Goal: Download file/media

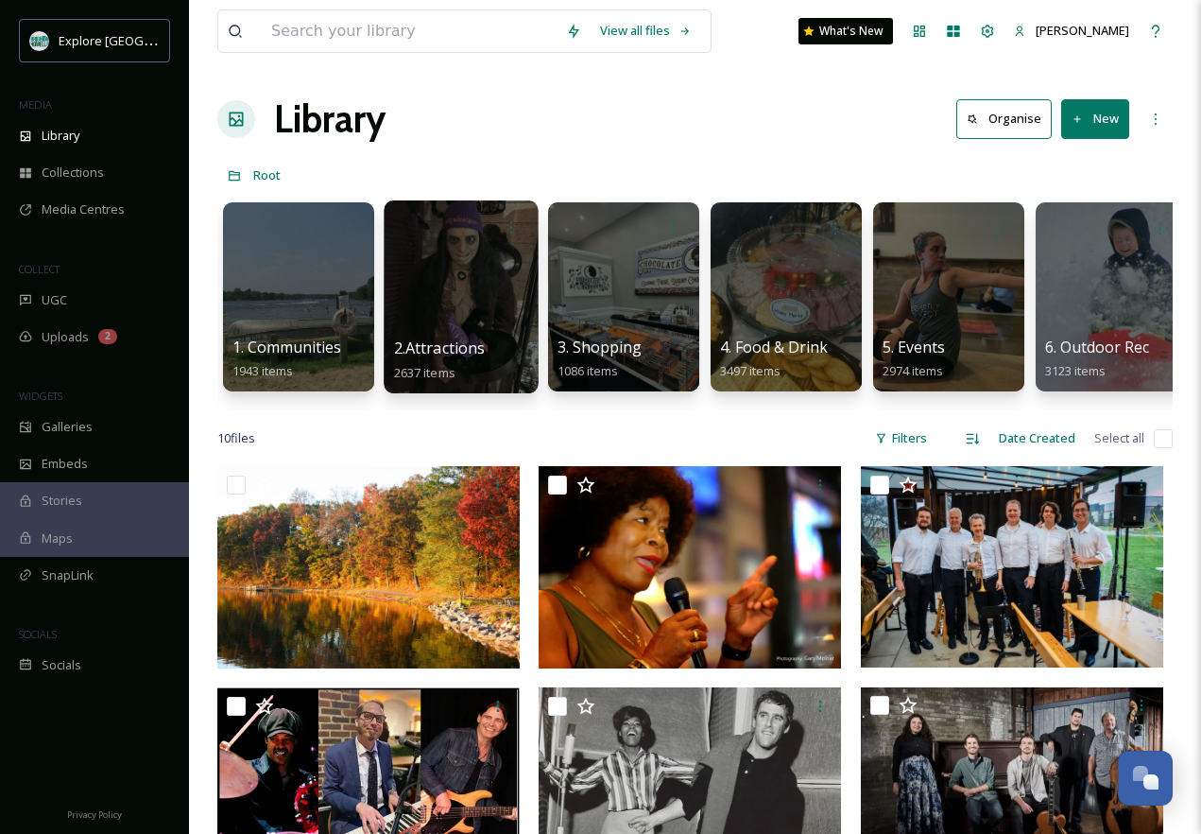
click at [479, 279] on div at bounding box center [461, 296] width 154 height 193
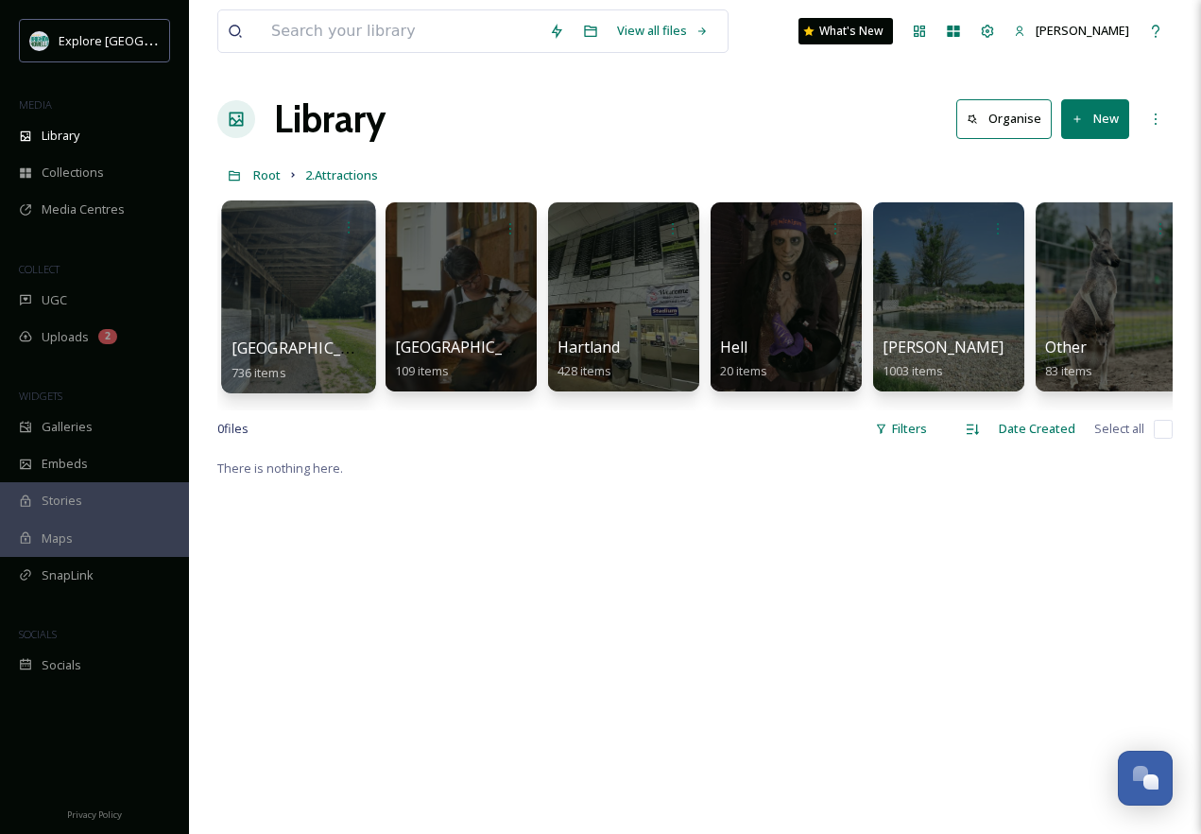
click at [295, 314] on div at bounding box center [298, 296] width 154 height 193
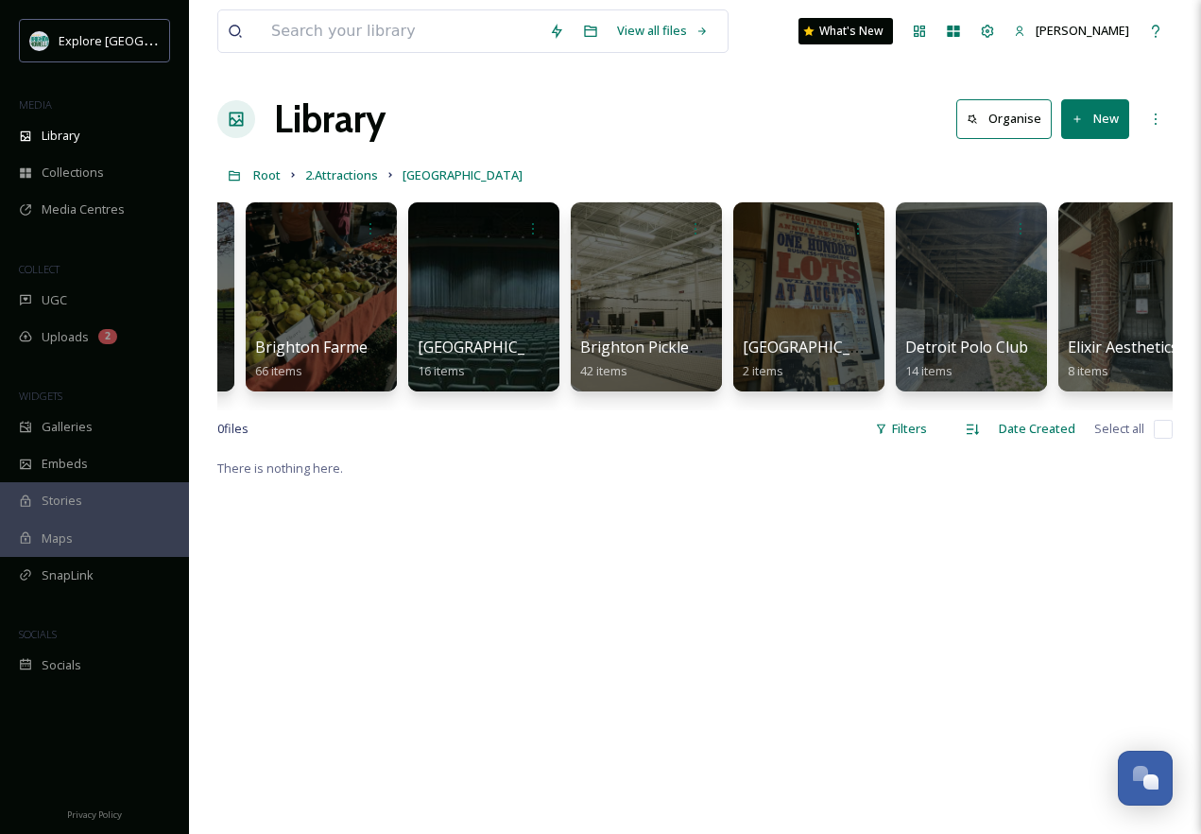
scroll to position [0, 553]
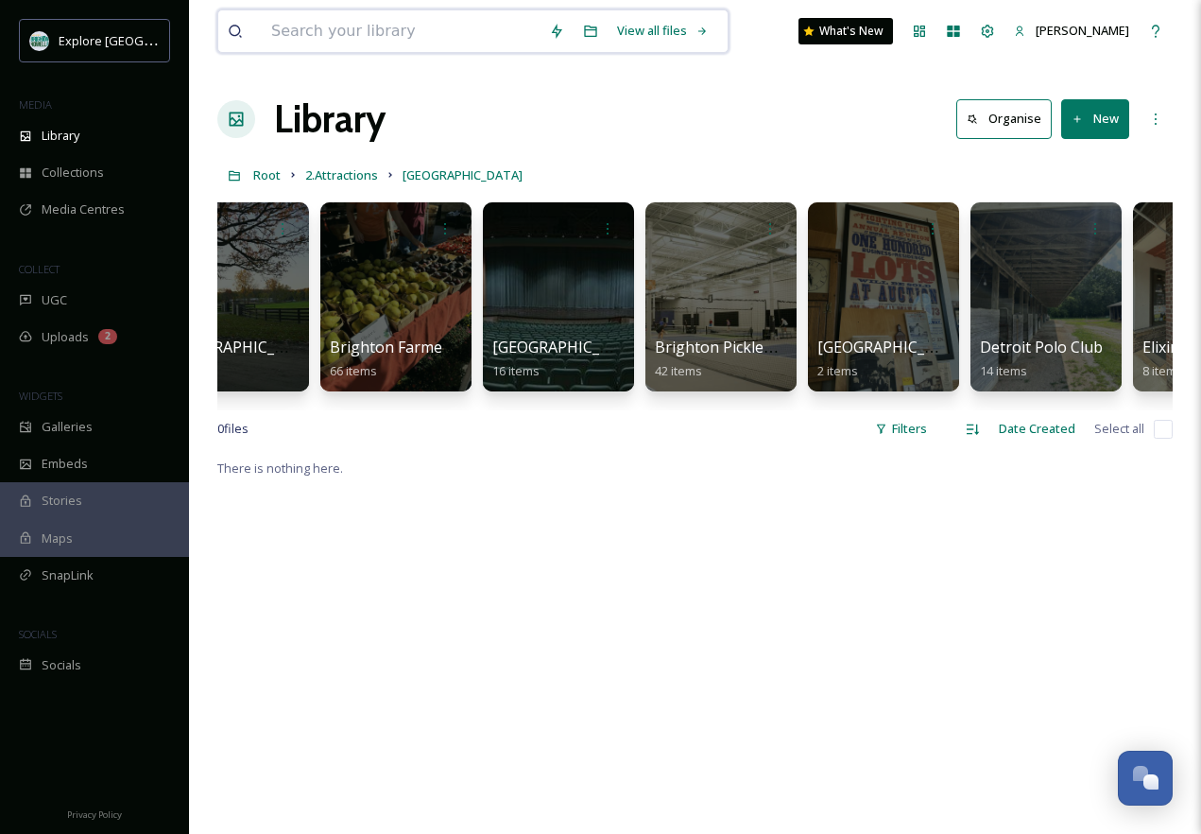
click at [366, 40] on input at bounding box center [401, 31] width 278 height 42
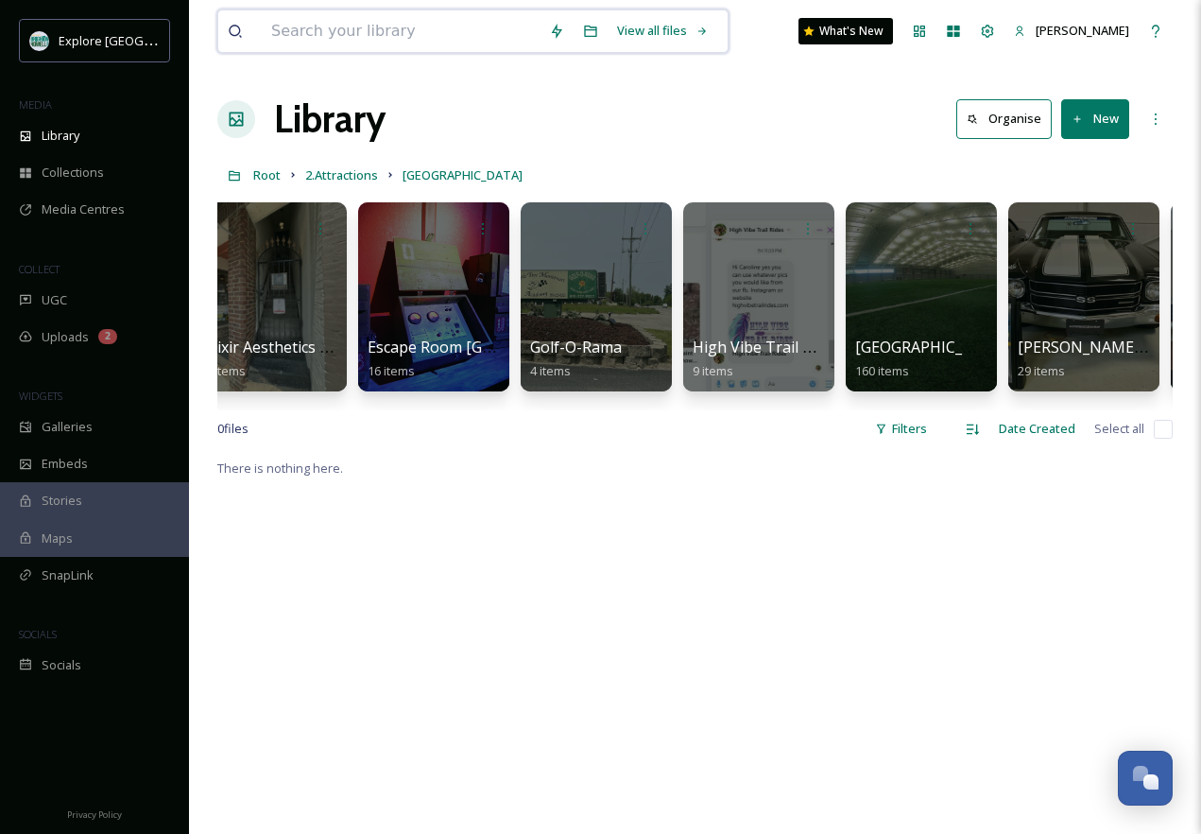
scroll to position [0, 1546]
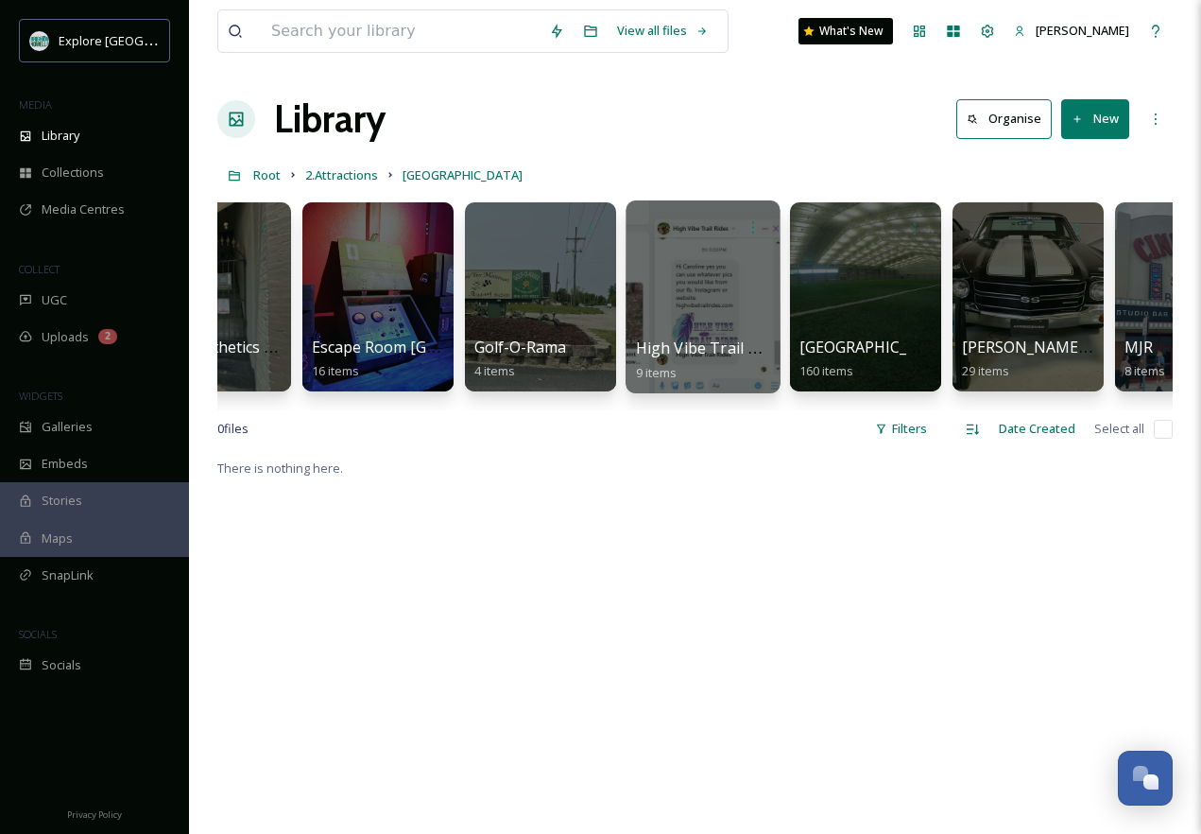
click at [694, 372] on div "High Vibe Trail Rides 9 items" at bounding box center [703, 359] width 135 height 47
click at [693, 290] on div at bounding box center [703, 296] width 154 height 193
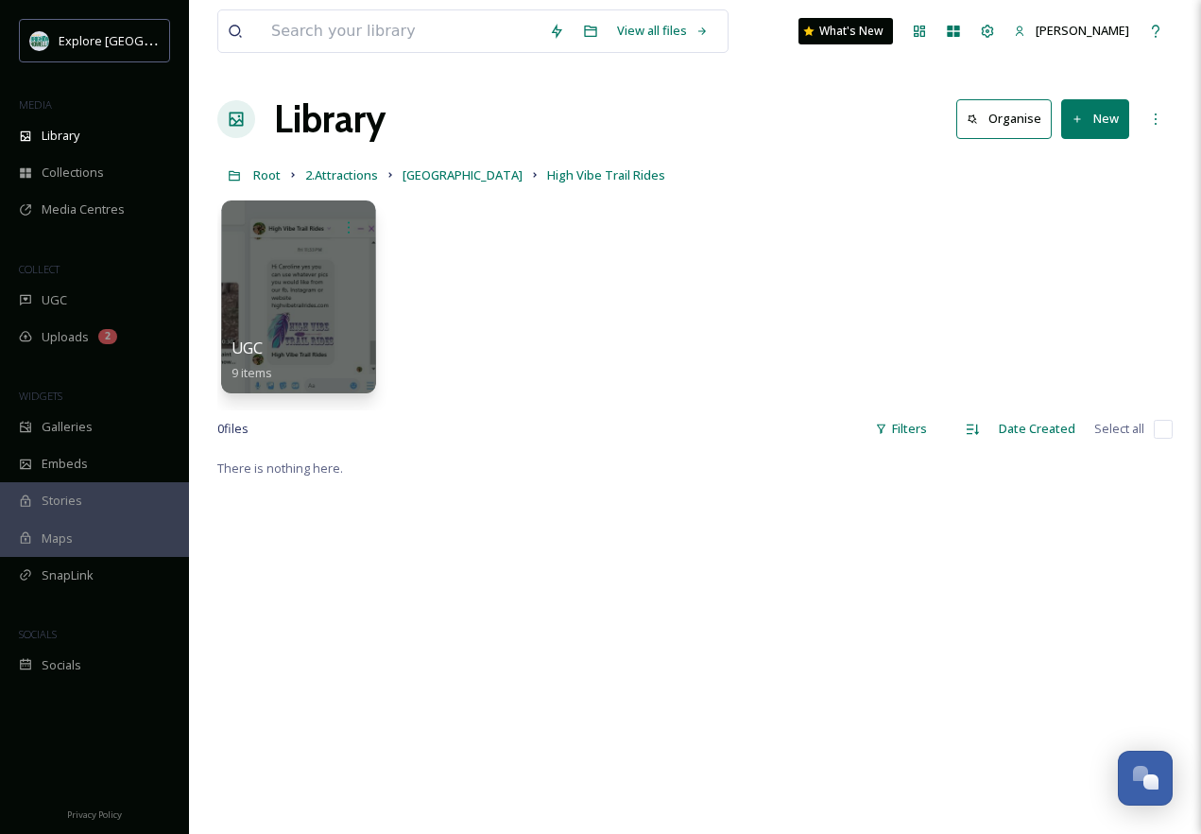
click at [300, 331] on div at bounding box center [298, 296] width 154 height 193
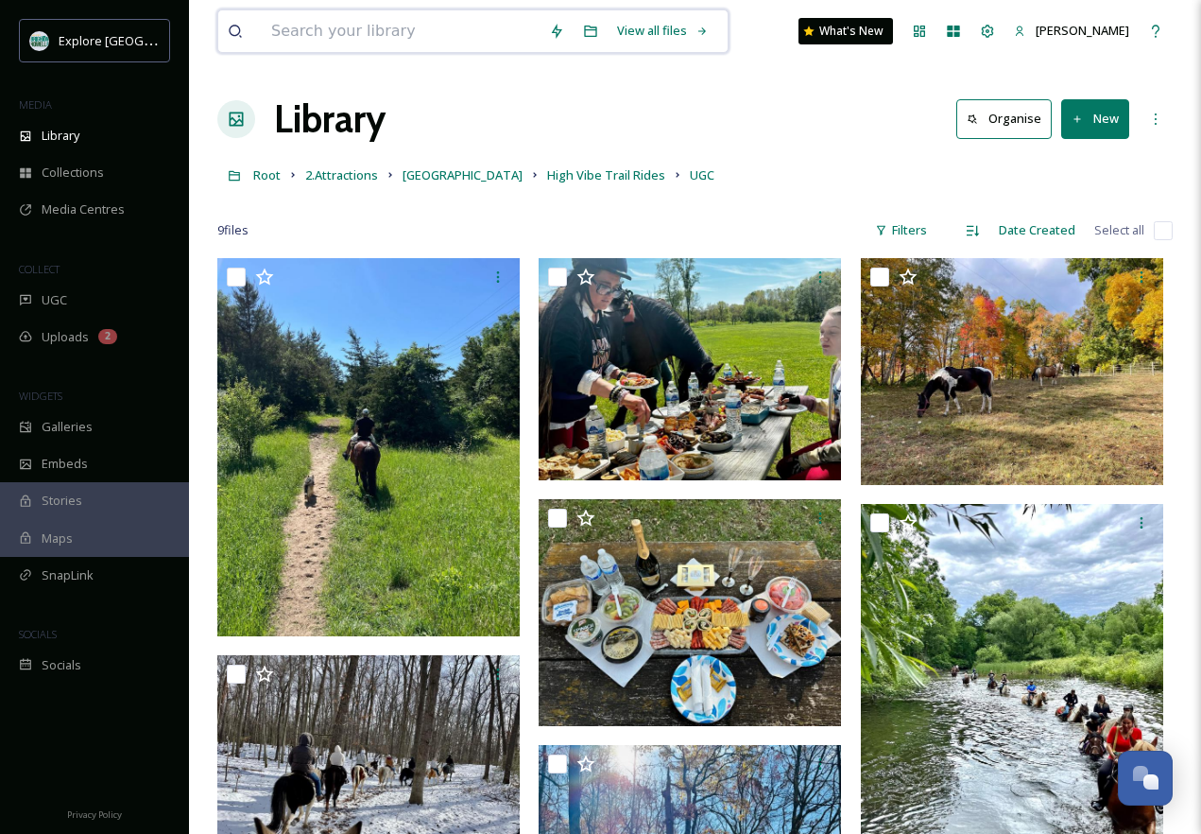
click at [471, 26] on input at bounding box center [401, 31] width 278 height 42
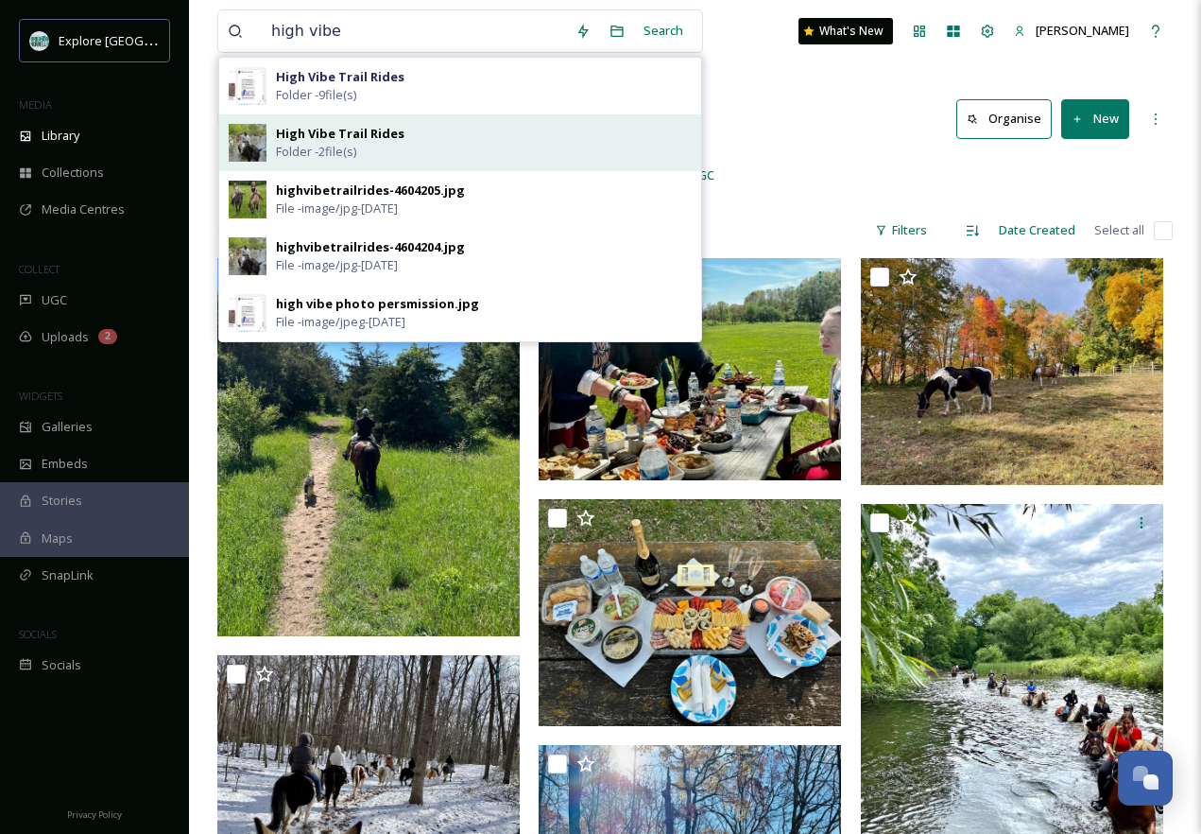
click at [380, 160] on div "High Vibe Trail Rides Folder - 2 file(s)" at bounding box center [484, 143] width 416 height 36
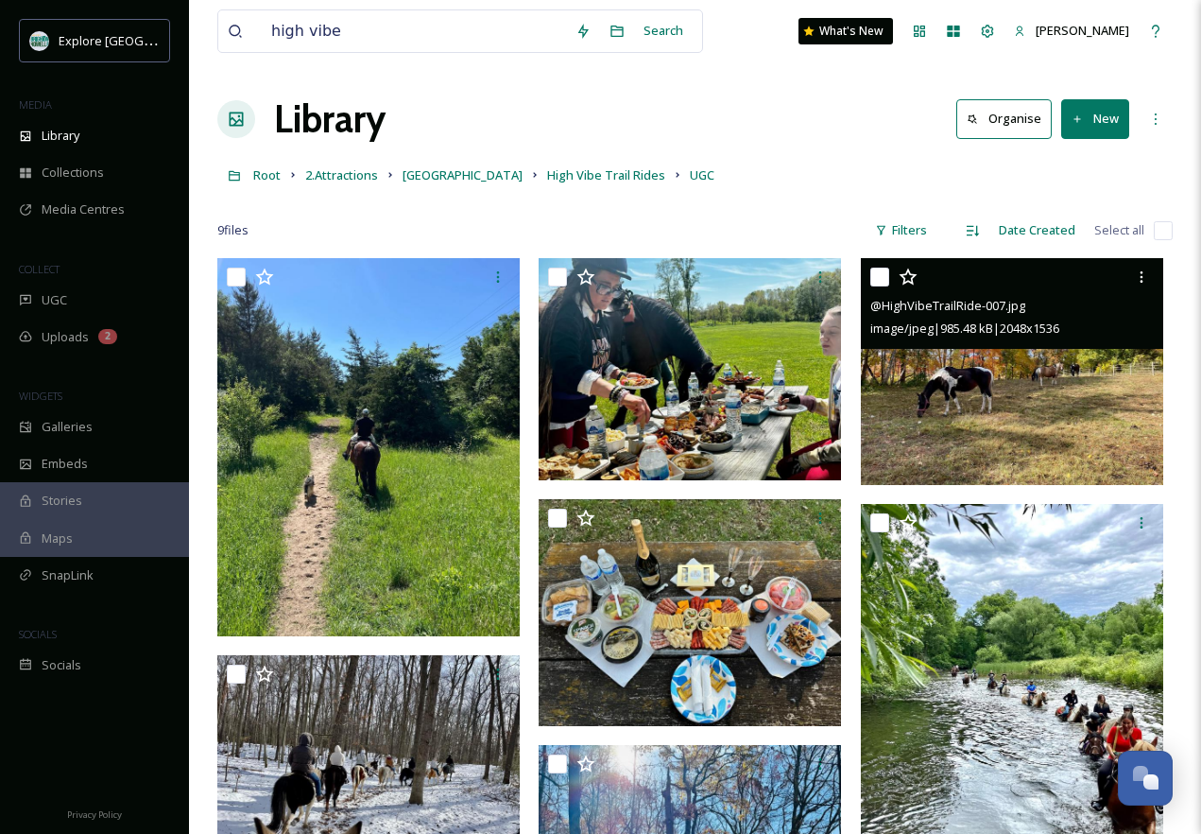
click at [1116, 397] on img at bounding box center [1012, 371] width 302 height 227
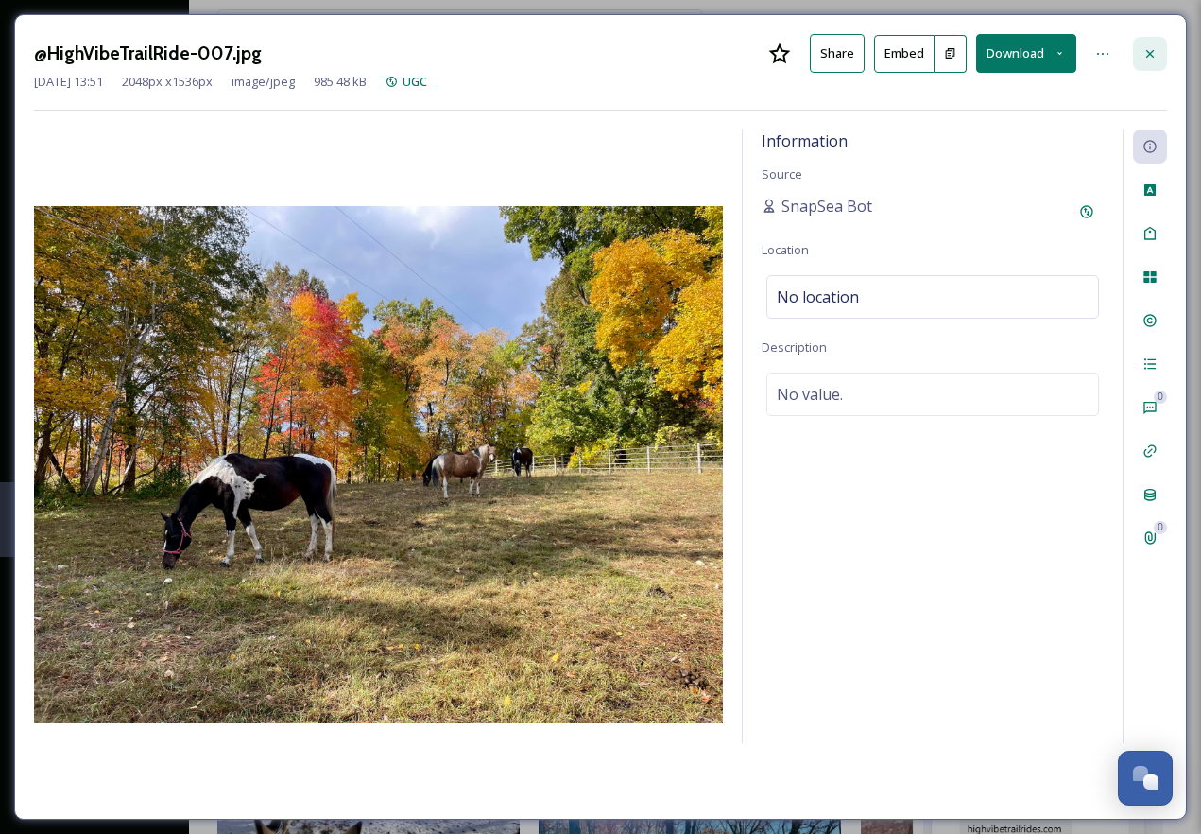
click at [1151, 46] on icon at bounding box center [1150, 53] width 15 height 15
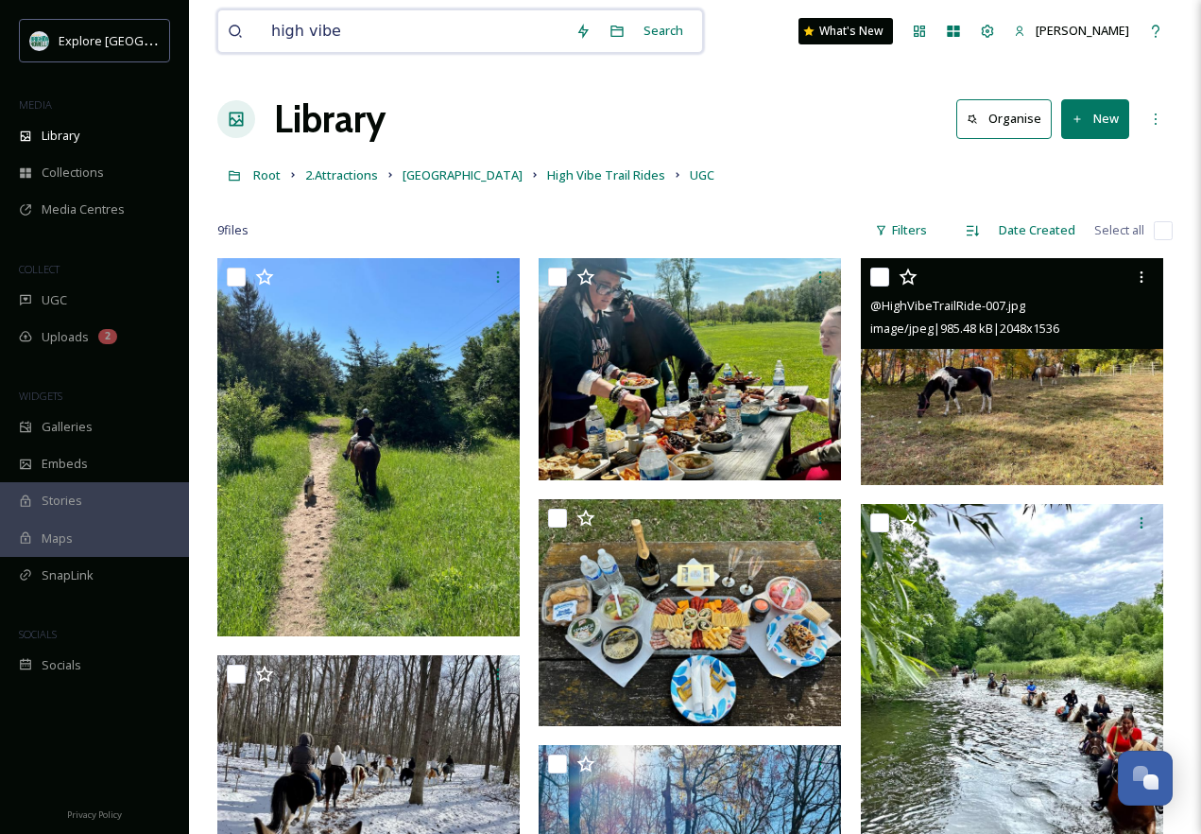
drag, startPoint x: 369, startPoint y: 28, endPoint x: 182, endPoint y: 26, distance: 186.2
click at [179, 28] on div "Explore [GEOGRAPHIC_DATA][PERSON_NAME] MEDIA Library Collections Media Centres …" at bounding box center [600, 655] width 1201 height 1311
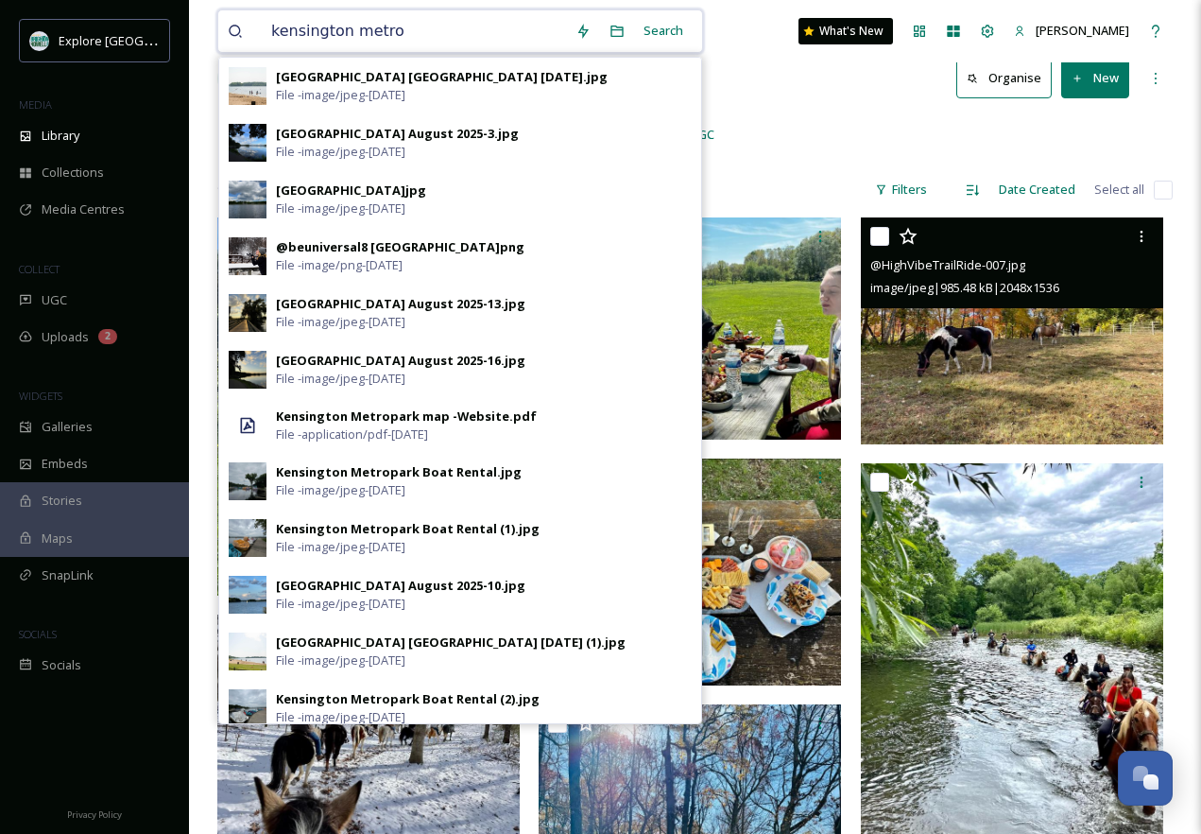
type input "kensington metro"
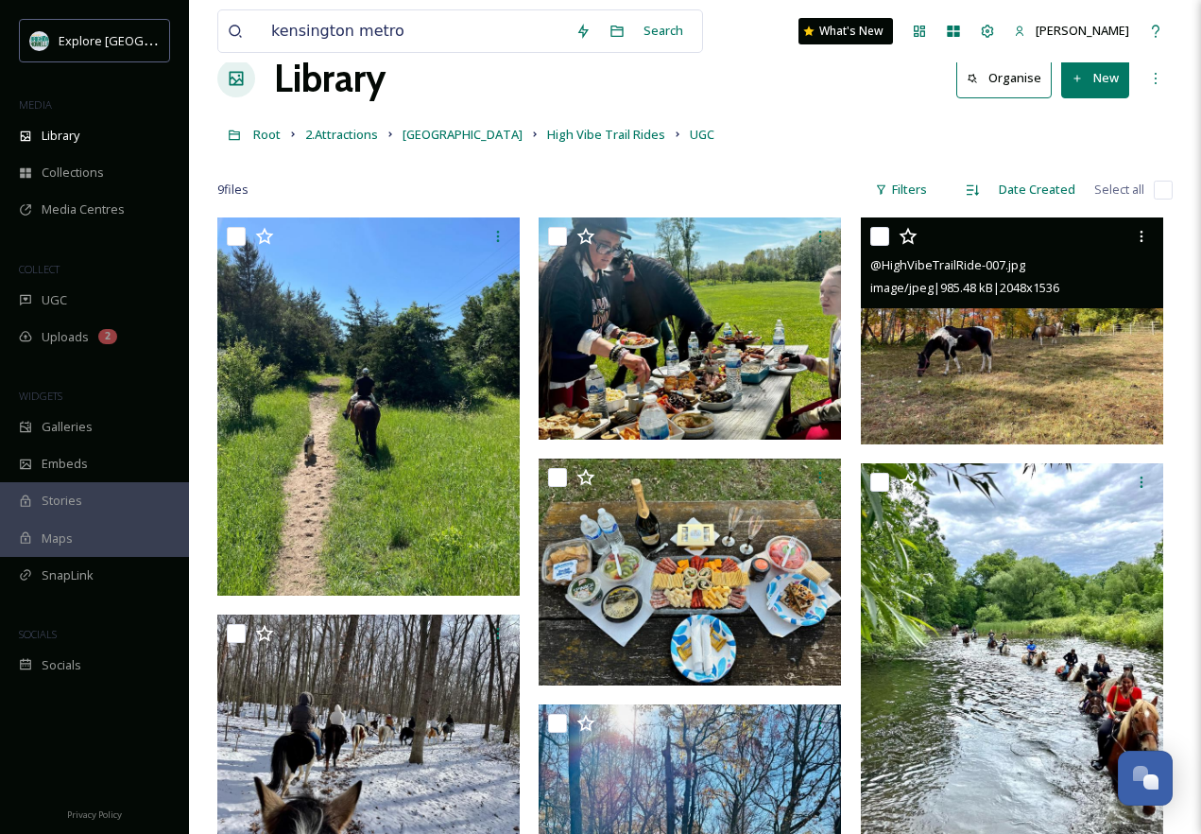
click at [774, 108] on div "kensington metro Search What's New [PERSON_NAME] Library Organise New Root 2.At…" at bounding box center [695, 614] width 1012 height 1311
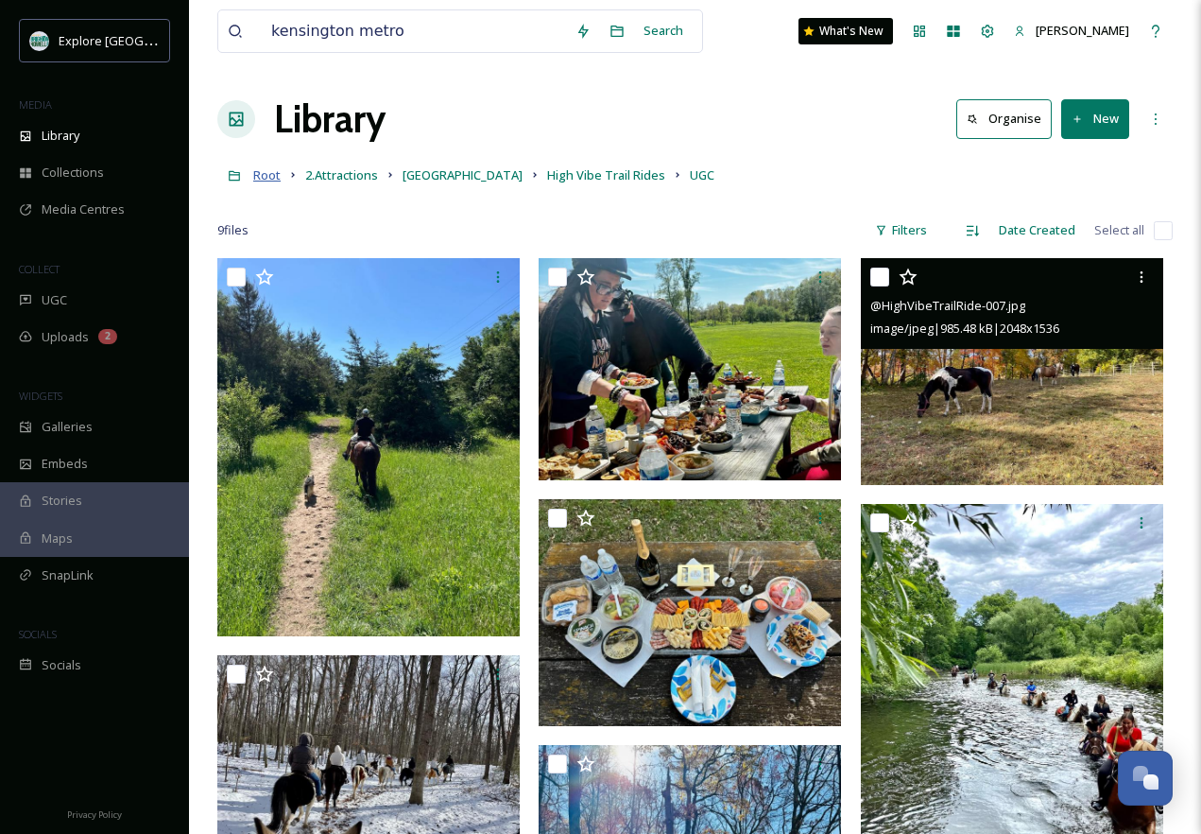
click at [261, 171] on span "Root" at bounding box center [266, 174] width 27 height 17
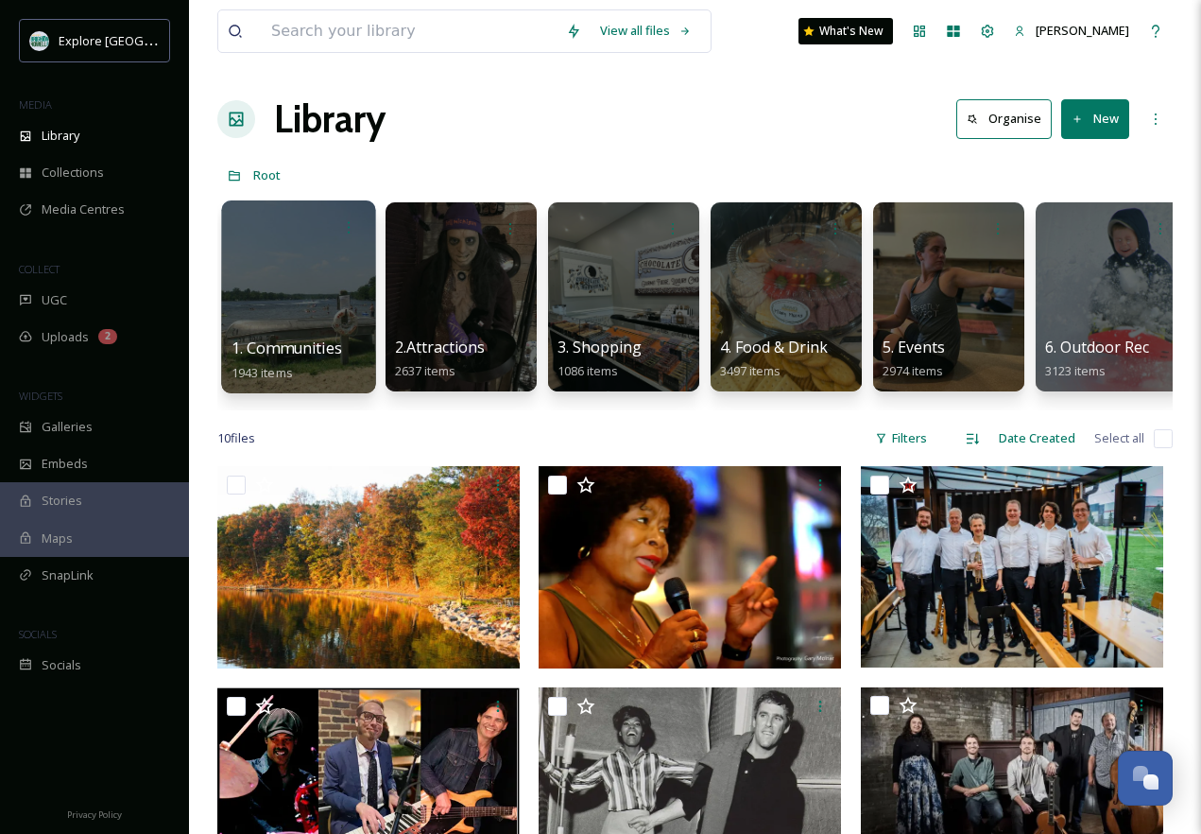
click at [318, 327] on div at bounding box center [298, 296] width 154 height 193
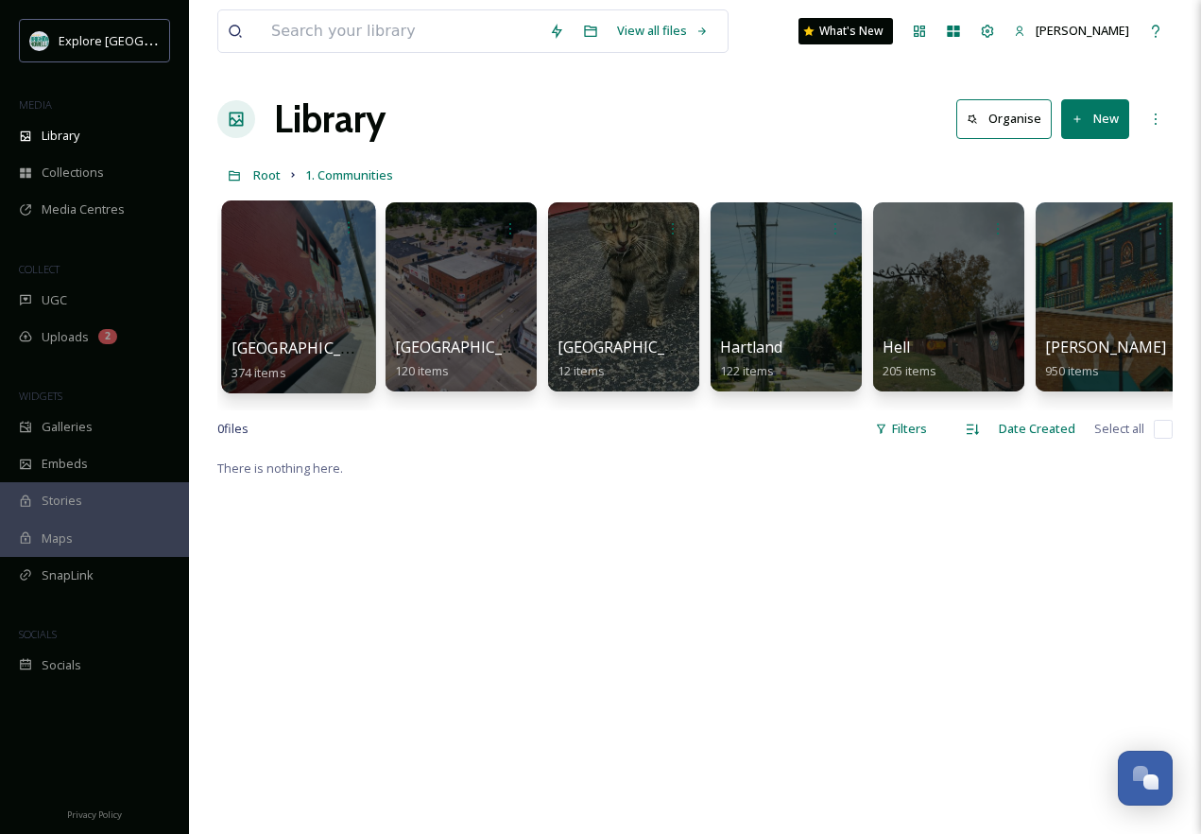
click at [305, 343] on div "Brighton 374 items" at bounding box center [299, 359] width 135 height 47
click at [325, 370] on div "Brighton 374 items" at bounding box center [299, 359] width 135 height 47
click at [323, 329] on div at bounding box center [298, 296] width 154 height 193
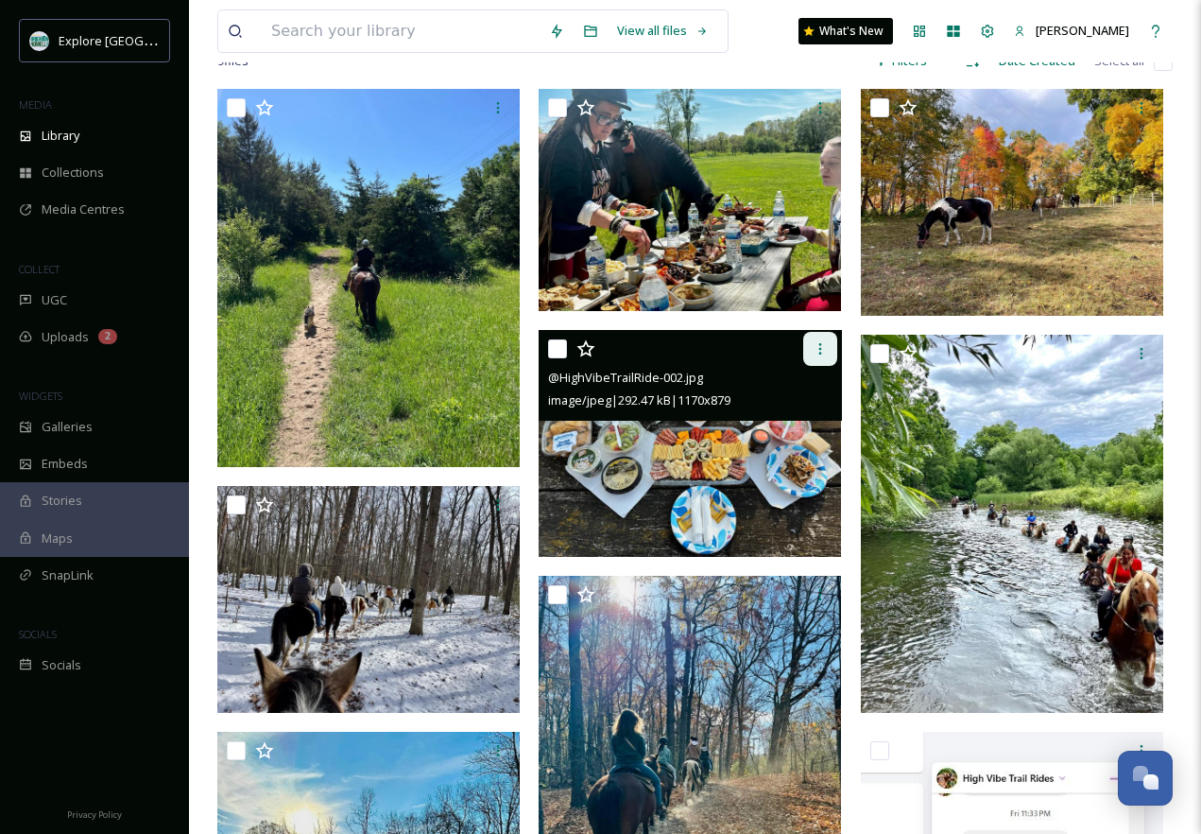
scroll to position [183, 0]
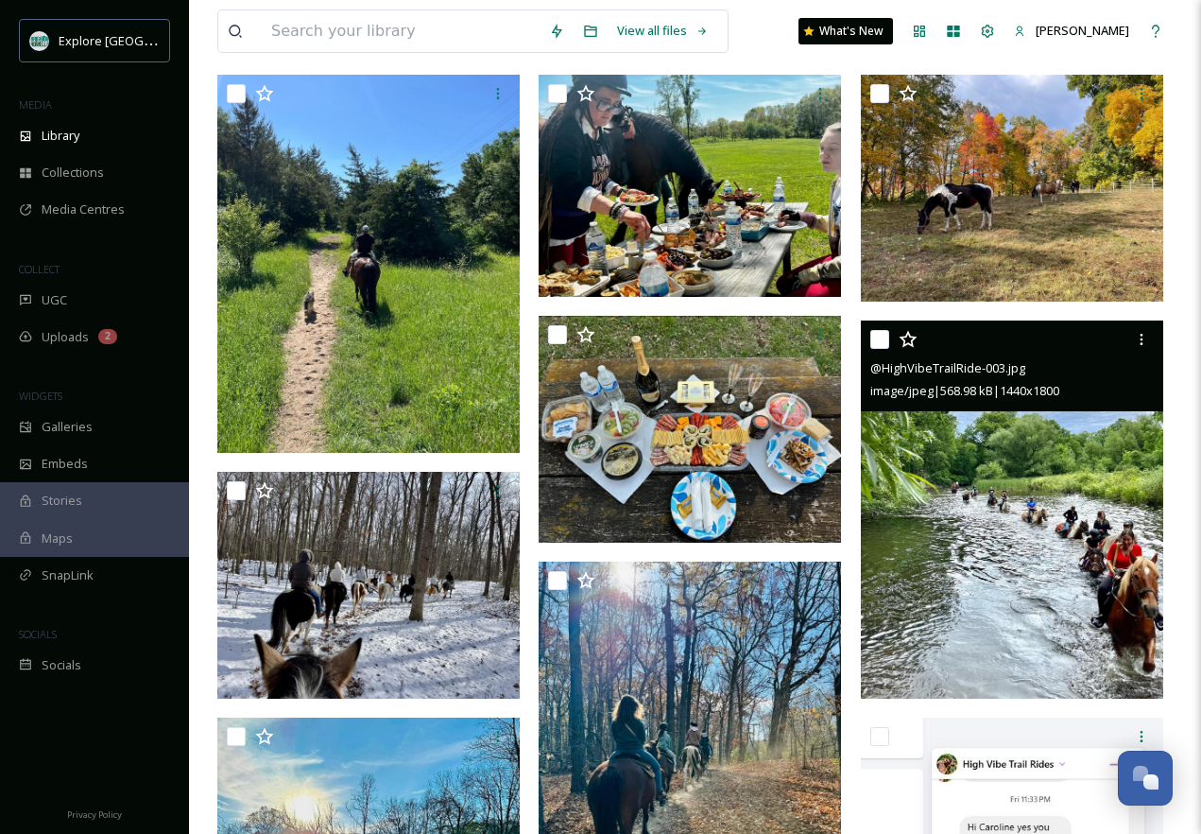
click at [1048, 518] on img at bounding box center [1012, 509] width 302 height 378
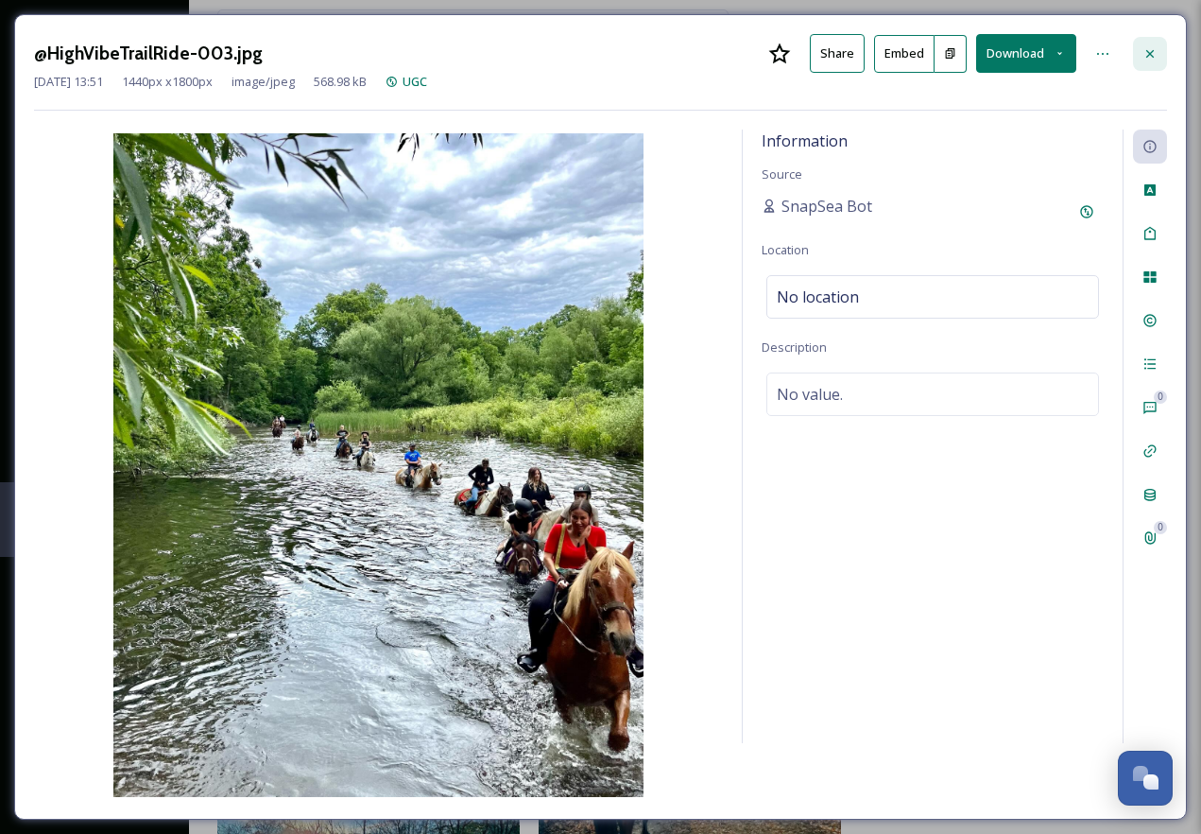
click at [1141, 57] on div at bounding box center [1150, 54] width 34 height 34
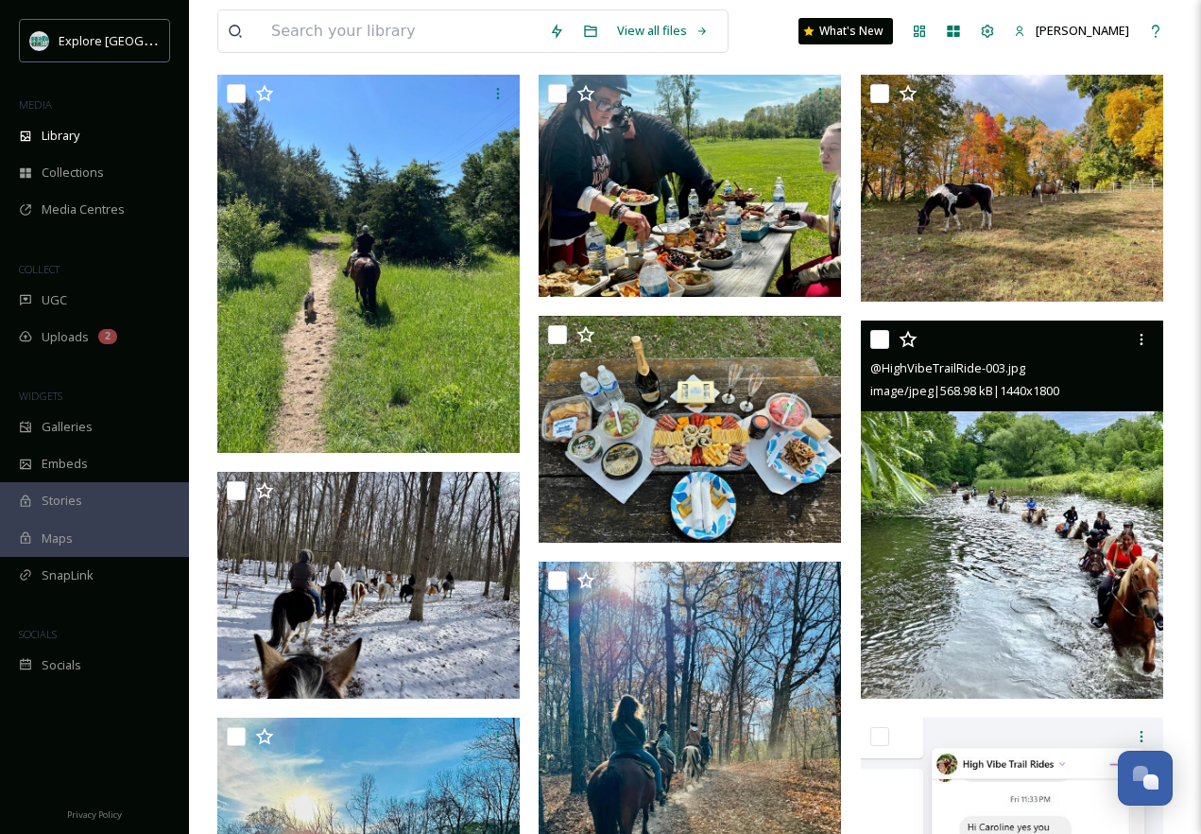
scroll to position [477, 0]
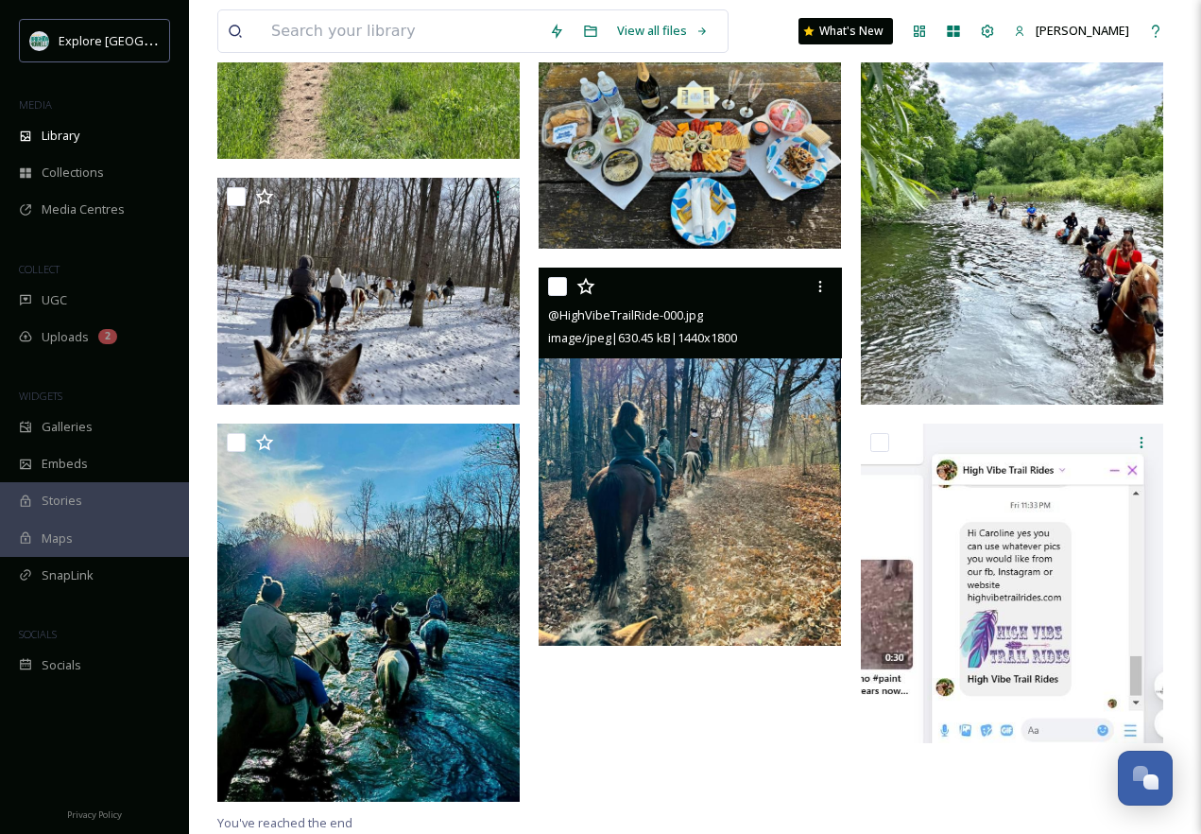
click at [710, 398] on img at bounding box center [690, 456] width 302 height 378
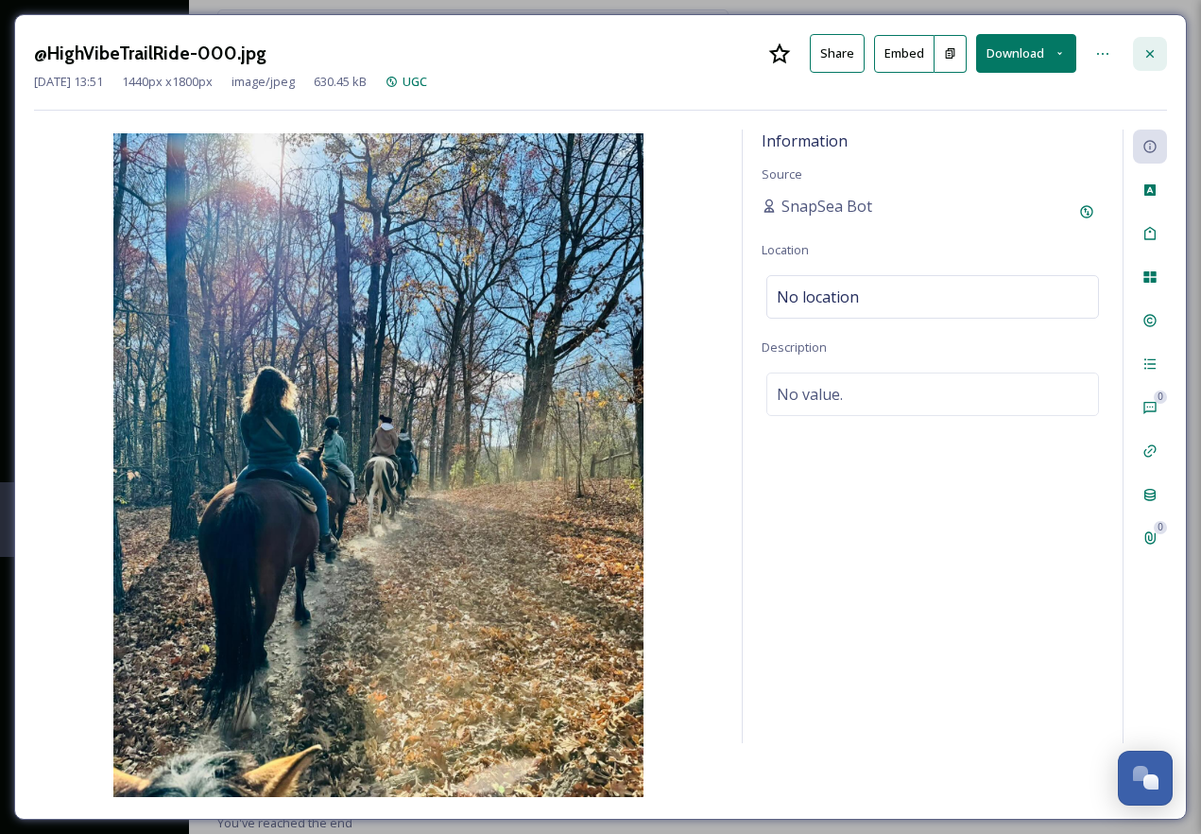
click at [1147, 51] on icon at bounding box center [1150, 53] width 15 height 15
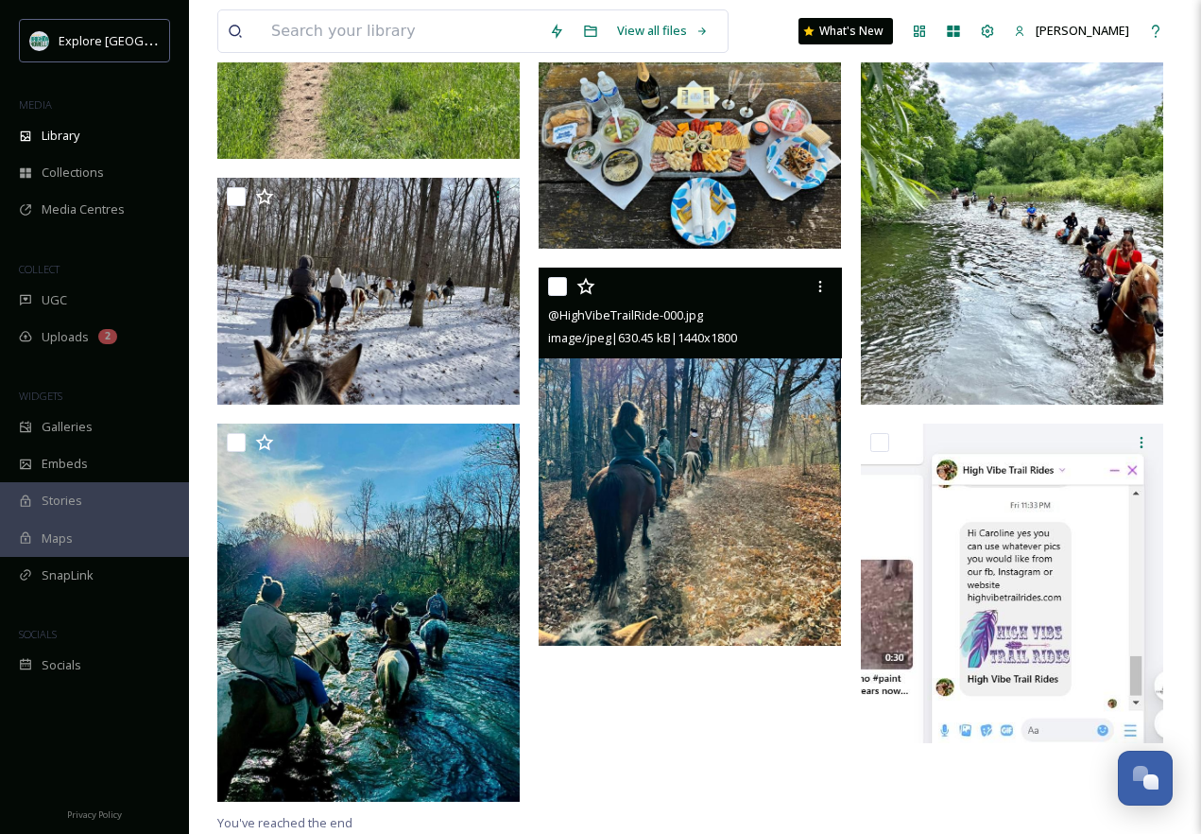
scroll to position [412, 0]
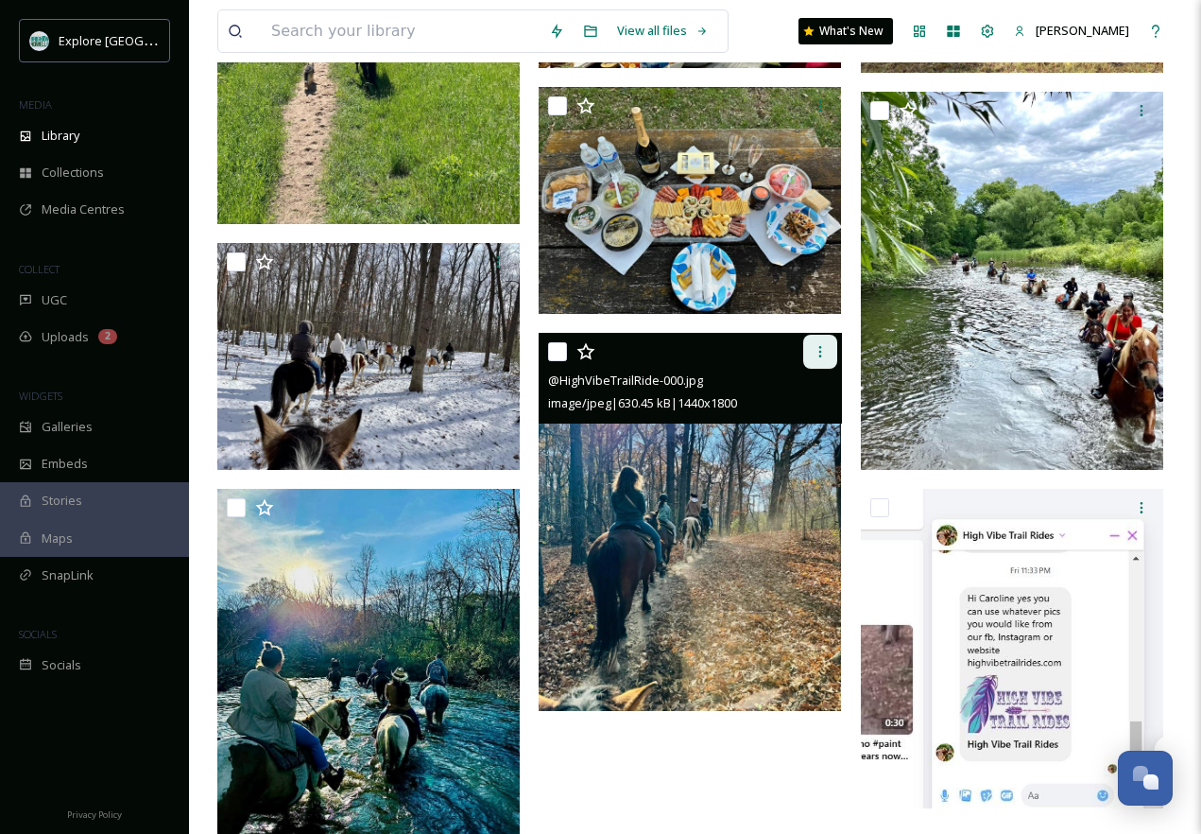
click at [820, 348] on icon at bounding box center [820, 351] width 3 height 11
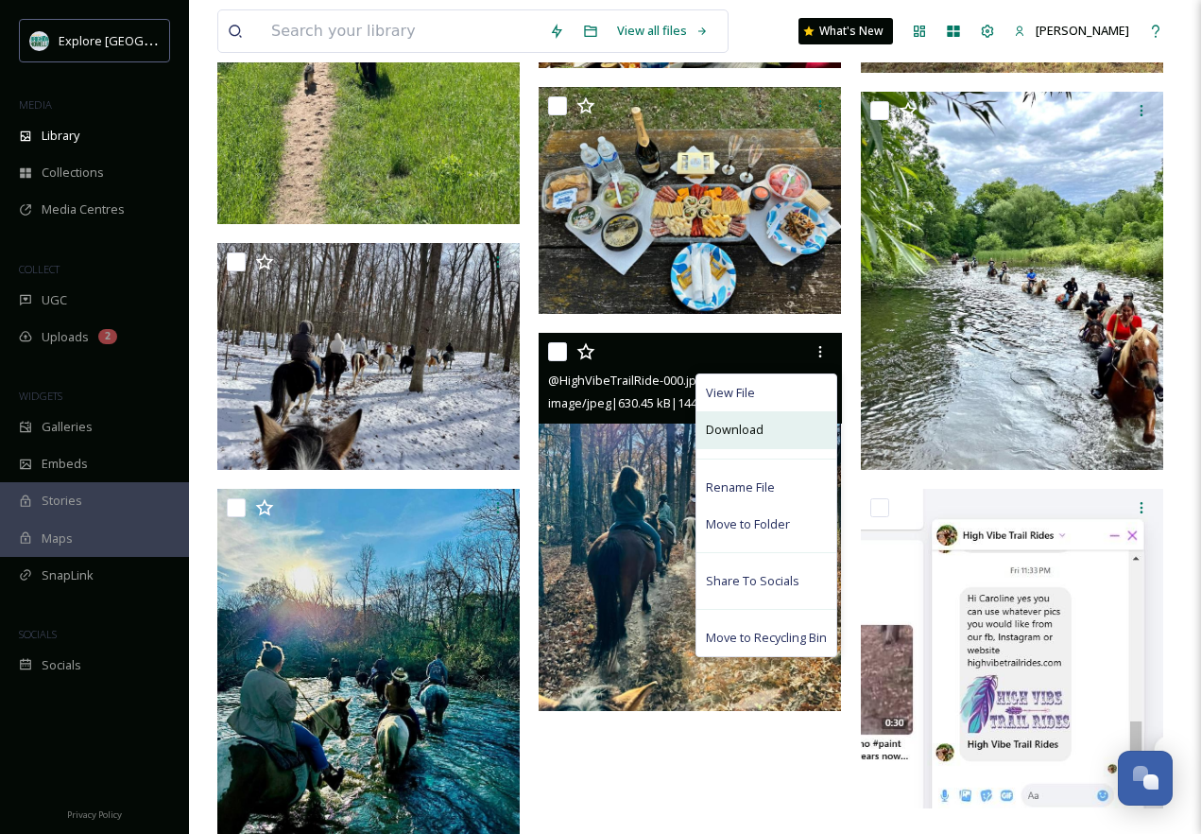
click at [768, 433] on div "Download" at bounding box center [767, 429] width 140 height 37
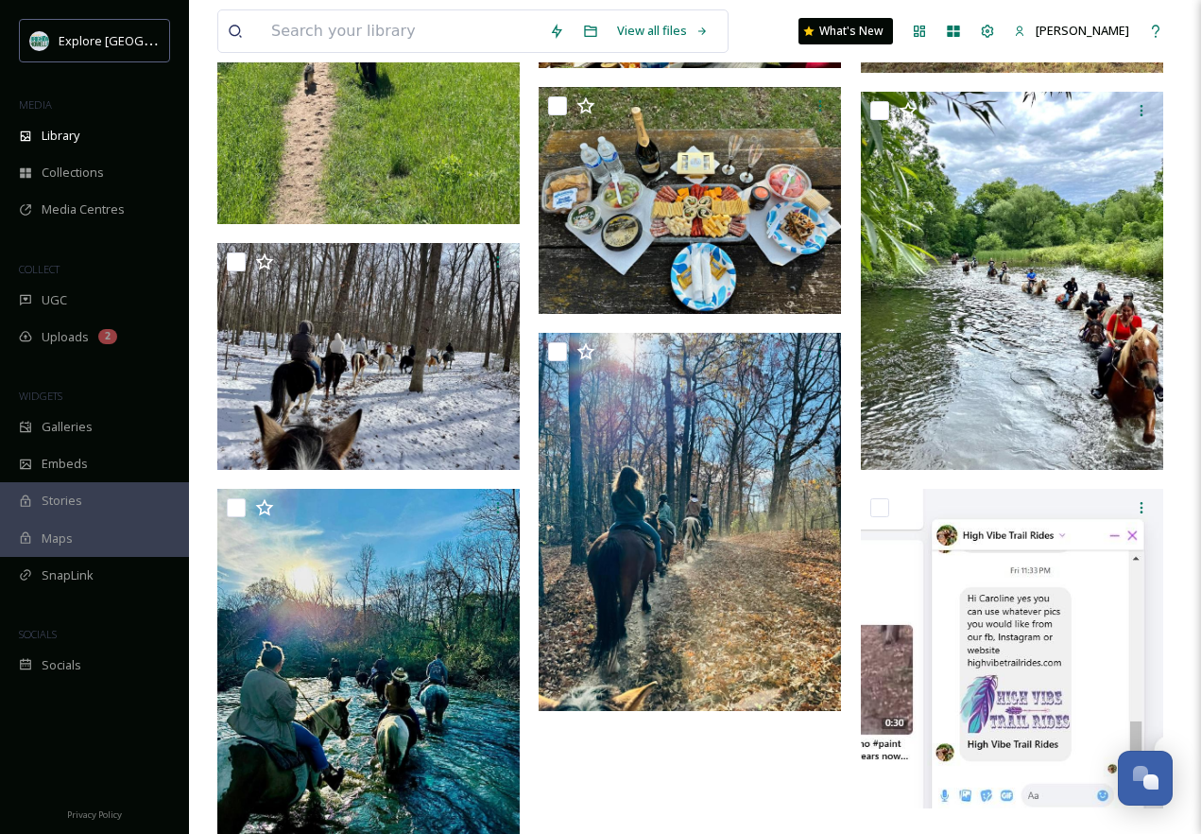
click at [661, 787] on div at bounding box center [695, 361] width 312 height 1030
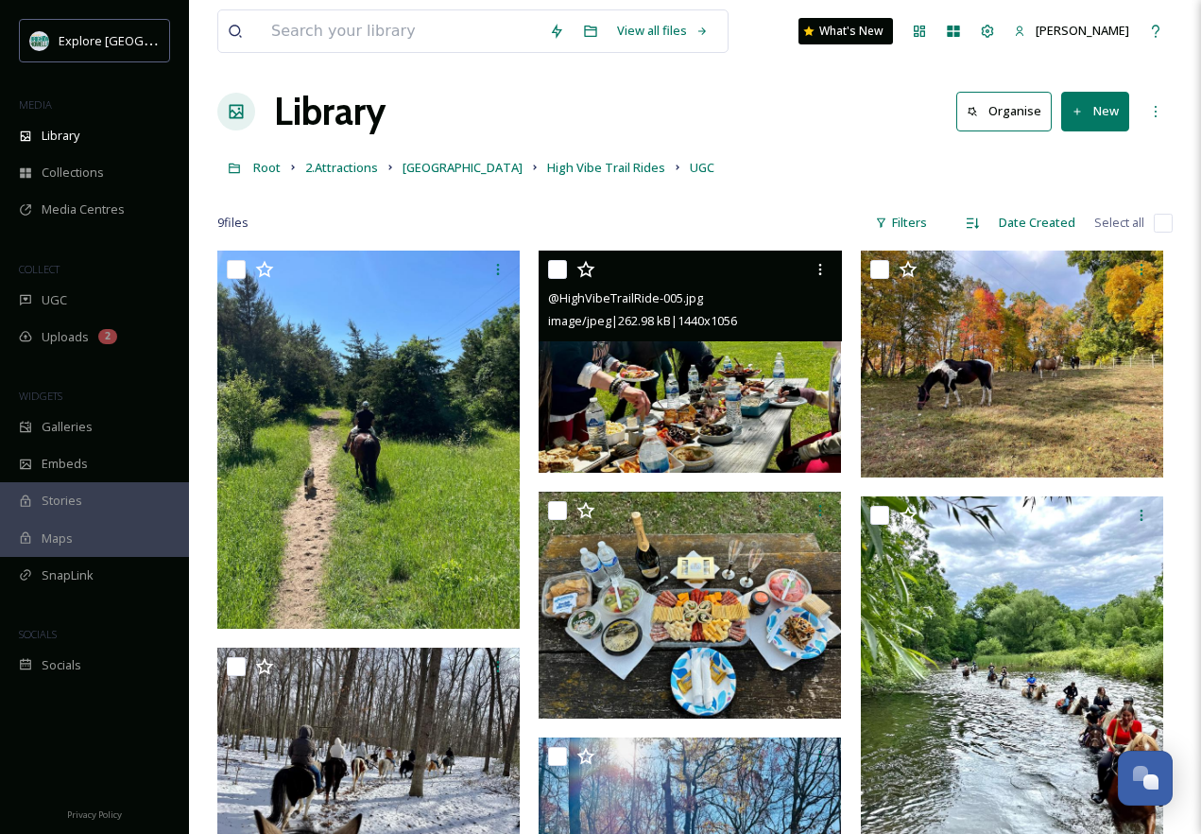
scroll to position [0, 0]
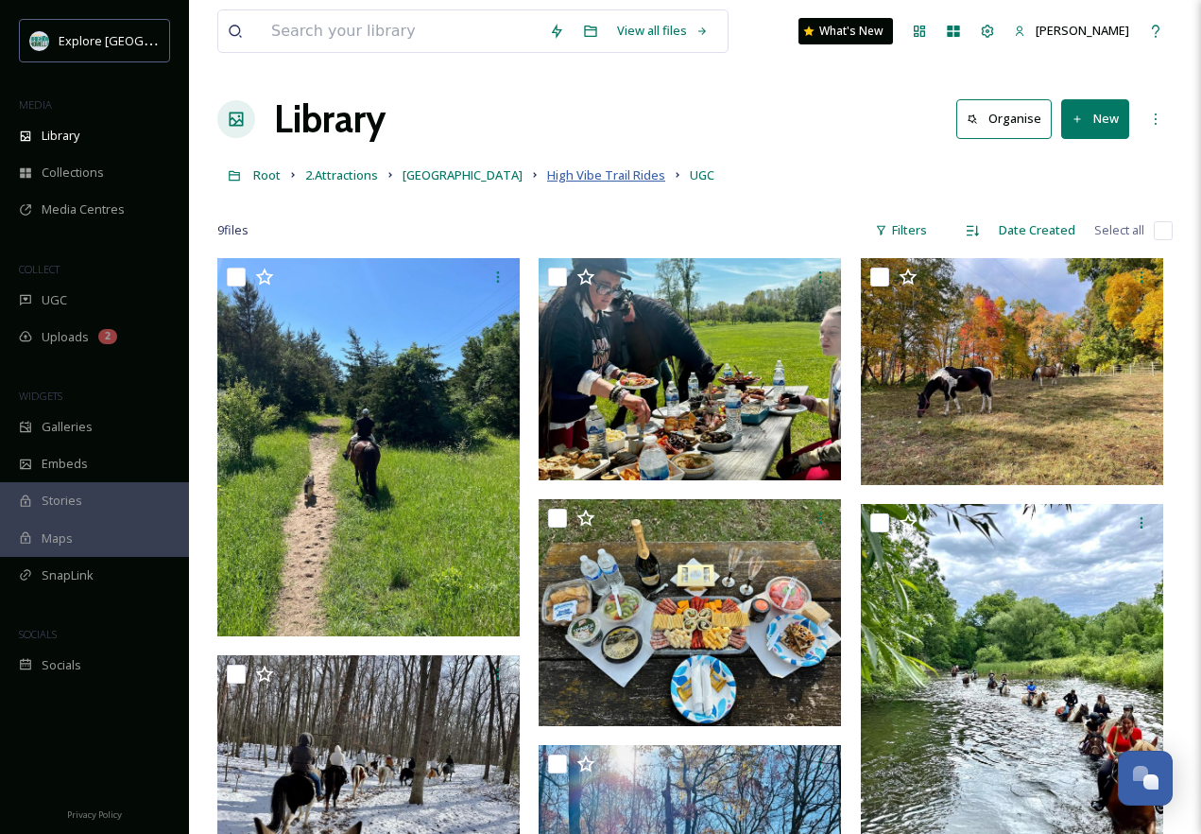
click at [547, 179] on span "High Vibe Trail Rides" at bounding box center [606, 174] width 118 height 17
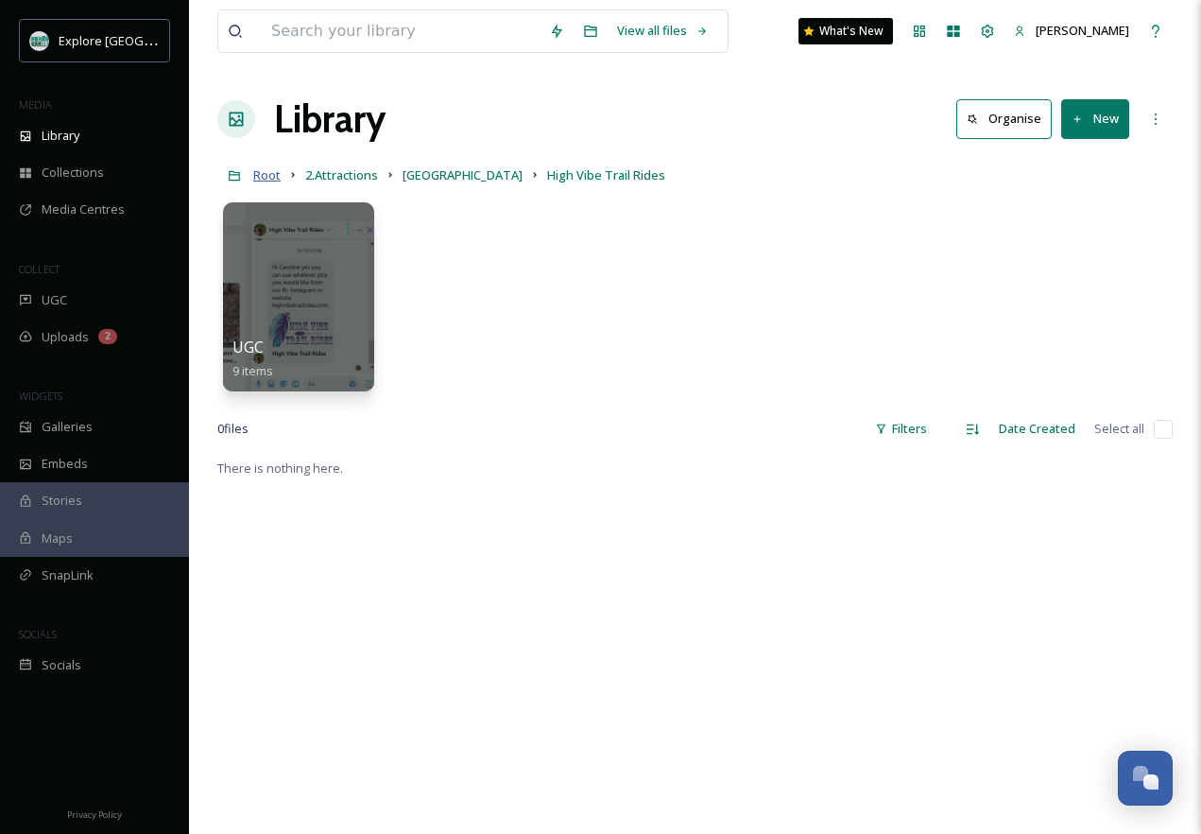
click at [274, 175] on span "Root" at bounding box center [266, 174] width 27 height 17
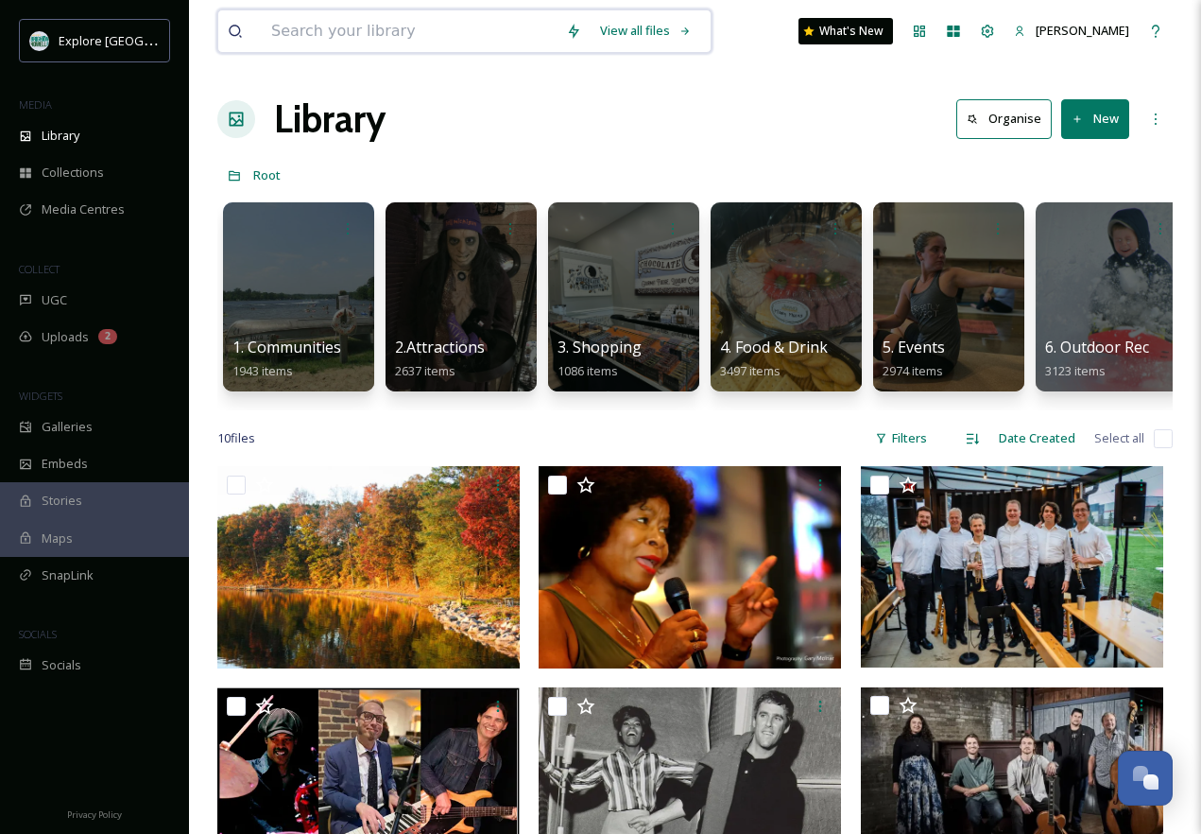
click at [404, 45] on input at bounding box center [409, 31] width 295 height 42
type input "mt brighton"
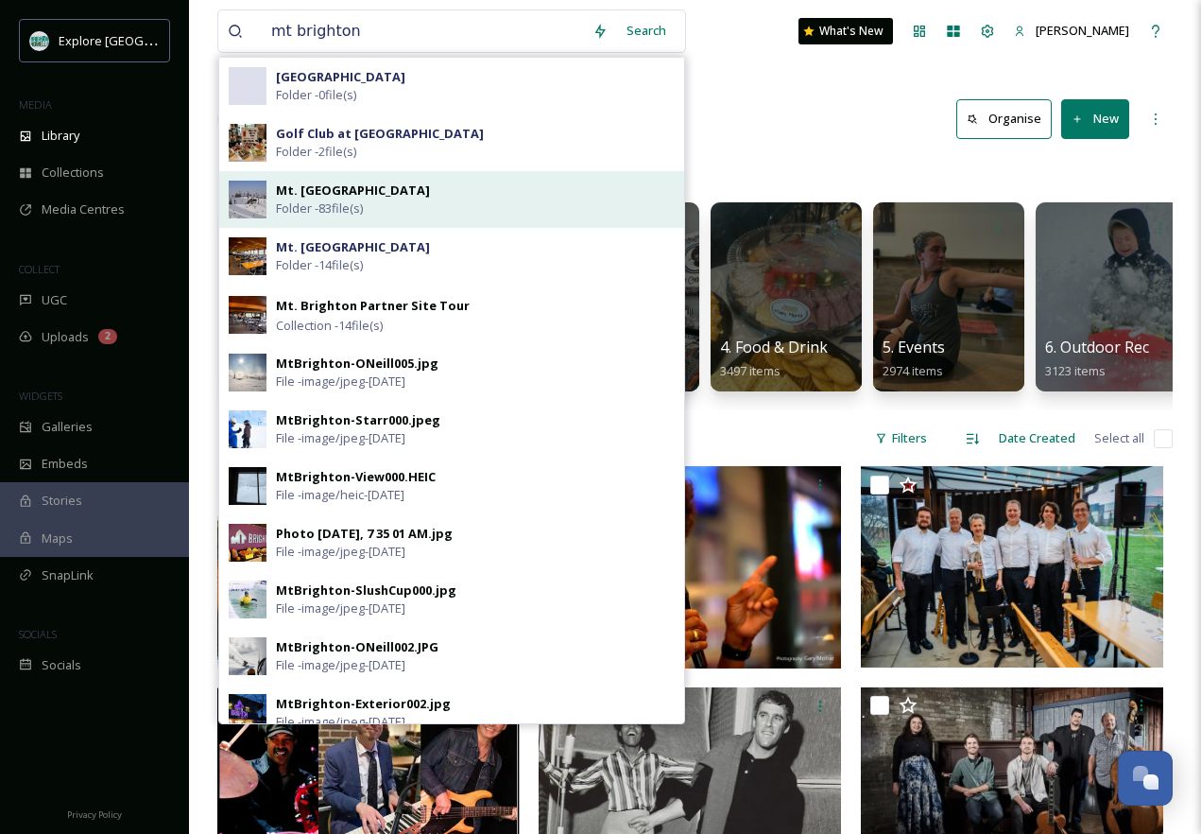
click at [453, 179] on div "Mt. Brighton Folder - 83 file(s)" at bounding box center [451, 199] width 465 height 57
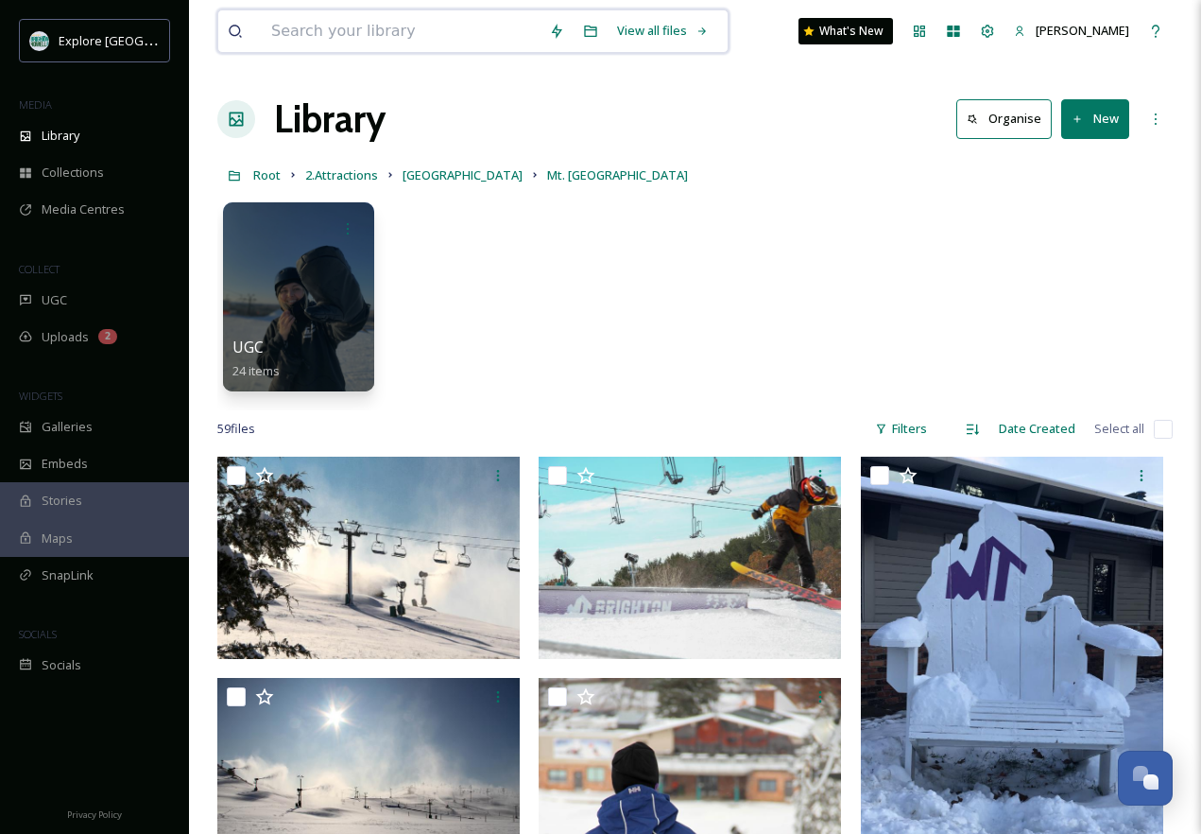
click at [354, 42] on input at bounding box center [401, 31] width 278 height 42
type input "m"
click at [270, 178] on span "Root" at bounding box center [266, 174] width 27 height 17
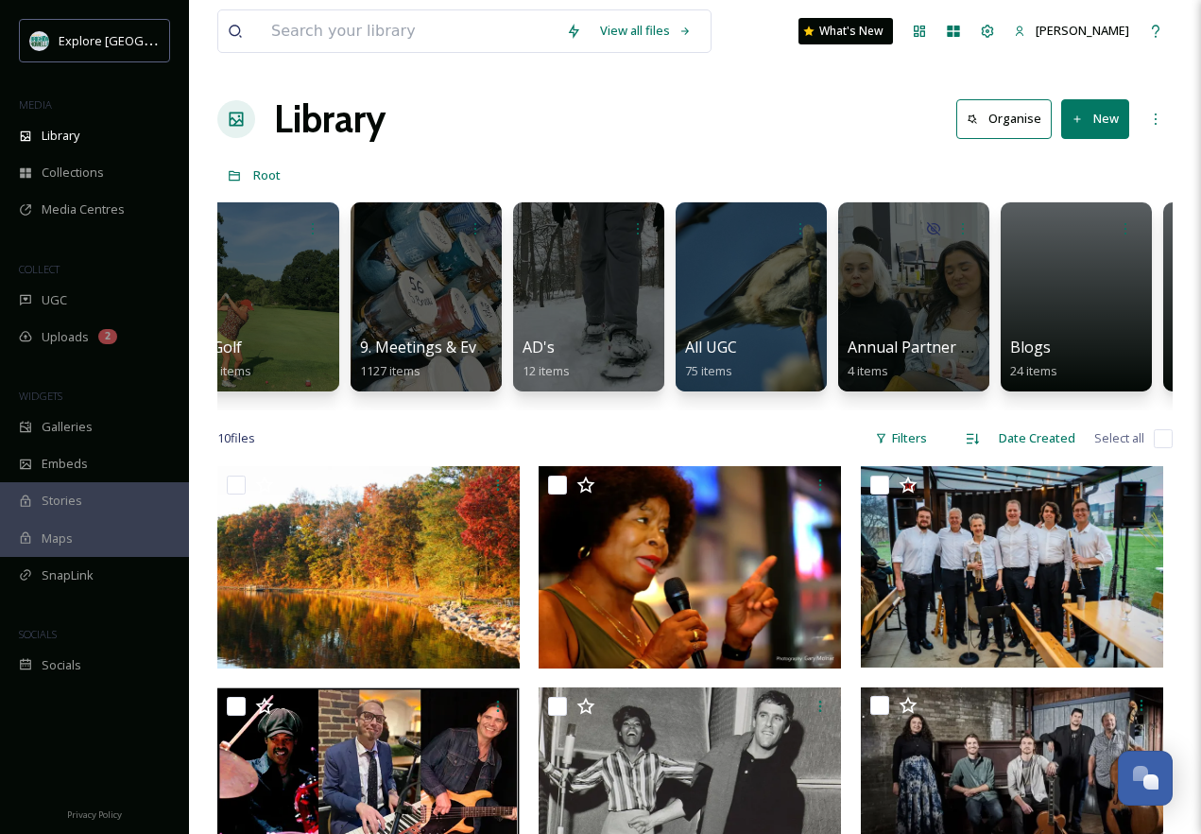
scroll to position [0, 1185]
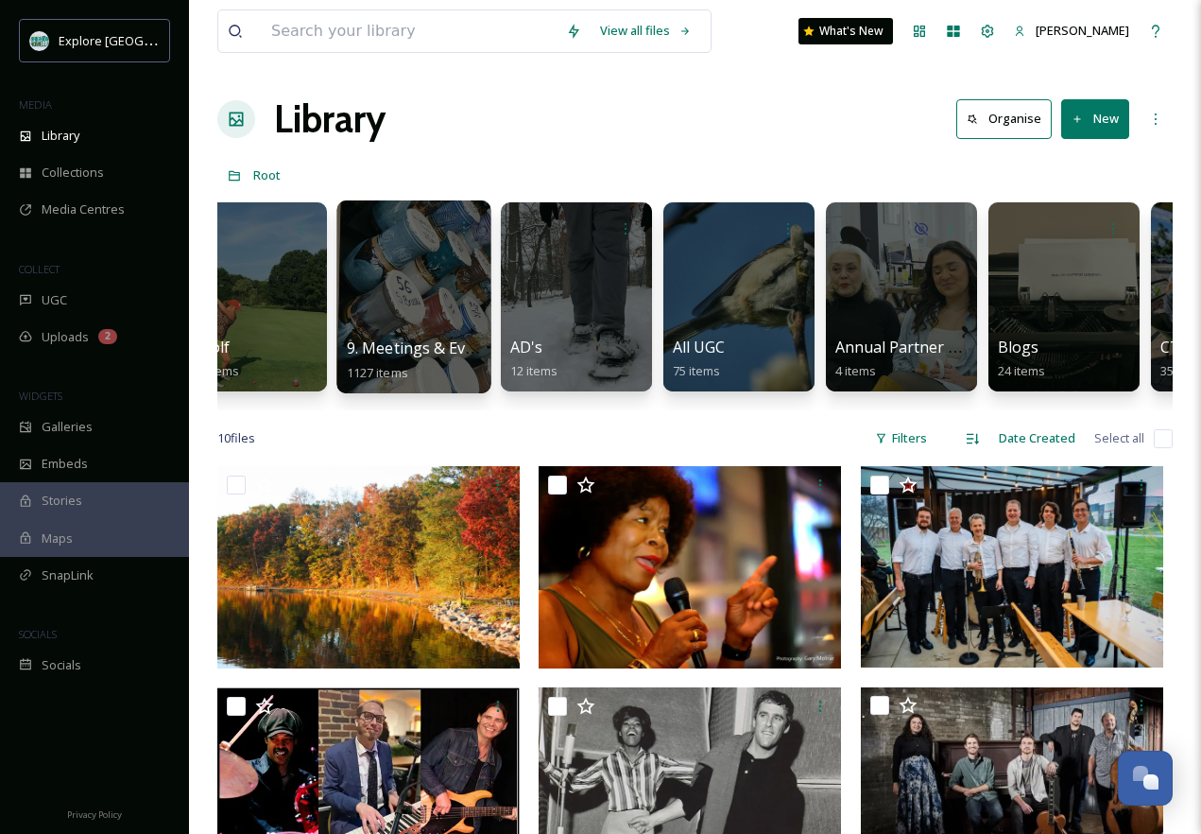
click at [393, 318] on div at bounding box center [413, 296] width 154 height 193
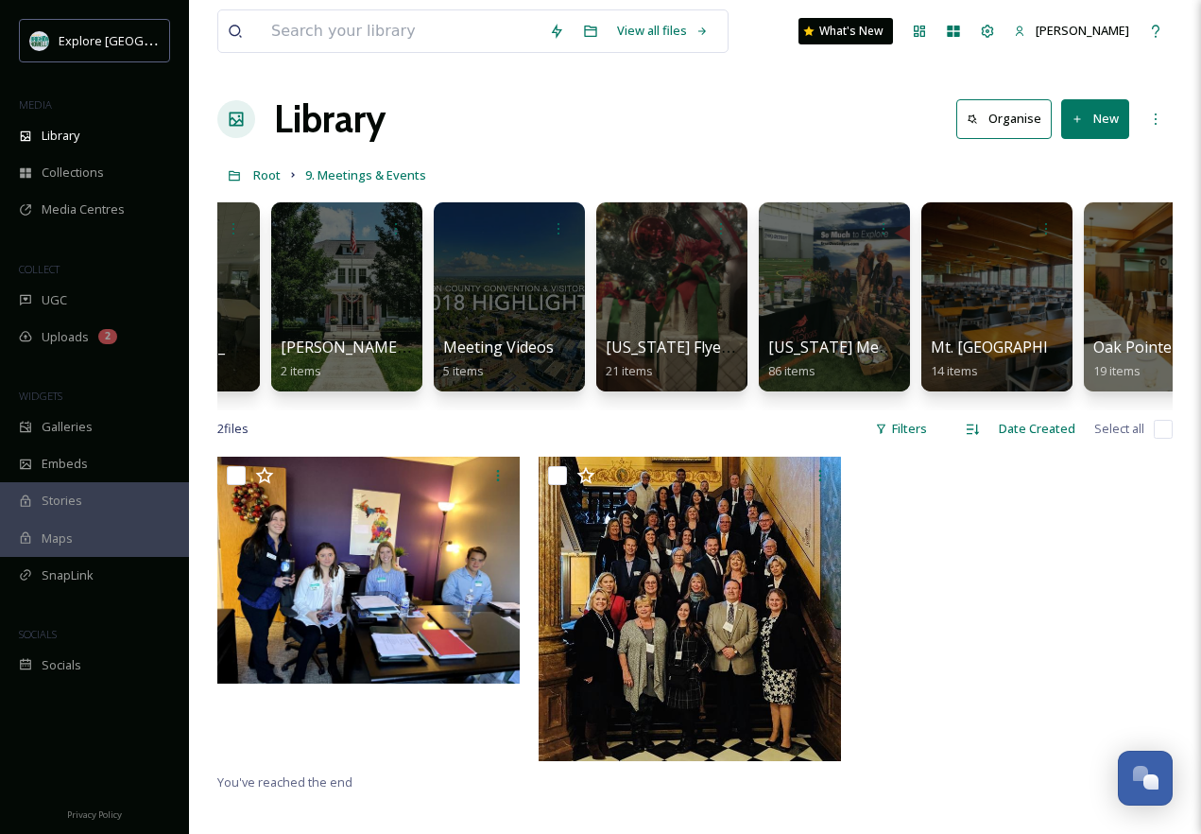
scroll to position [0, 3204]
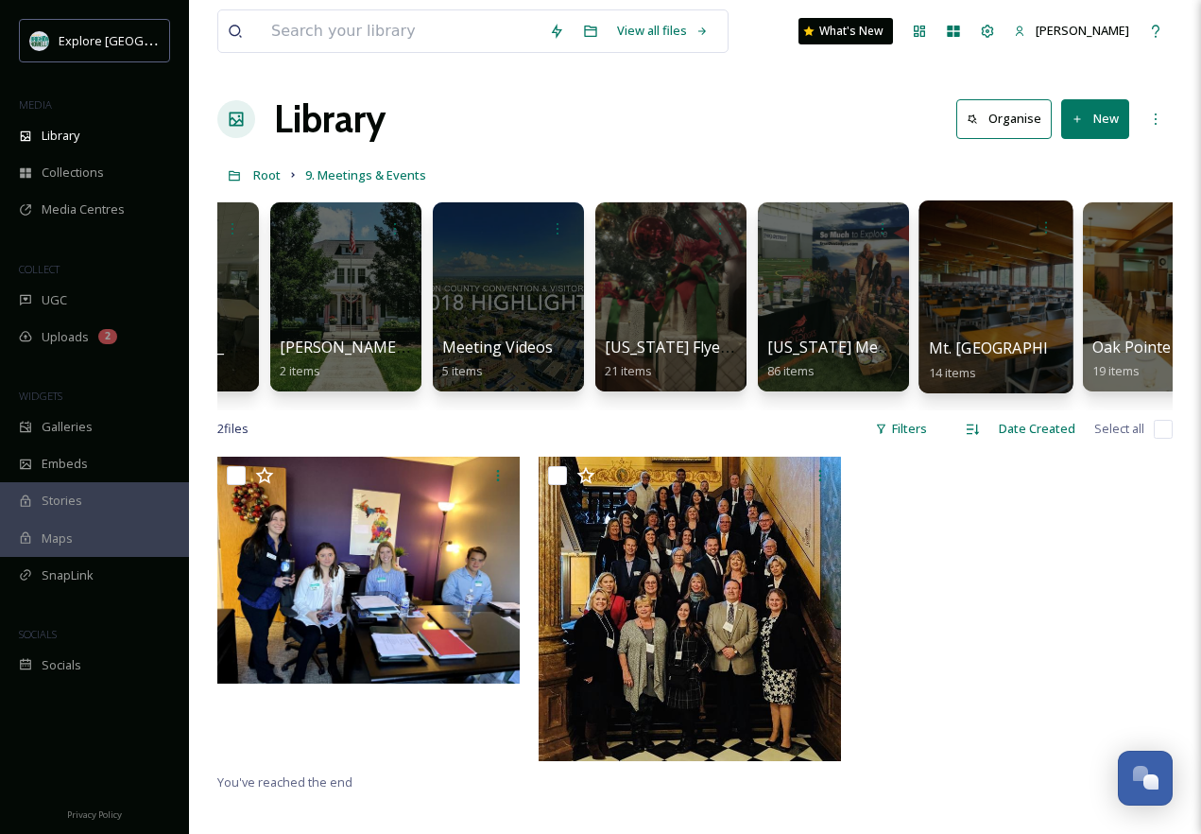
click at [1009, 318] on div at bounding box center [996, 296] width 154 height 193
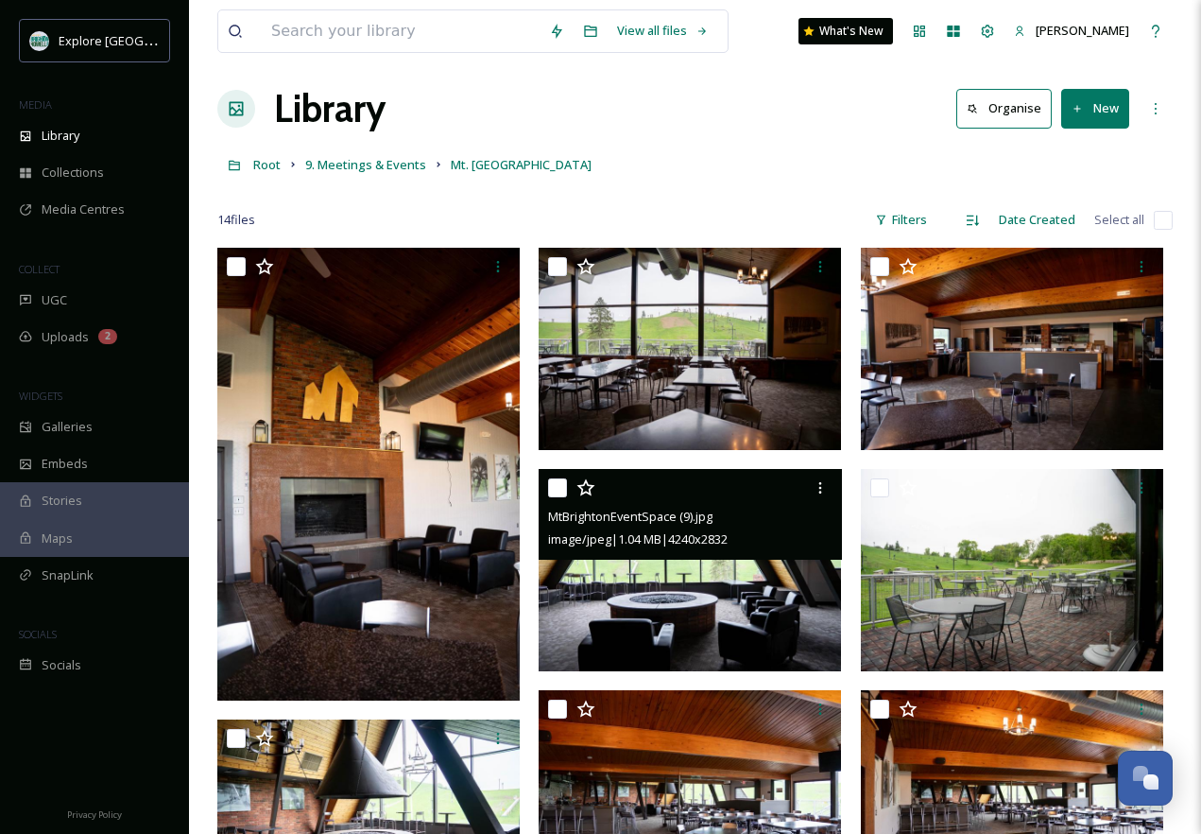
scroll to position [11, 0]
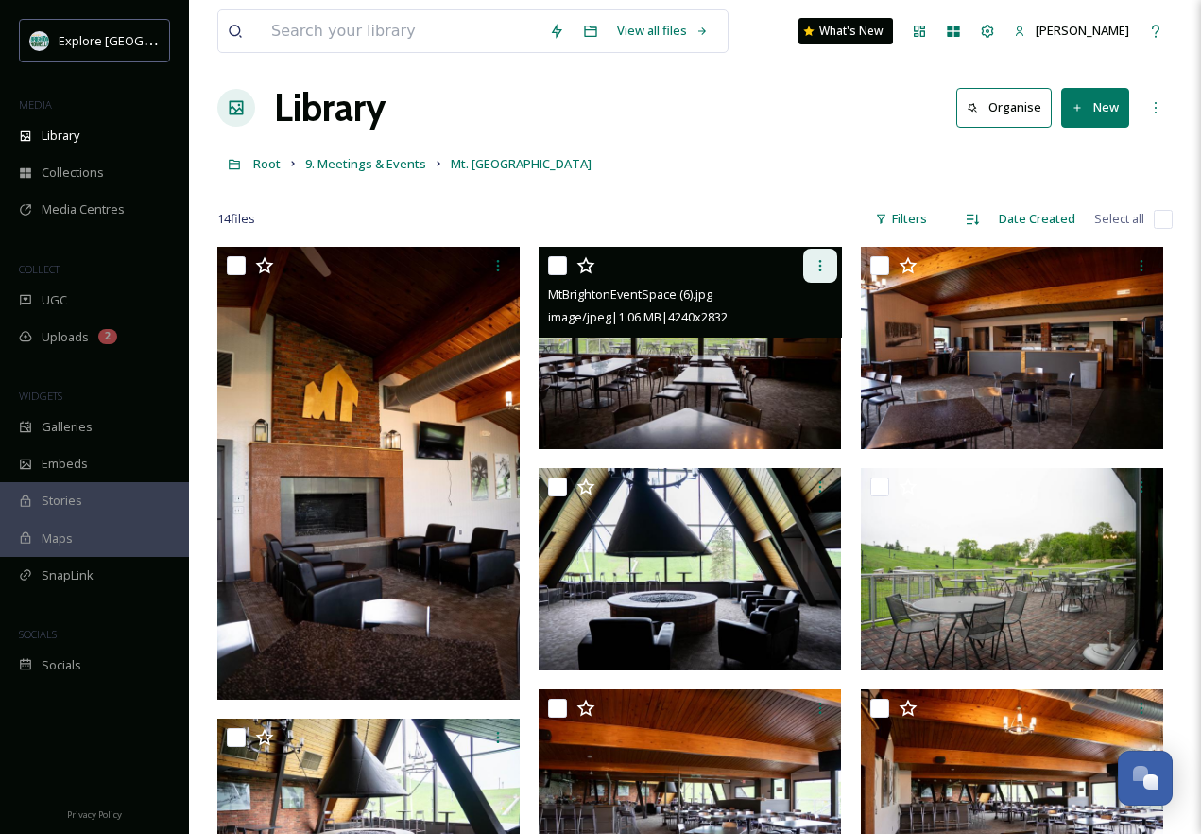
click at [820, 260] on icon at bounding box center [820, 265] width 15 height 15
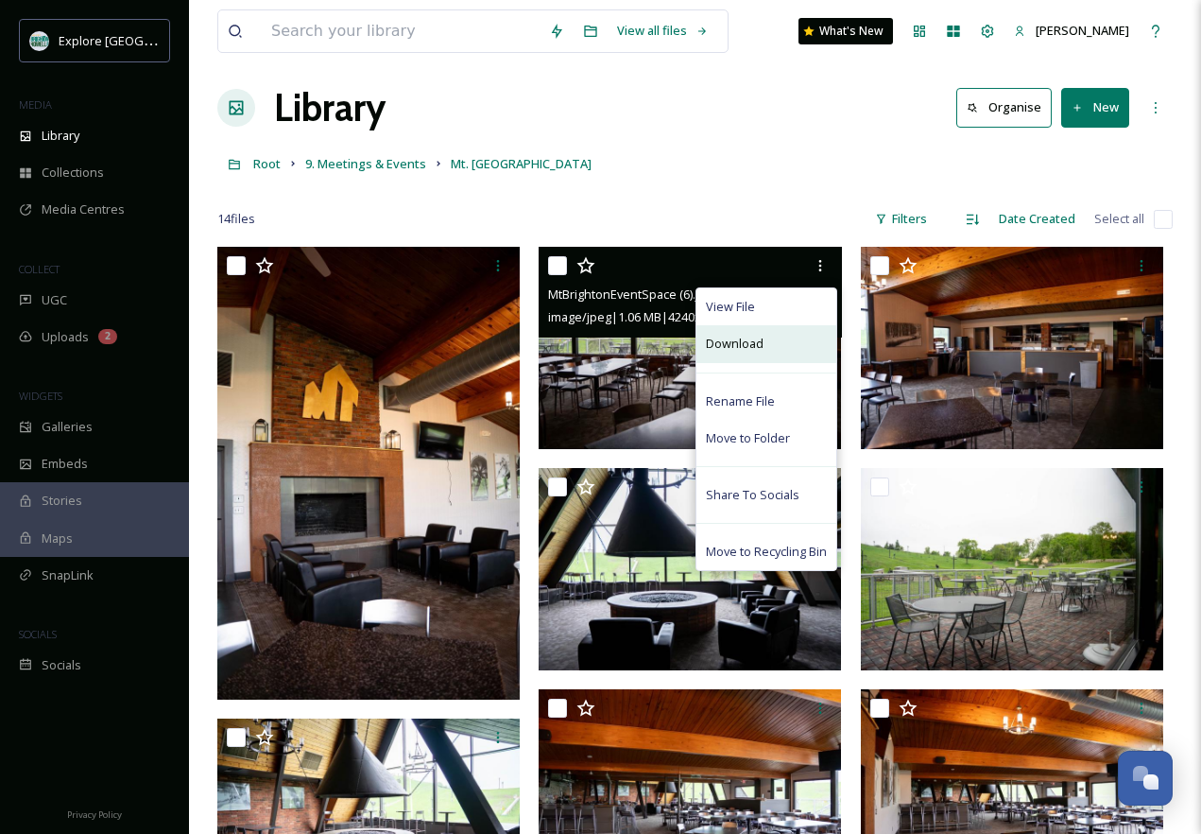
click at [758, 354] on div "Download" at bounding box center [767, 343] width 140 height 37
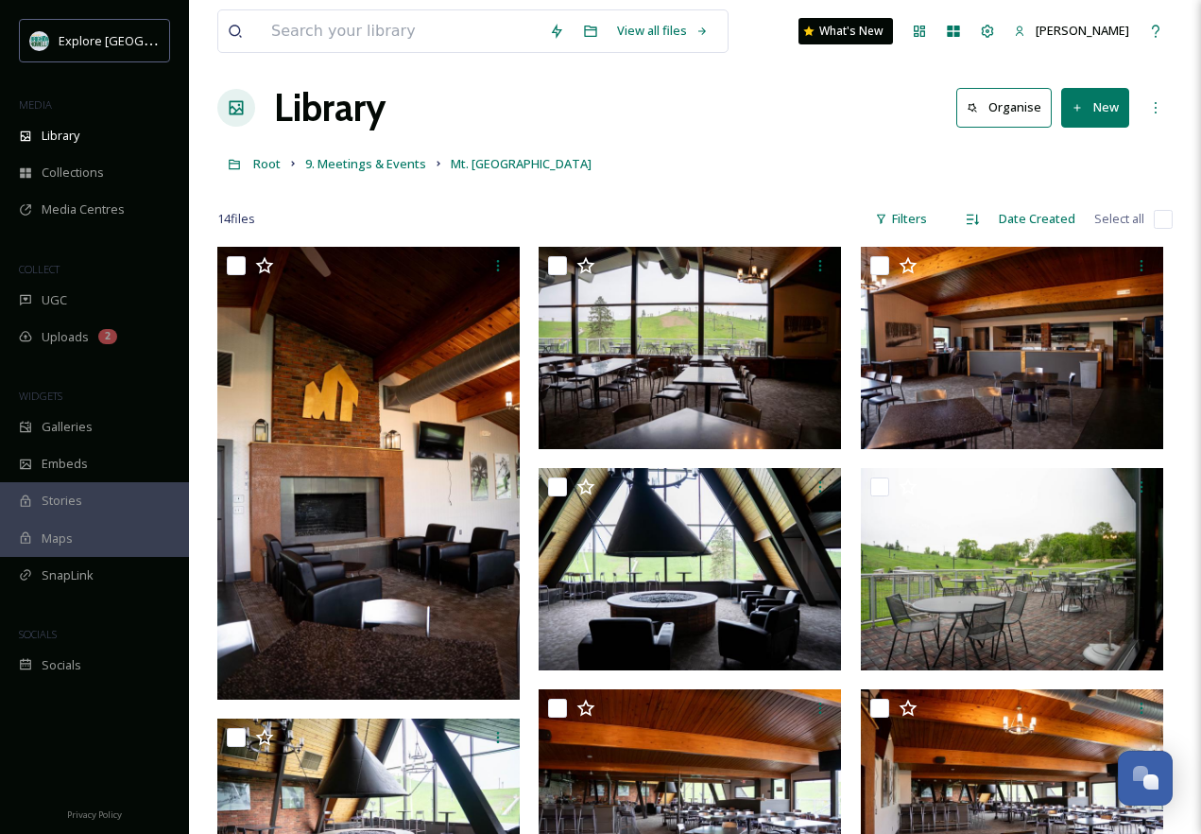
click at [661, 147] on div "Root 9. Meetings & Events Mt. [GEOGRAPHIC_DATA]" at bounding box center [695, 164] width 956 height 36
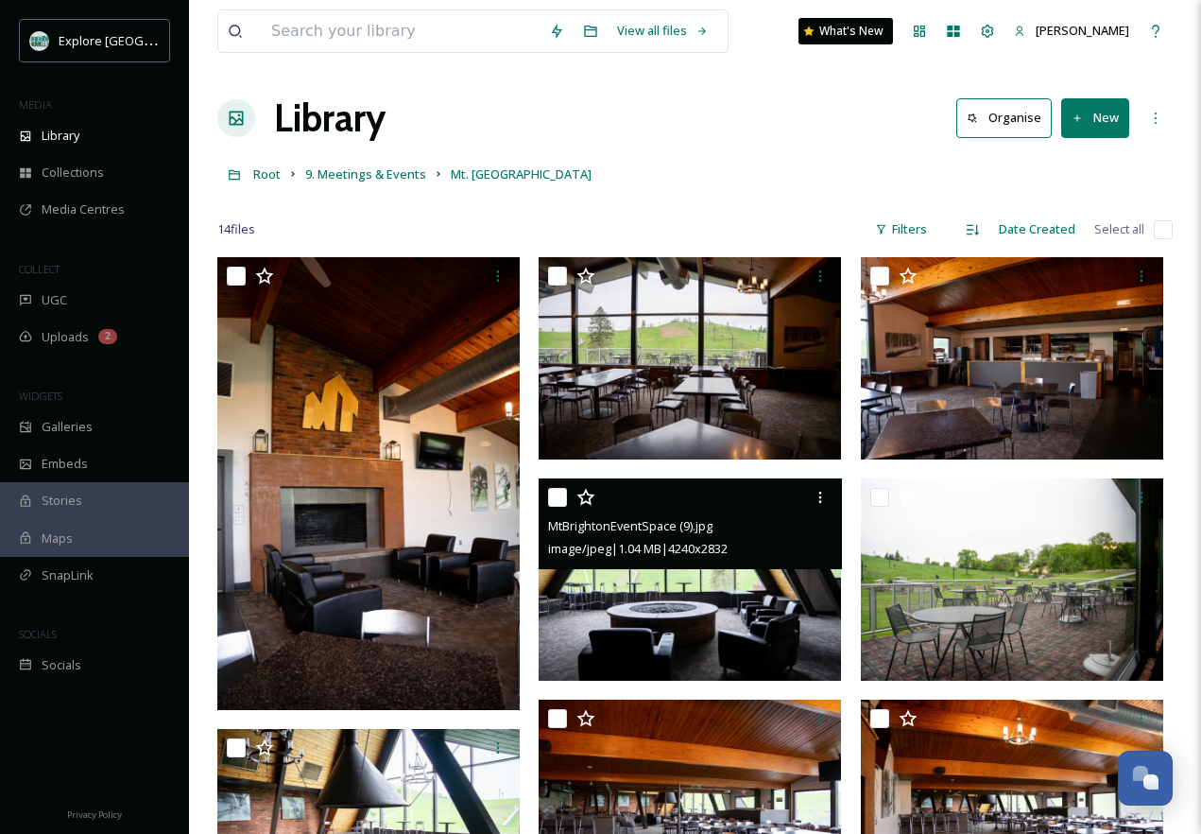
scroll to position [0, 0]
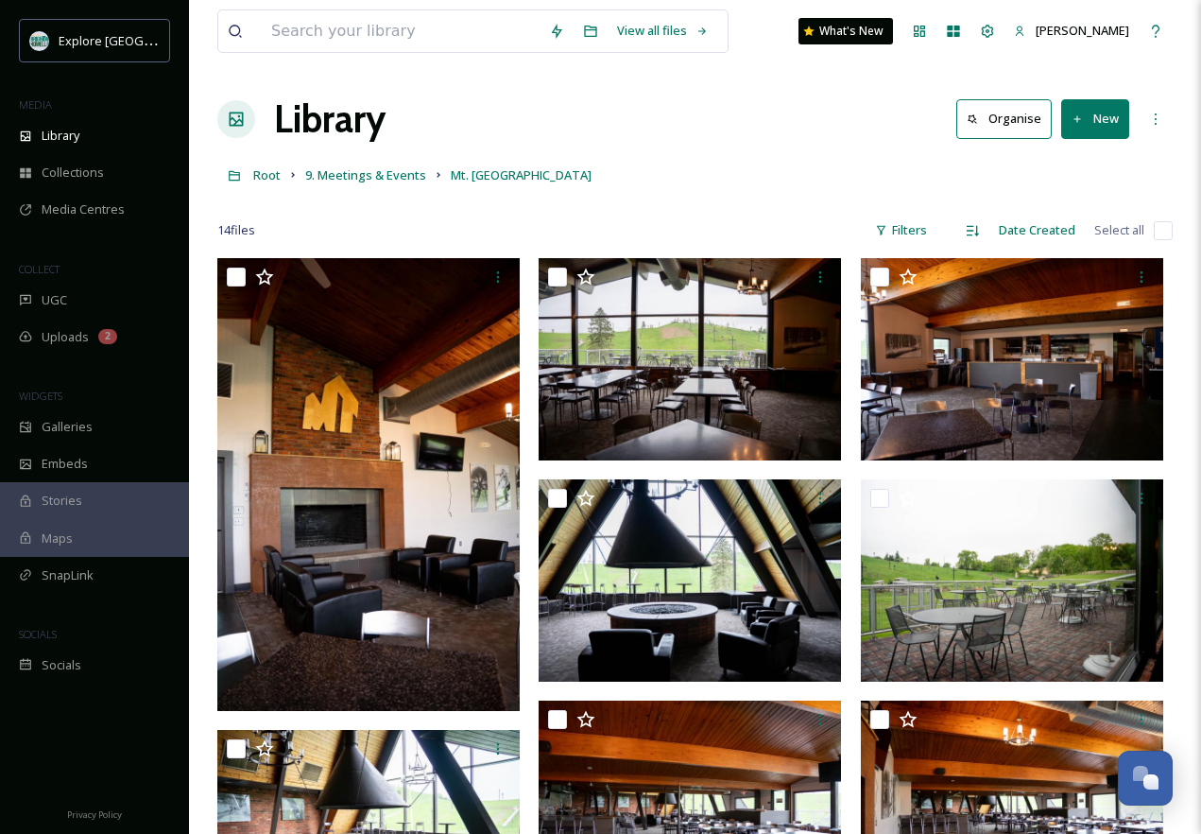
click at [666, 122] on div "Library Organise New" at bounding box center [695, 119] width 956 height 57
click at [424, 42] on input at bounding box center [401, 31] width 278 height 42
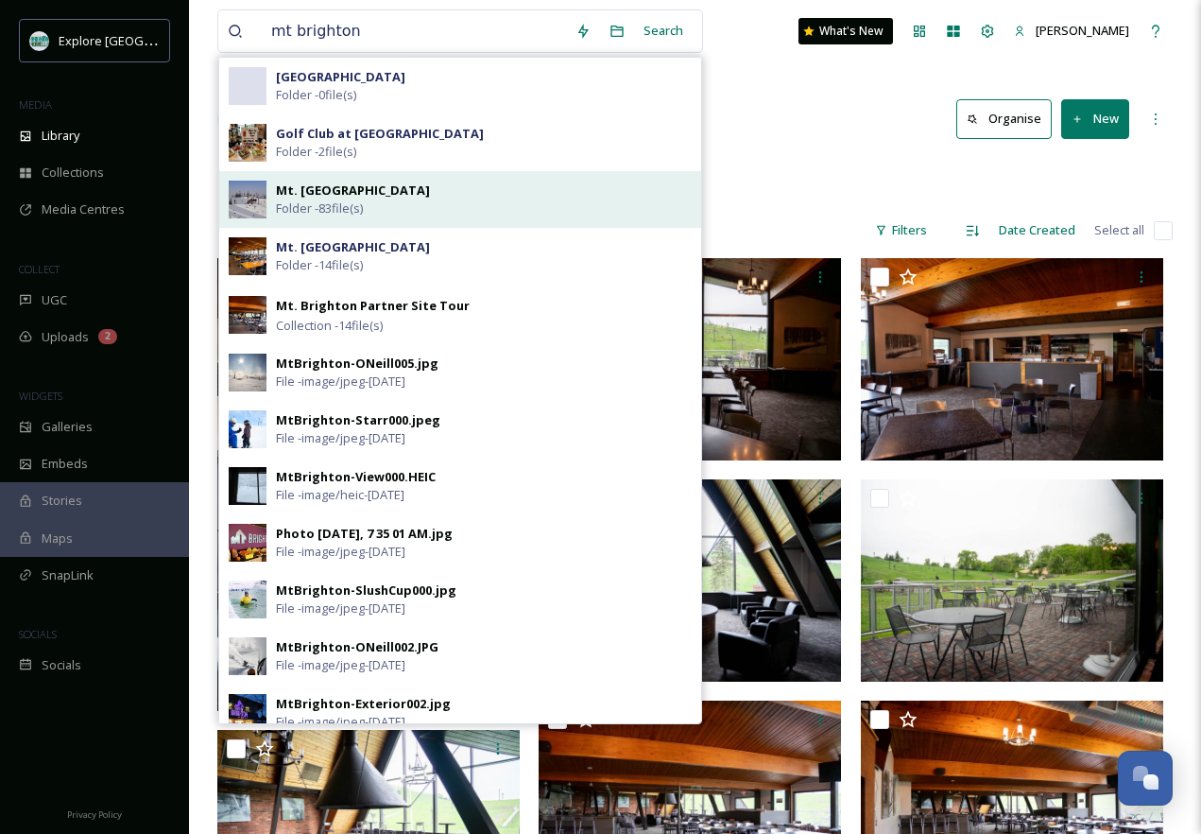
click at [396, 183] on div "Mt. Brighton Folder - 83 file(s)" at bounding box center [484, 199] width 416 height 36
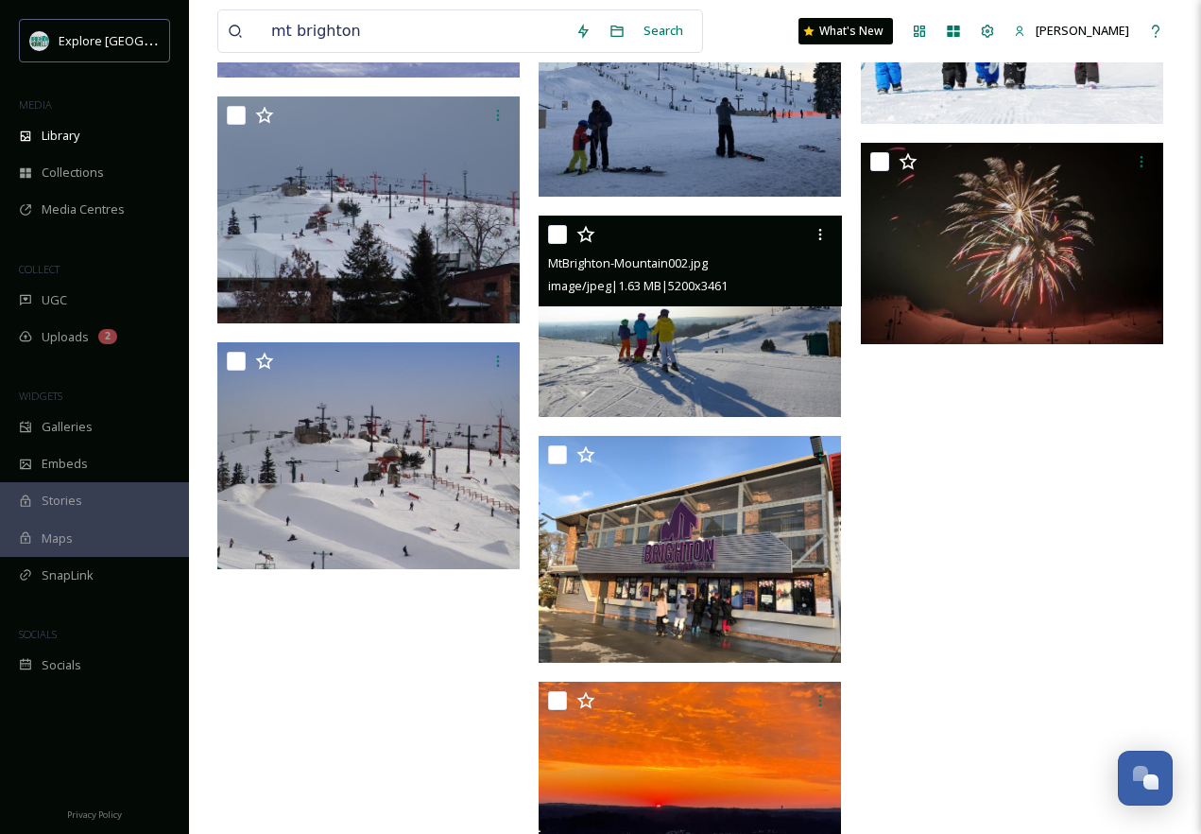
scroll to position [6046, 0]
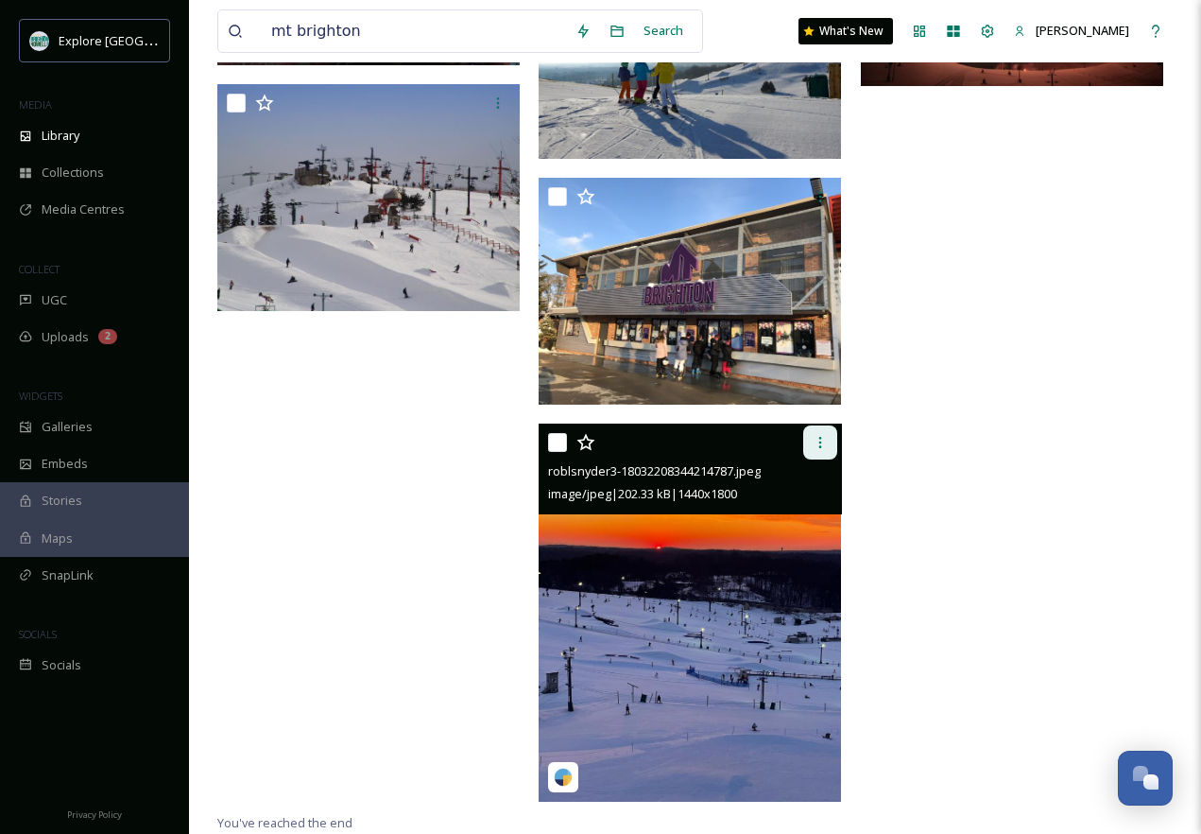
click at [813, 448] on icon at bounding box center [820, 442] width 15 height 15
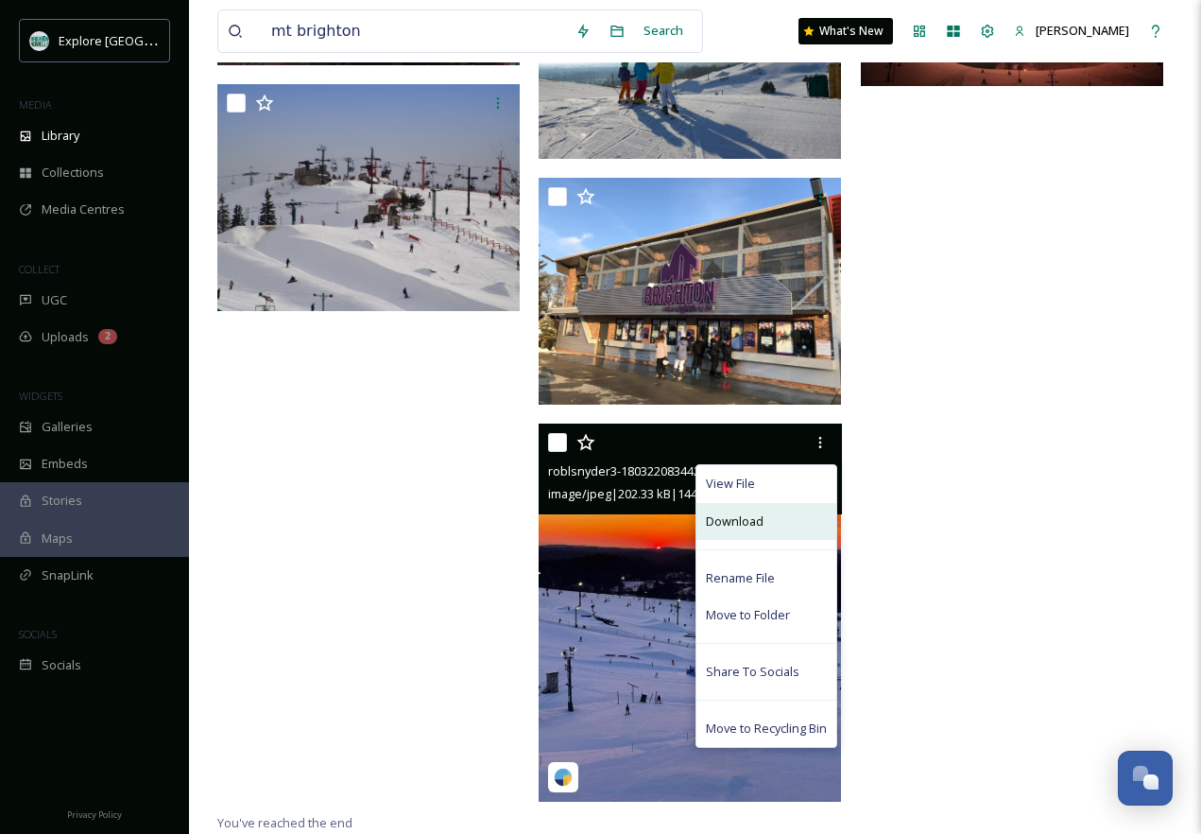
click at [764, 523] on div "Download" at bounding box center [767, 521] width 140 height 37
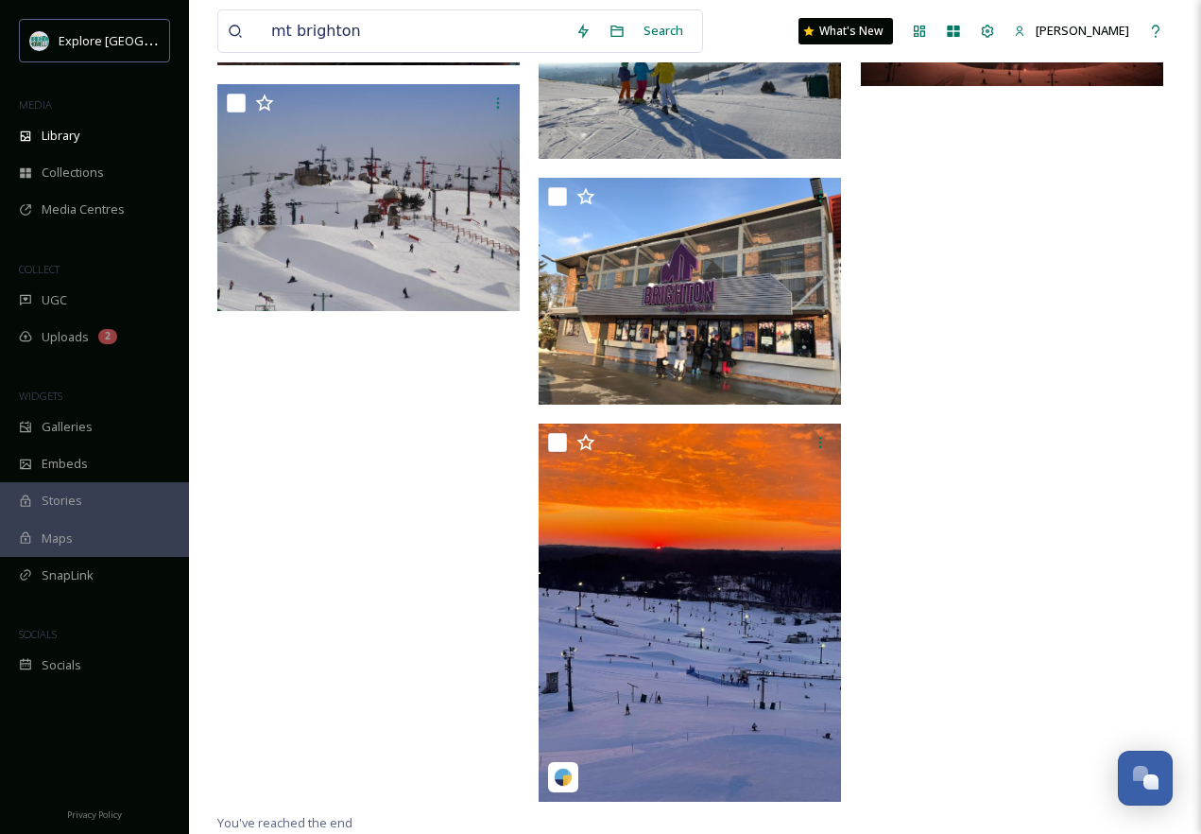
drag, startPoint x: 420, startPoint y: 42, endPoint x: 210, endPoint y: 42, distance: 209.8
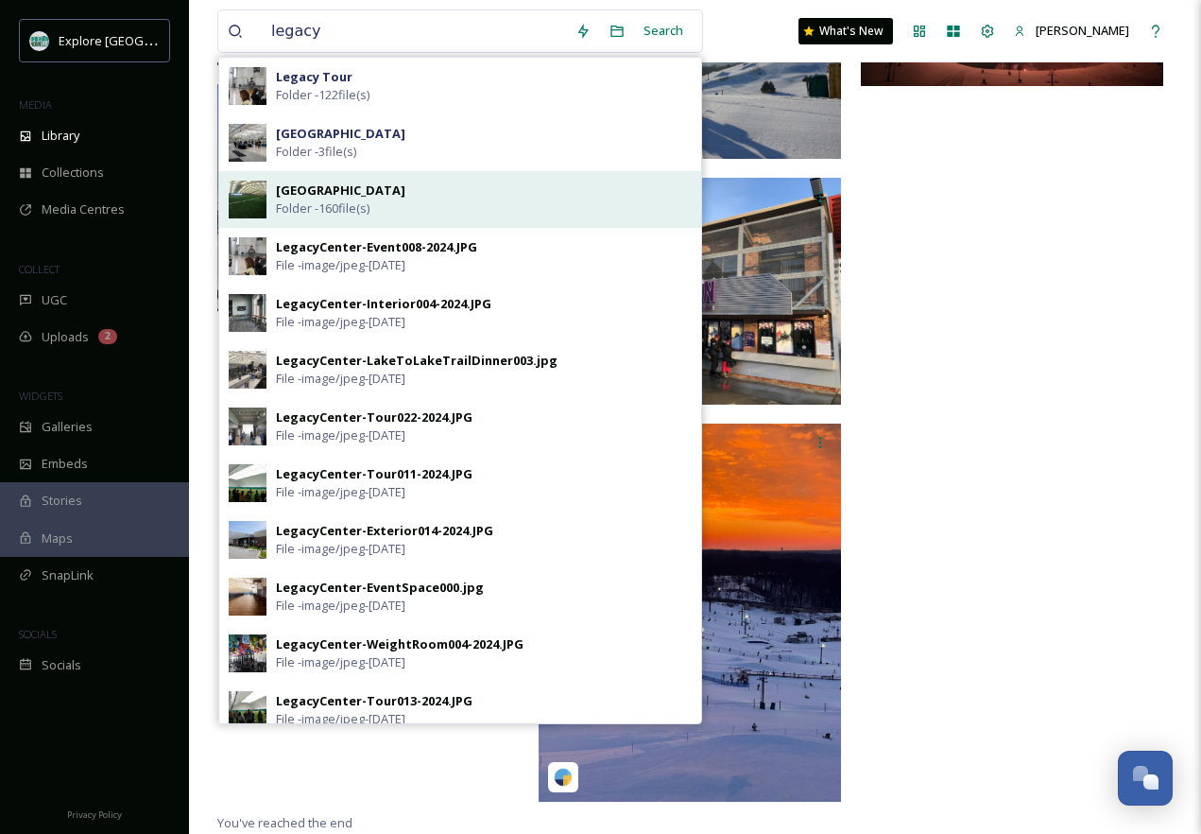
click at [335, 205] on span "Folder - 160 file(s)" at bounding box center [323, 208] width 94 height 18
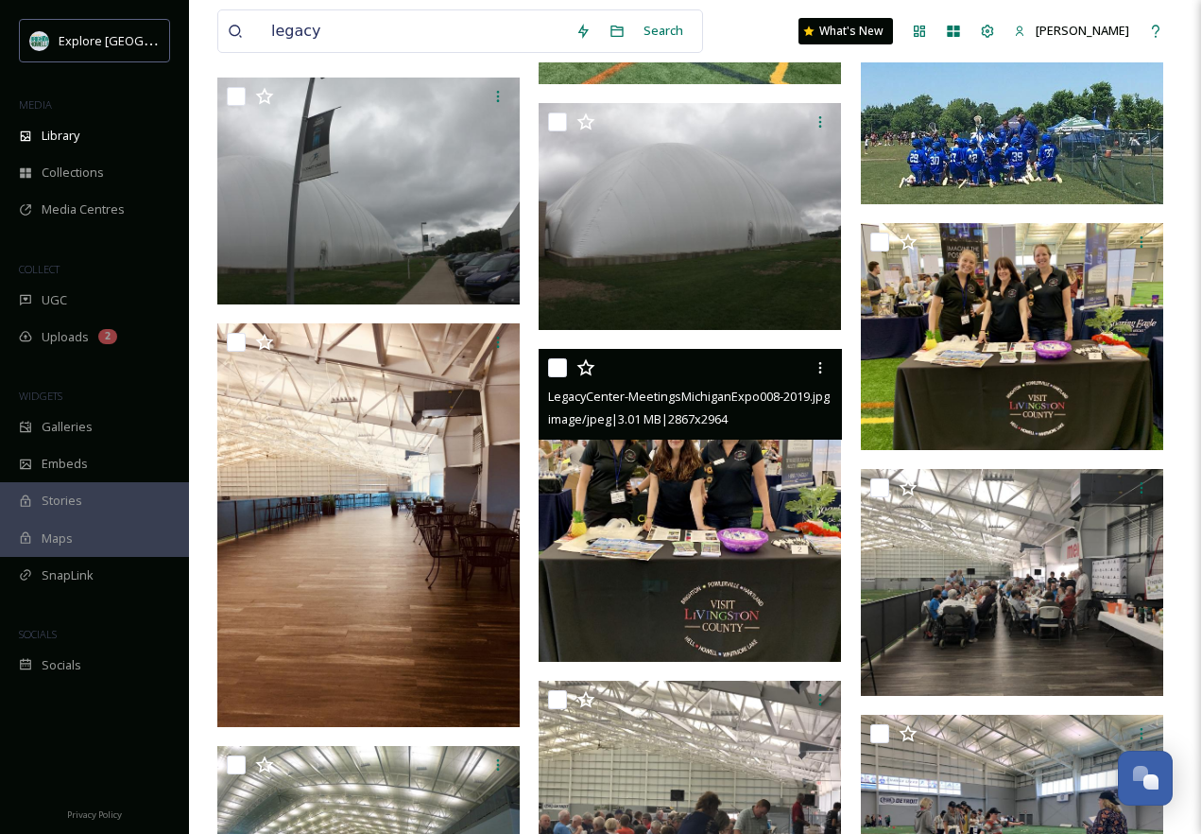
scroll to position [1484, 0]
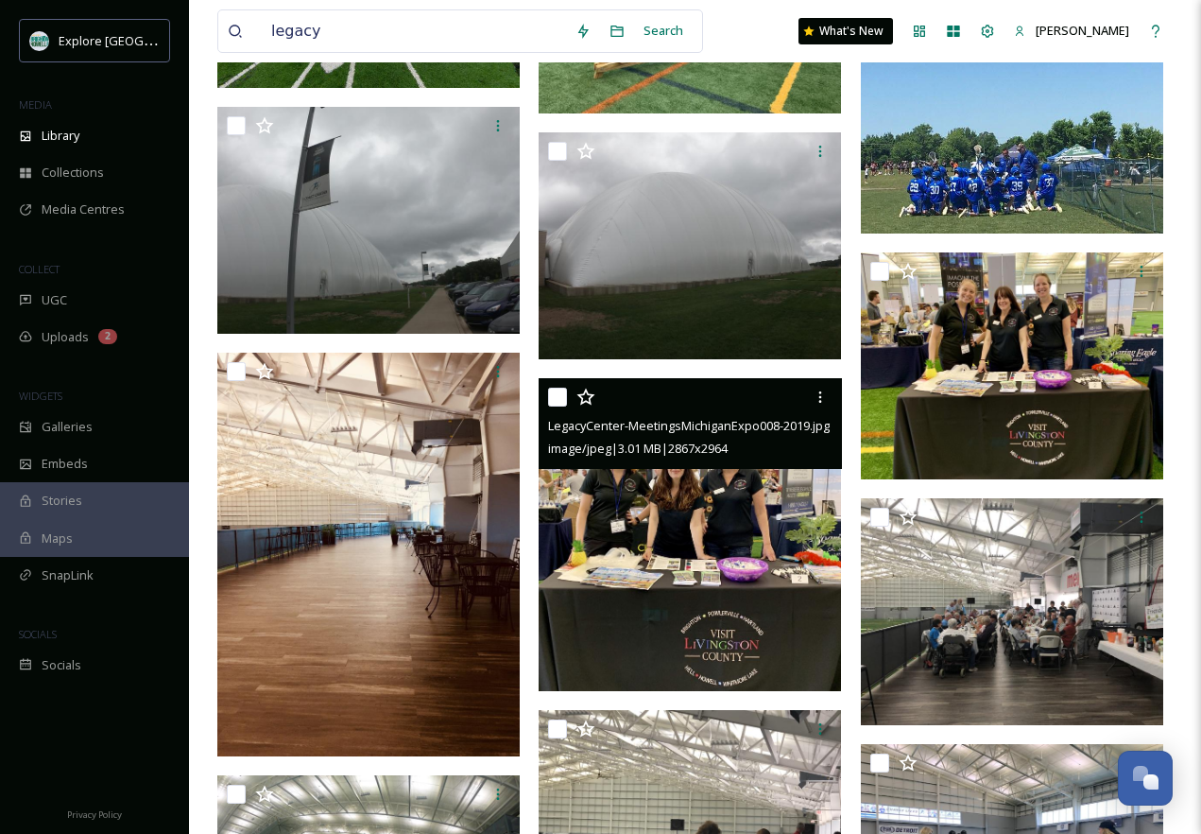
click at [581, 533] on img at bounding box center [690, 534] width 302 height 313
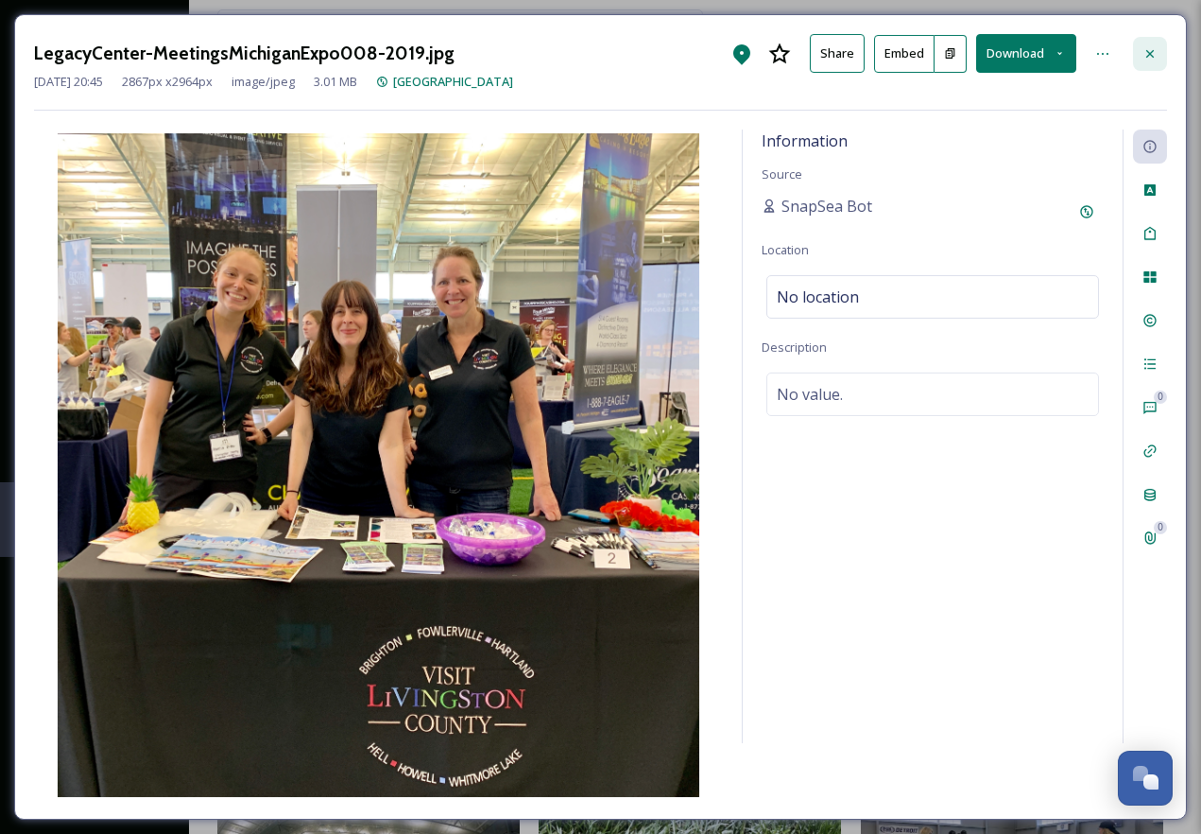
click at [1159, 51] on div at bounding box center [1150, 54] width 34 height 34
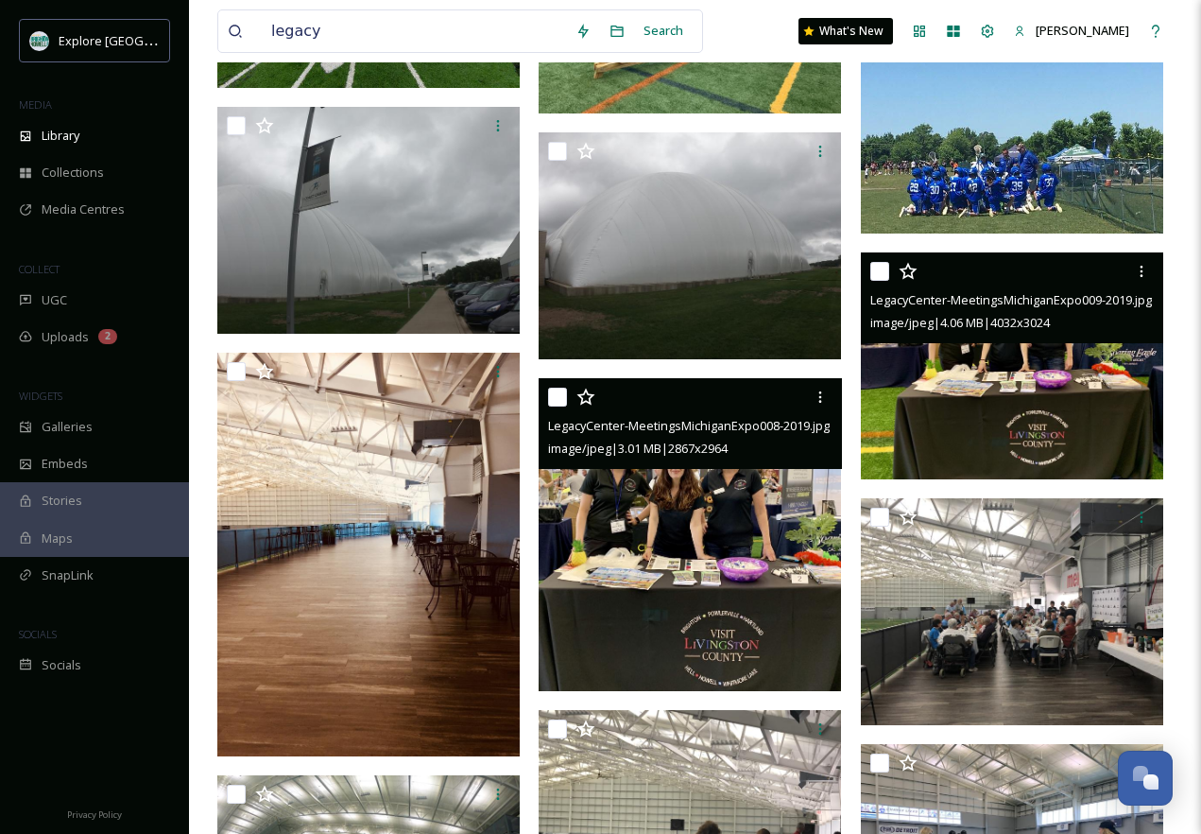
click at [1012, 376] on img at bounding box center [1012, 365] width 302 height 227
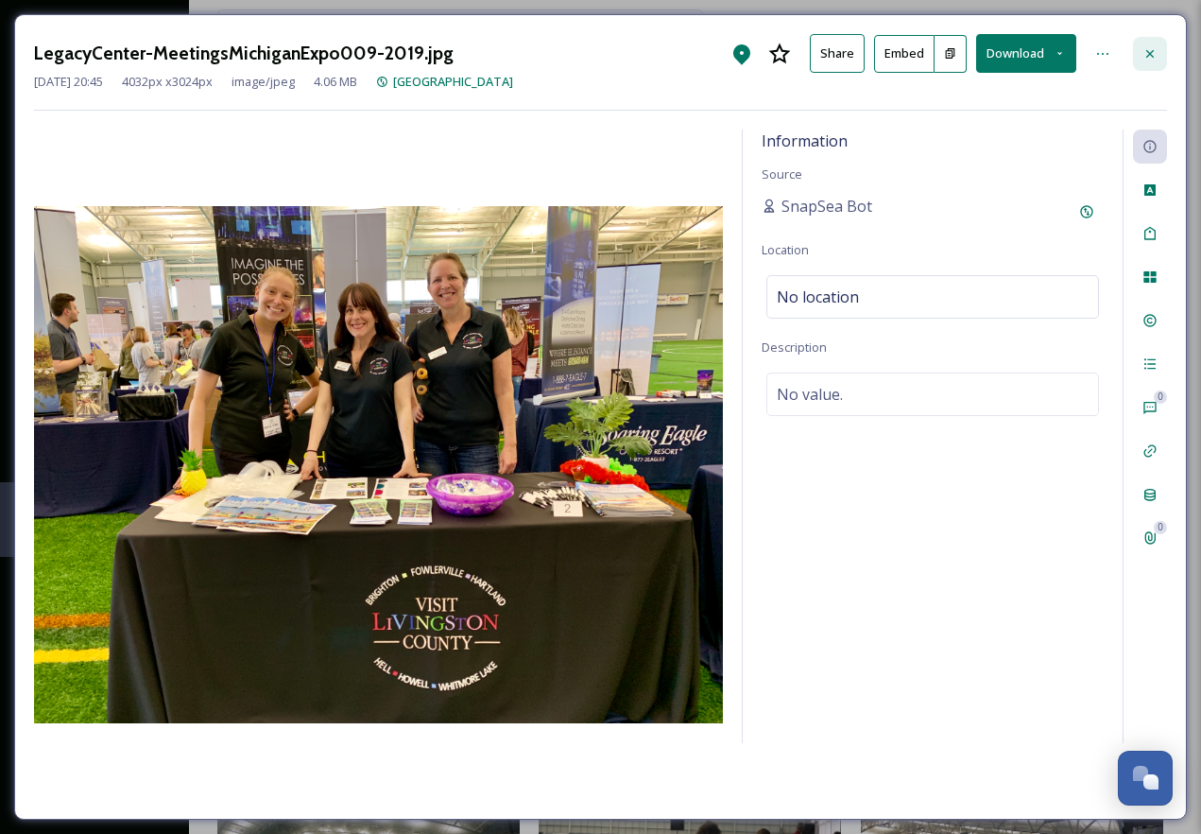
click at [1140, 50] on div at bounding box center [1150, 54] width 34 height 34
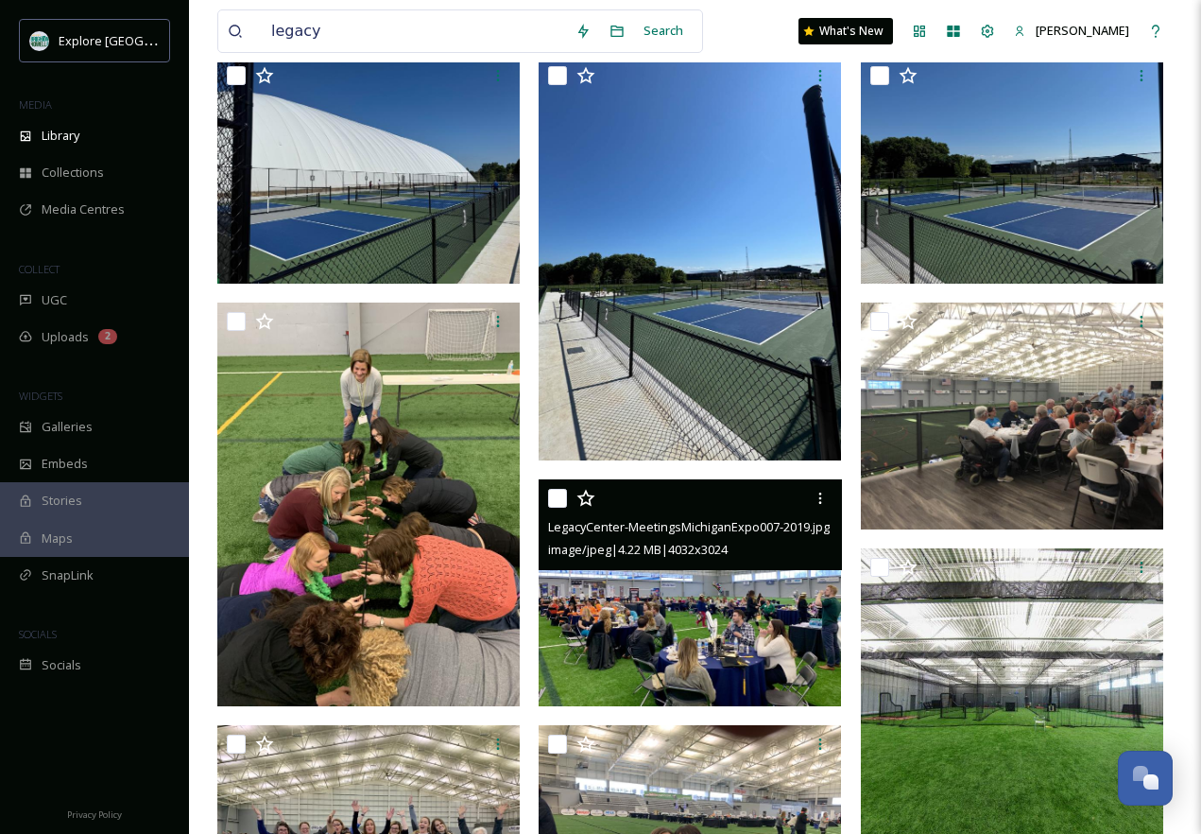
scroll to position [420, 0]
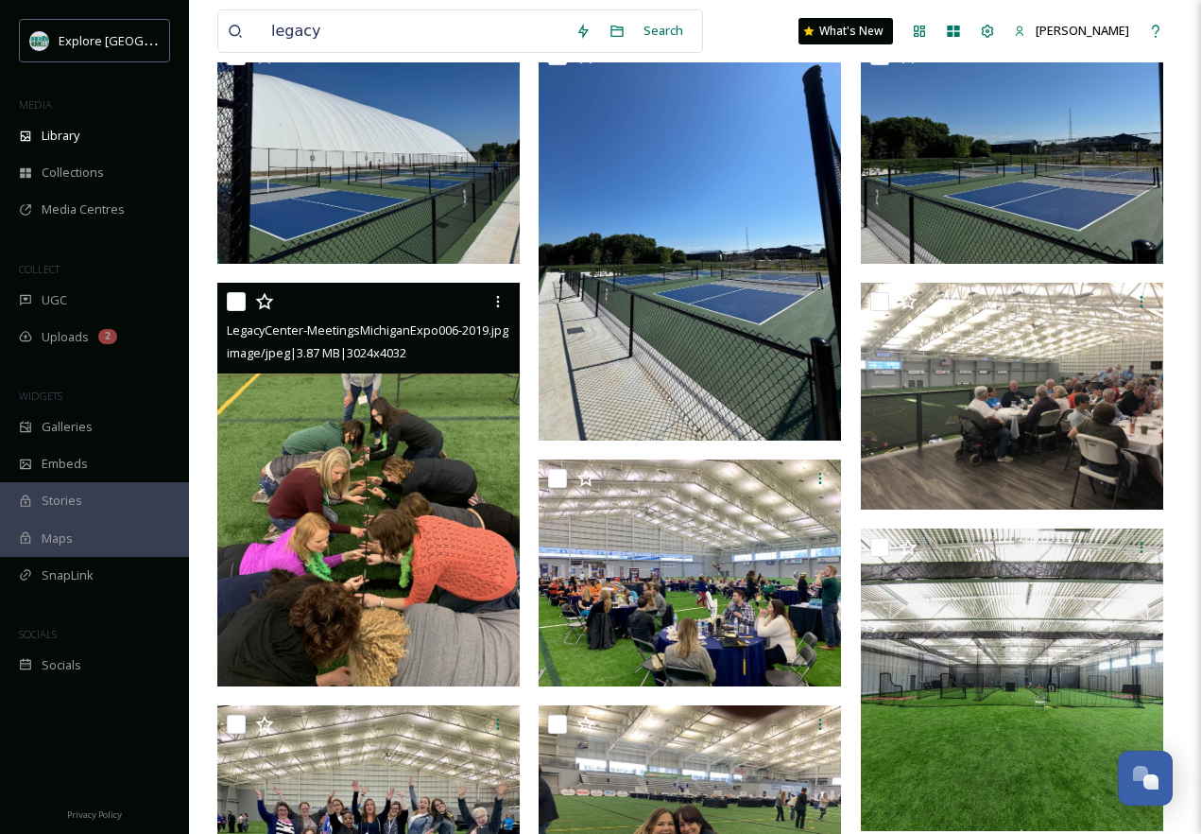
click at [316, 564] on img at bounding box center [368, 485] width 302 height 404
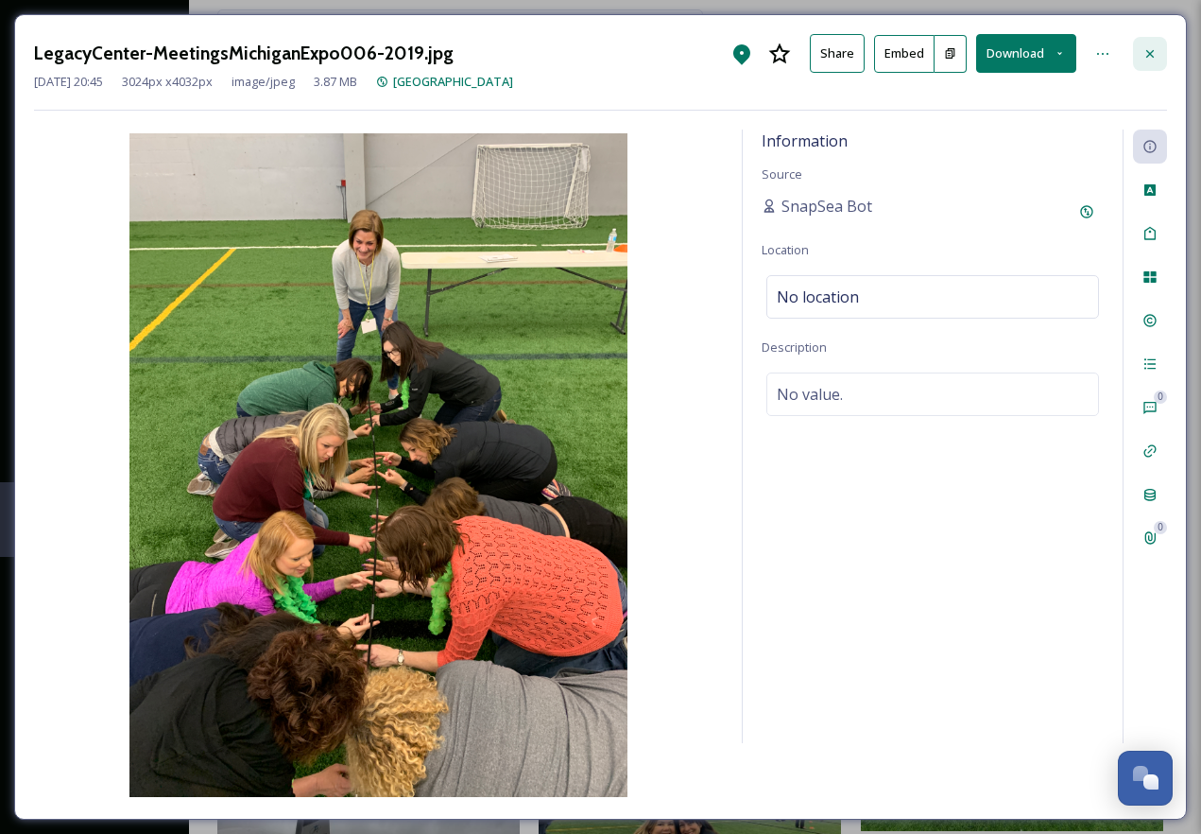
click at [1148, 58] on icon at bounding box center [1150, 53] width 15 height 15
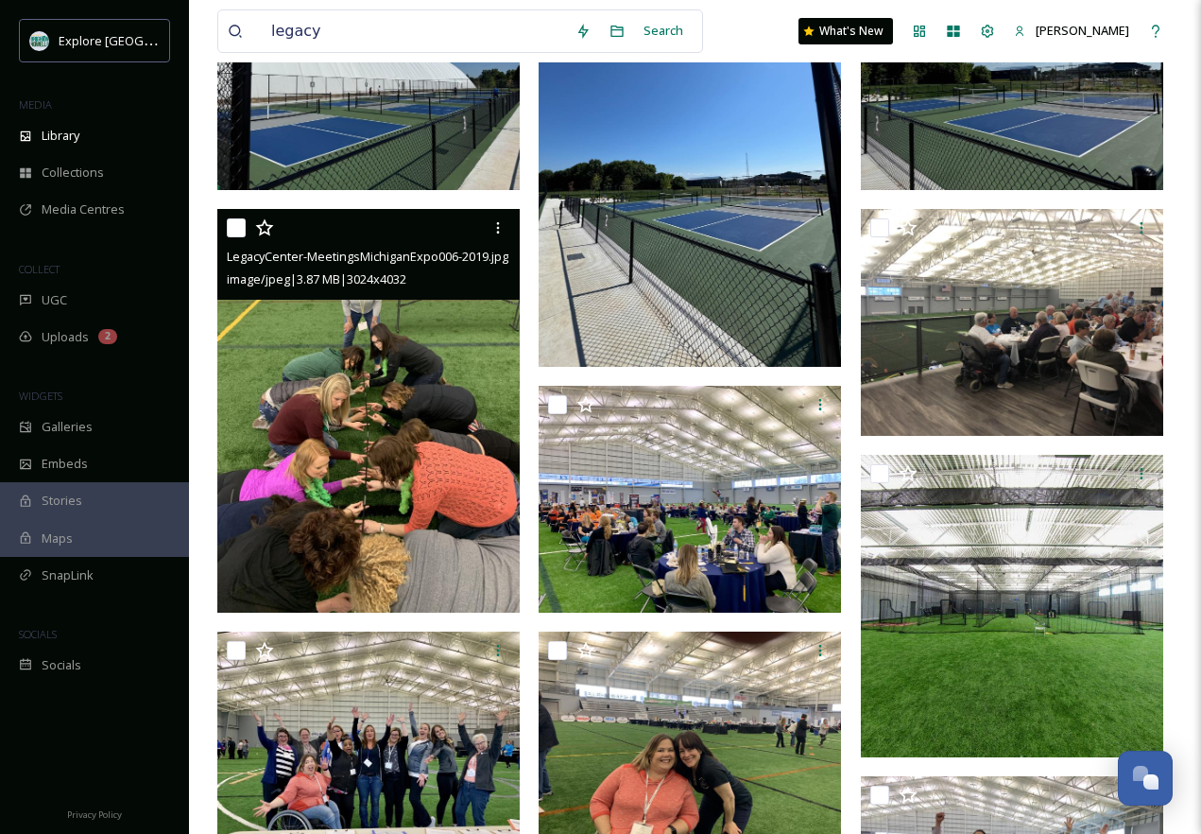
scroll to position [510, 0]
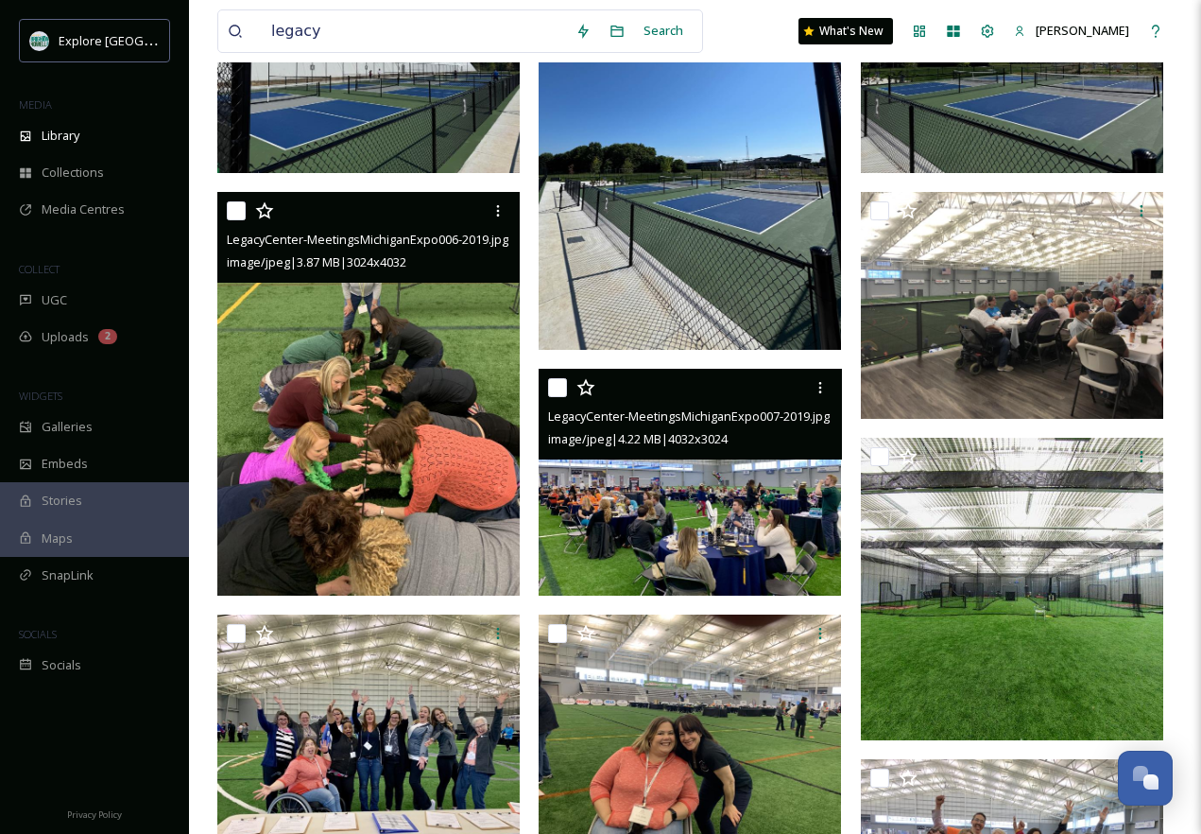
click at [695, 526] on img at bounding box center [690, 482] width 302 height 227
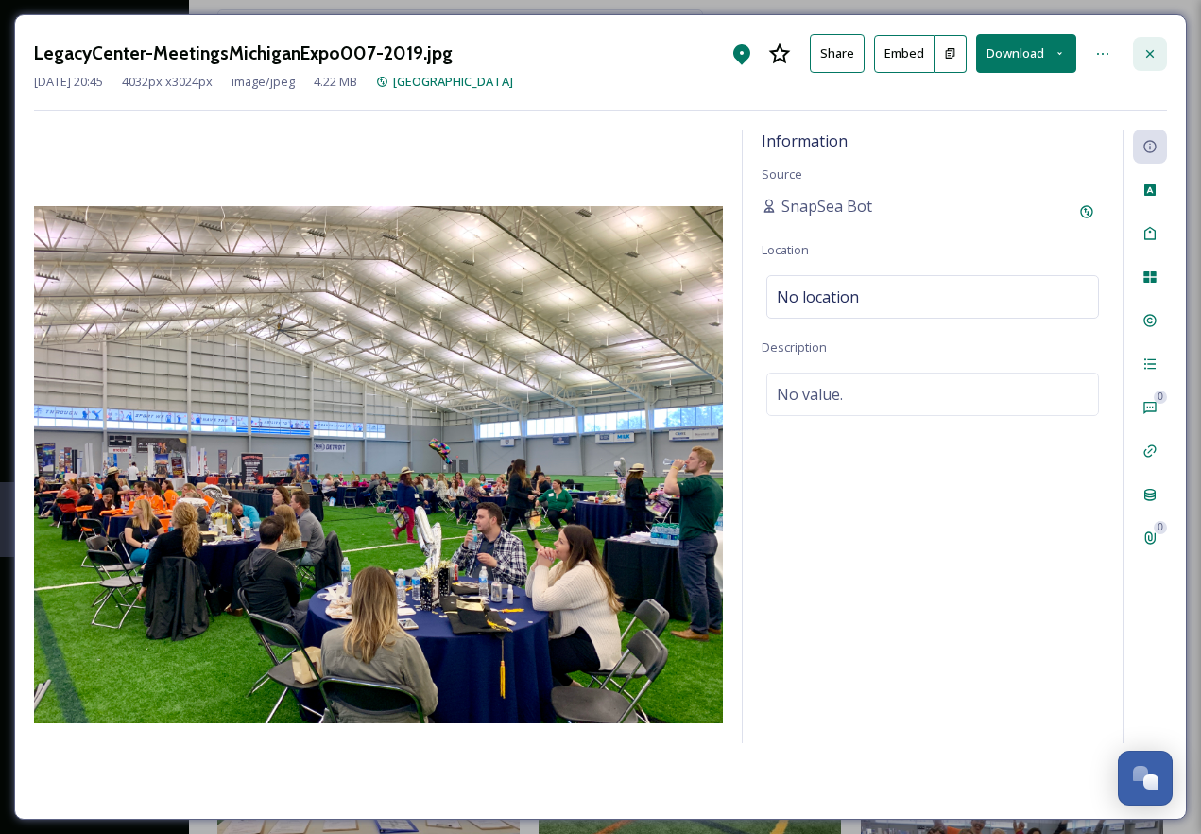
click at [1152, 46] on icon at bounding box center [1150, 53] width 15 height 15
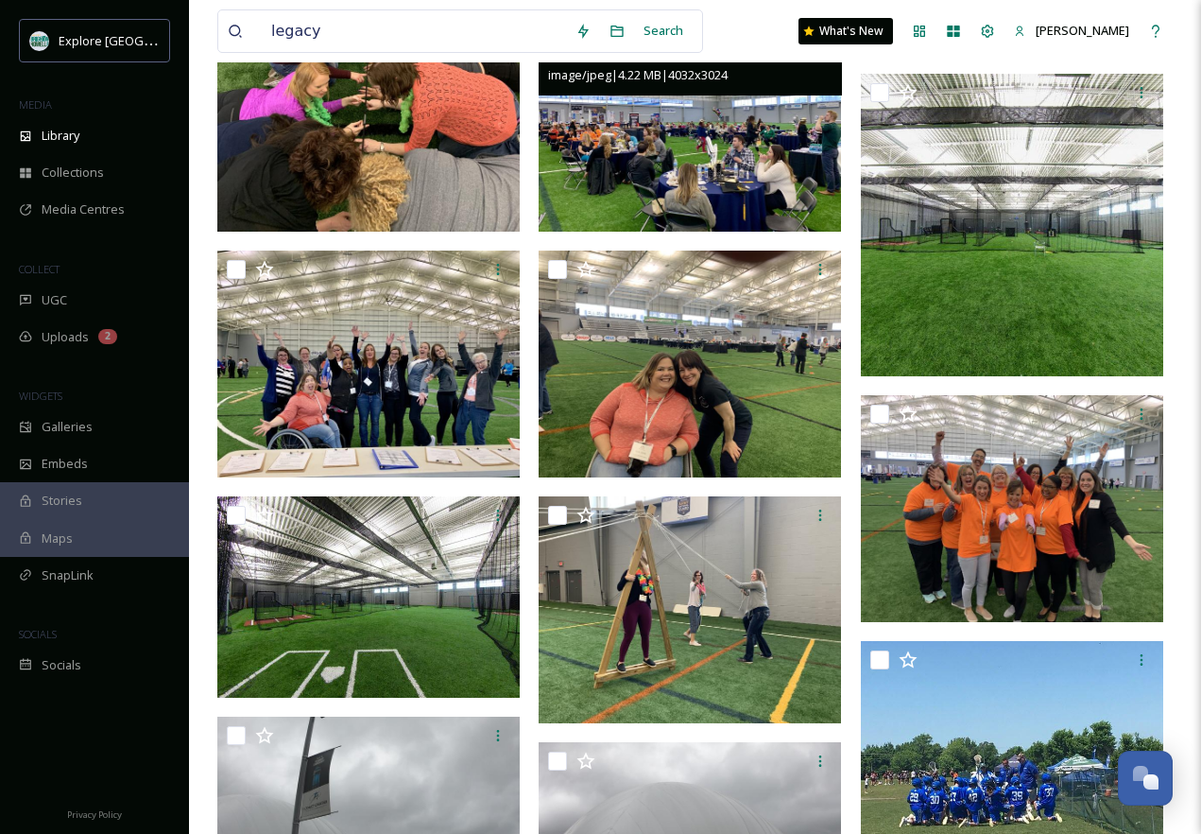
scroll to position [909, 0]
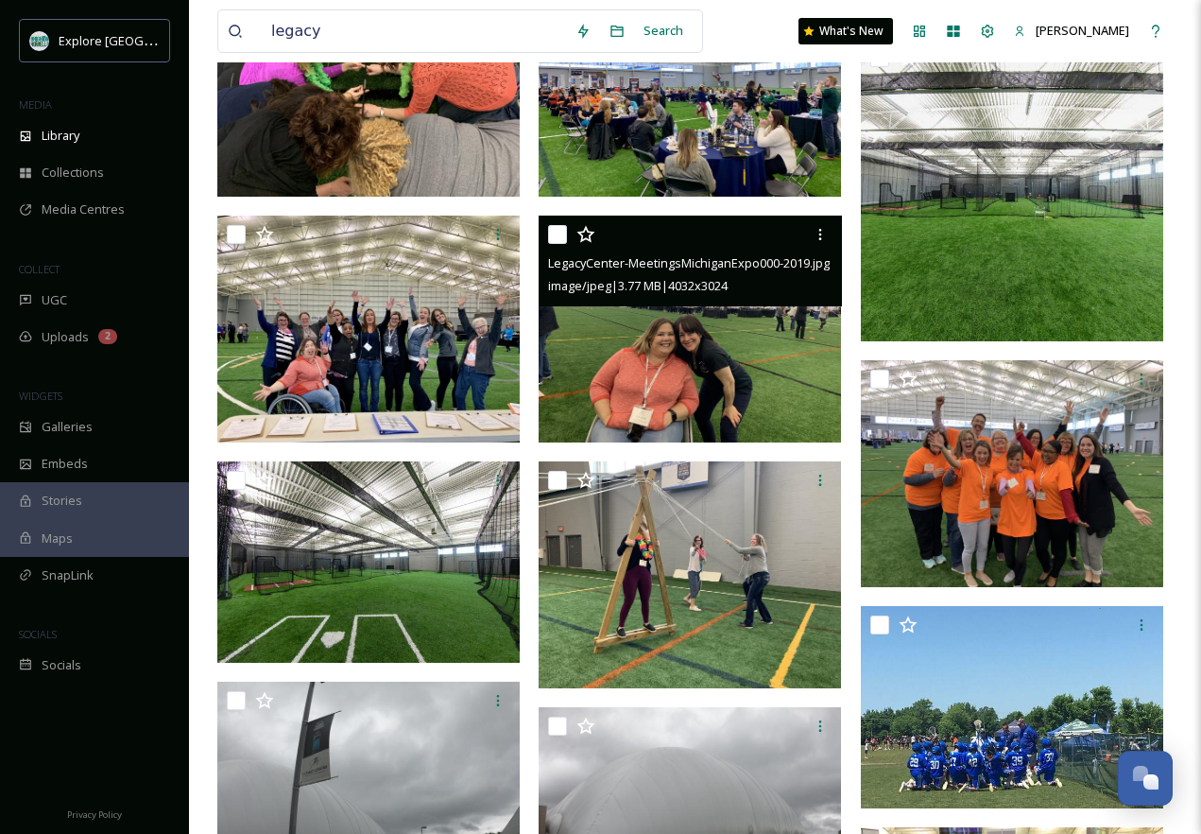
click at [743, 322] on img at bounding box center [690, 329] width 302 height 227
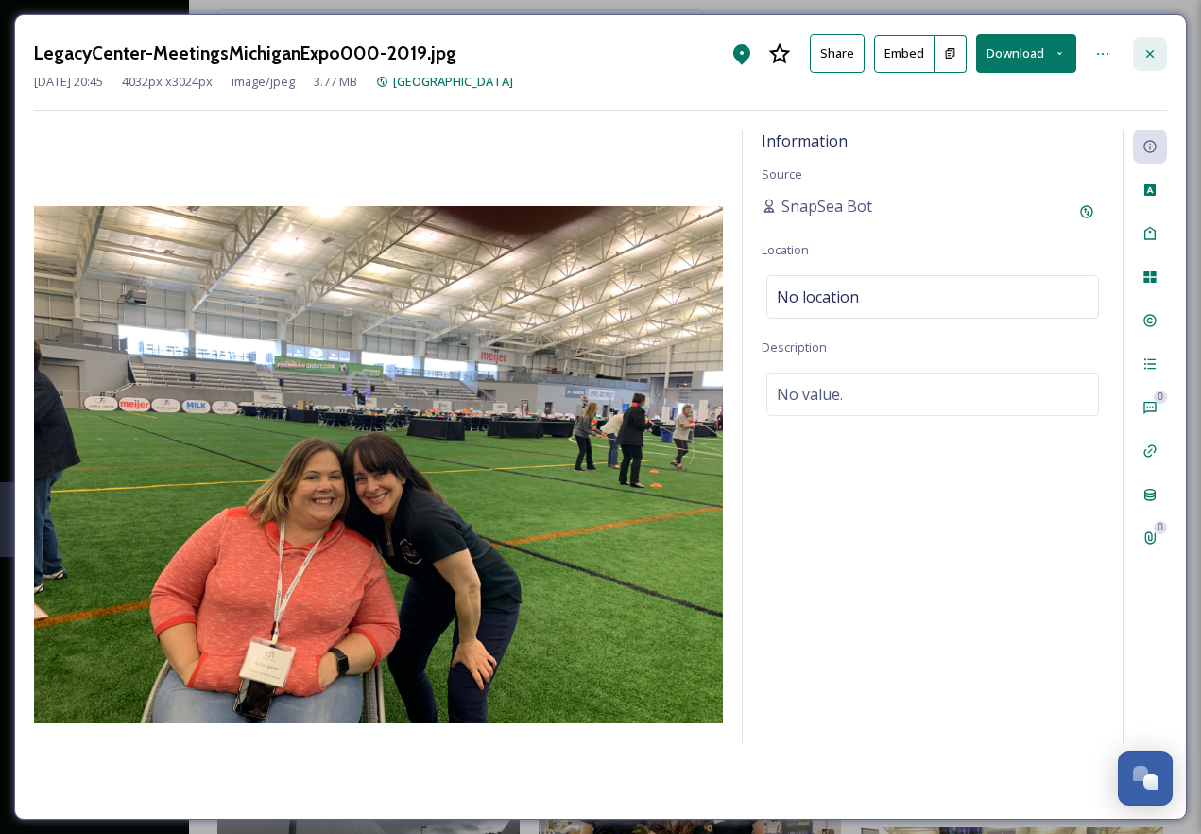
click at [1156, 55] on icon at bounding box center [1150, 53] width 15 height 15
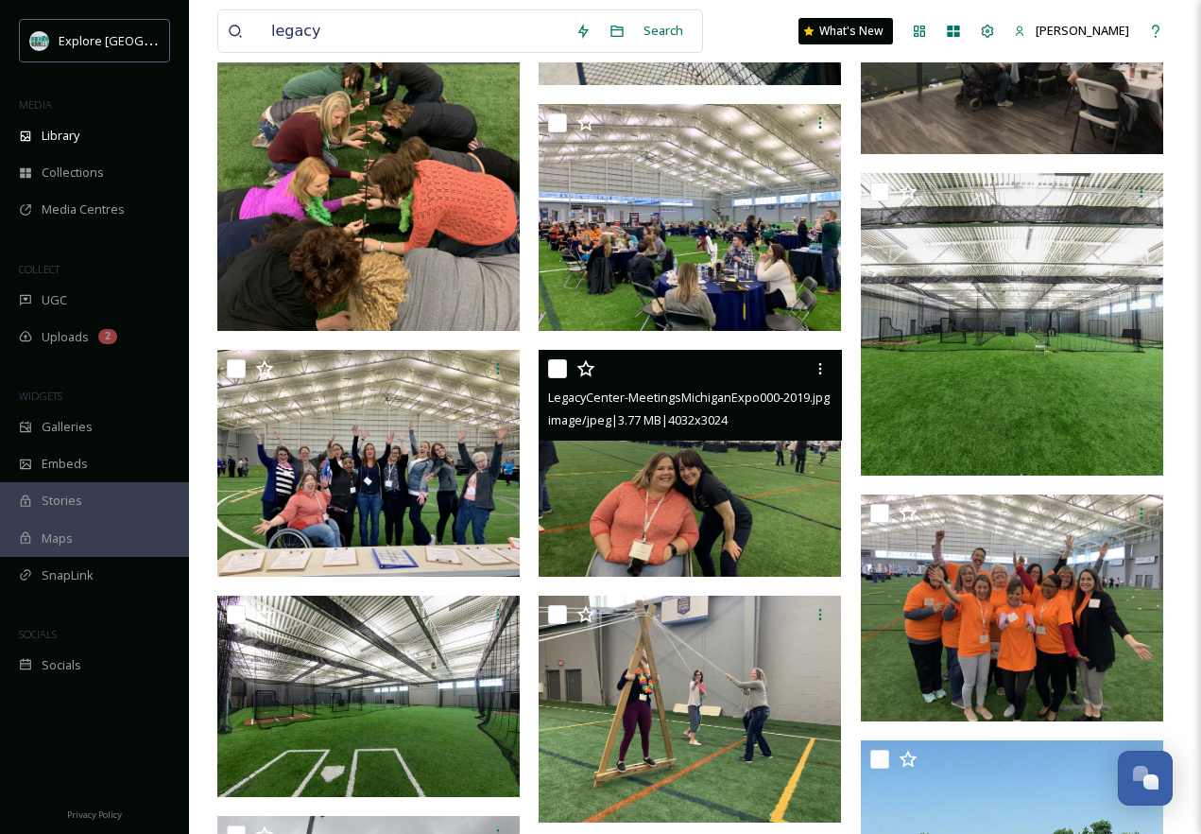
scroll to position [773, 0]
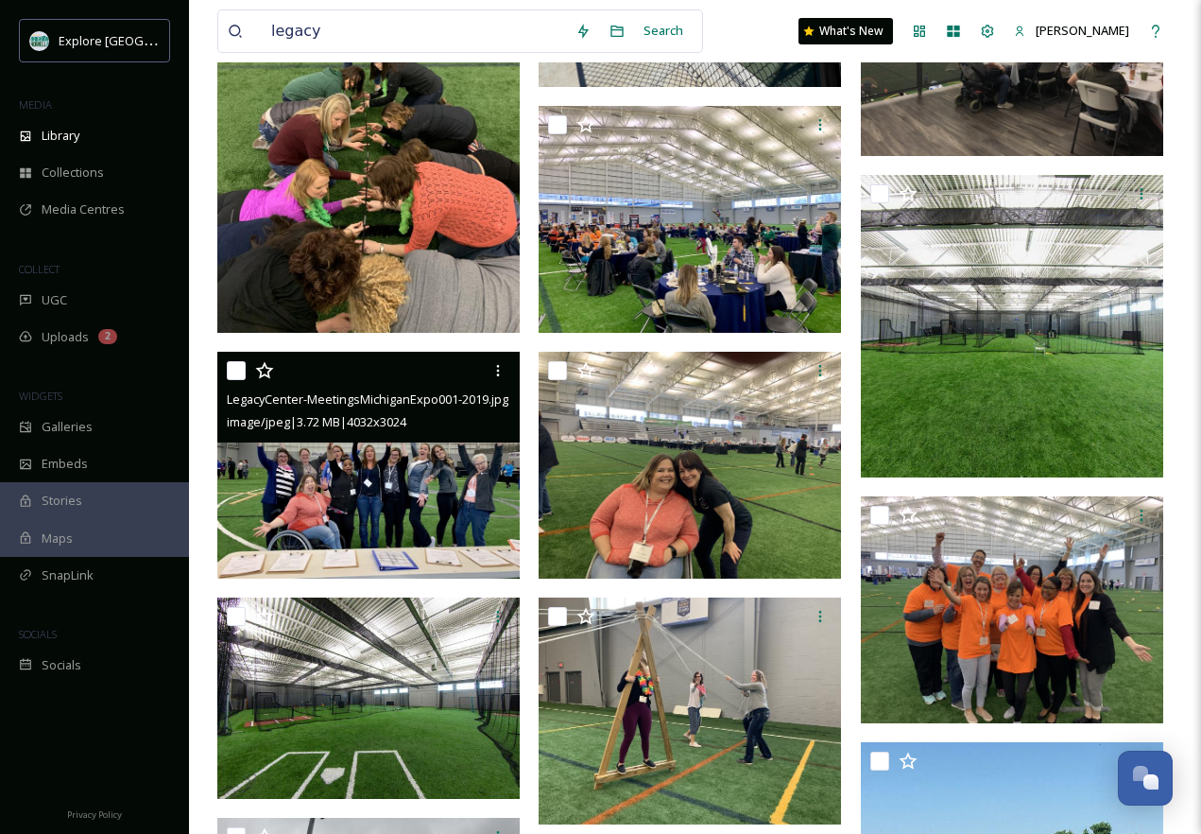
click at [370, 506] on img at bounding box center [368, 465] width 302 height 227
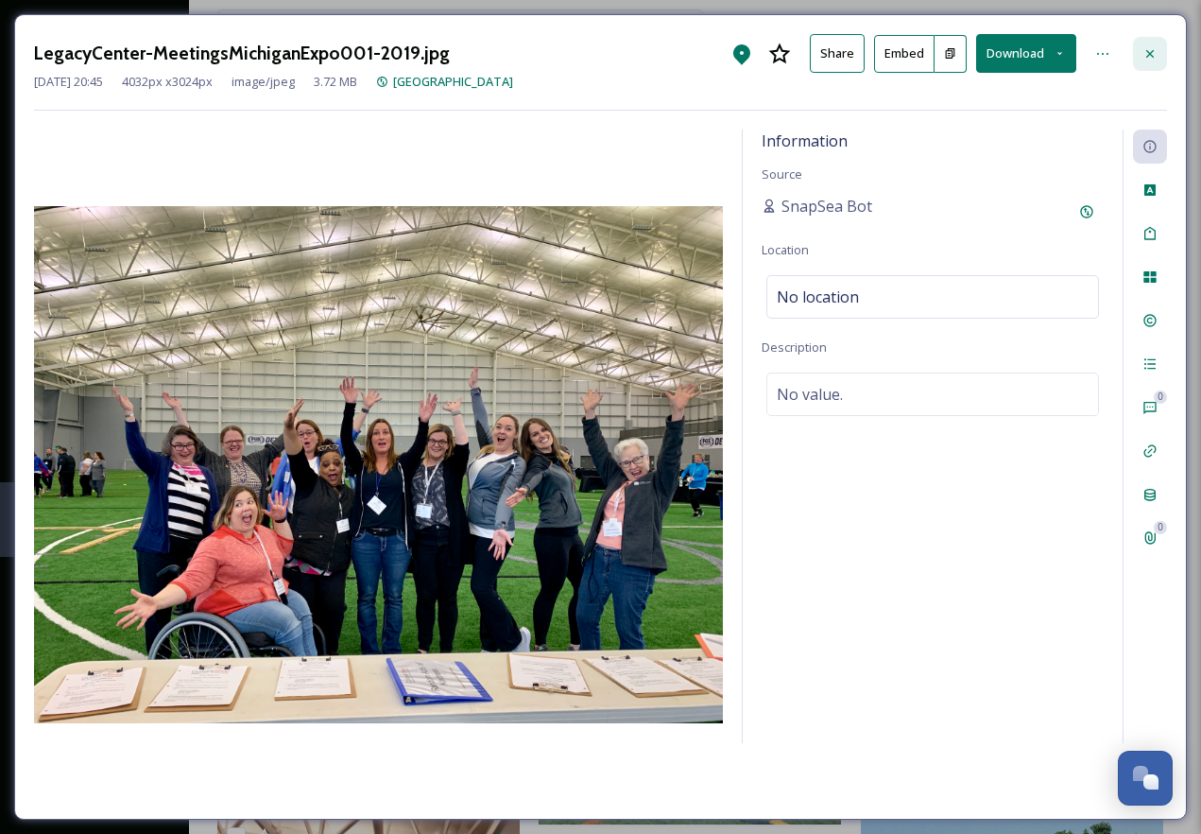
click at [1160, 50] on div at bounding box center [1150, 54] width 34 height 34
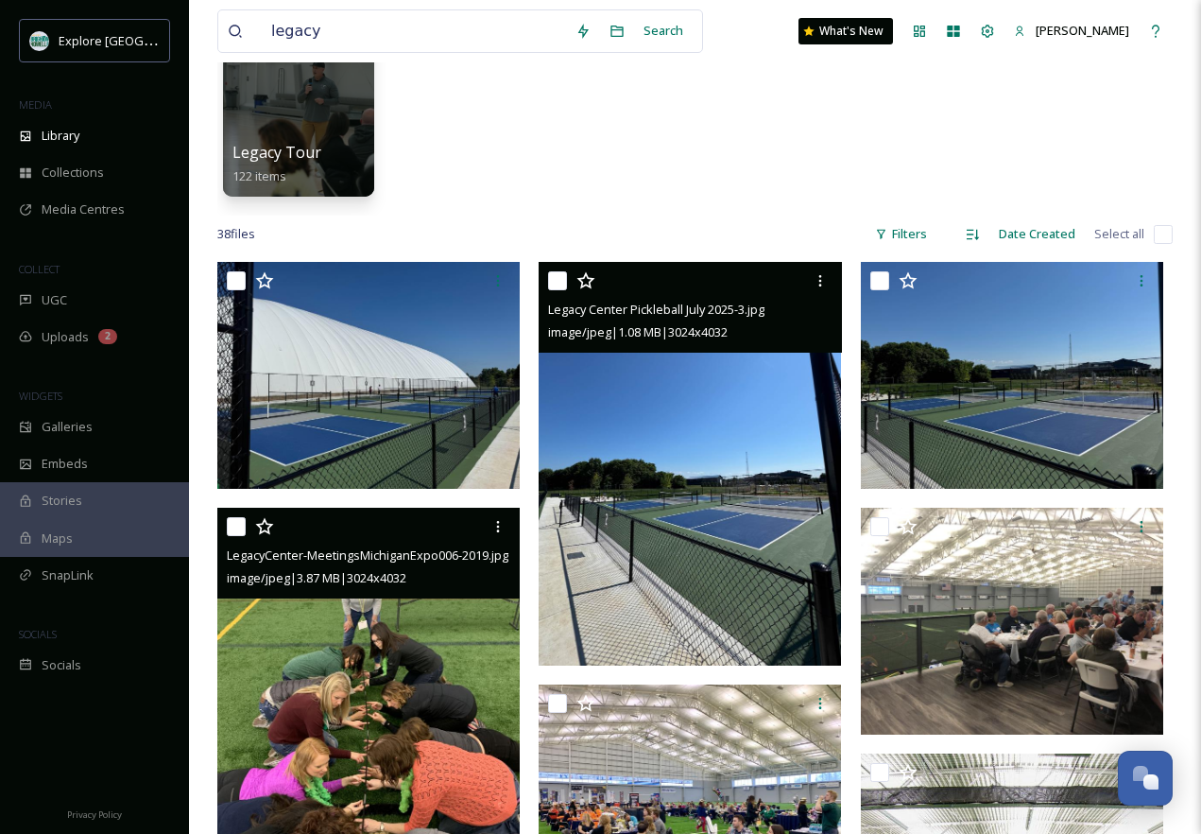
scroll to position [194, 0]
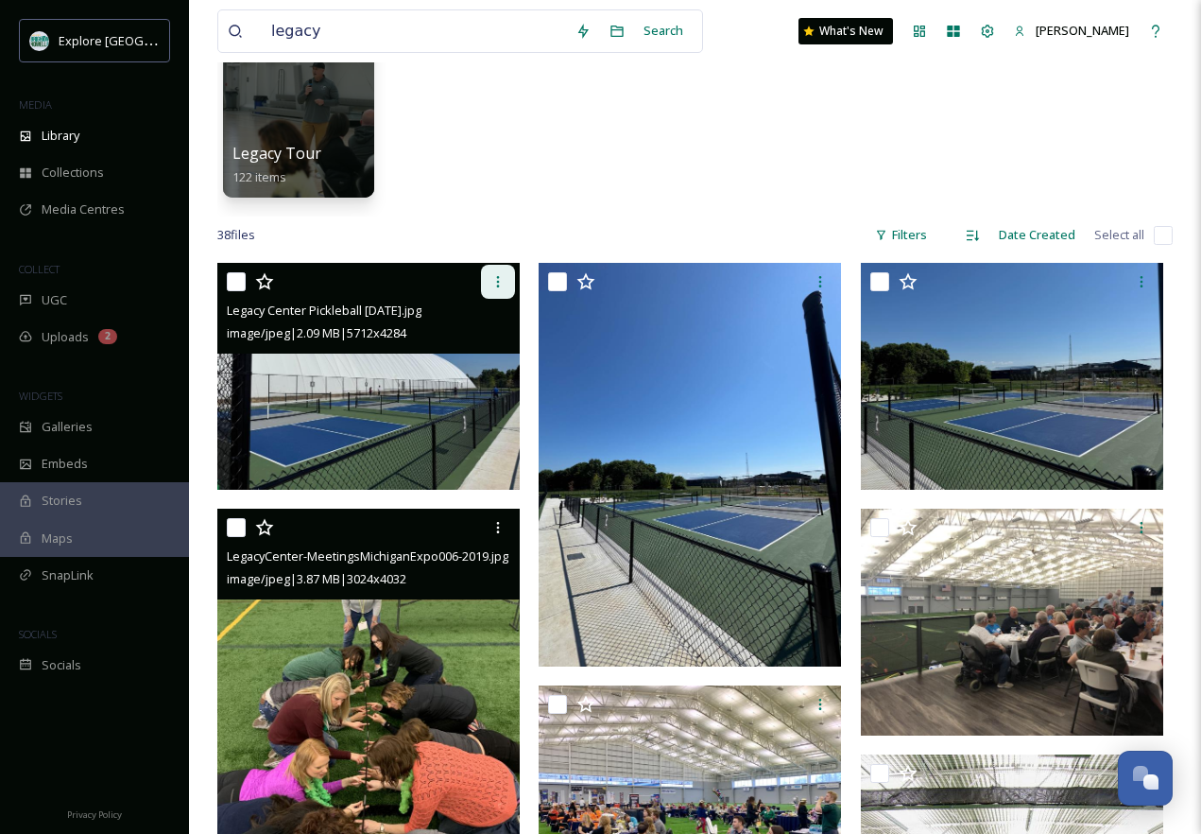
click at [502, 277] on icon at bounding box center [498, 281] width 15 height 15
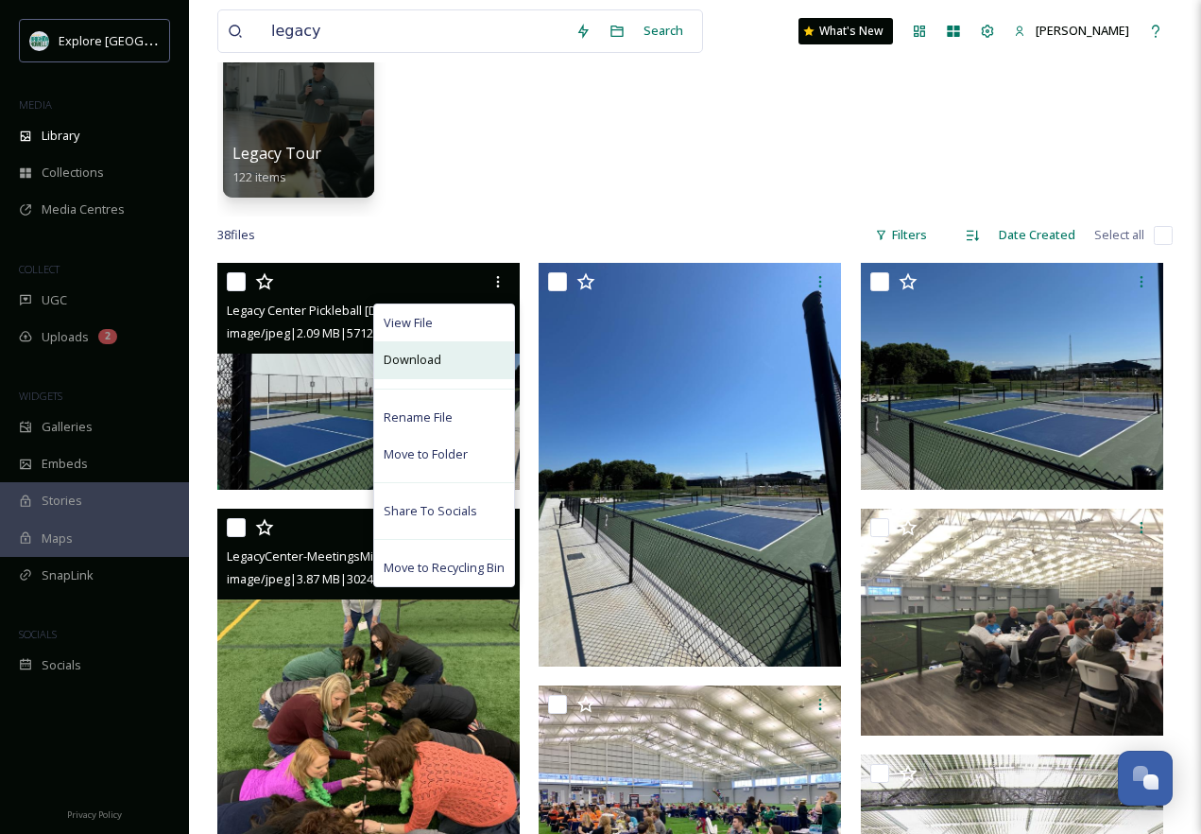
click at [471, 357] on div "Download" at bounding box center [444, 359] width 140 height 37
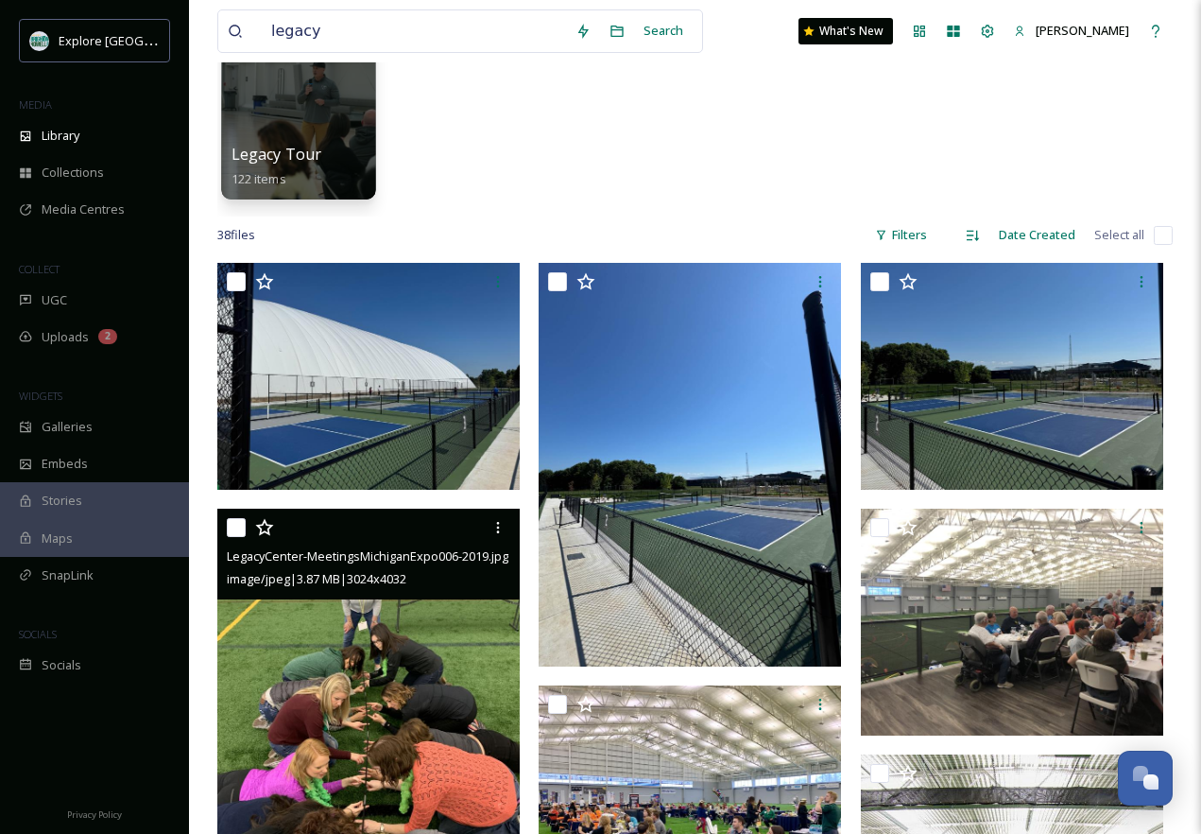
click at [350, 144] on div "Legacy Tour 122 items" at bounding box center [299, 166] width 135 height 47
click at [297, 145] on span "Legacy Tour" at bounding box center [277, 154] width 91 height 21
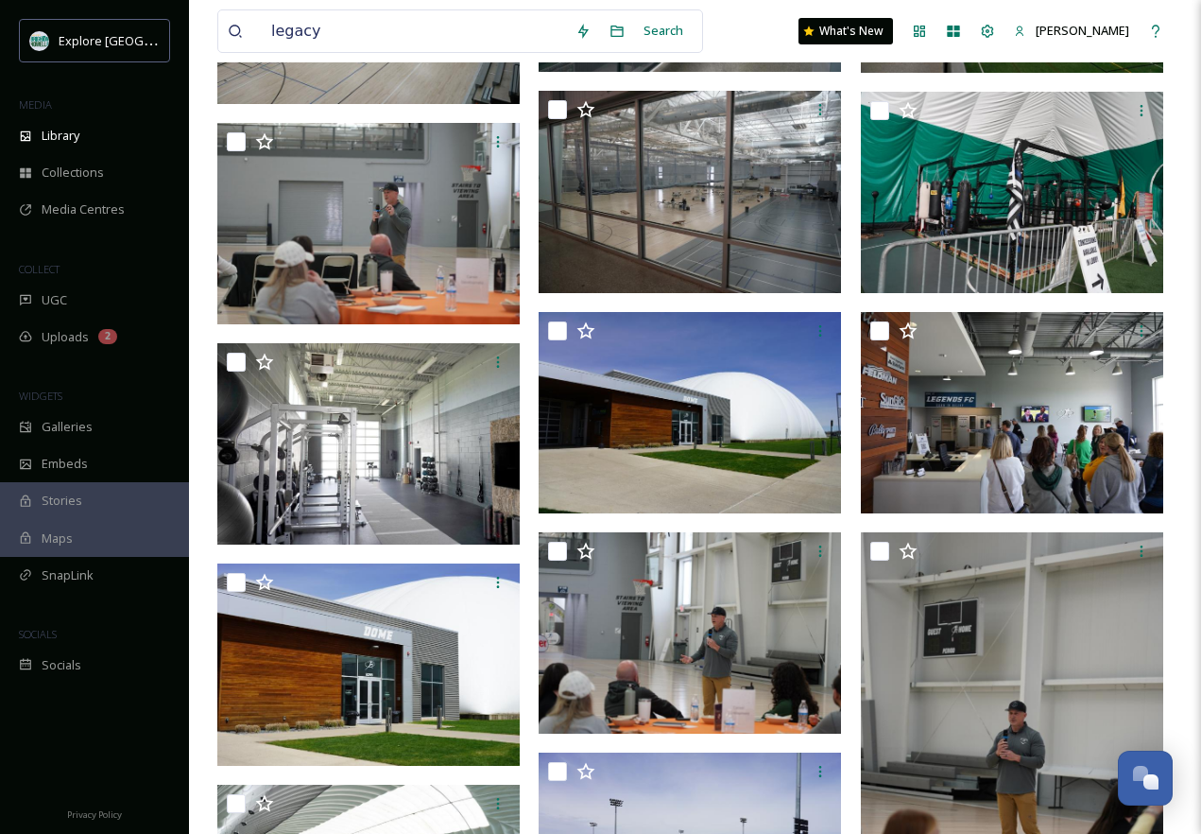
scroll to position [1066, 0]
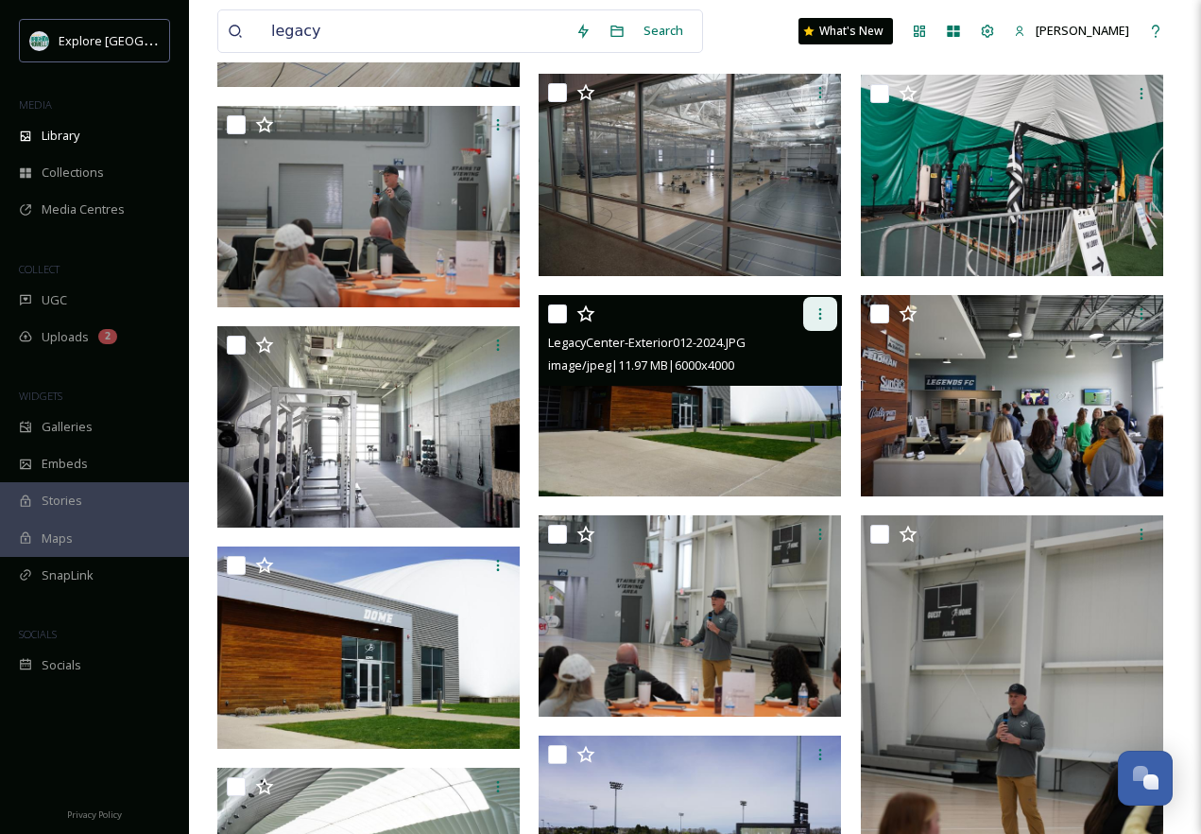
click at [822, 319] on icon at bounding box center [820, 313] width 15 height 15
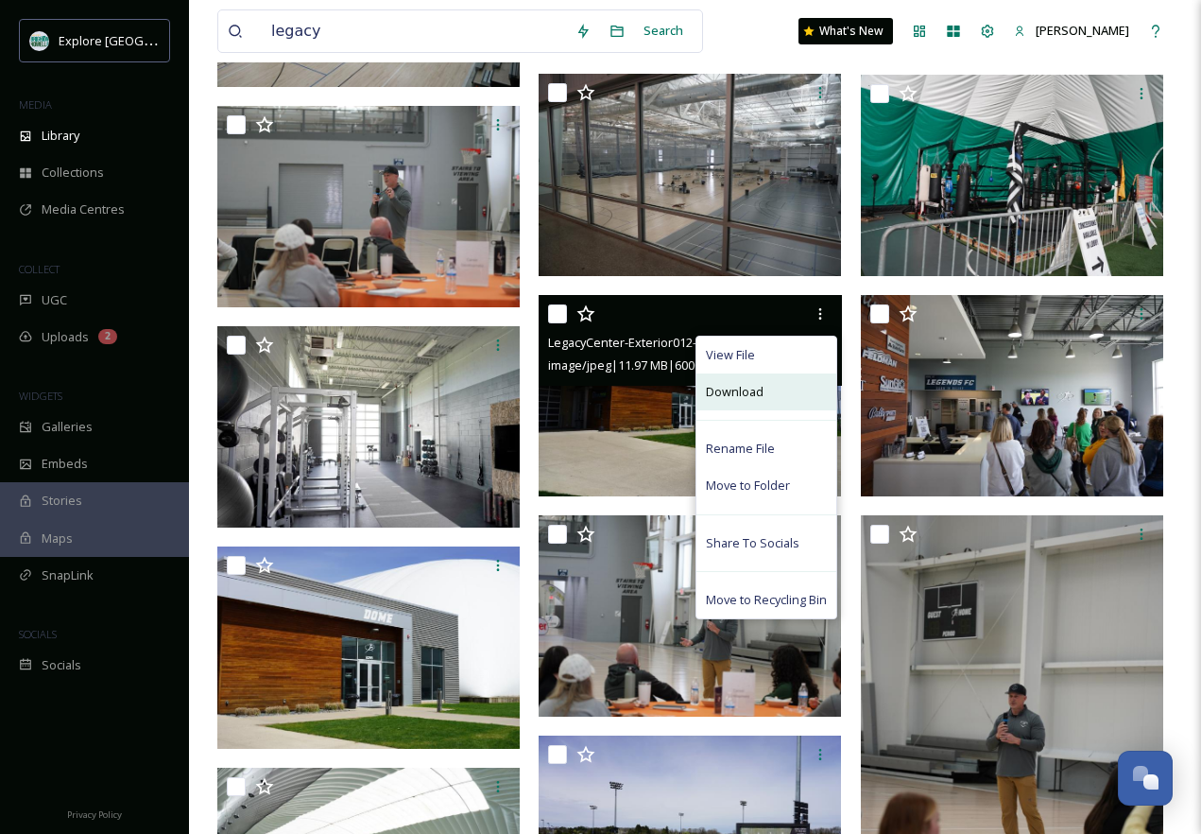
click at [740, 388] on span "Download" at bounding box center [735, 392] width 58 height 18
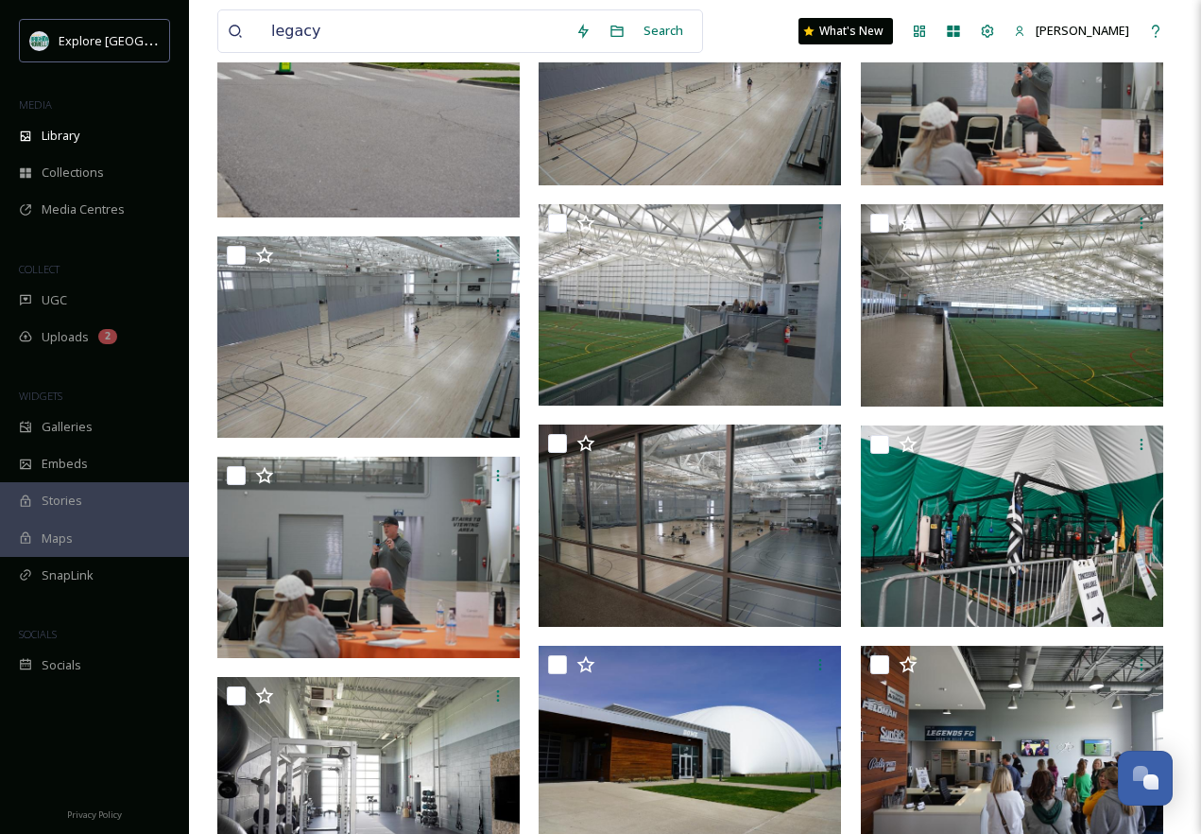
scroll to position [0, 0]
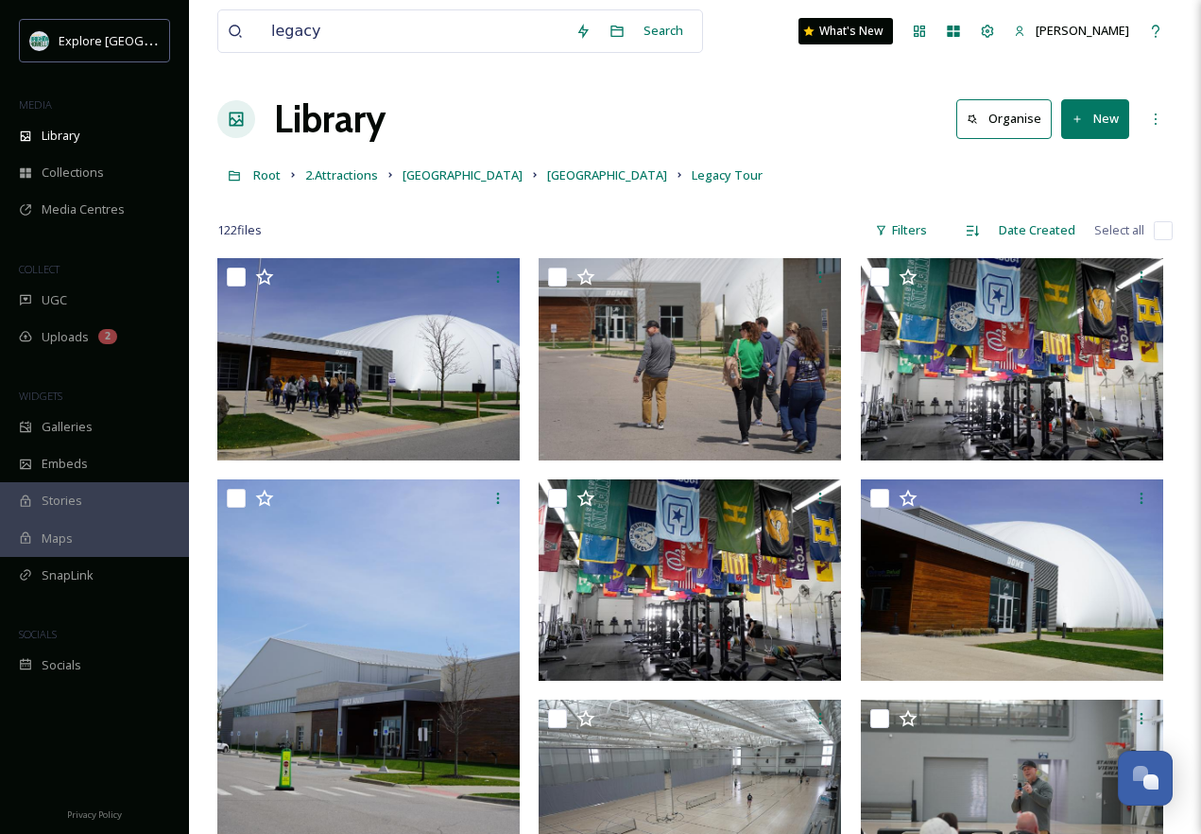
click at [732, 131] on div "Library Organise New" at bounding box center [695, 119] width 956 height 57
drag, startPoint x: 386, startPoint y: 26, endPoint x: 133, endPoint y: 32, distance: 252.4
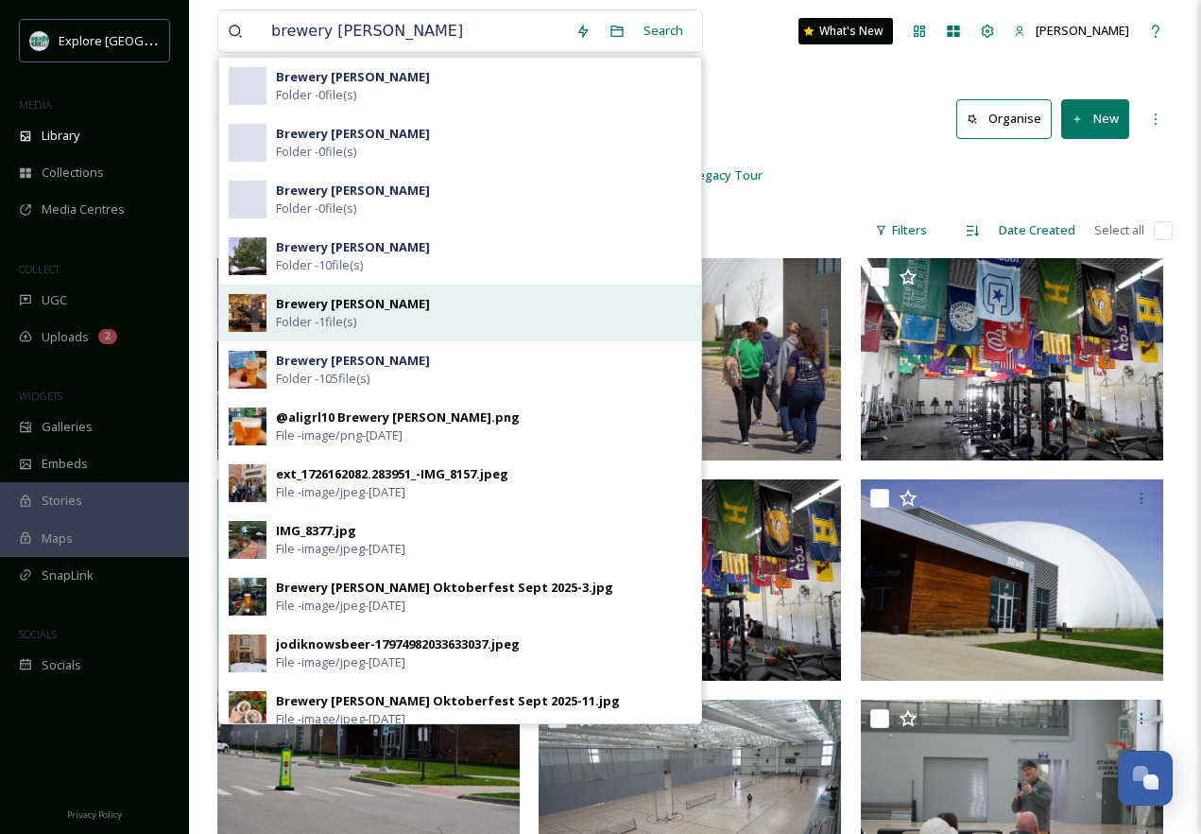
click at [390, 323] on div "Brewery [PERSON_NAME] Folder - 1 file(s)" at bounding box center [484, 313] width 416 height 36
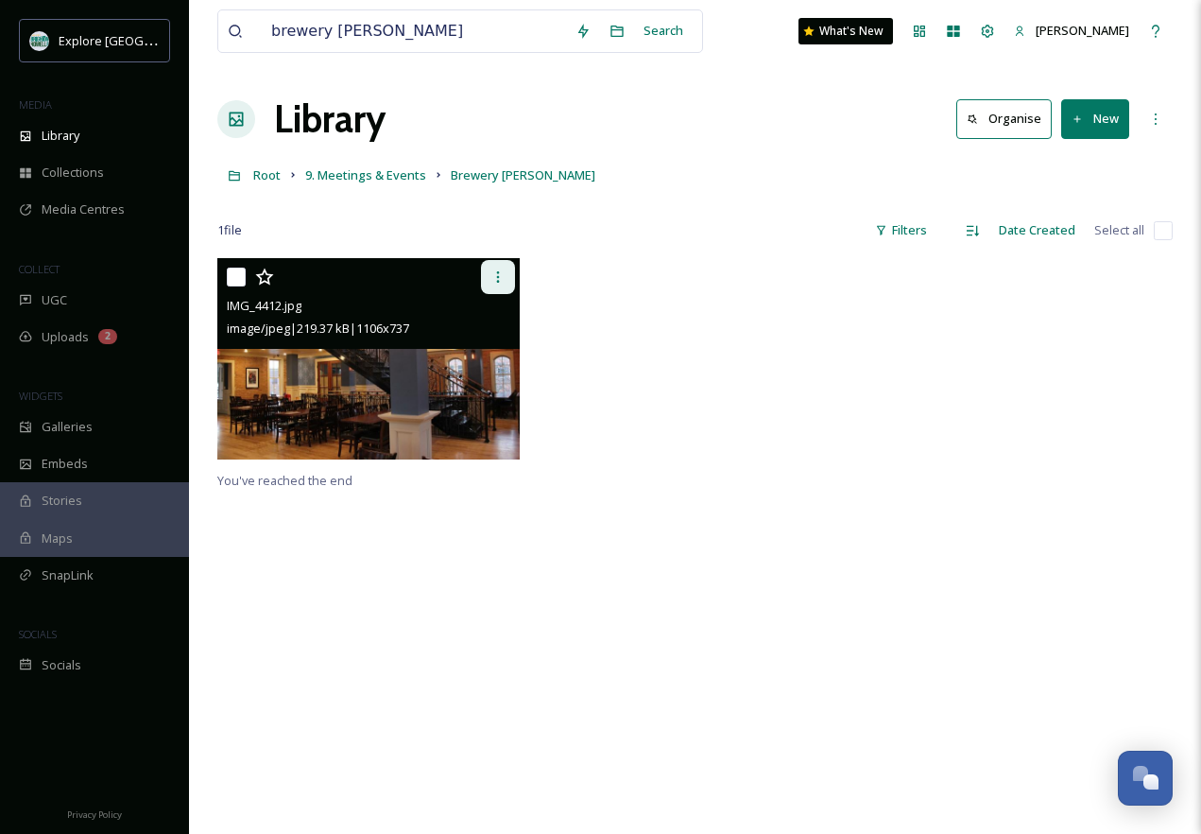
click at [504, 285] on icon at bounding box center [498, 276] width 15 height 15
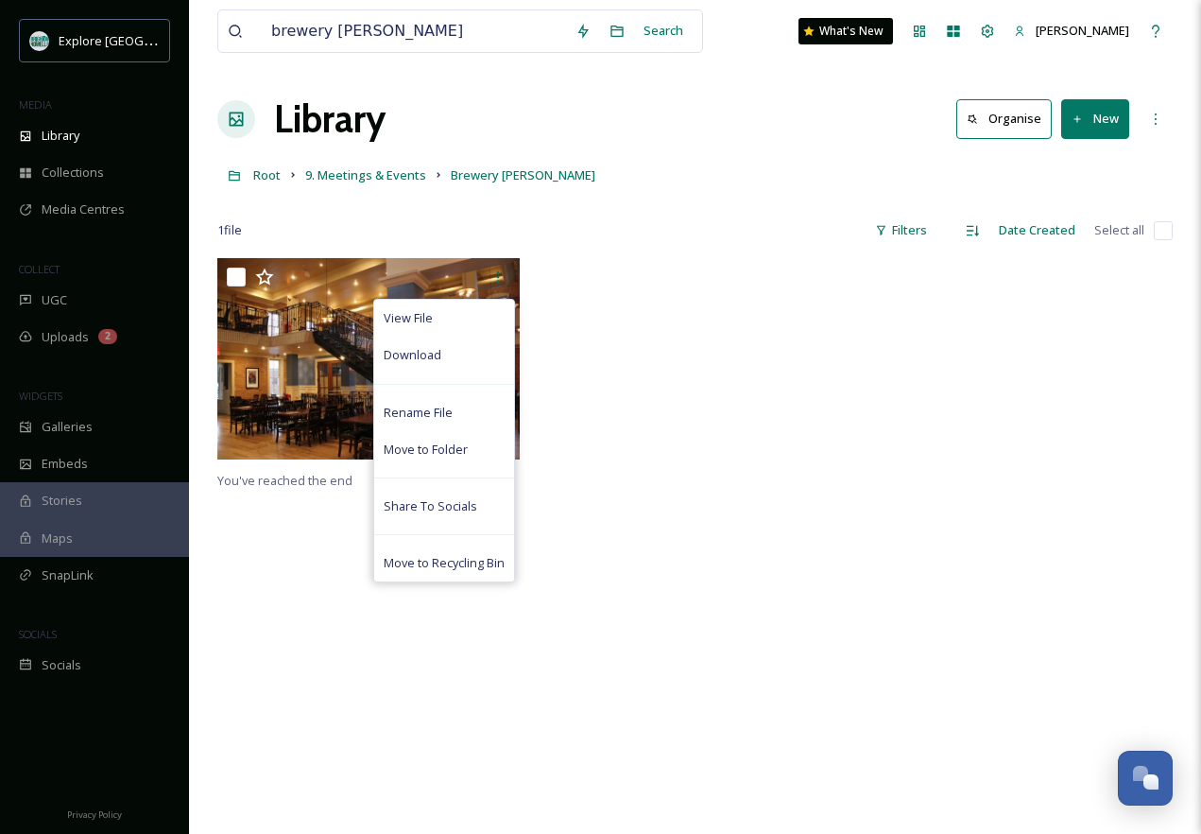
click at [684, 327] on div at bounding box center [695, 363] width 312 height 211
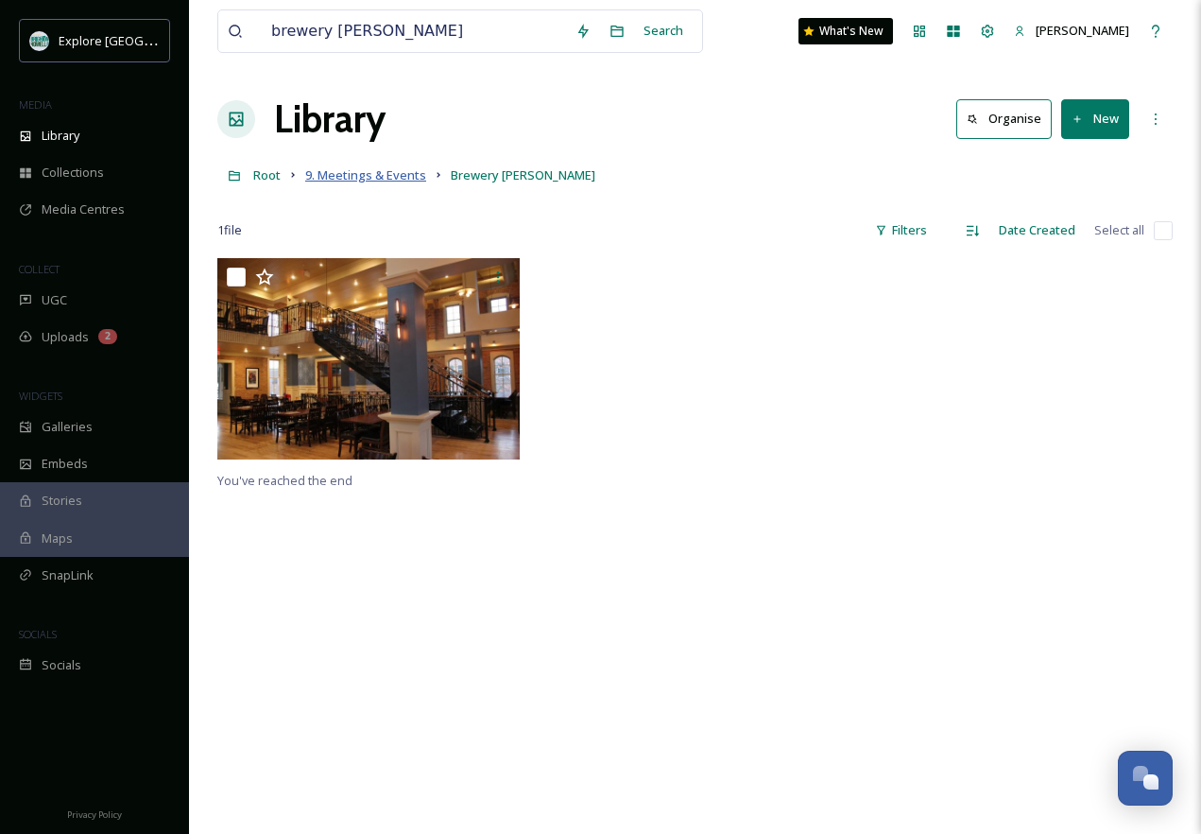
click at [385, 170] on span "9. Meetings & Events" at bounding box center [365, 174] width 121 height 17
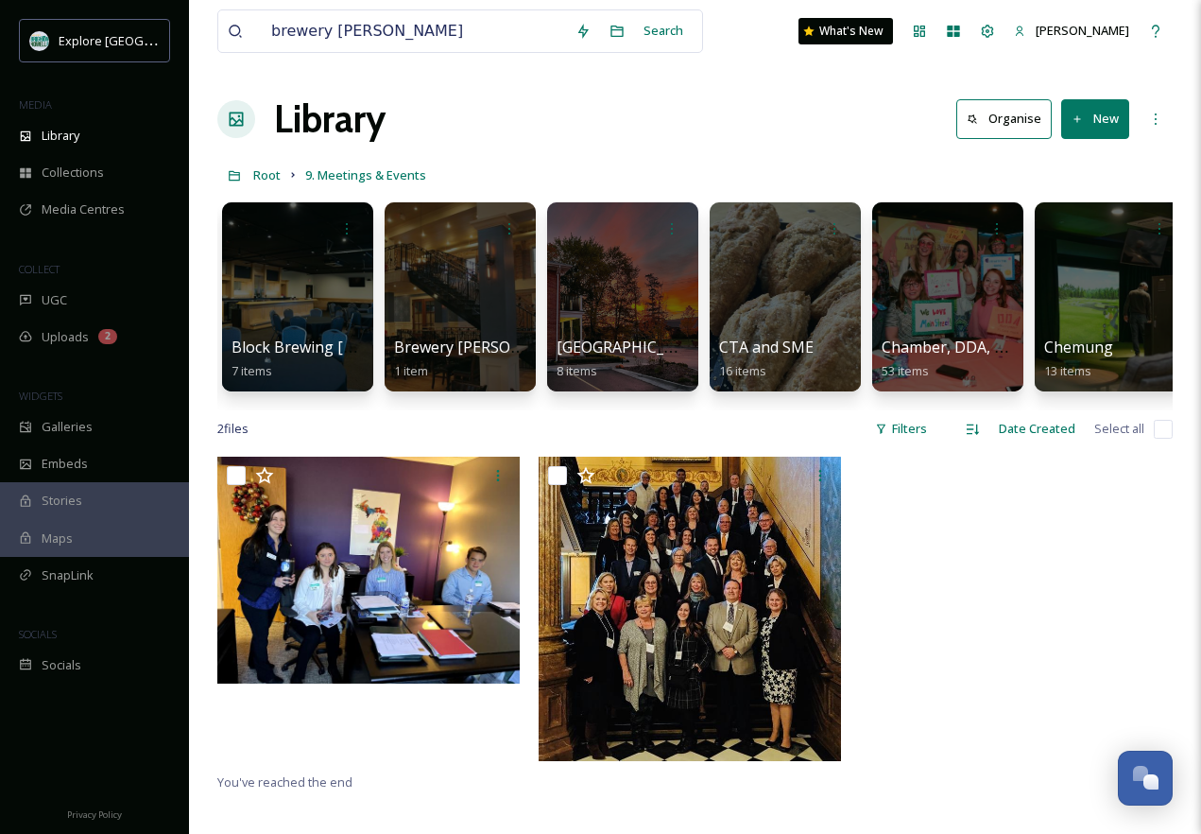
scroll to position [0, 830]
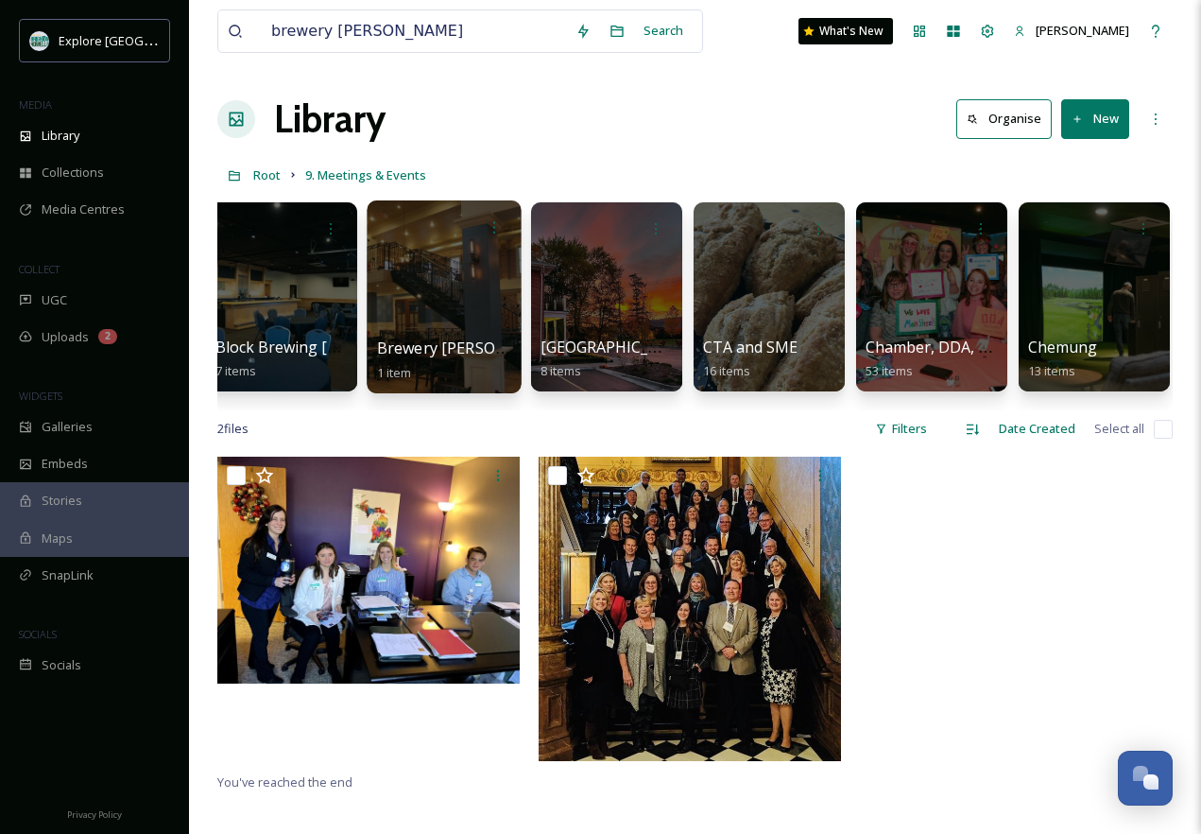
click at [445, 315] on div at bounding box center [444, 296] width 154 height 193
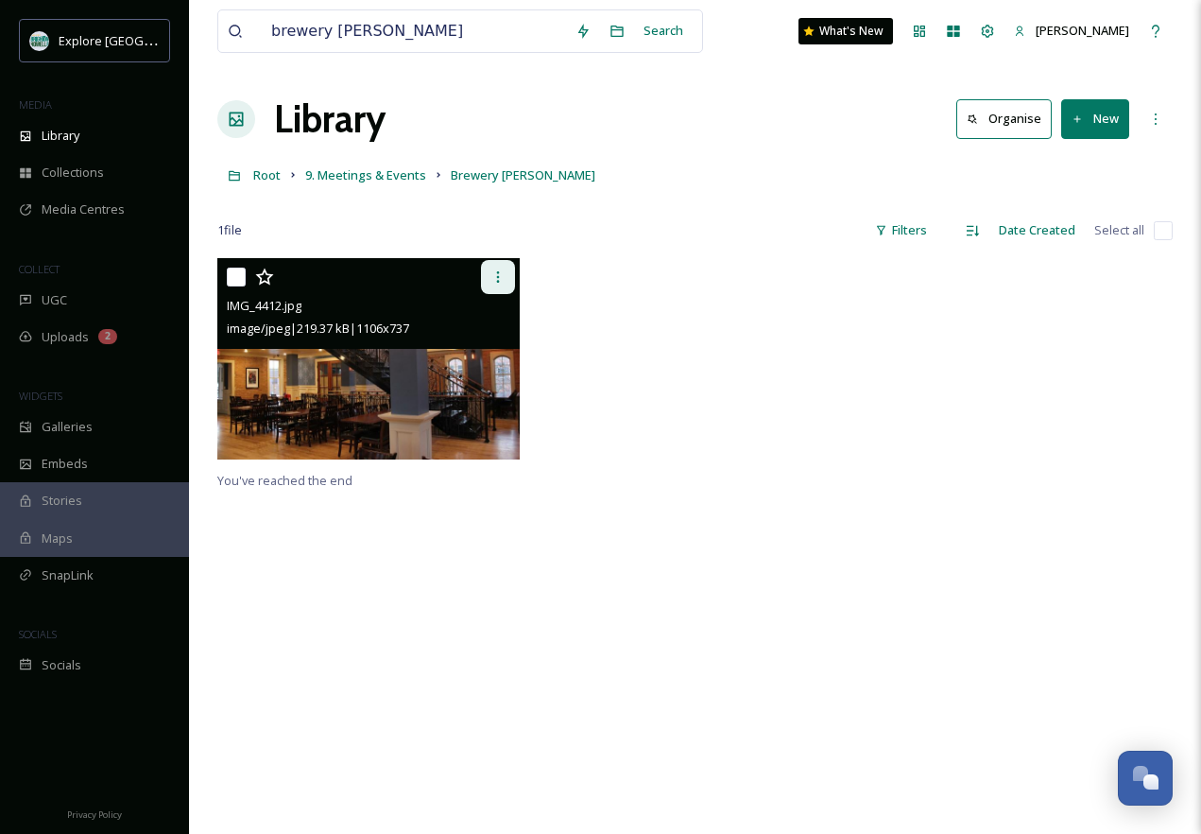
click at [501, 275] on icon at bounding box center [498, 276] width 15 height 15
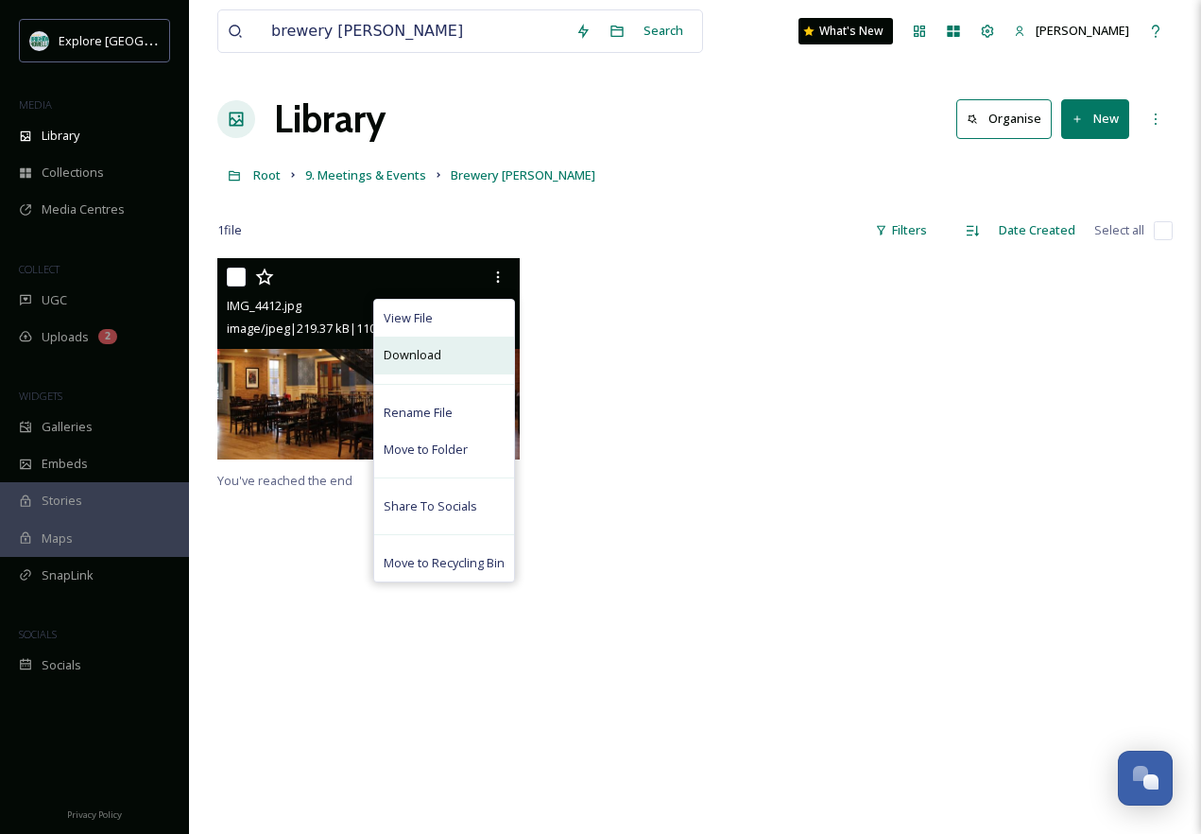
click at [476, 355] on div "Download" at bounding box center [444, 354] width 140 height 37
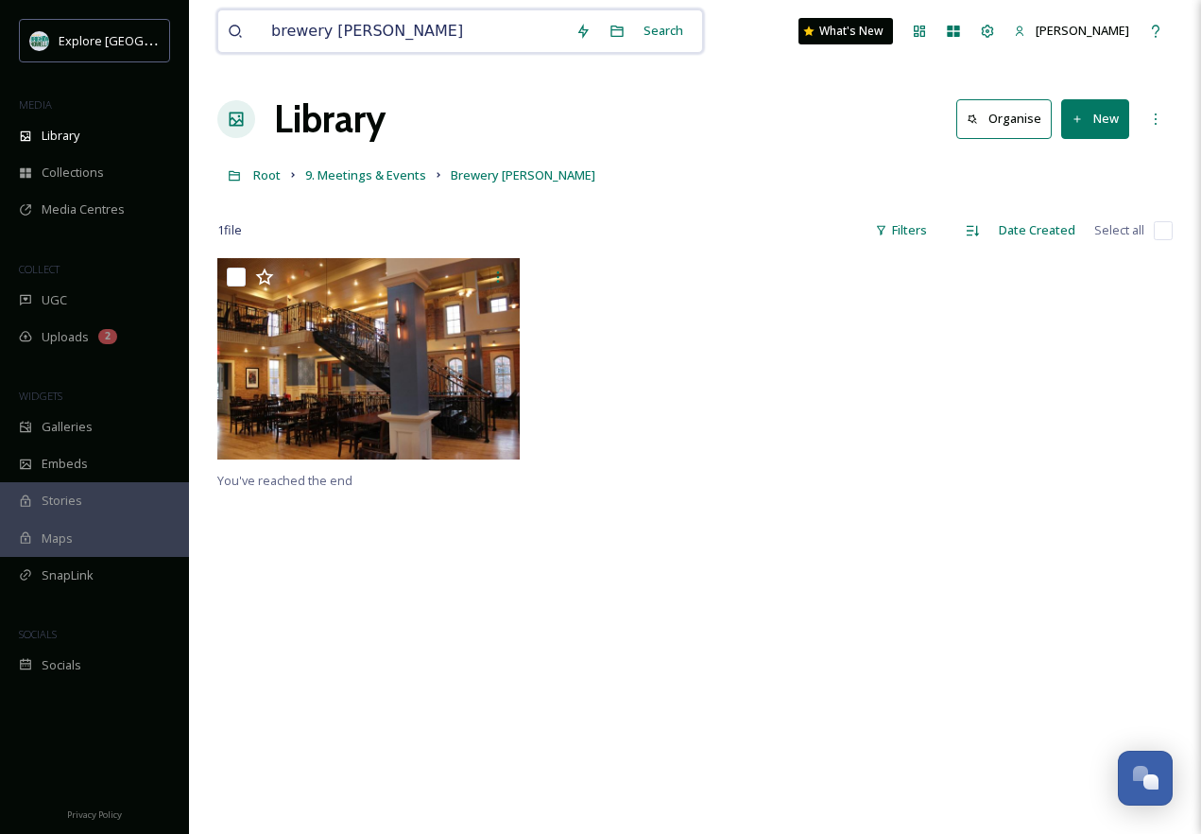
click at [419, 33] on input "brewery [PERSON_NAME]" at bounding box center [414, 31] width 304 height 42
drag, startPoint x: 390, startPoint y: 42, endPoint x: 198, endPoint y: 42, distance: 191.9
click at [198, 42] on div "brewery [PERSON_NAME] Search What's New [PERSON_NAME] Library Organise New Root…" at bounding box center [695, 546] width 1012 height 1092
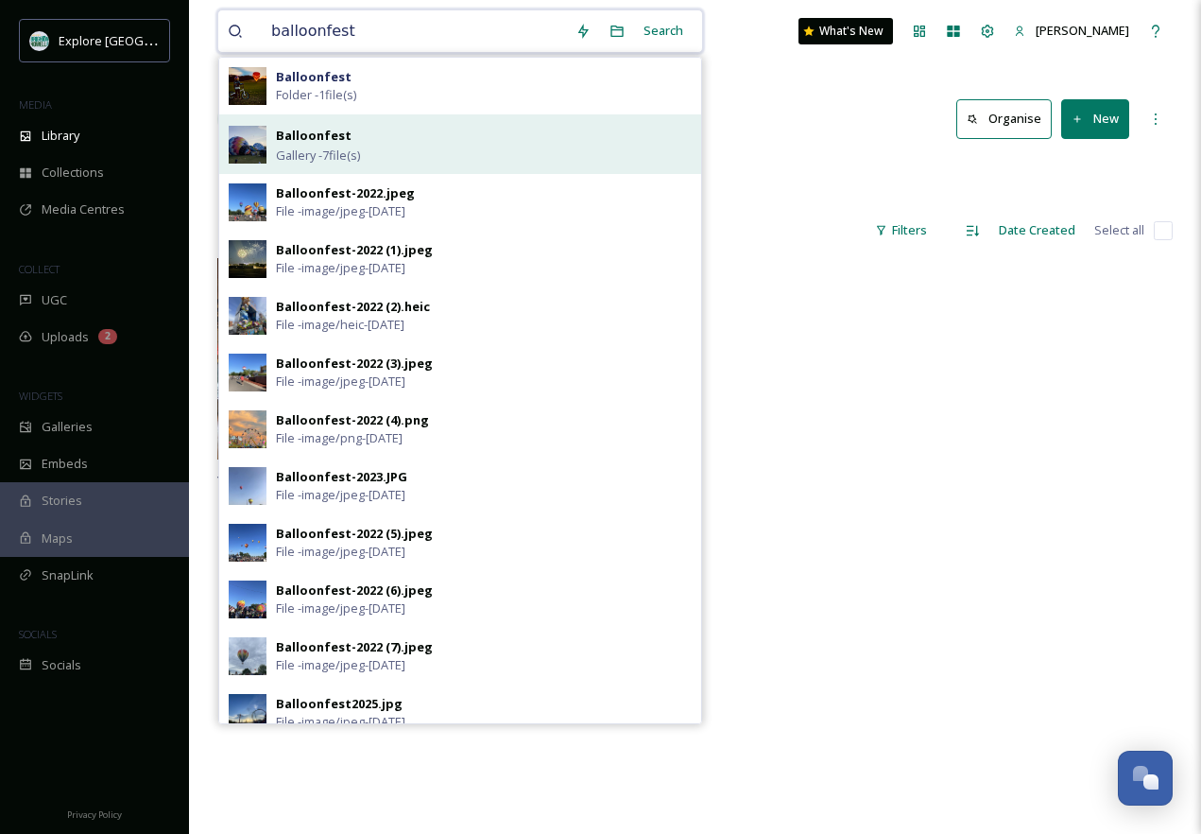
type input "balloonfest"
click at [439, 152] on div "Balloonfest Gallery - 7 file(s)" at bounding box center [484, 144] width 416 height 41
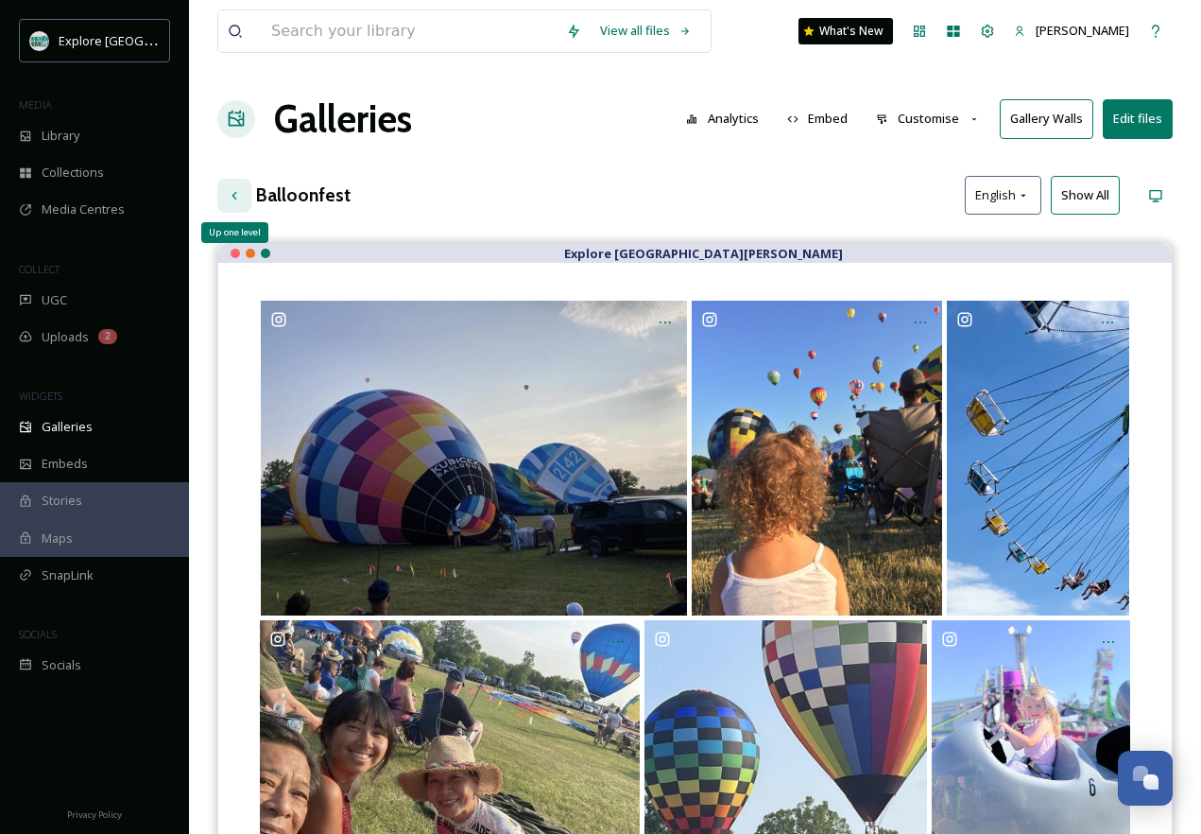
click at [233, 195] on icon at bounding box center [234, 195] width 5 height 8
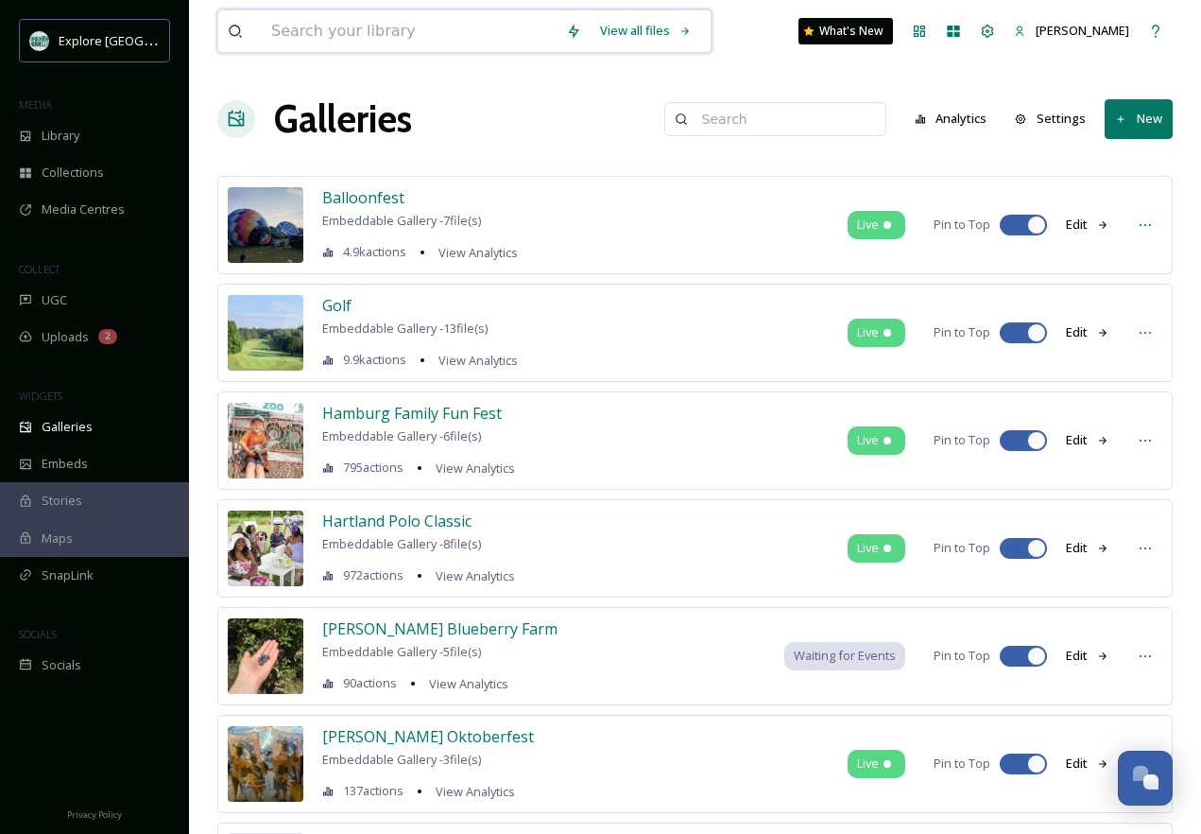
click at [374, 30] on input at bounding box center [409, 31] width 295 height 42
click at [82, 143] on div "Library" at bounding box center [94, 135] width 189 height 37
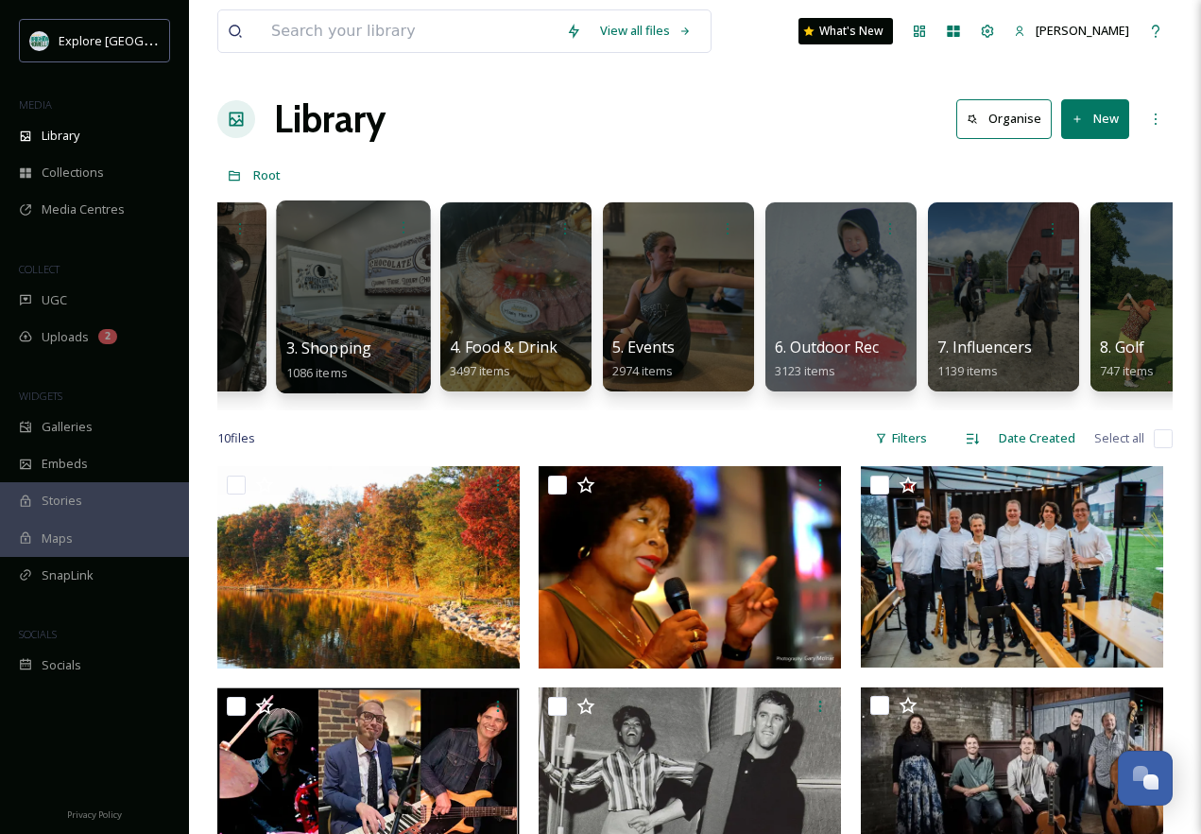
scroll to position [0, 415]
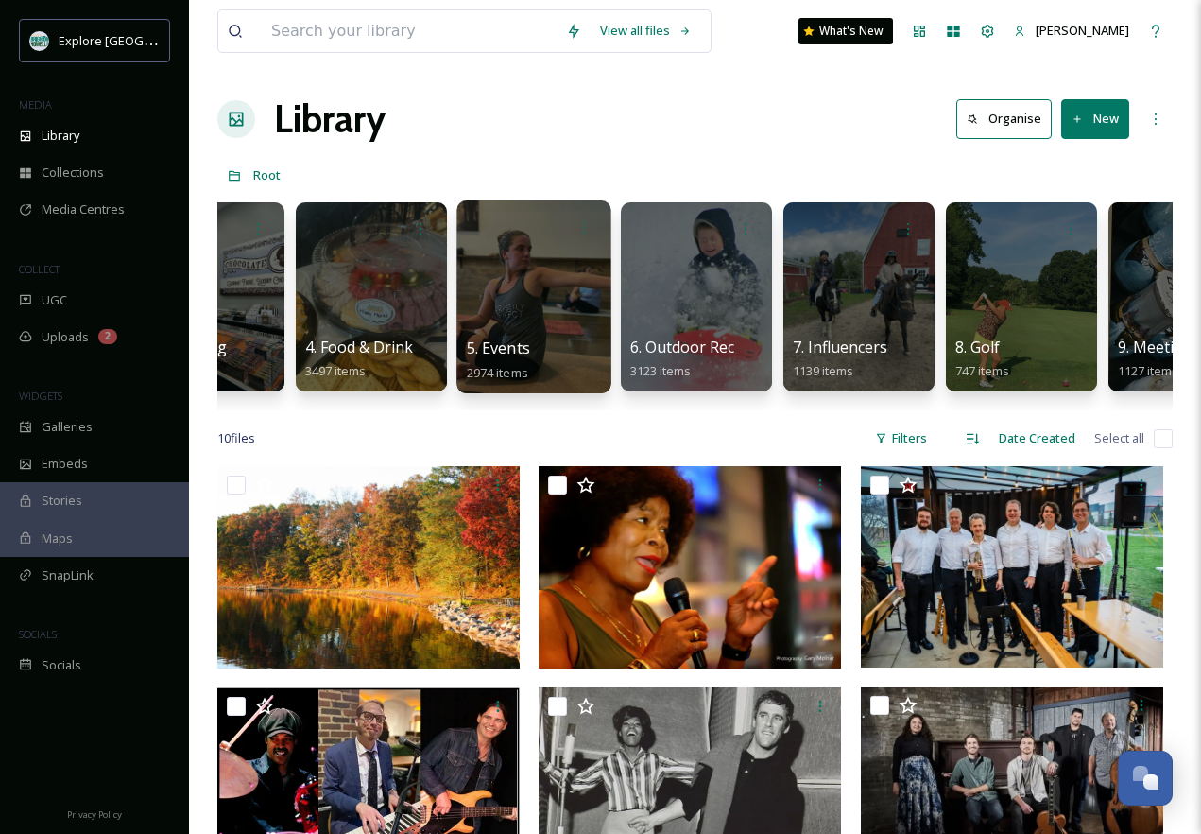
click at [546, 334] on div at bounding box center [534, 296] width 154 height 193
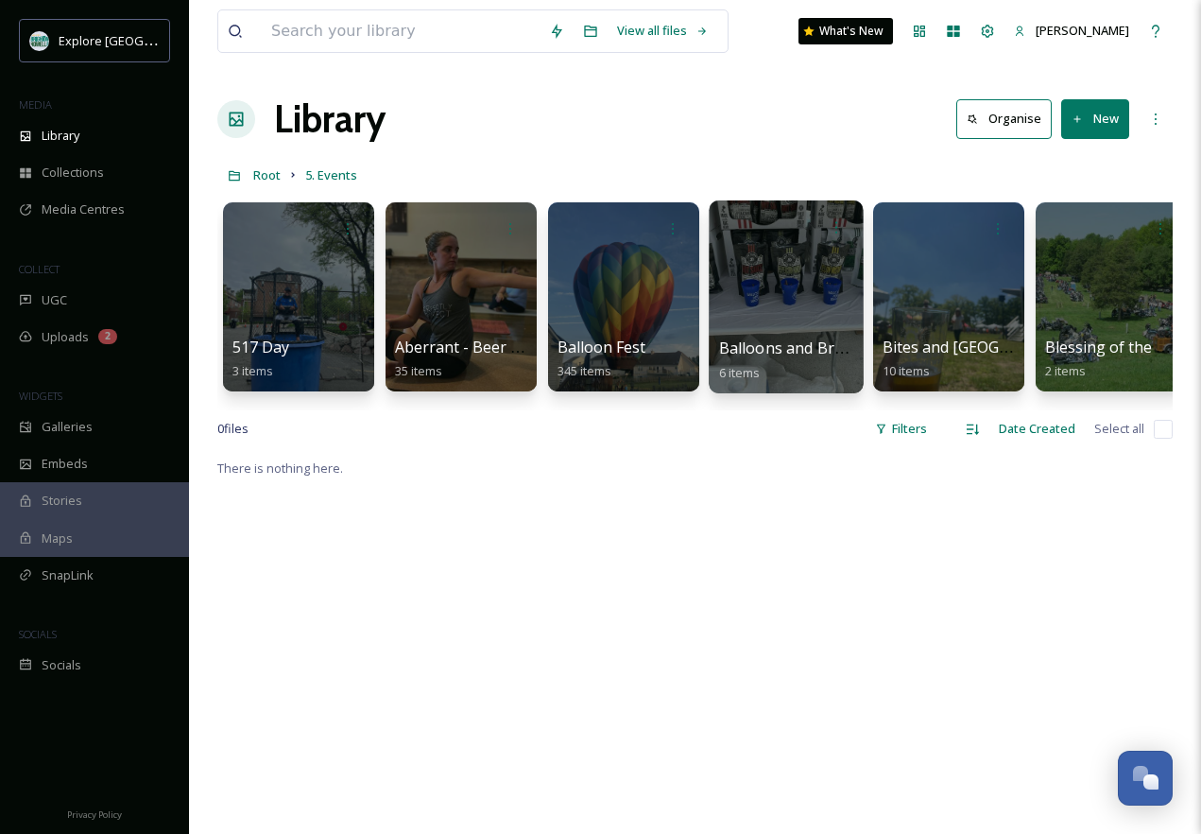
scroll to position [0, 37]
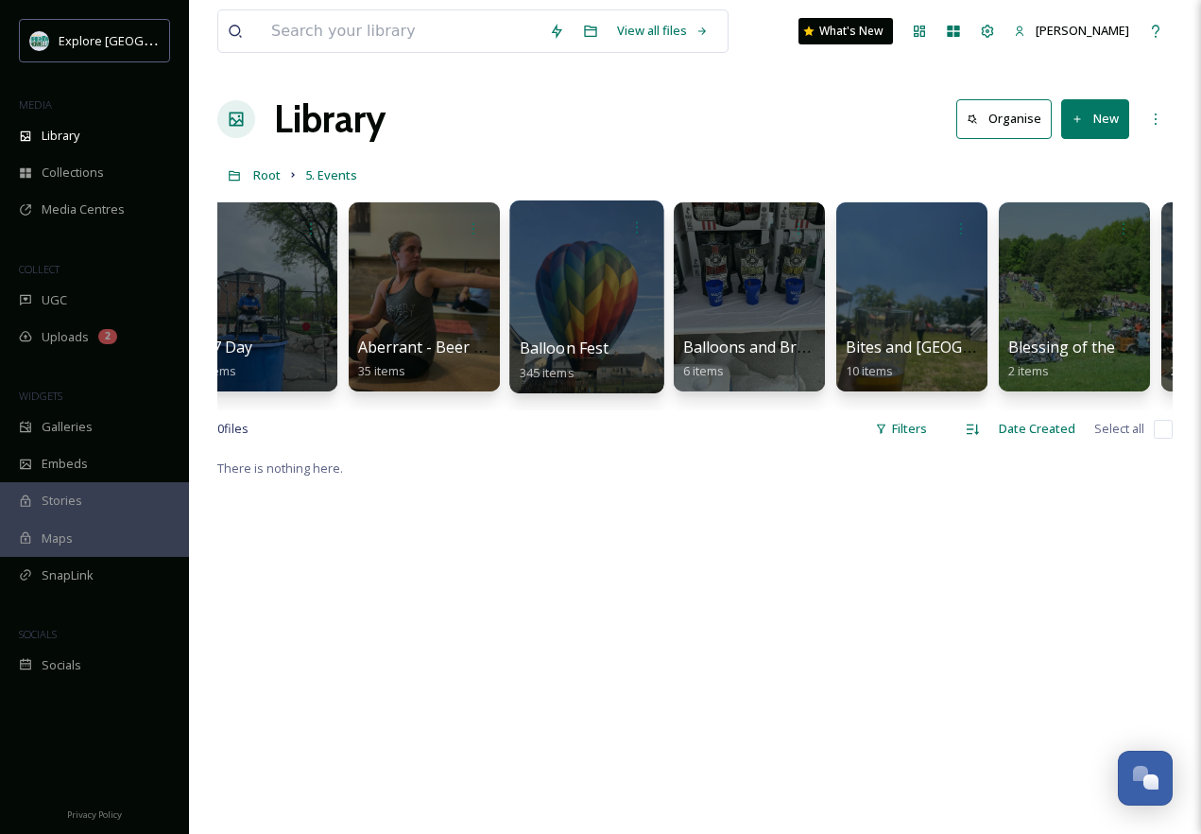
click at [587, 336] on div "Balloon Fest 345 items" at bounding box center [587, 359] width 135 height 47
click at [616, 311] on div at bounding box center [586, 296] width 154 height 193
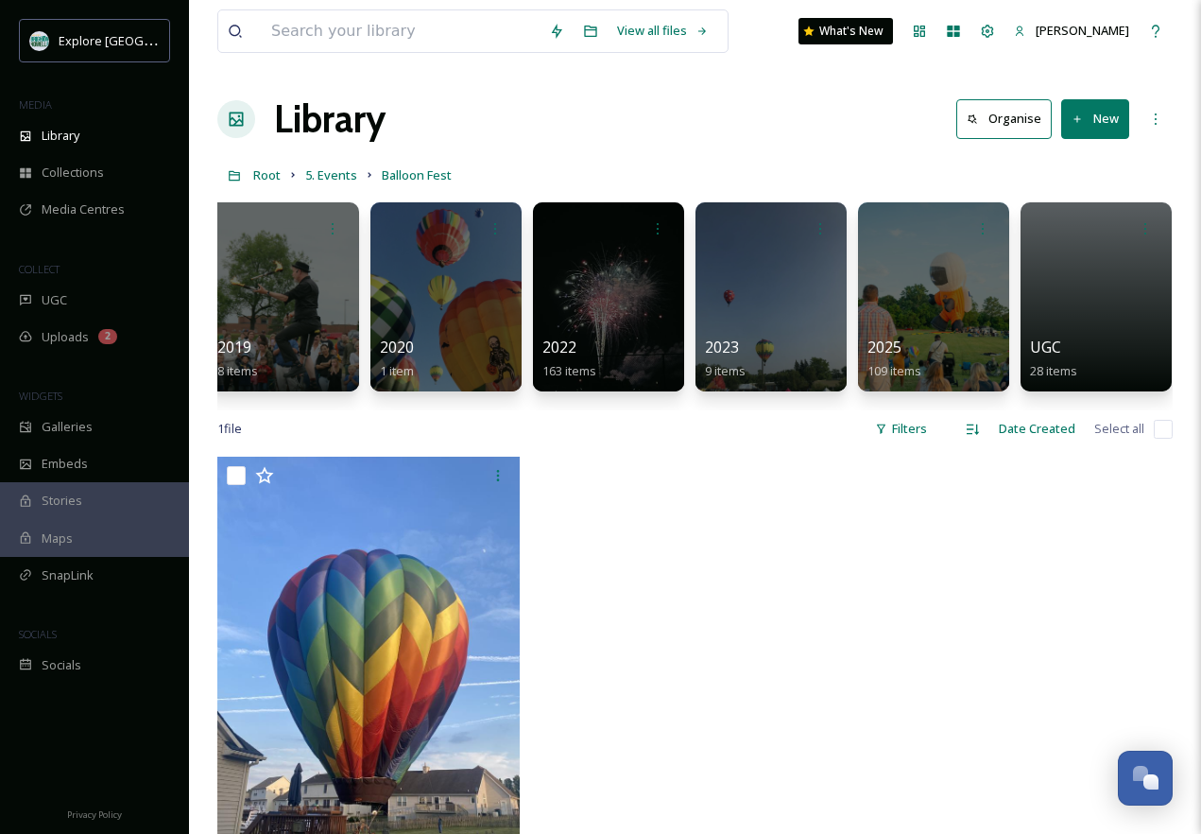
scroll to position [0, 345]
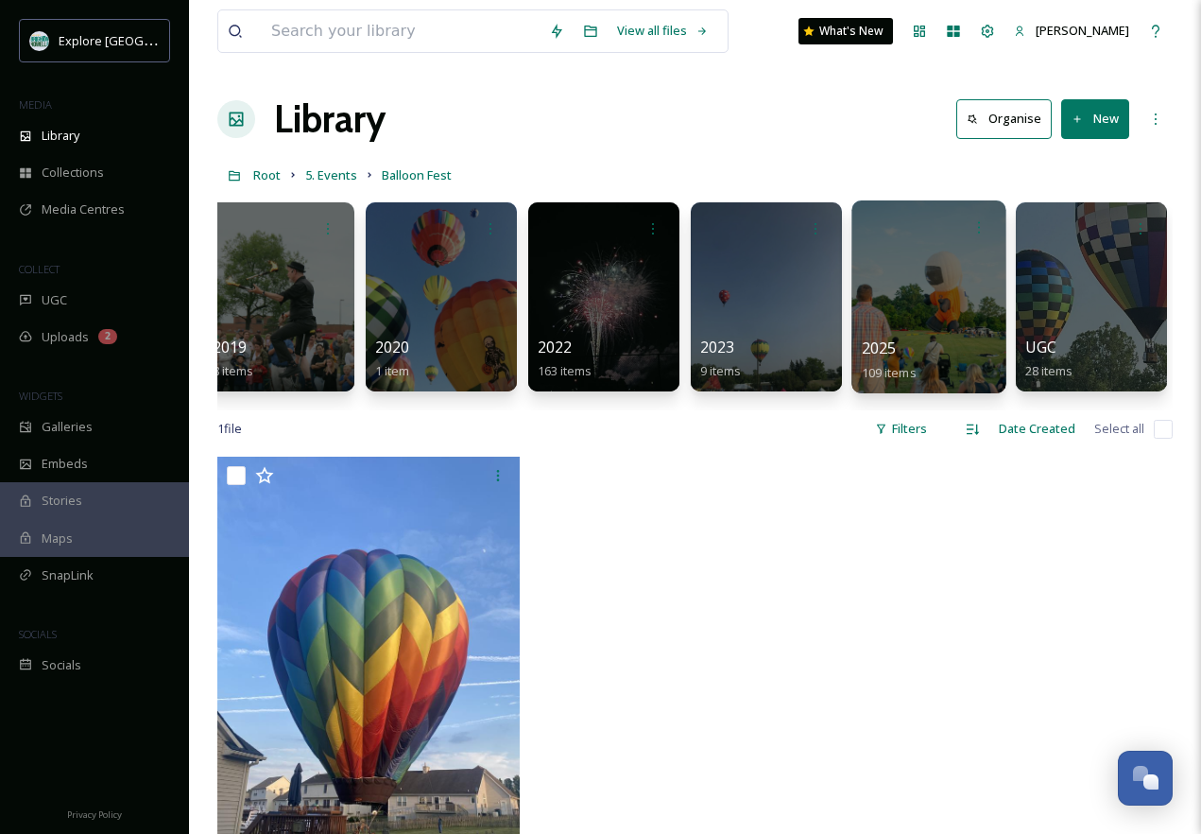
click at [919, 311] on div at bounding box center [929, 296] width 154 height 193
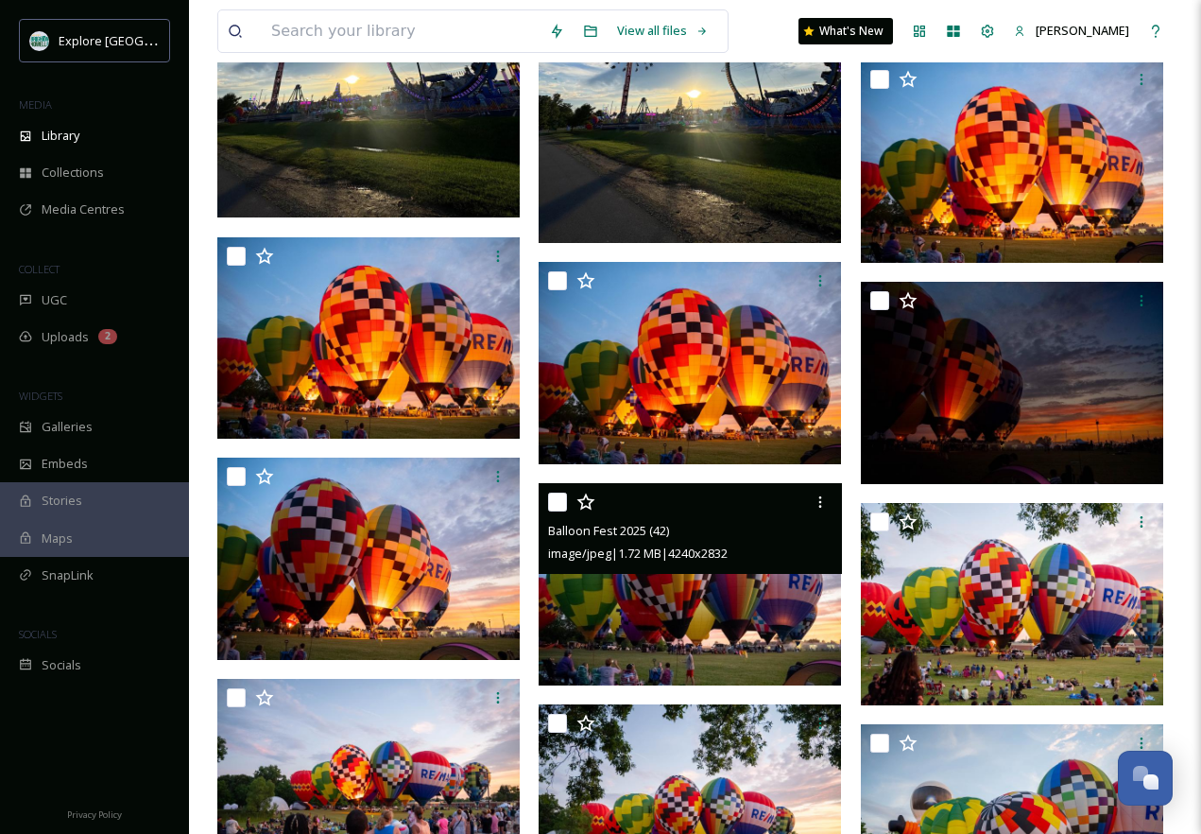
scroll to position [4868, 0]
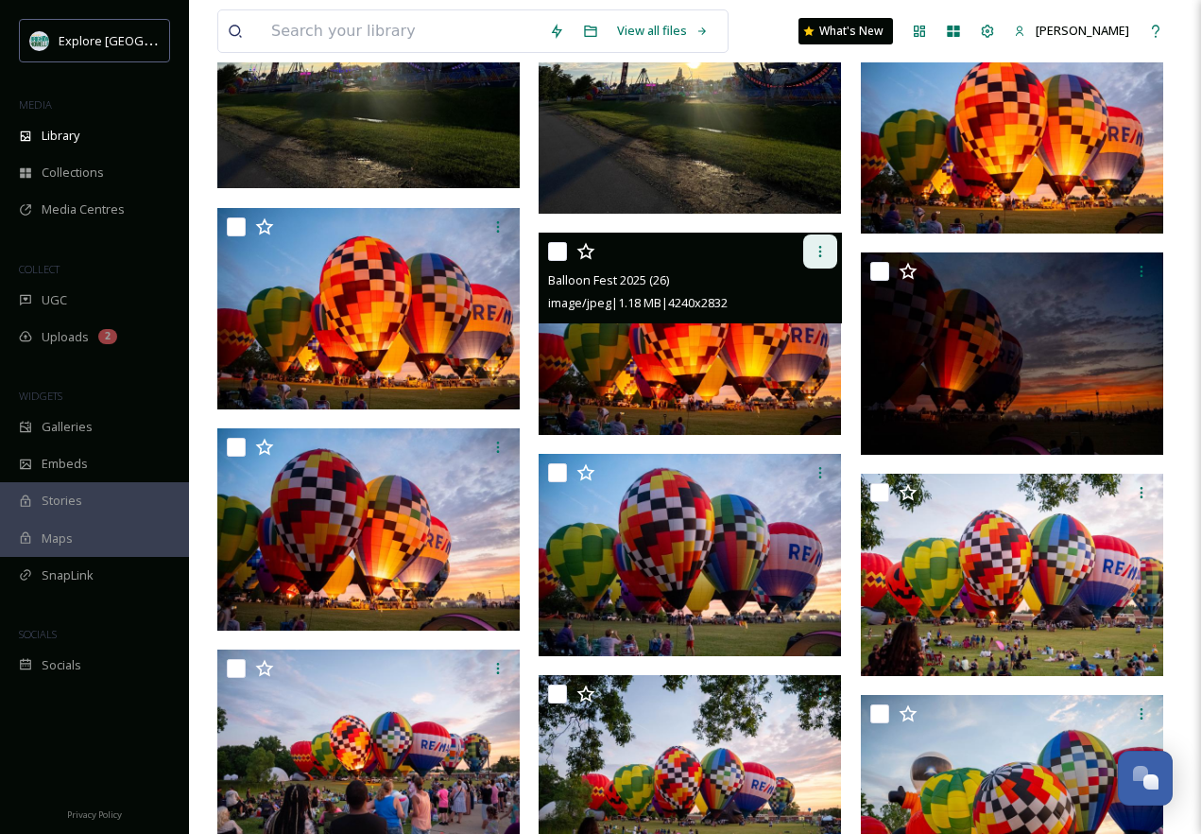
click at [824, 252] on icon at bounding box center [820, 251] width 15 height 15
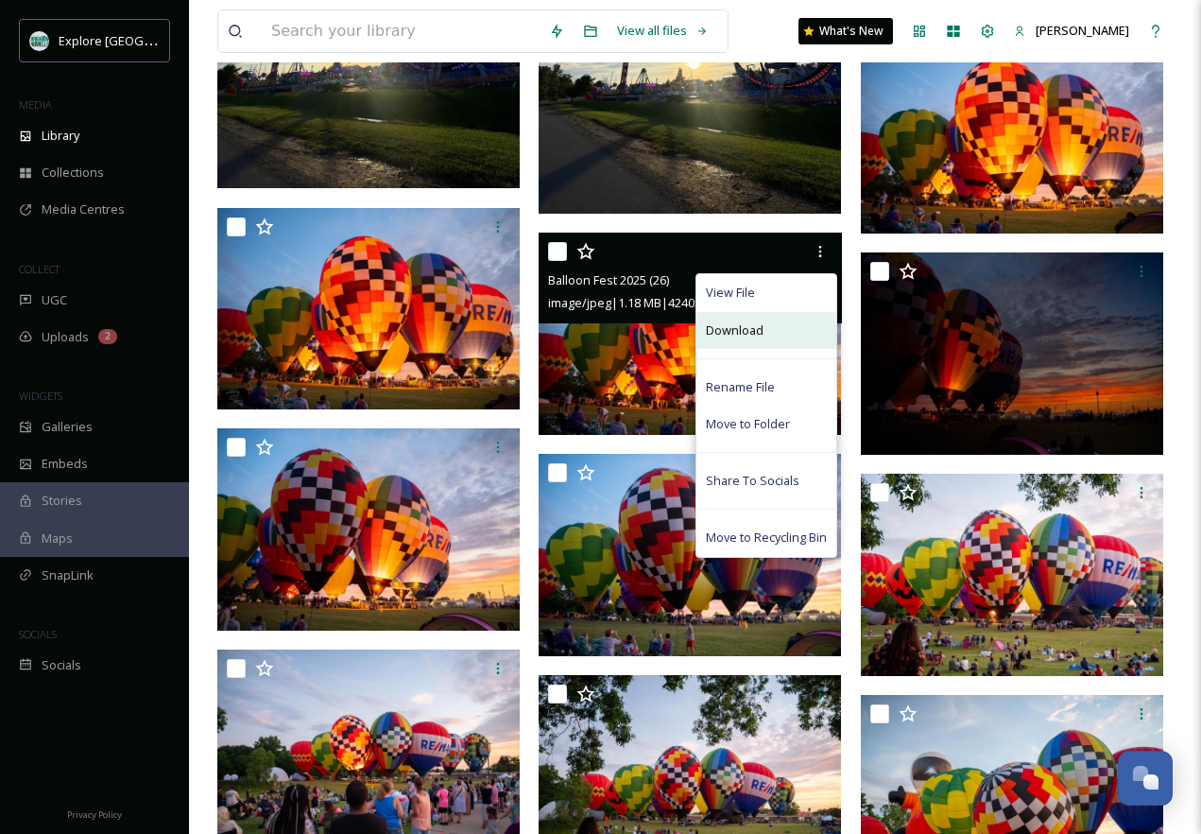
click at [765, 336] on div "Download" at bounding box center [767, 330] width 140 height 37
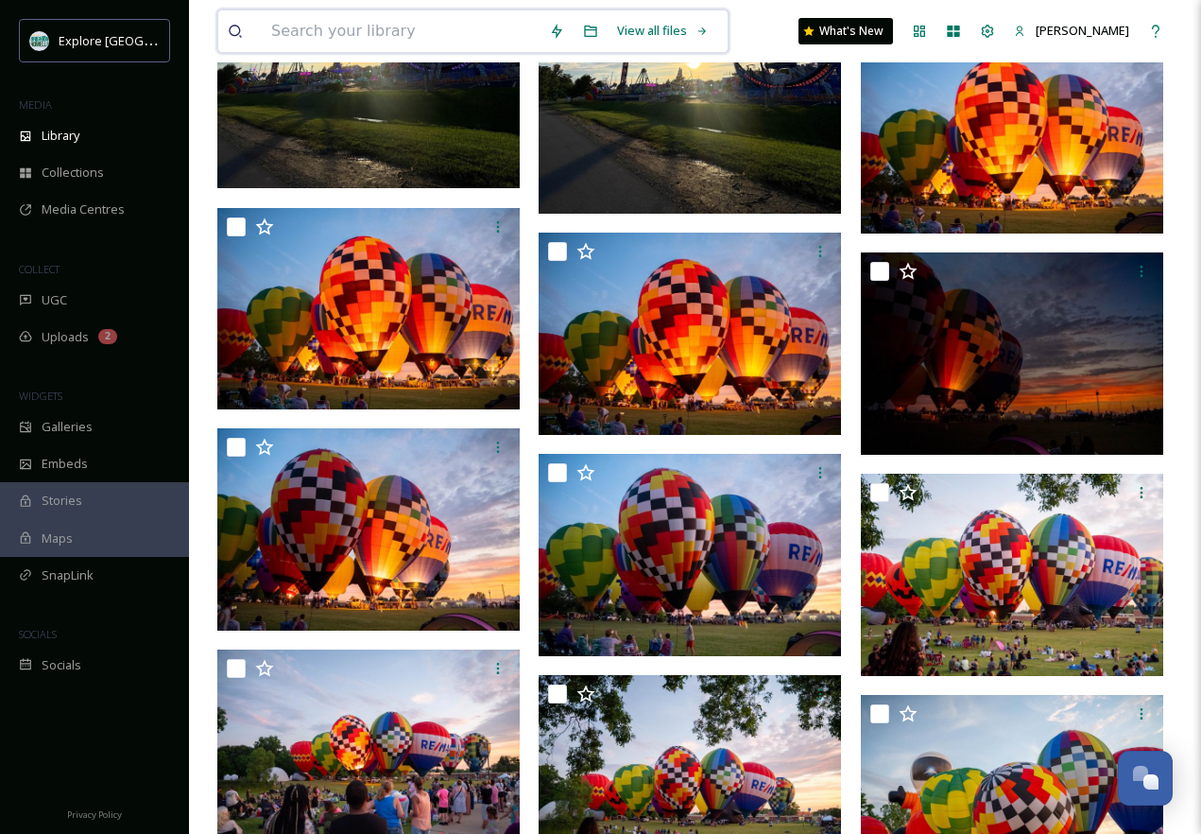
click at [372, 31] on input at bounding box center [401, 31] width 278 height 42
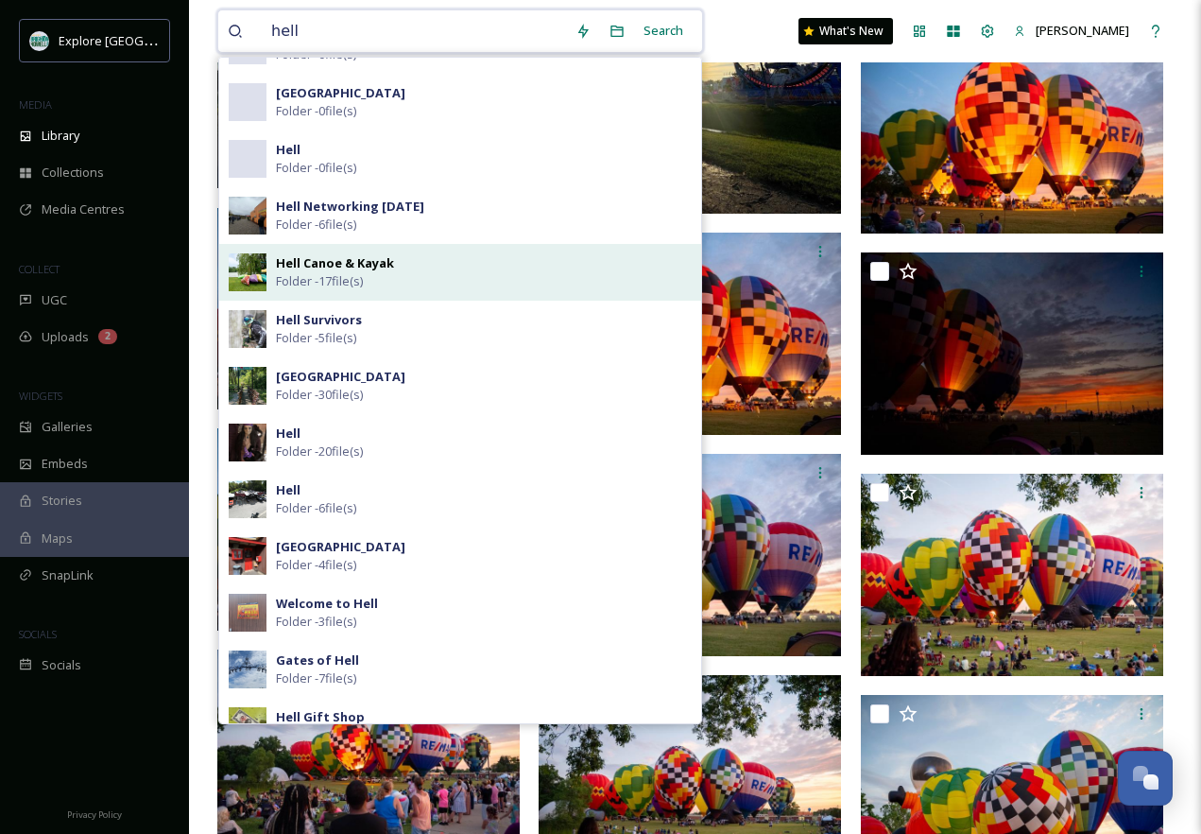
scroll to position [161, 0]
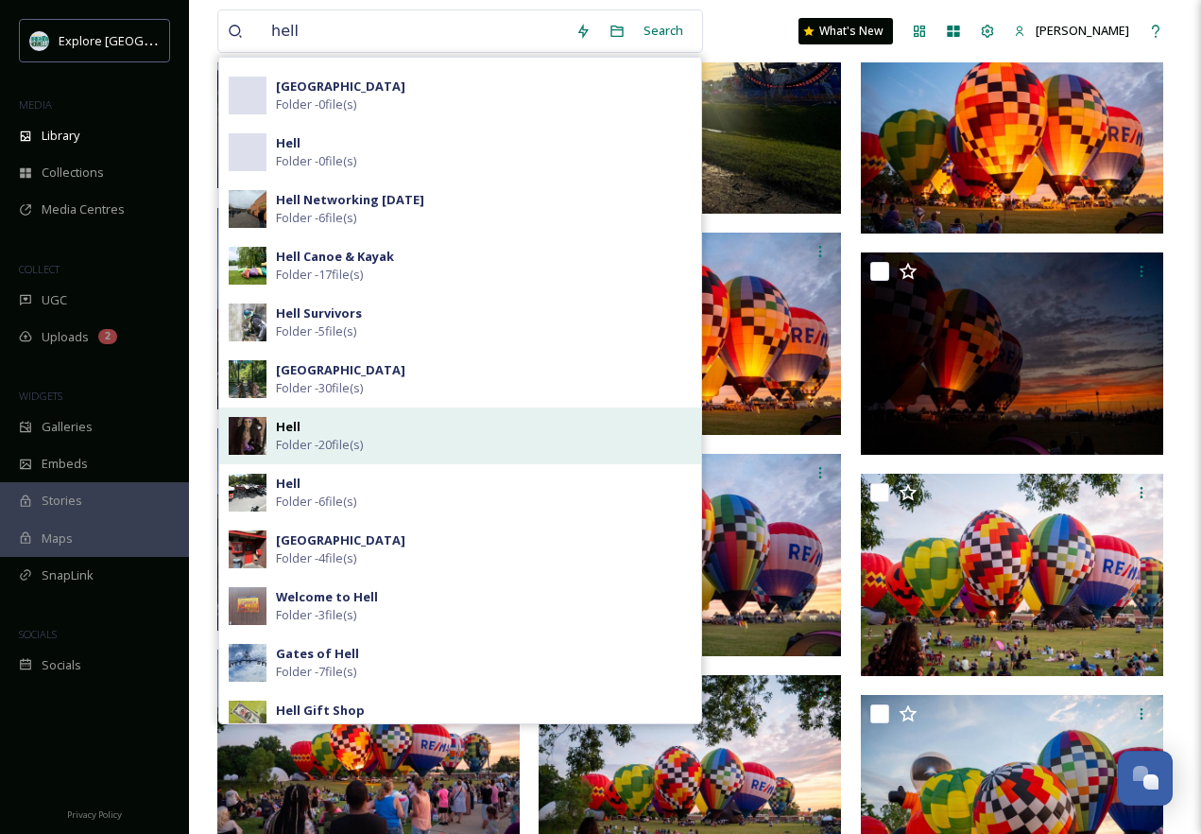
click at [378, 433] on div "Hell Folder - 20 file(s)" at bounding box center [484, 436] width 416 height 36
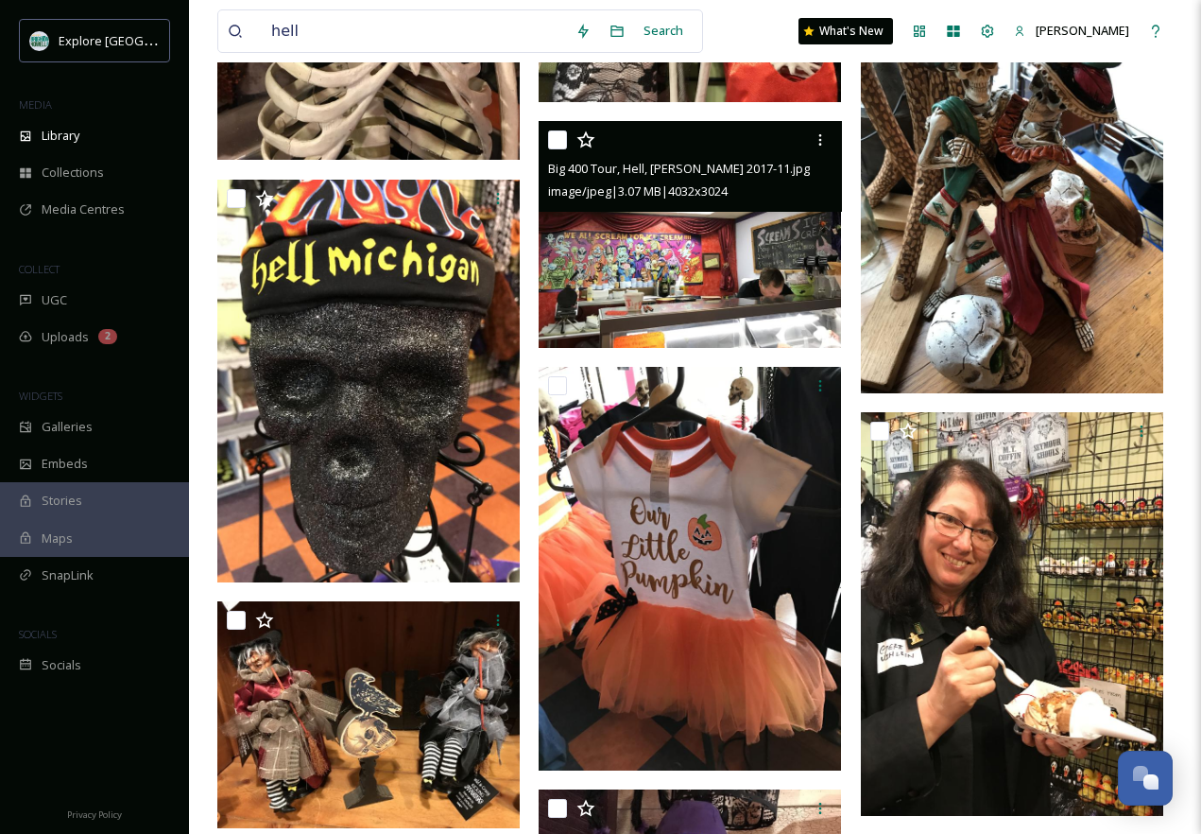
scroll to position [1377, 0]
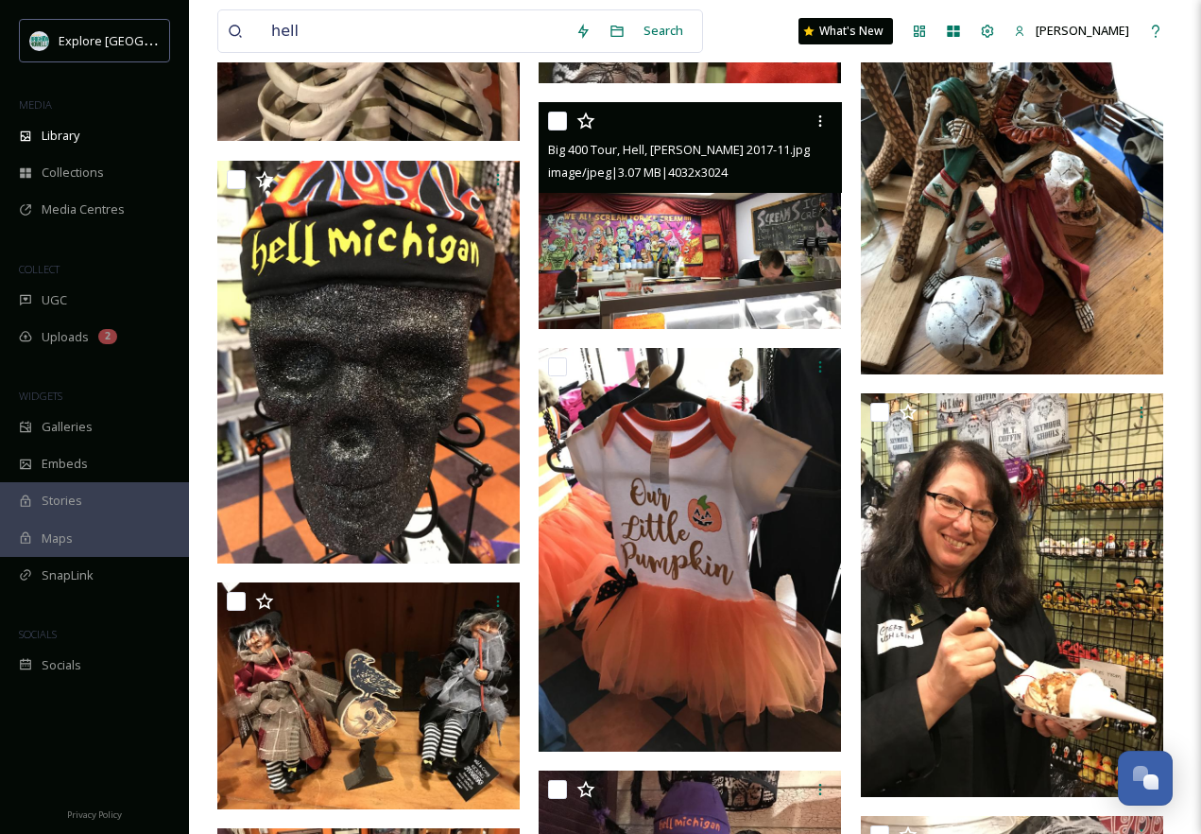
click at [691, 230] on img at bounding box center [690, 215] width 302 height 227
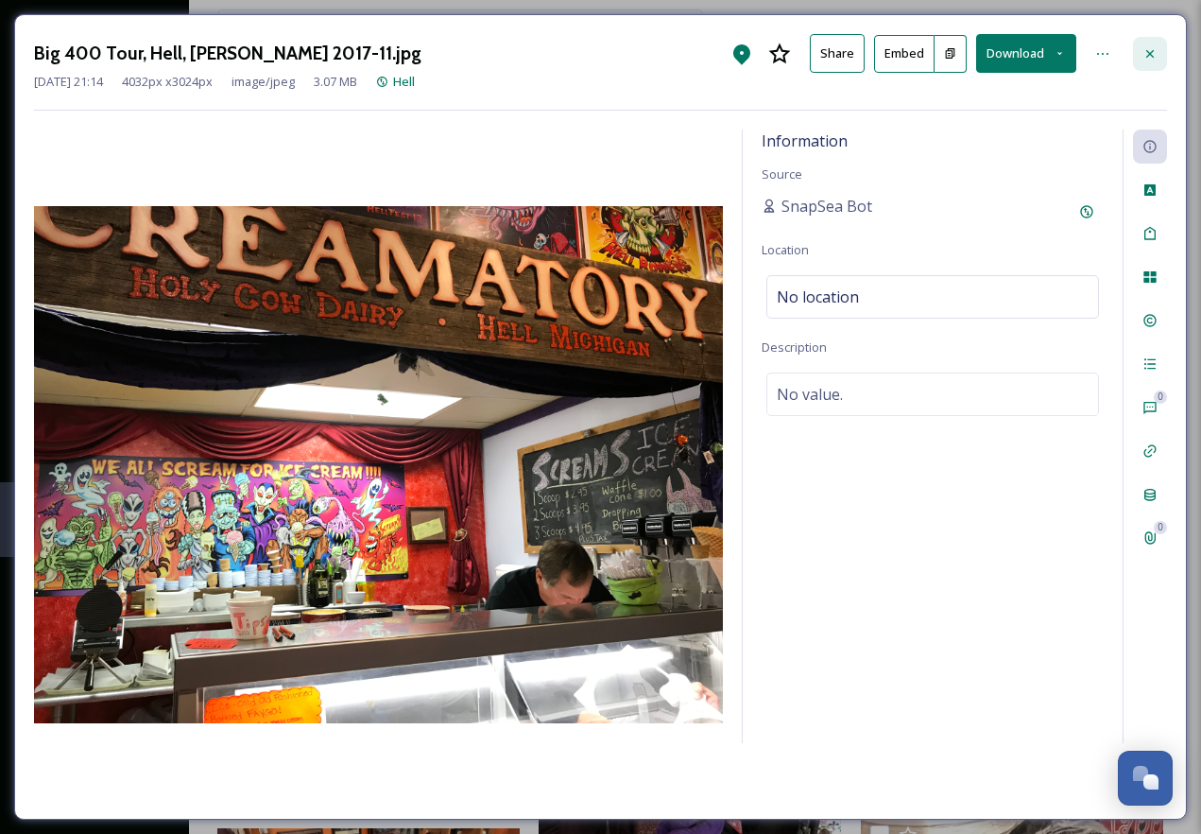
click at [1155, 42] on div at bounding box center [1150, 54] width 34 height 34
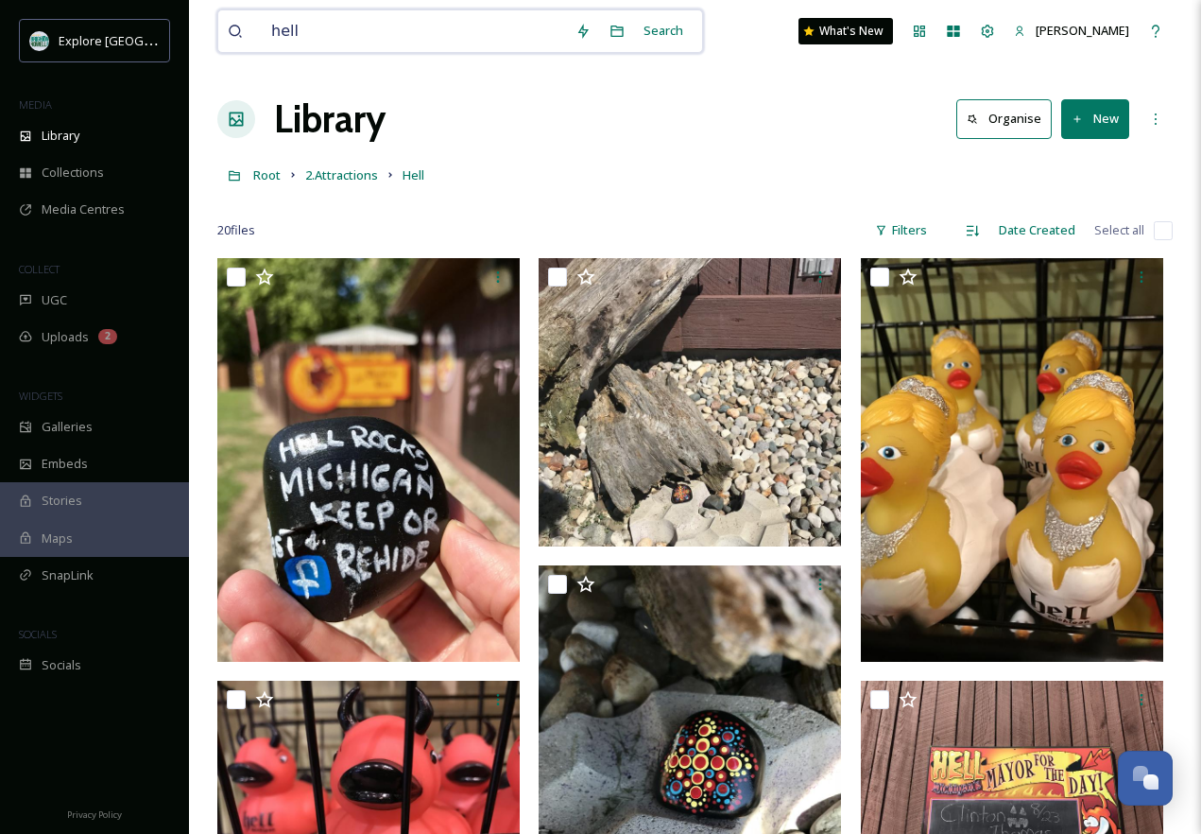
click at [359, 34] on input "hell" at bounding box center [414, 31] width 304 height 42
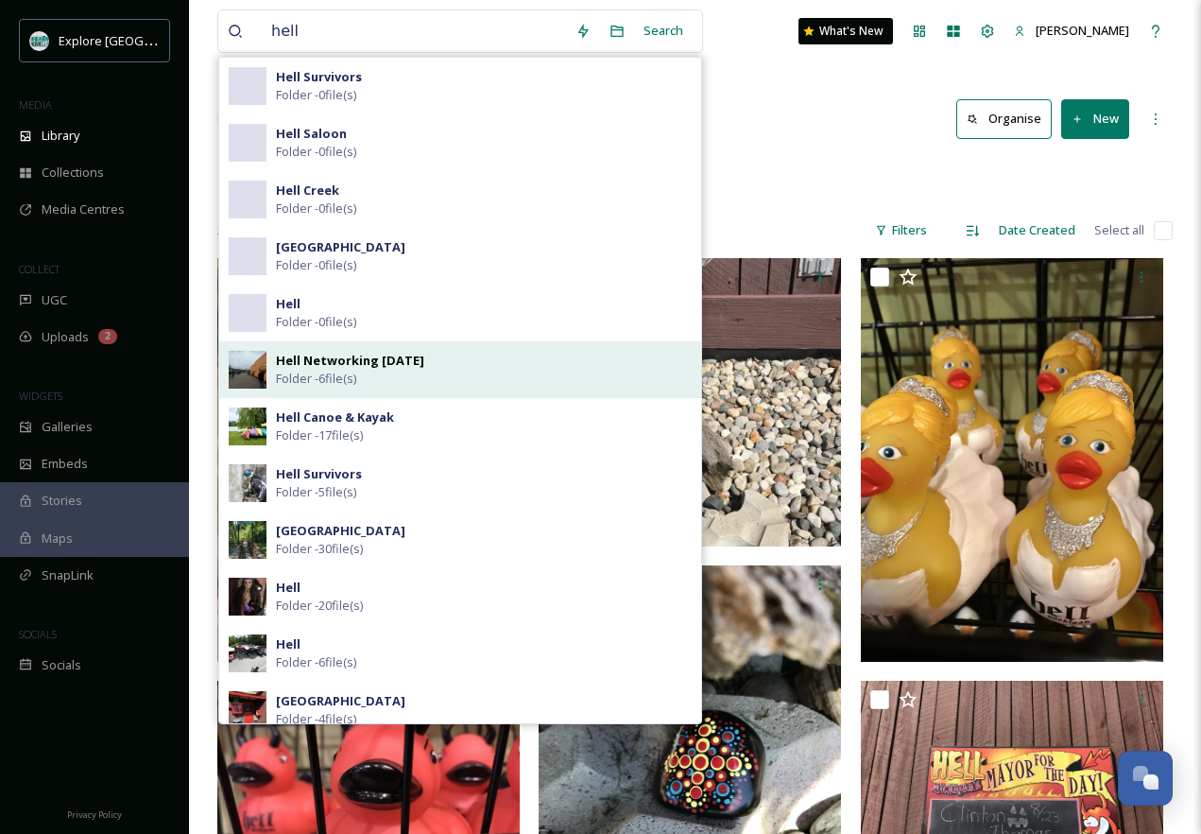
click at [384, 363] on strong "Hell Networking [DATE]" at bounding box center [350, 360] width 148 height 17
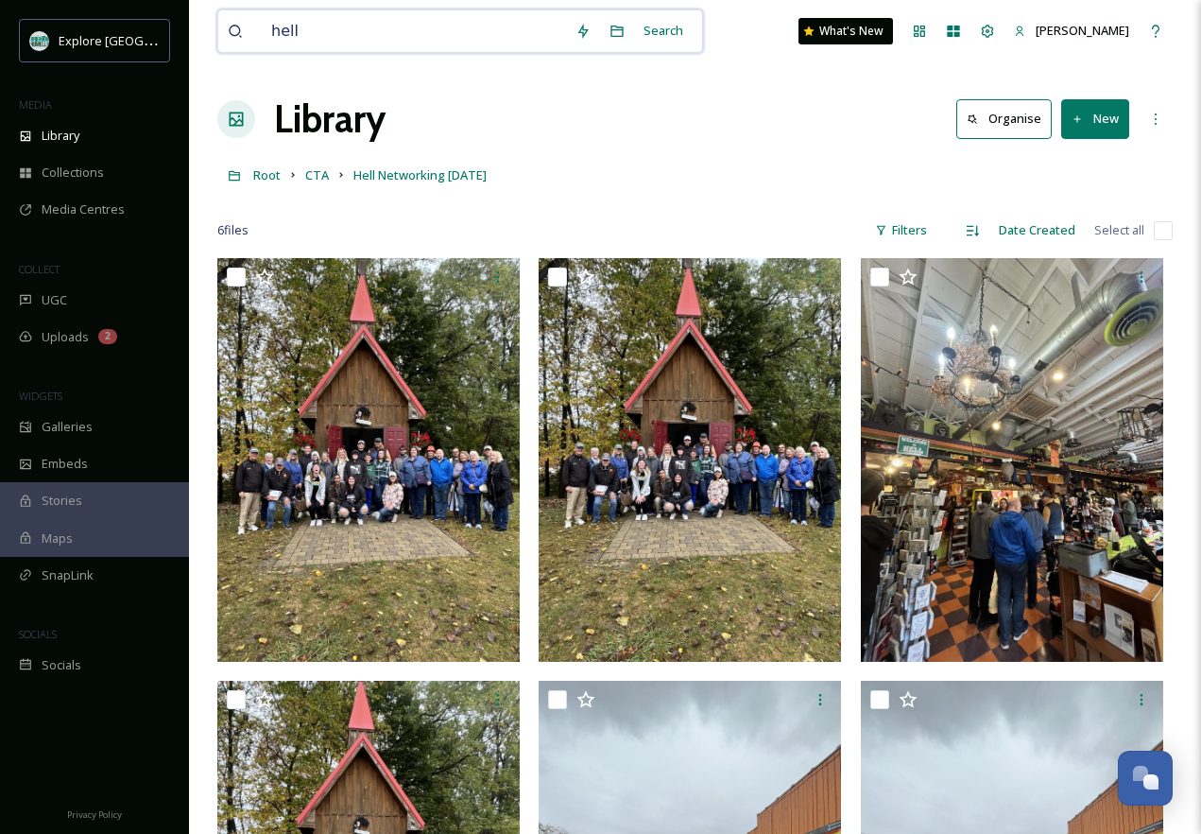
click at [397, 30] on input "hell" at bounding box center [414, 31] width 304 height 42
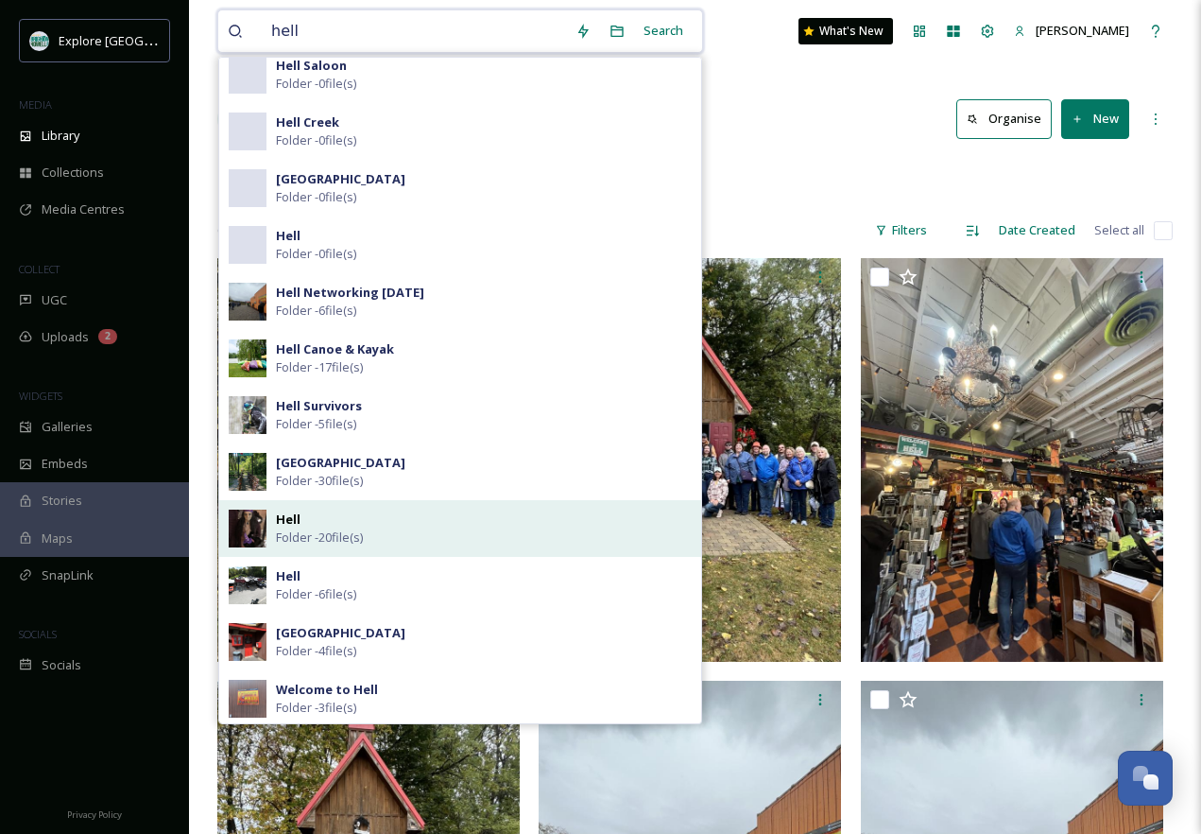
scroll to position [81, 0]
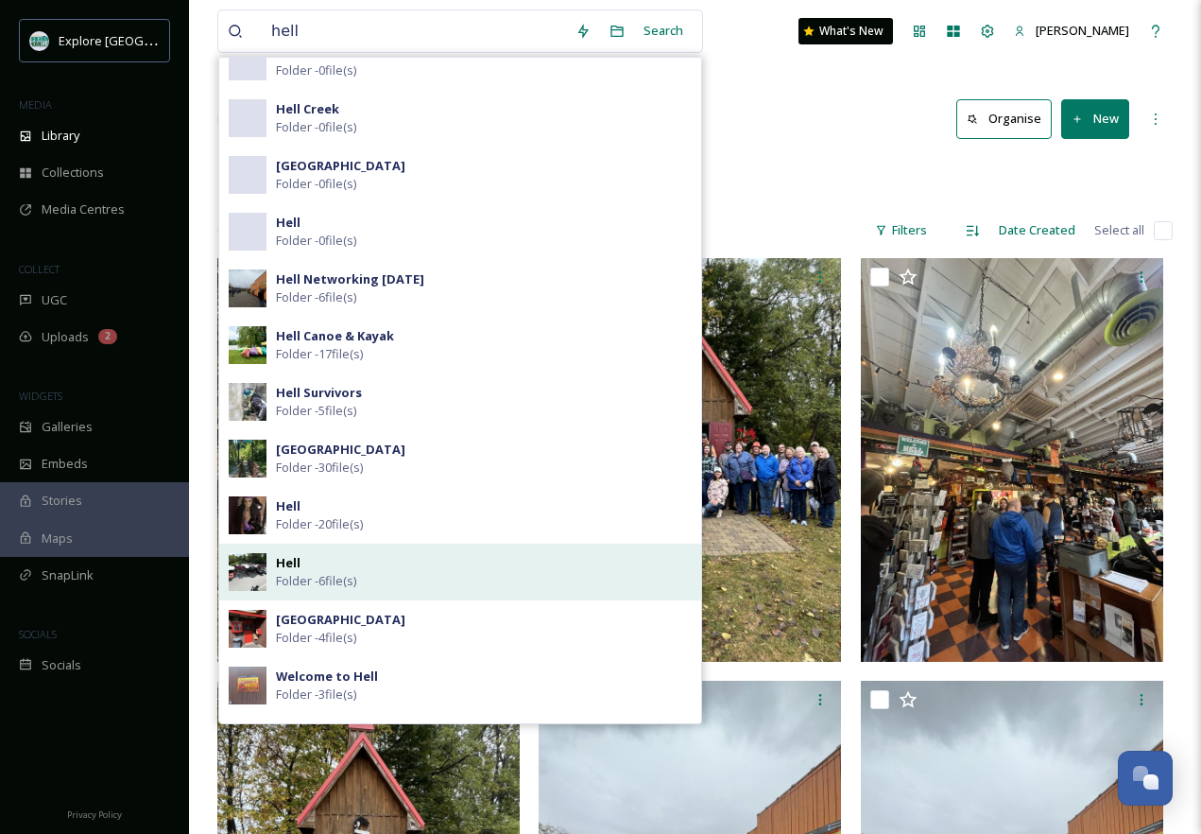
click at [423, 567] on div "Hell Folder - 6 file(s)" at bounding box center [484, 572] width 416 height 36
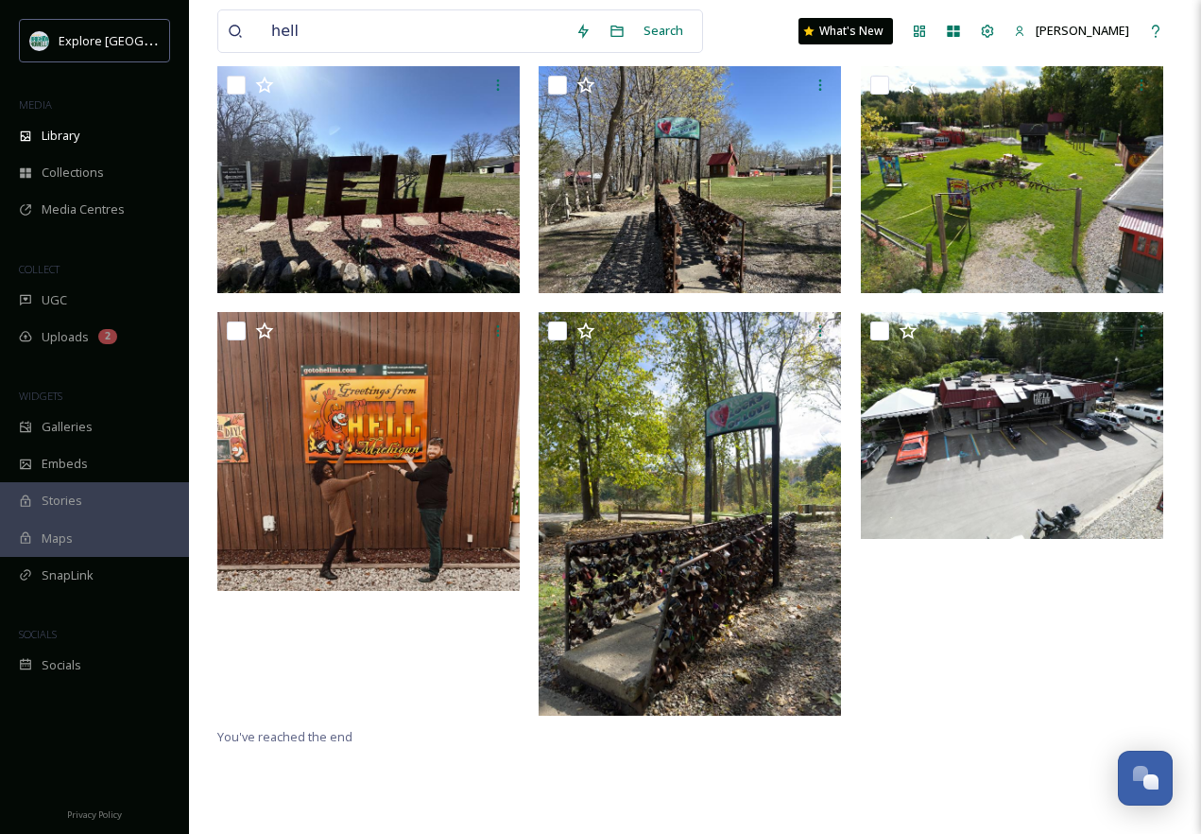
scroll to position [143, 0]
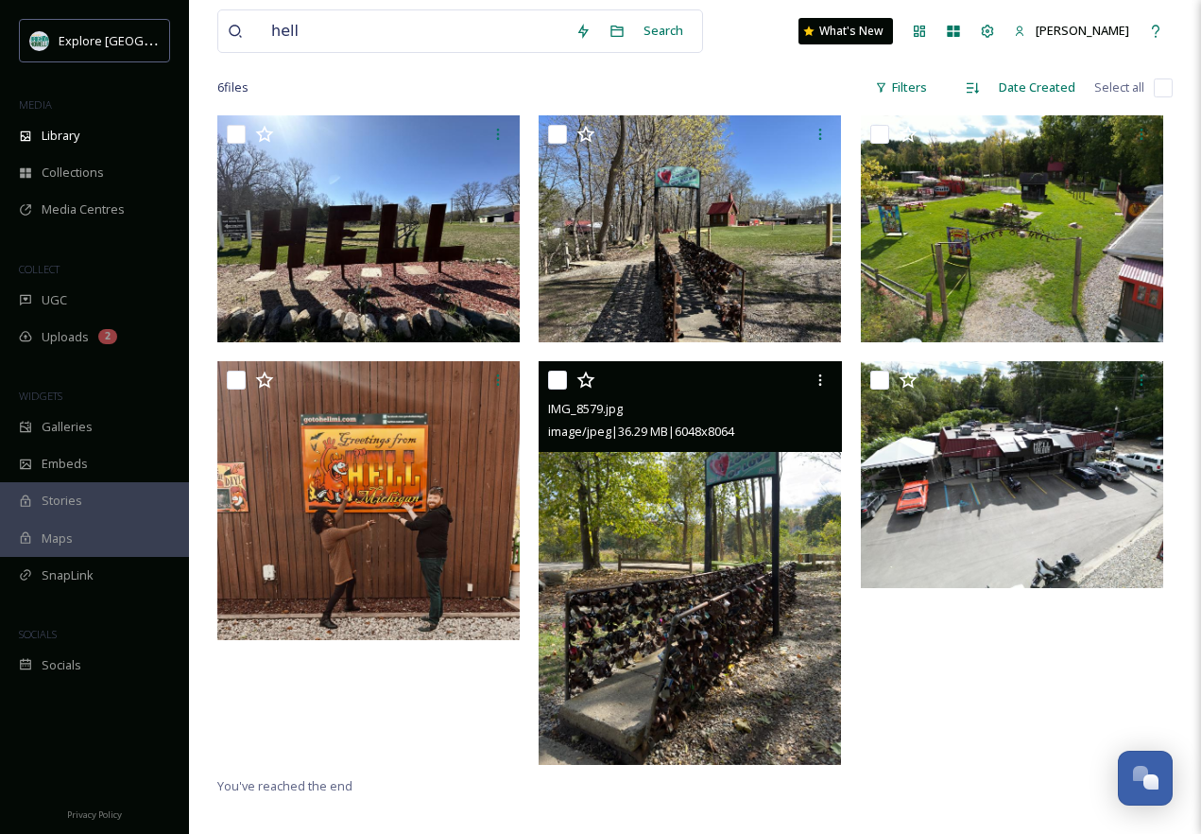
click at [782, 664] on img at bounding box center [690, 563] width 302 height 404
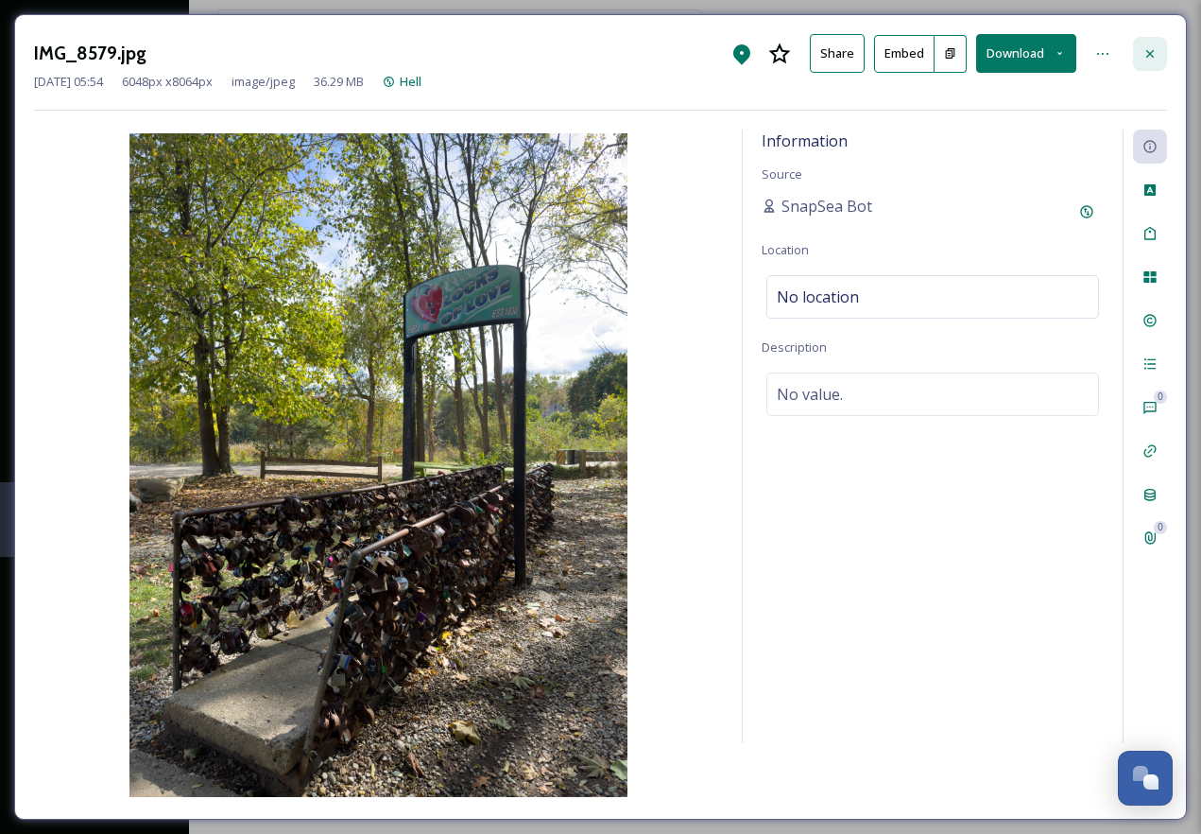
click at [1159, 53] on div at bounding box center [1150, 54] width 34 height 34
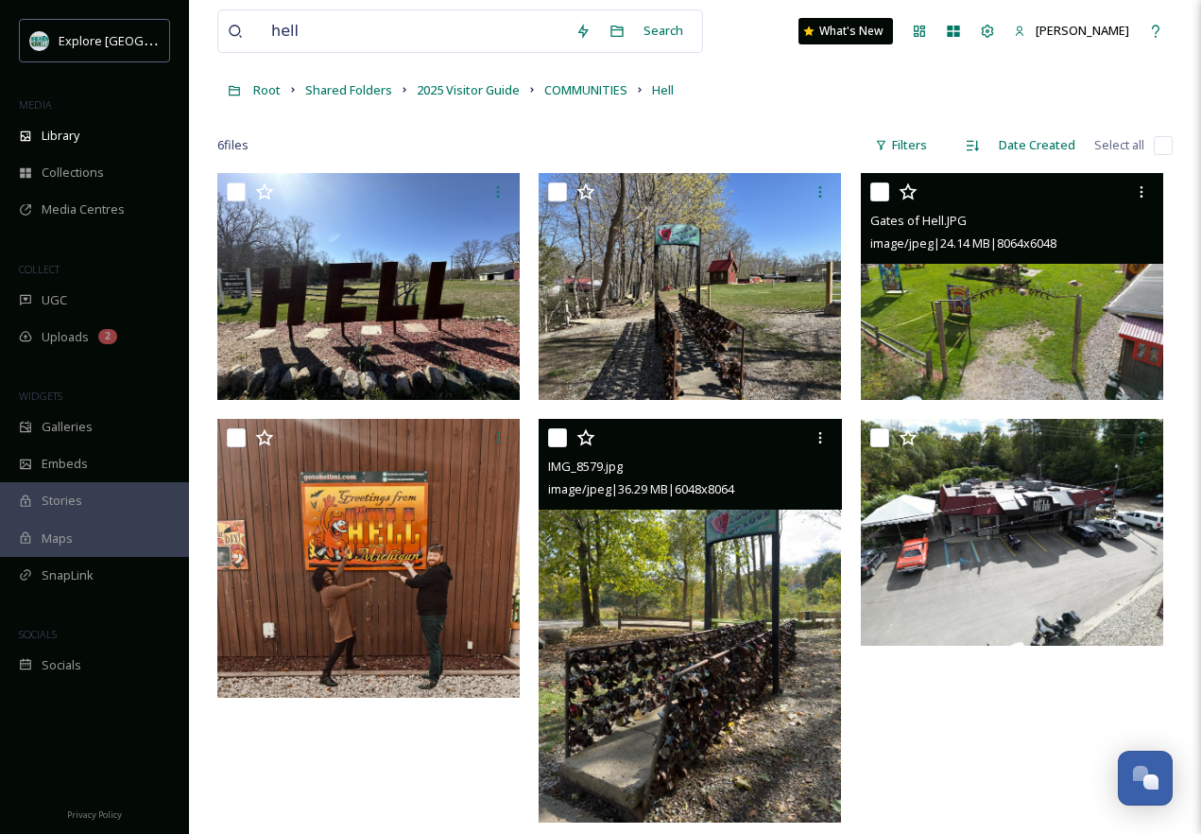
scroll to position [78, 0]
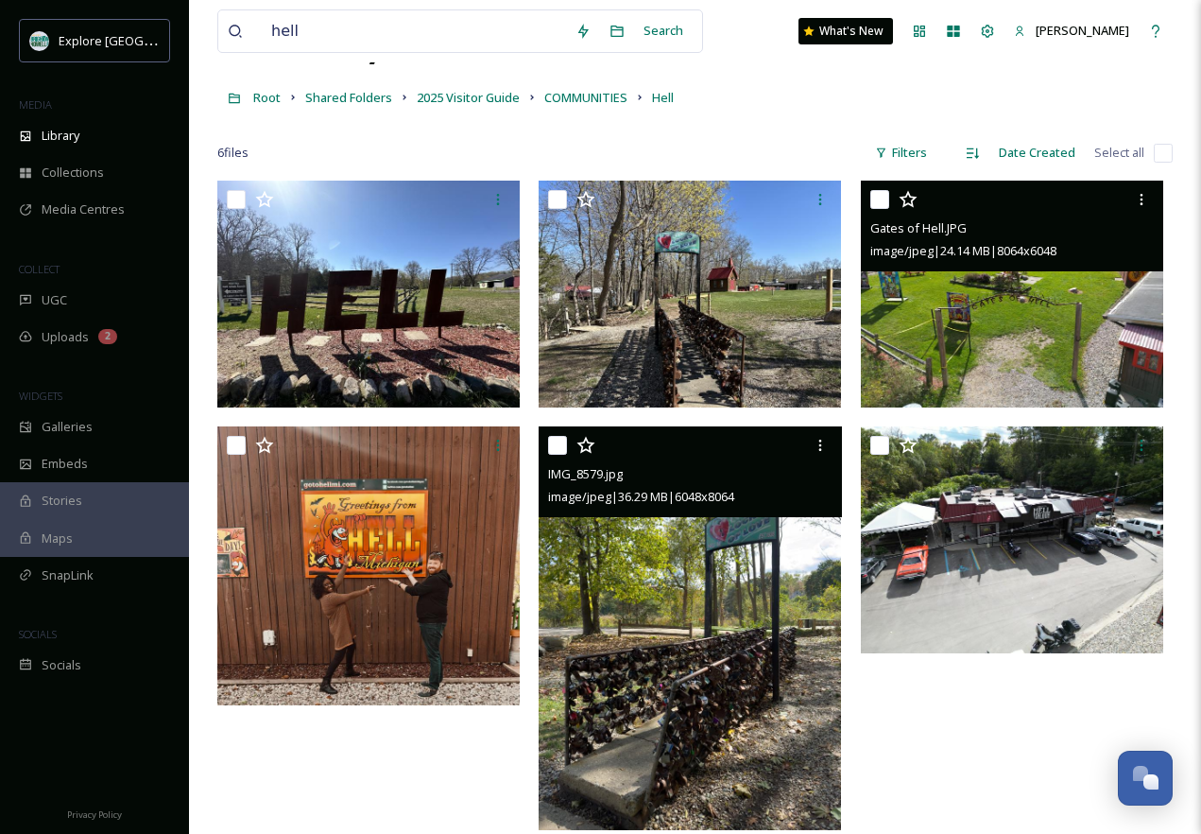
click at [992, 286] on img at bounding box center [1012, 294] width 302 height 227
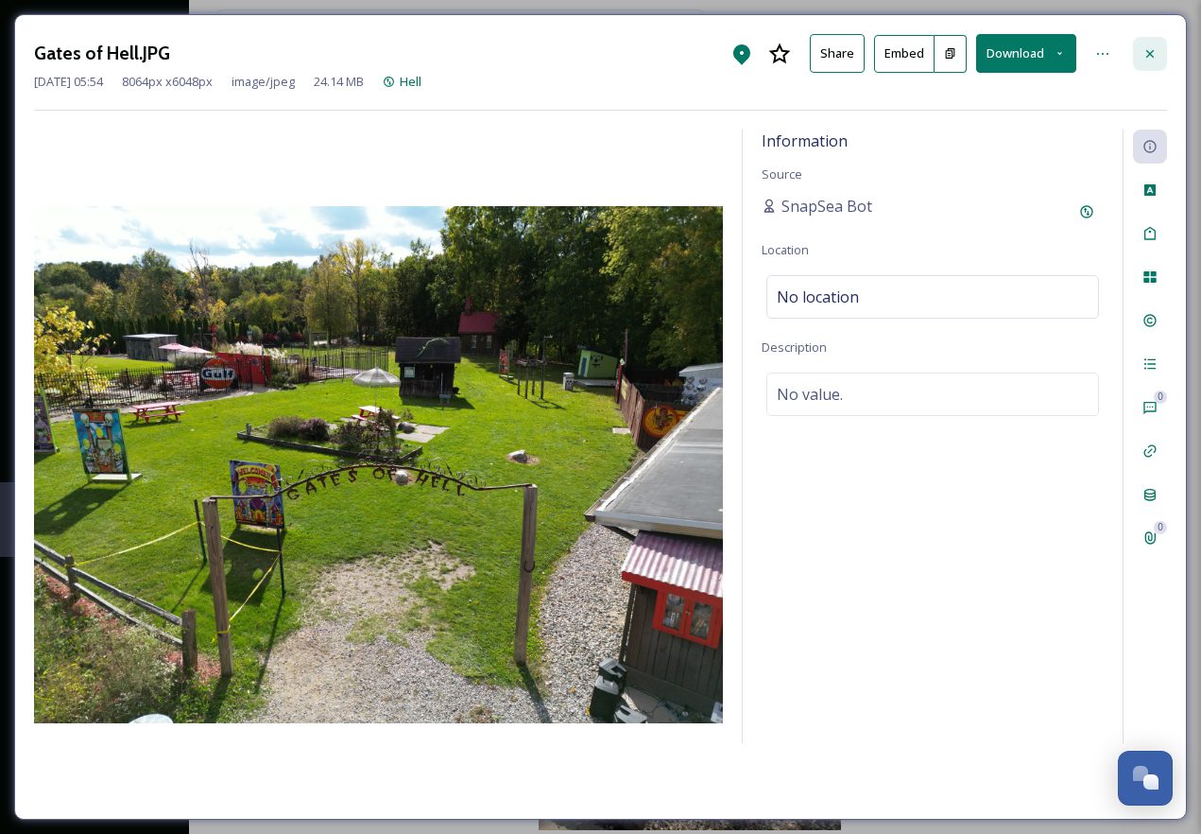
click at [1156, 52] on icon at bounding box center [1150, 53] width 15 height 15
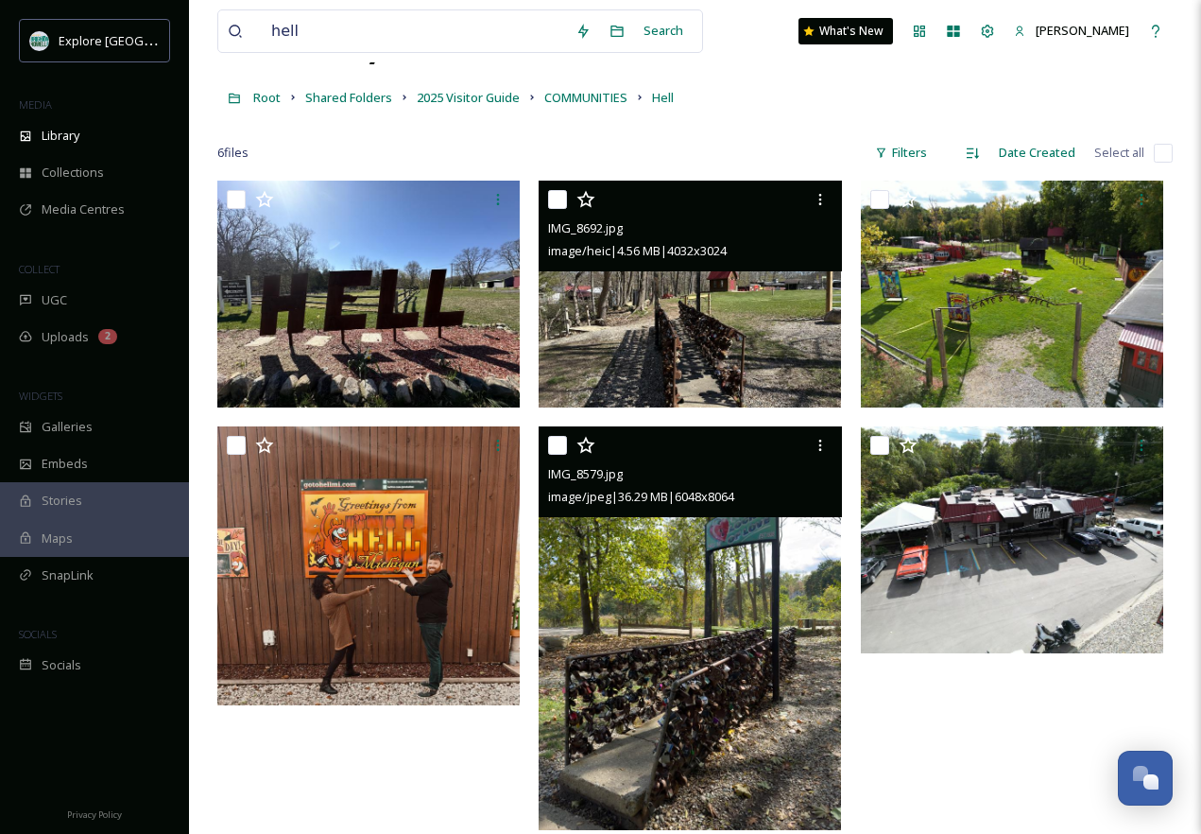
click at [717, 310] on img at bounding box center [690, 294] width 302 height 227
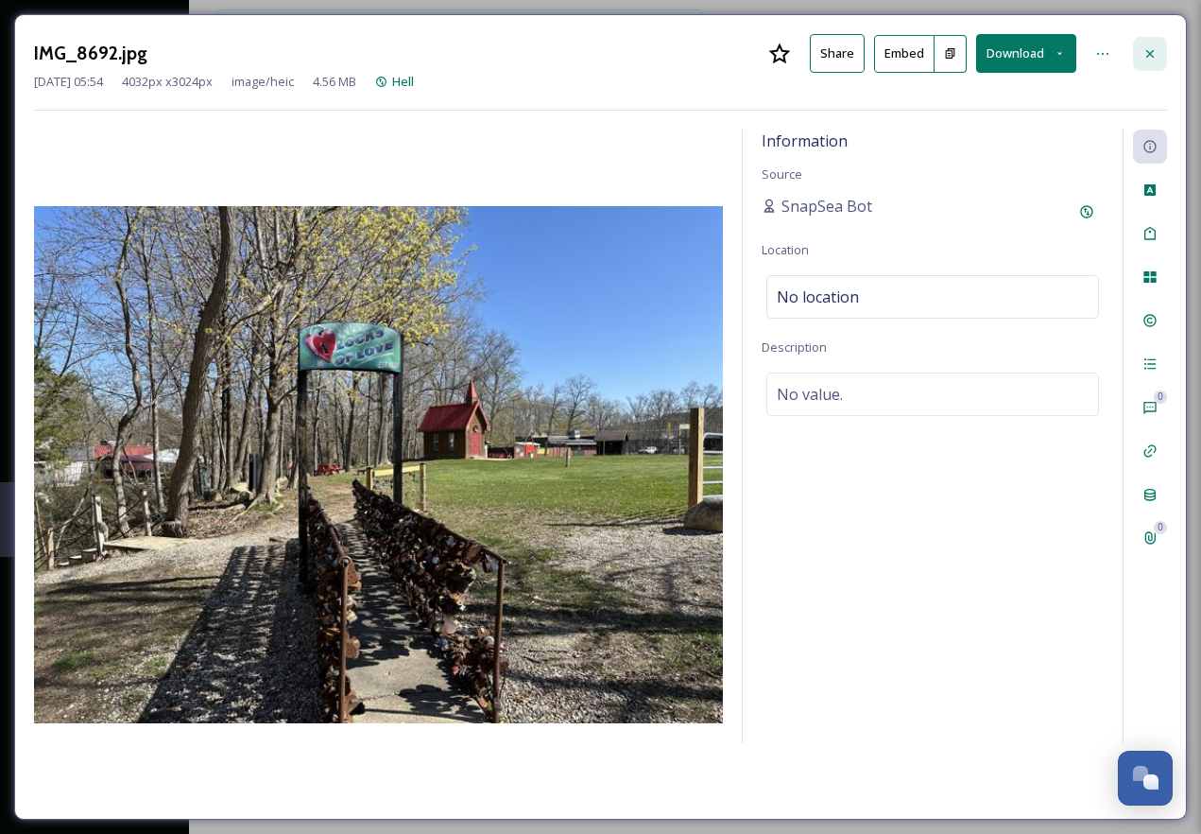
click at [1147, 63] on div at bounding box center [1150, 54] width 34 height 34
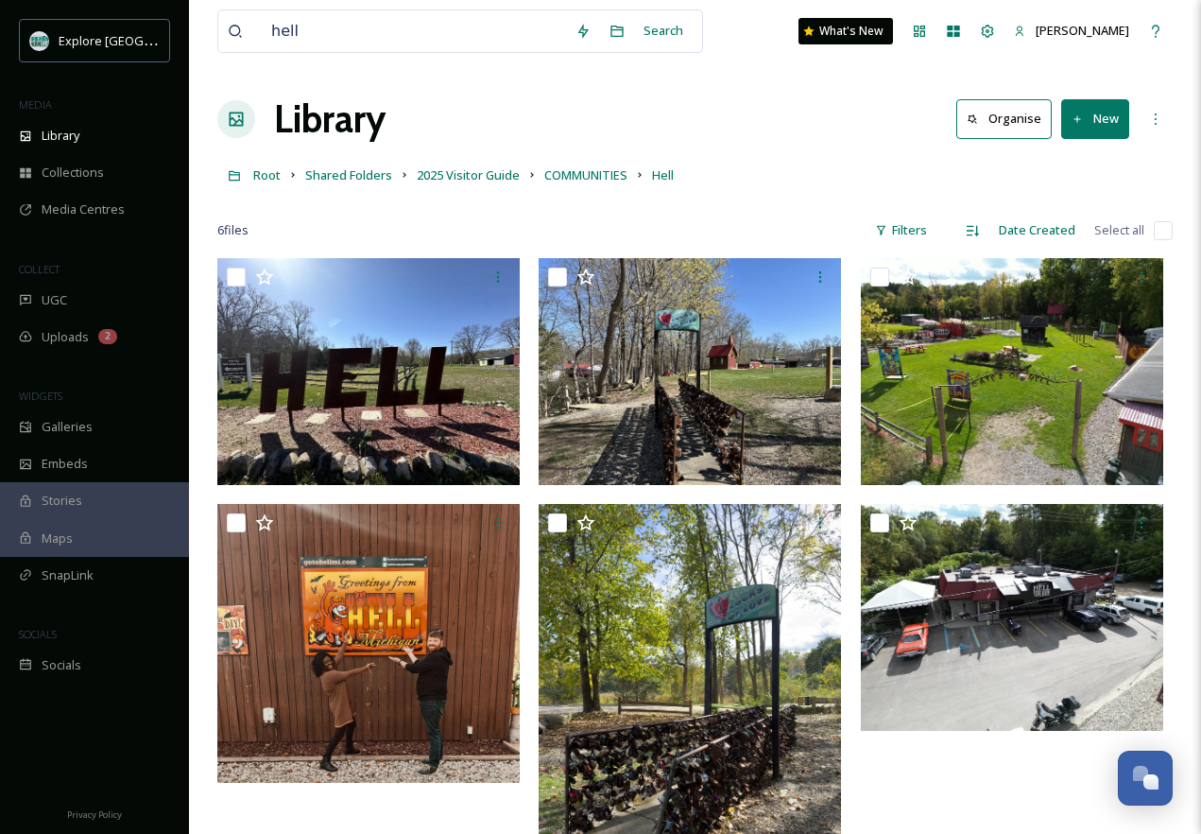
click at [746, 183] on div "Root Shared Folders 2025 Visitor Guide COMMUNITIES Hell" at bounding box center [695, 175] width 956 height 36
drag, startPoint x: 380, startPoint y: 30, endPoint x: 181, endPoint y: 28, distance: 199.5
click at [179, 29] on div "Explore [GEOGRAPHIC_DATA][PERSON_NAME] MEDIA Library Collections Media Centres …" at bounding box center [600, 546] width 1201 height 1092
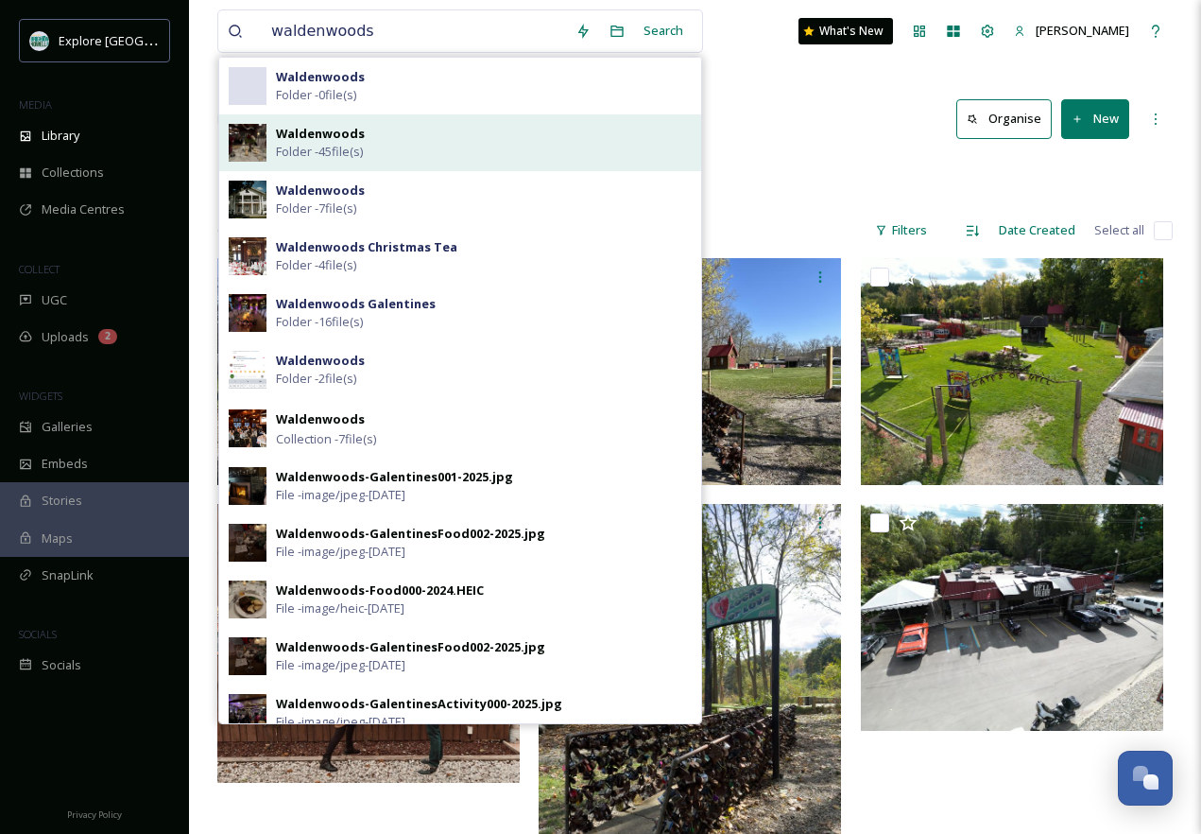
click at [432, 153] on div "Waldenwoods Folder - 45 file(s)" at bounding box center [484, 143] width 416 height 36
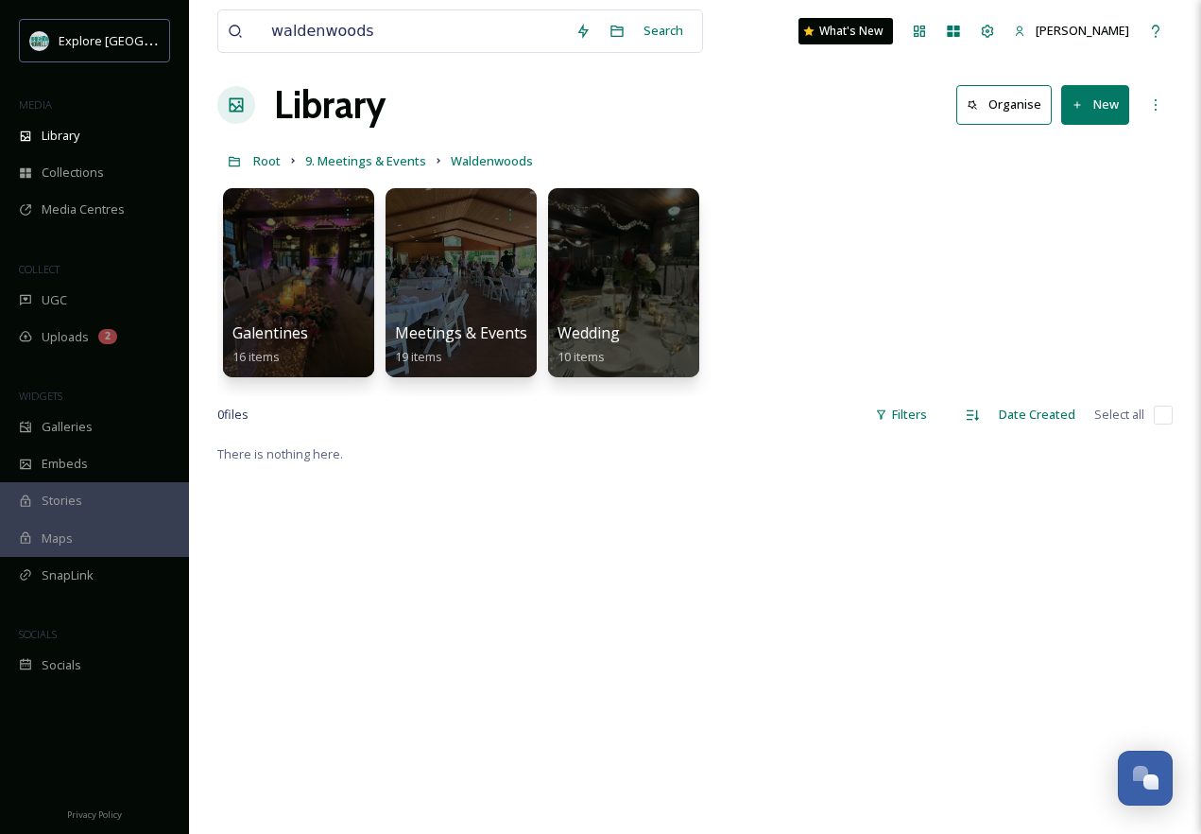
scroll to position [15, 0]
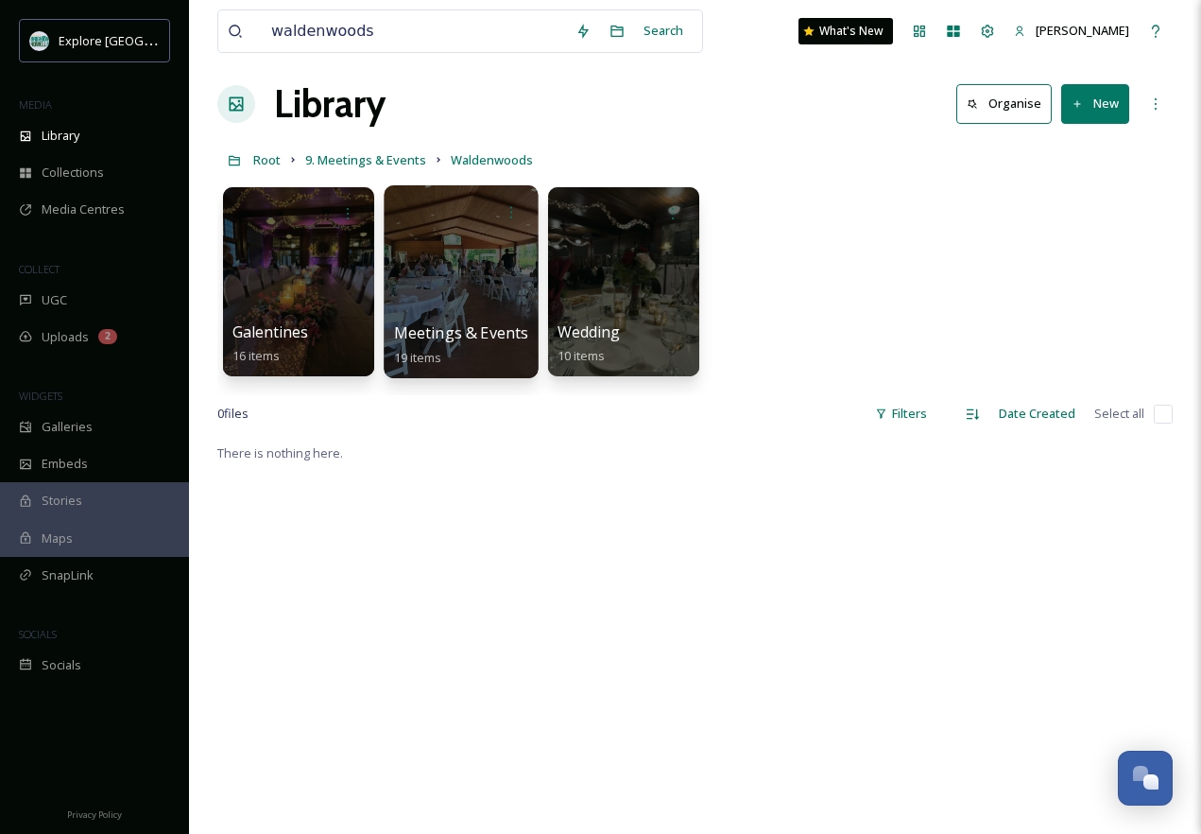
click at [486, 308] on div at bounding box center [461, 281] width 154 height 193
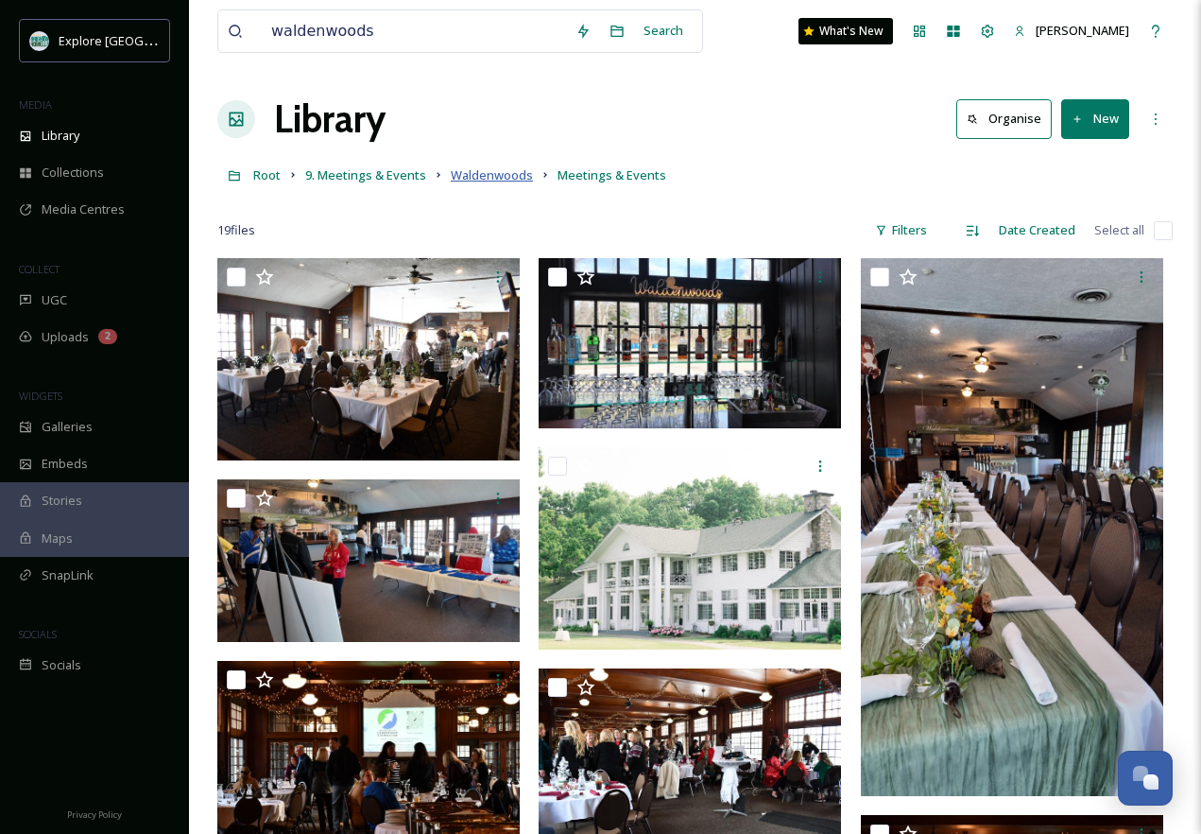
click at [488, 173] on span "Waldenwoods" at bounding box center [492, 174] width 82 height 17
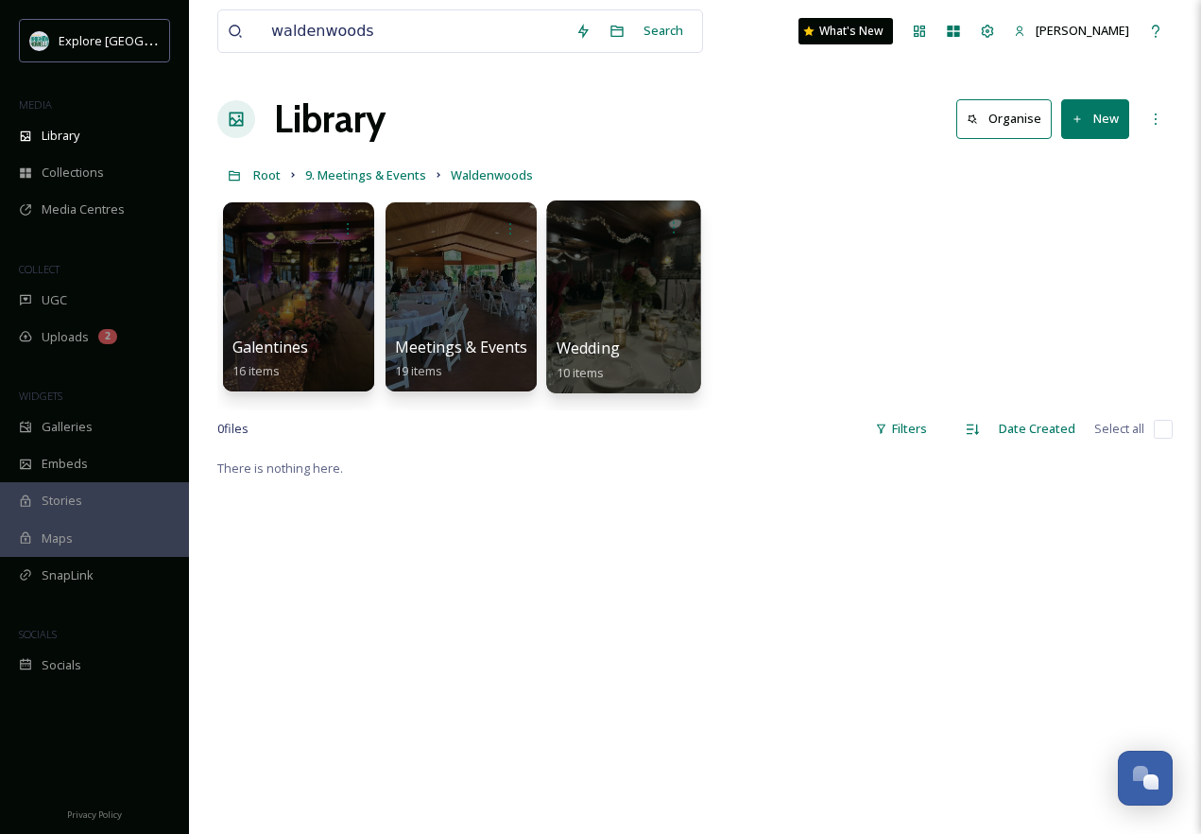
click at [634, 290] on div at bounding box center [623, 296] width 154 height 193
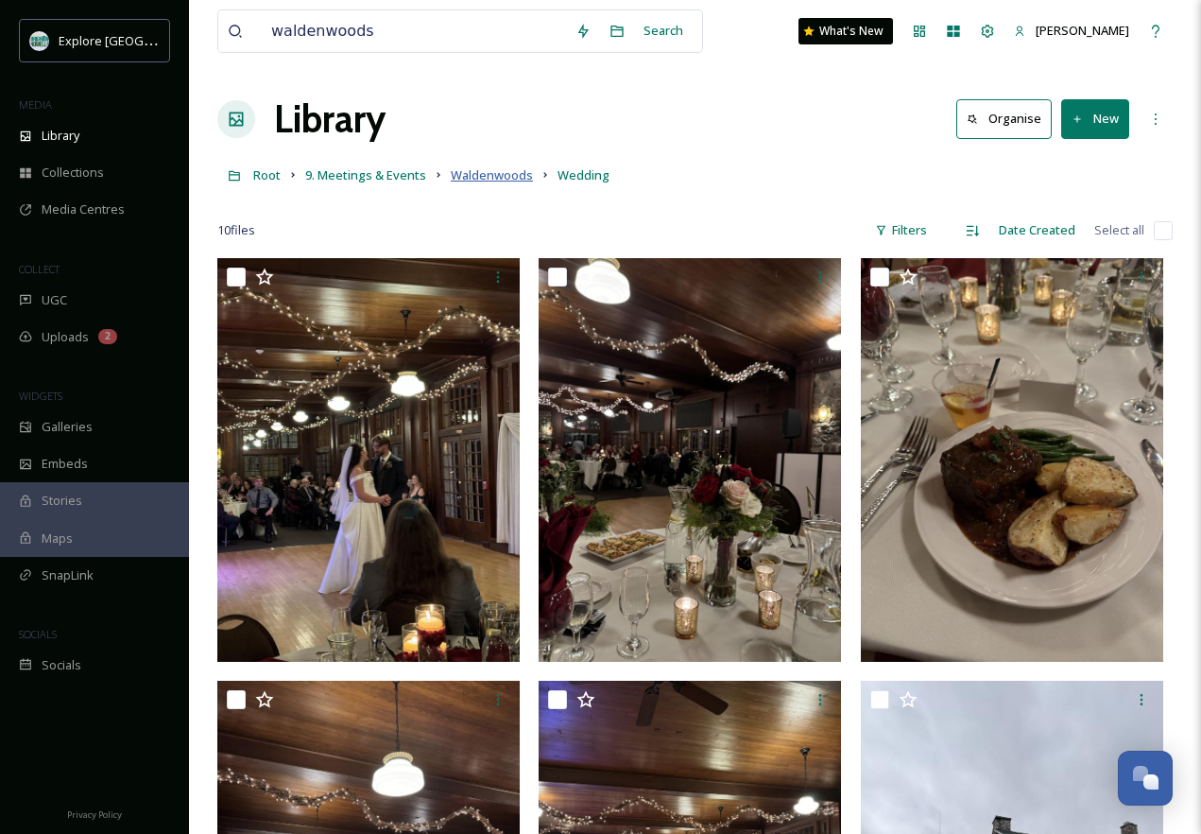
click at [486, 171] on span "Waldenwoods" at bounding box center [492, 174] width 82 height 17
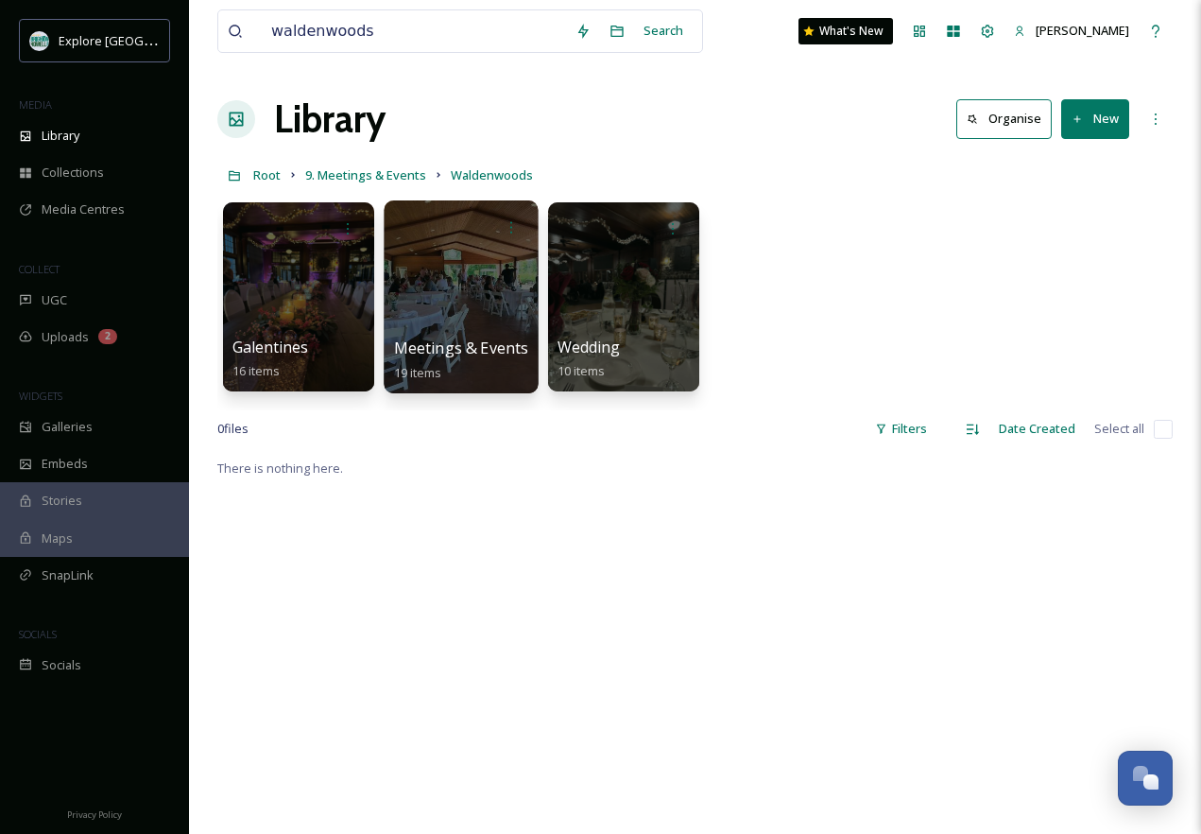
click at [432, 294] on div at bounding box center [461, 296] width 154 height 193
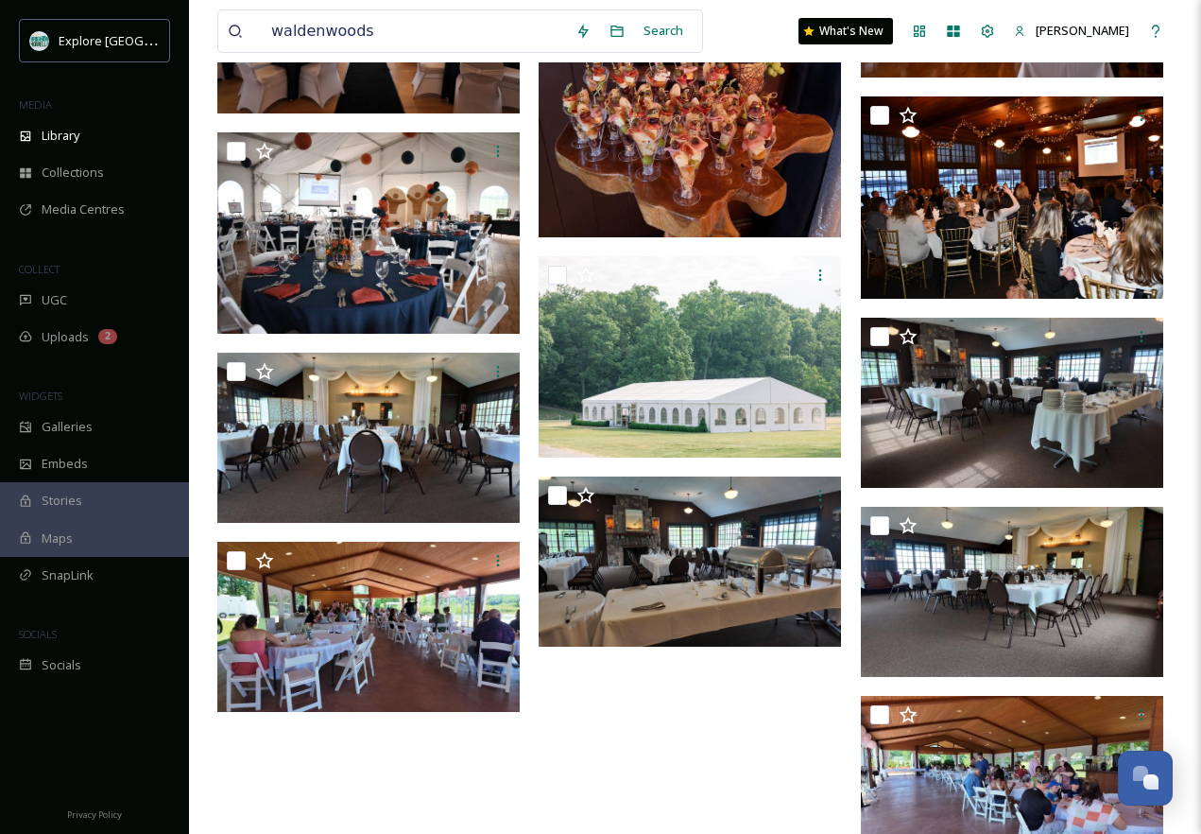
scroll to position [1003, 0]
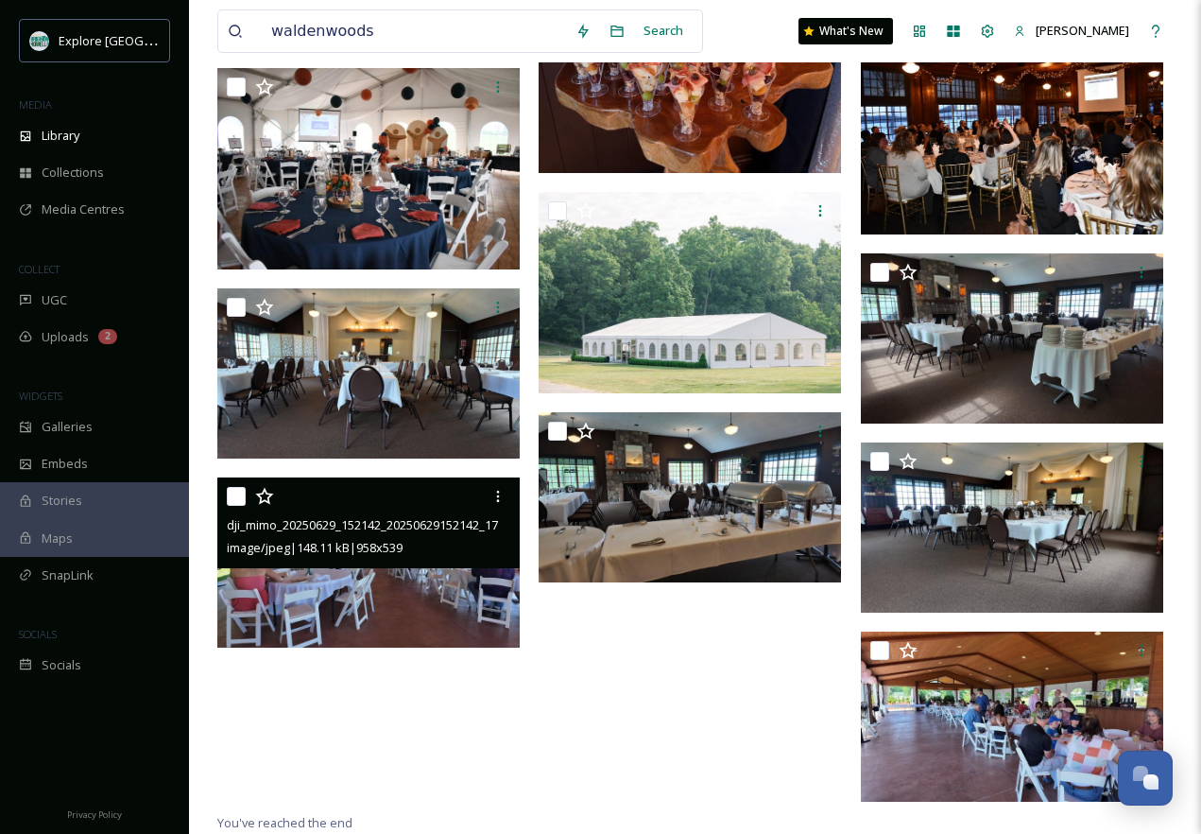
click at [411, 587] on img at bounding box center [368, 562] width 302 height 170
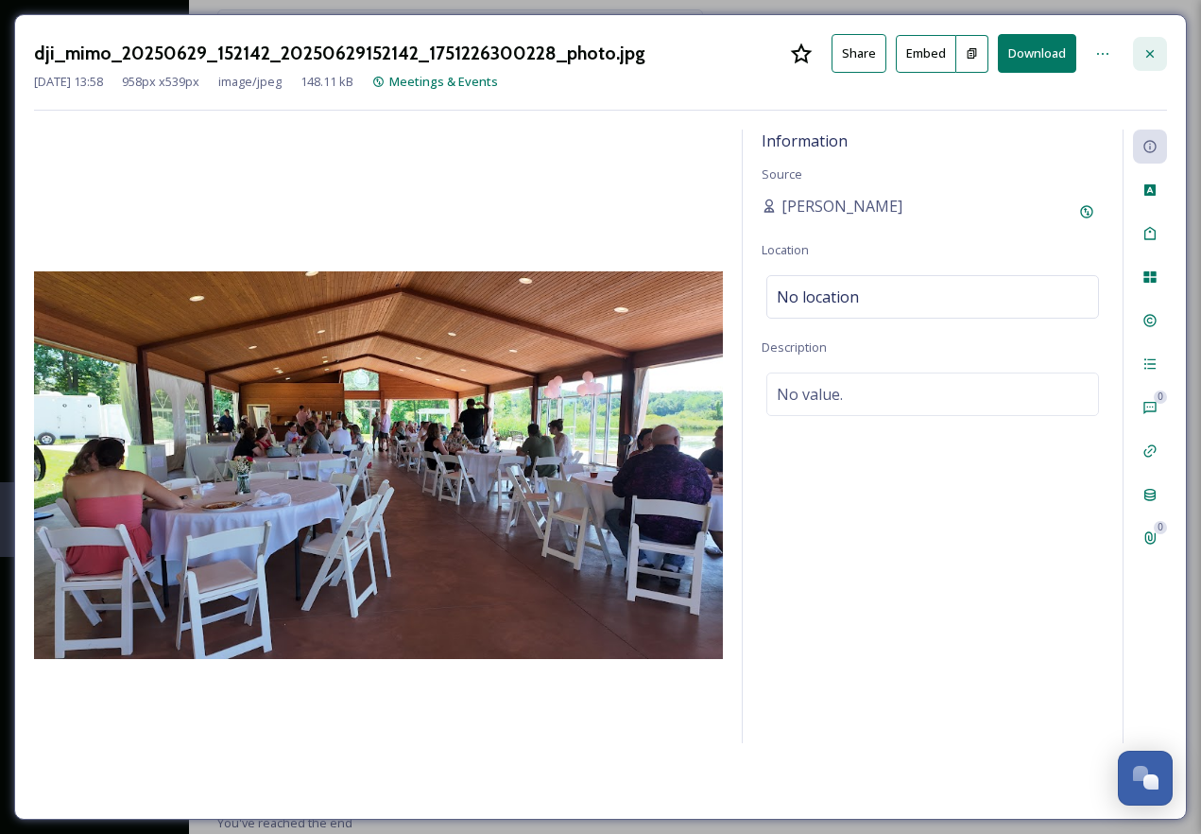
click at [1159, 47] on div at bounding box center [1150, 54] width 34 height 34
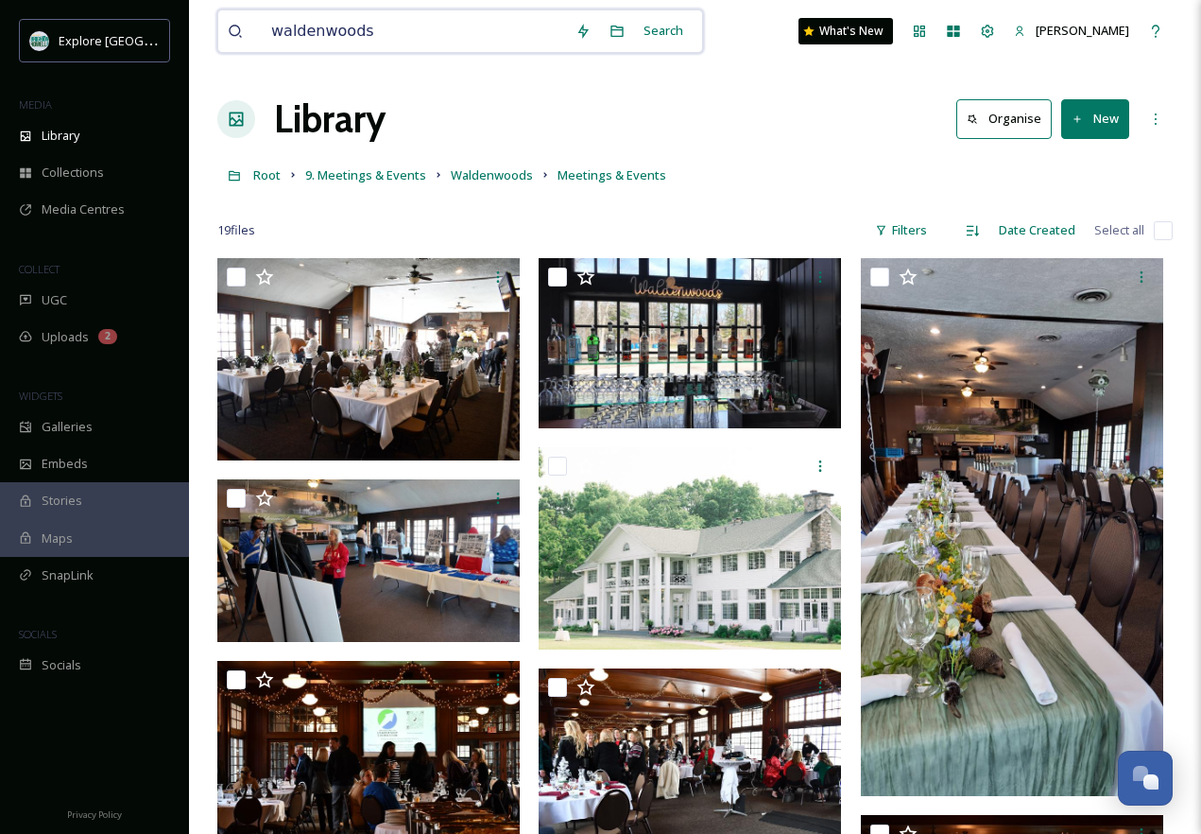
click at [410, 23] on input "waldenwoods" at bounding box center [414, 31] width 304 height 42
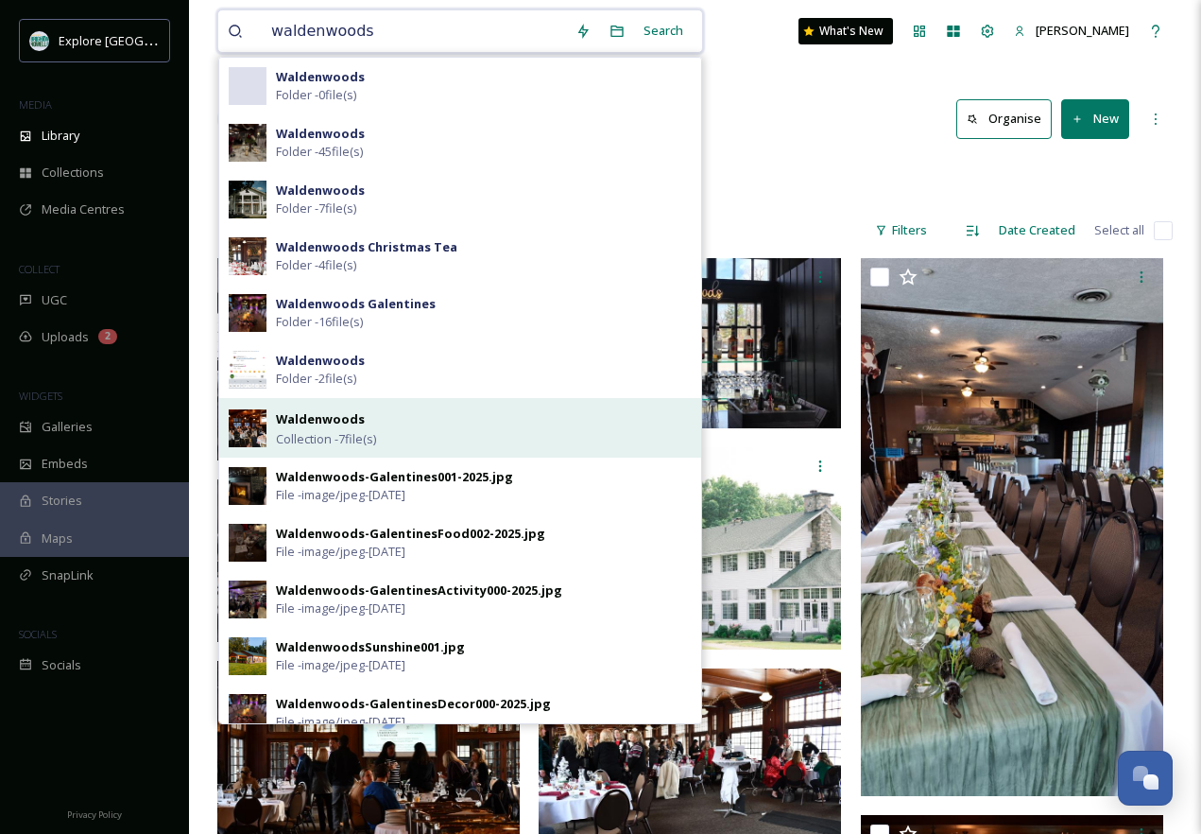
type input "waldenwoods"
click at [410, 430] on div "Waldenwoods Collection - 7 file(s)" at bounding box center [484, 427] width 416 height 41
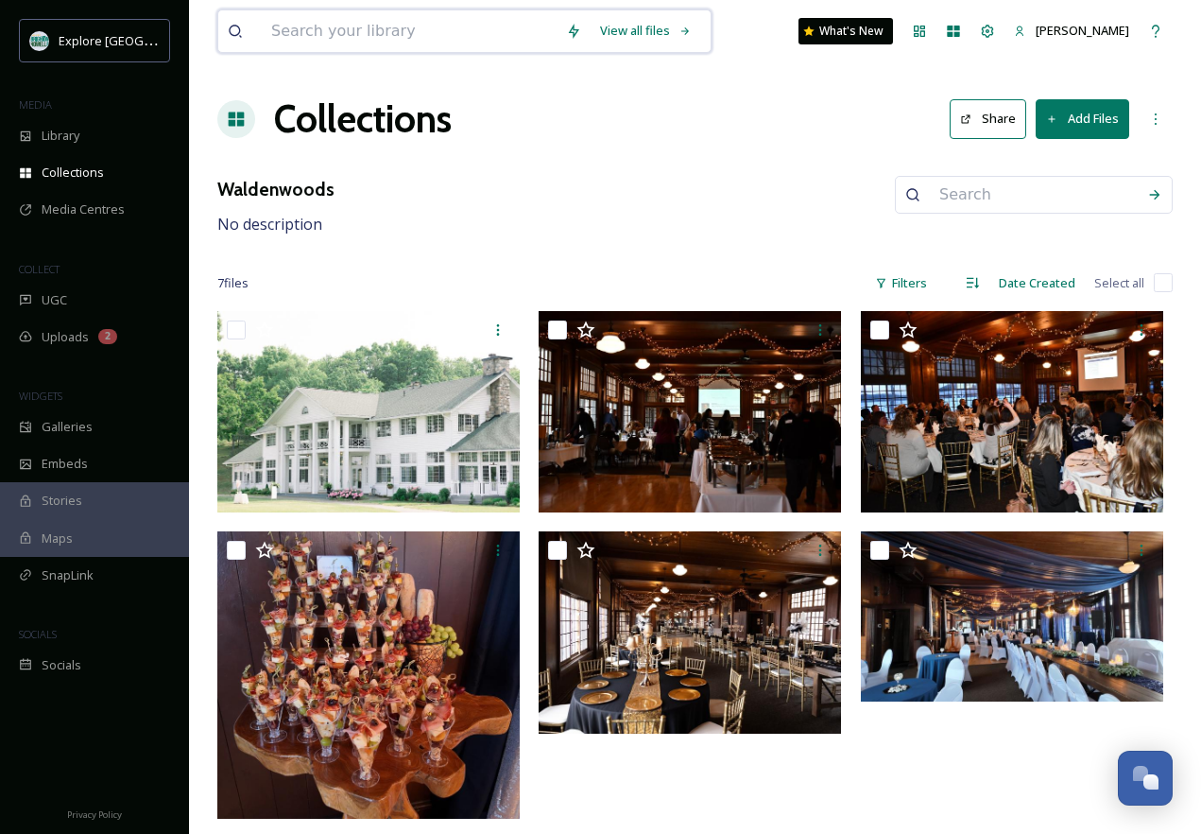
click at [380, 27] on input at bounding box center [409, 31] width 295 height 42
type input "w"
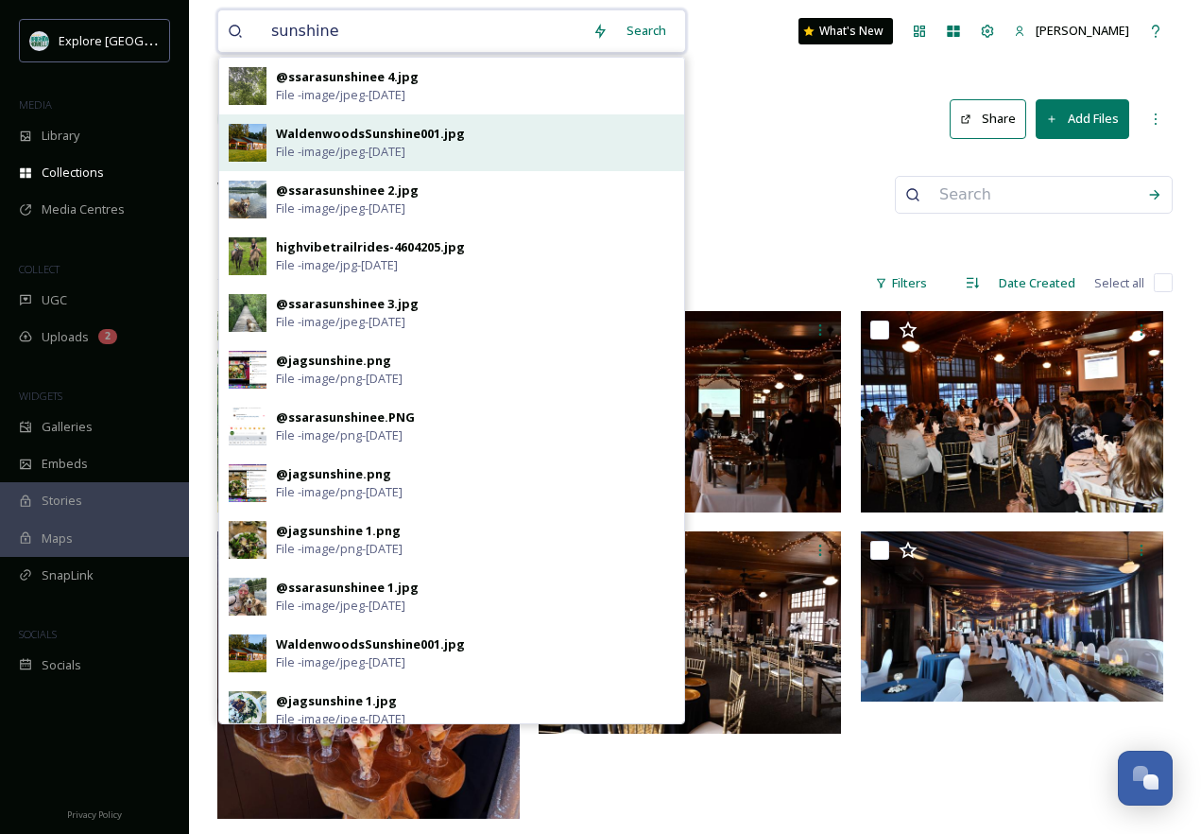
type input "sunshine"
click at [381, 140] on div "WaldenwoodsSunshine001.jpg" at bounding box center [370, 134] width 189 height 18
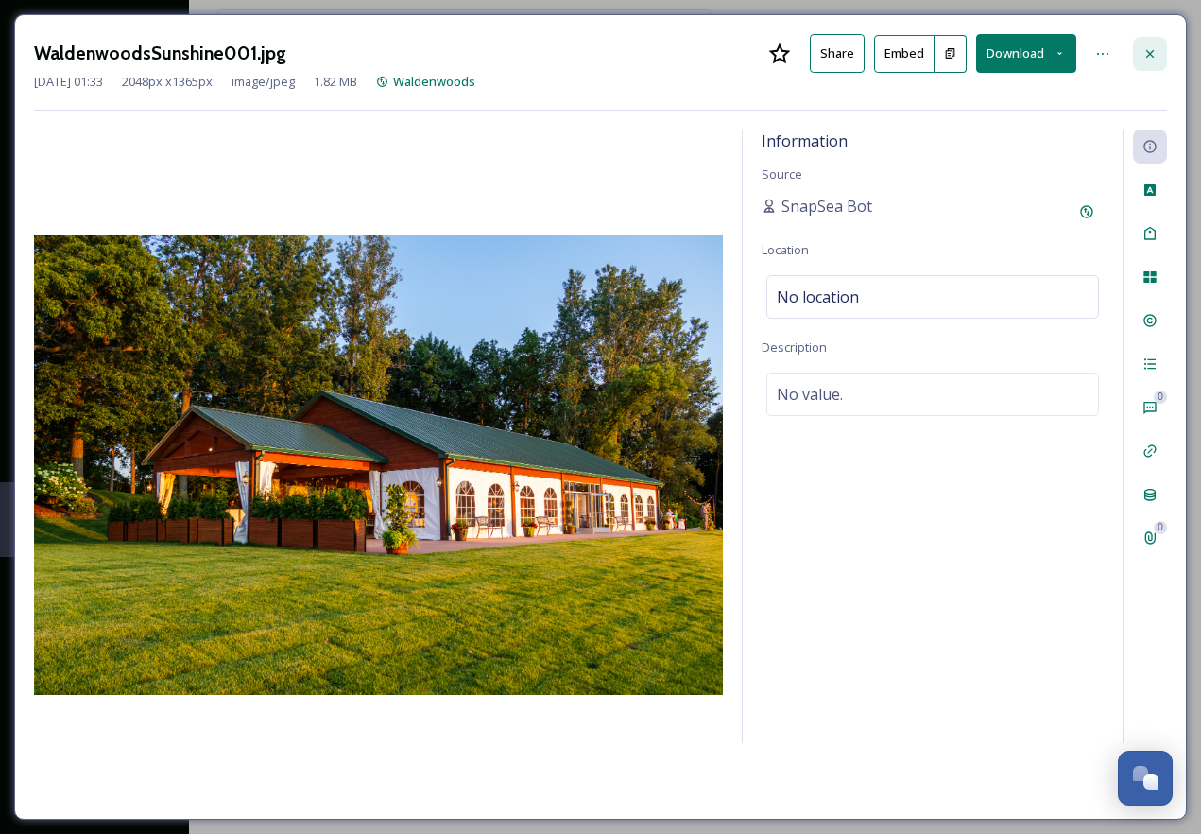
click at [1147, 60] on div at bounding box center [1150, 54] width 34 height 34
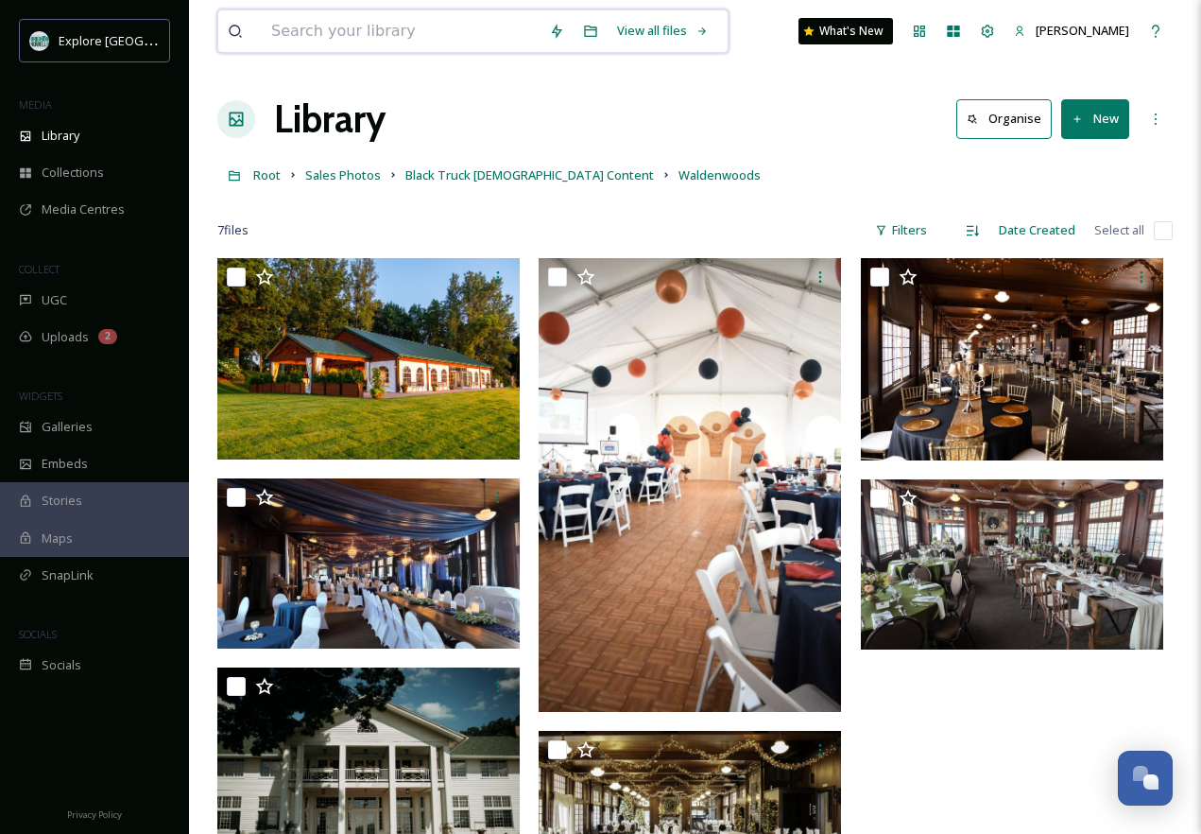
click at [386, 26] on input at bounding box center [401, 31] width 278 height 42
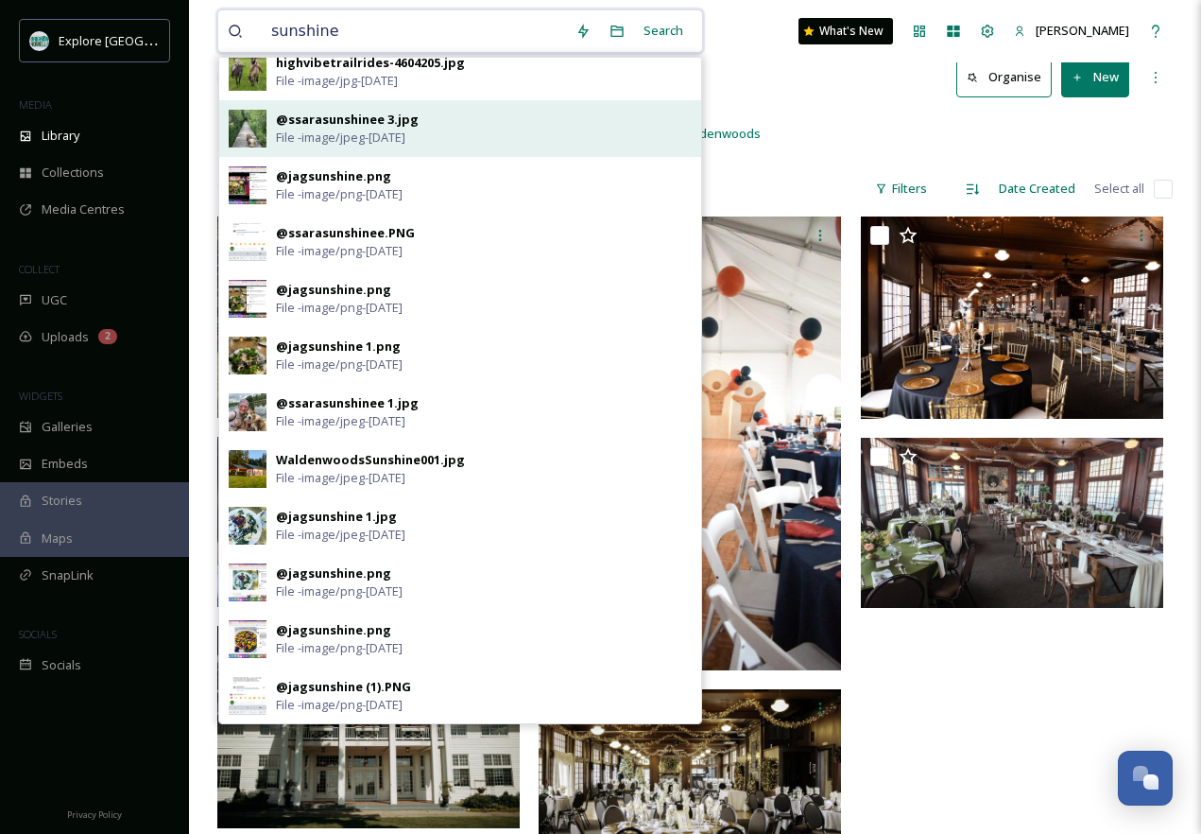
scroll to position [59, 0]
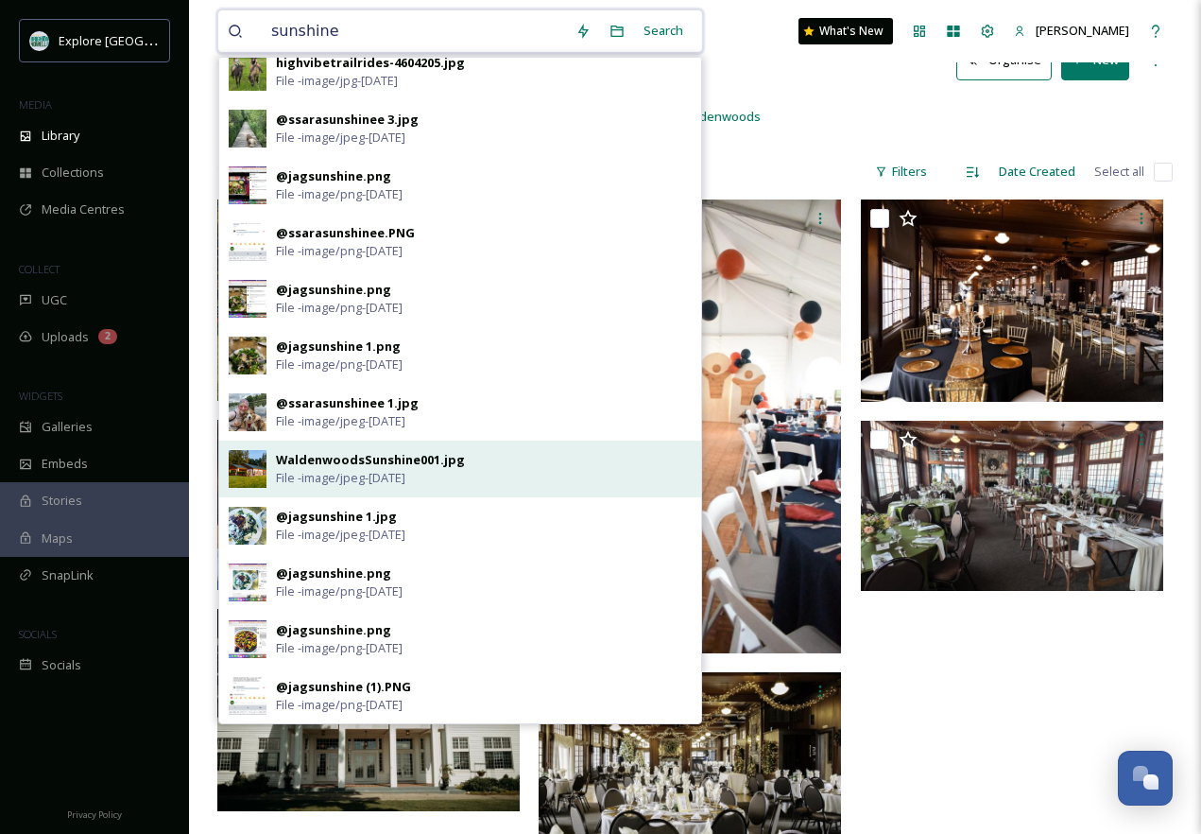
type input "sunshine"
click at [429, 459] on div "WaldenwoodsSunshine001.jpg" at bounding box center [370, 460] width 189 height 18
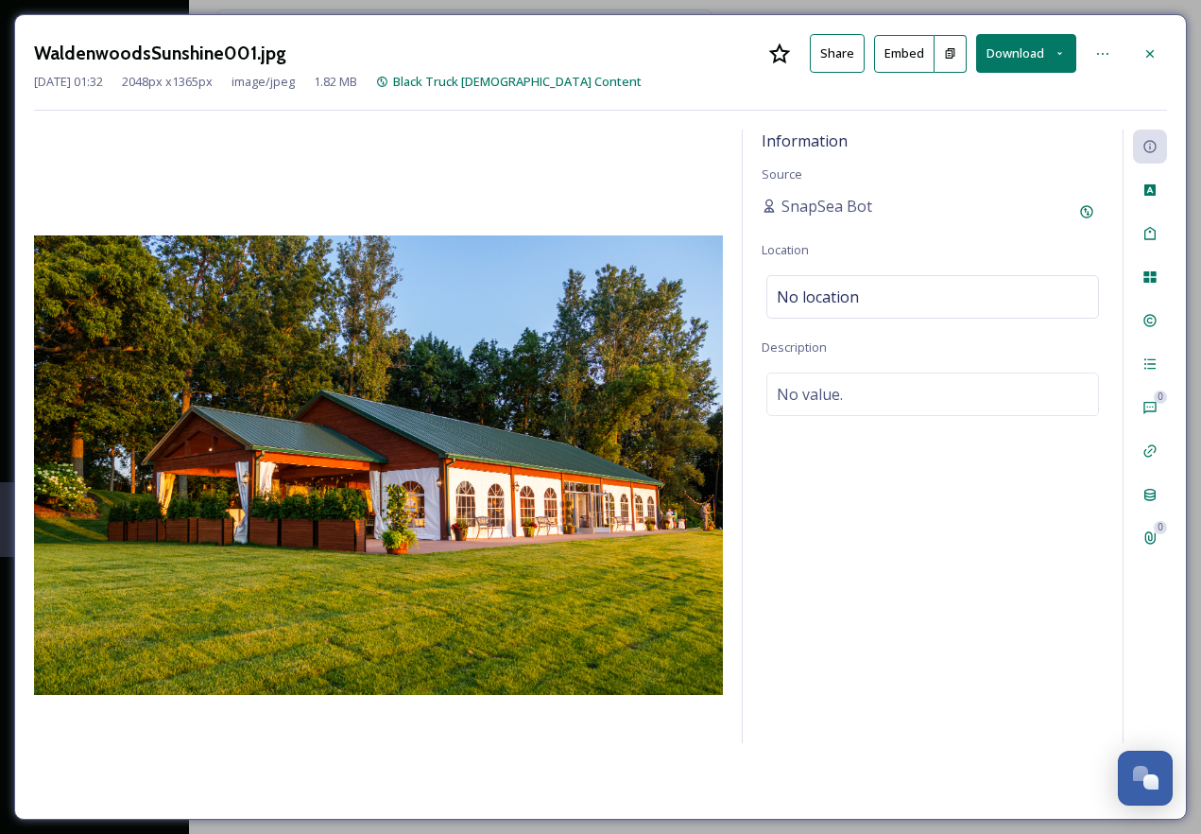
click at [1044, 57] on button "Download" at bounding box center [1026, 53] width 100 height 39
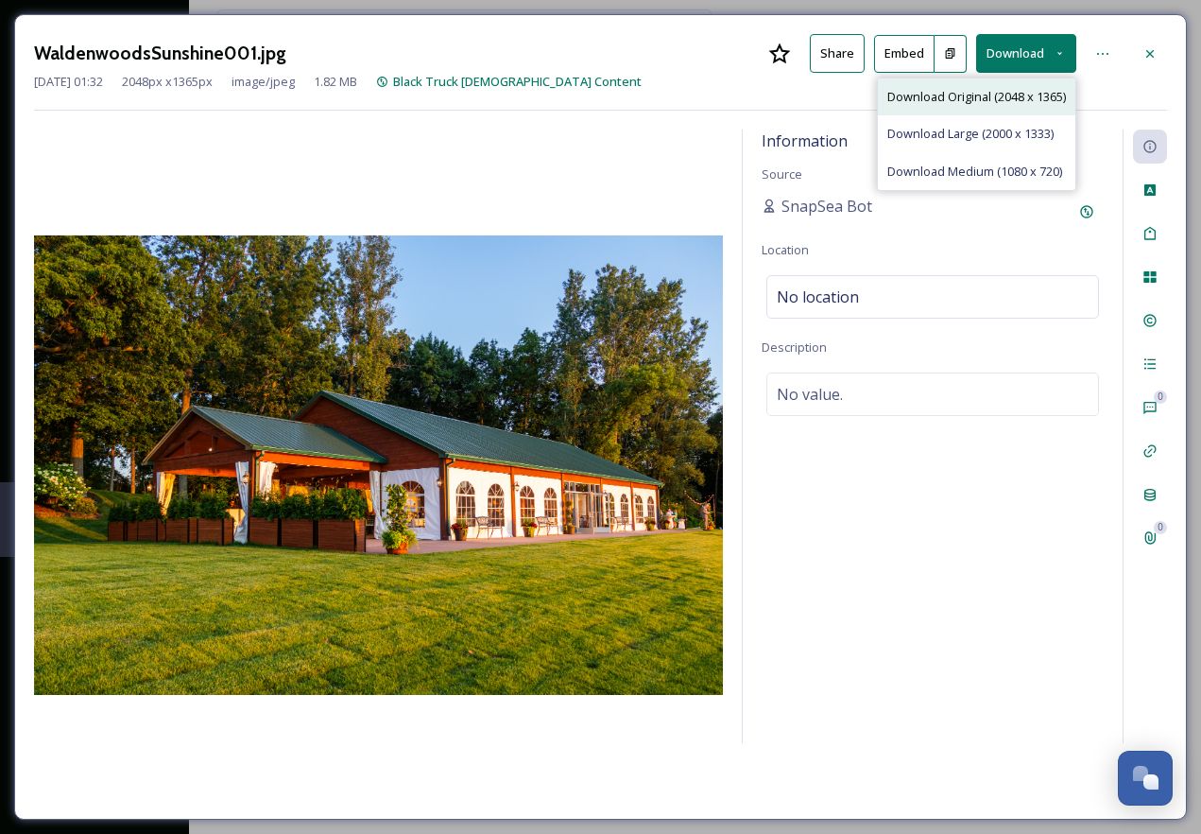
click at [1003, 99] on span "Download Original (2048 x 1365)" at bounding box center [977, 97] width 179 height 18
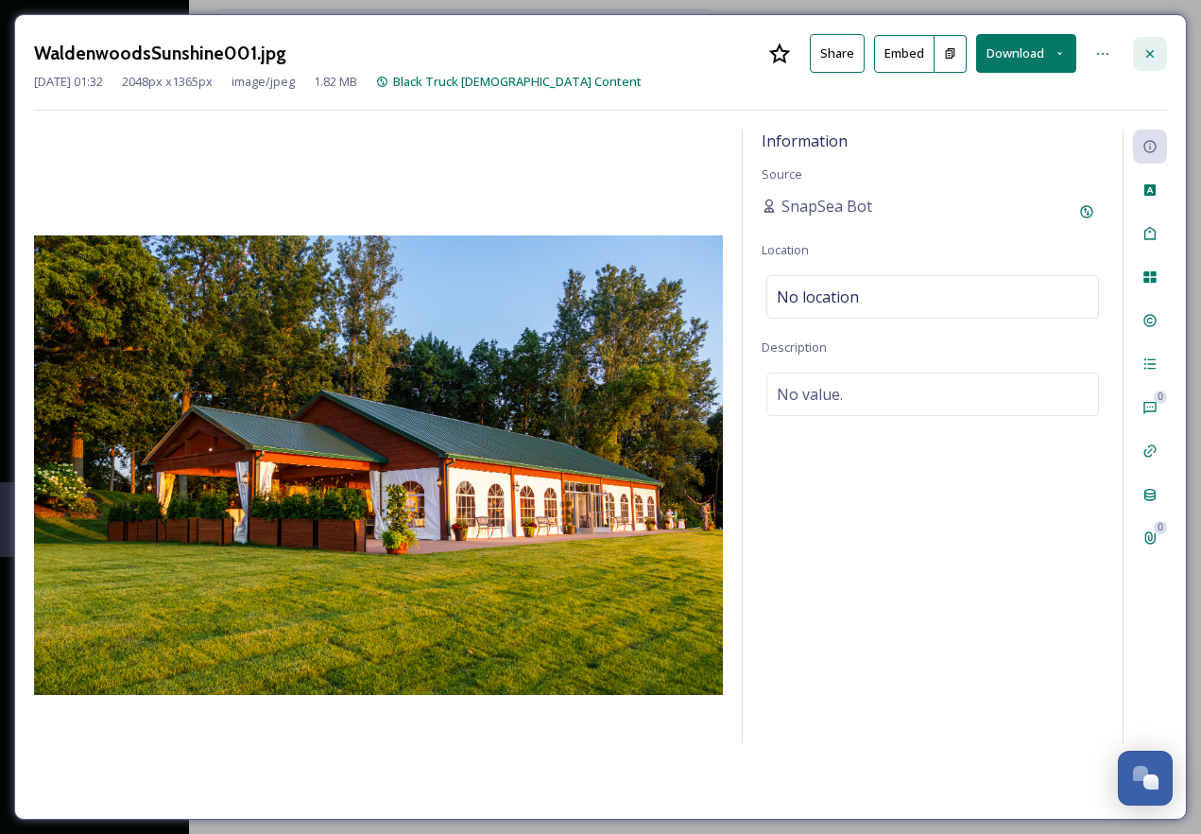
click at [1148, 51] on icon at bounding box center [1151, 53] width 8 height 8
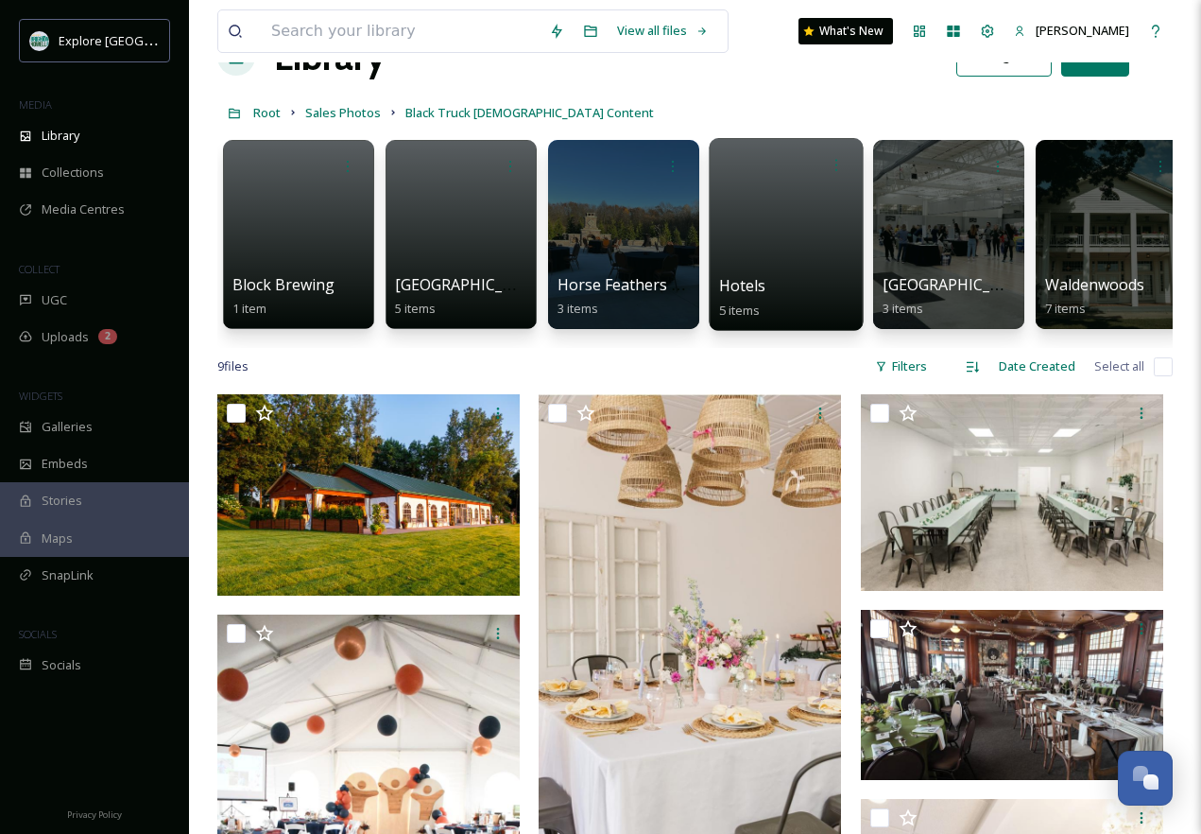
scroll to position [0, 20]
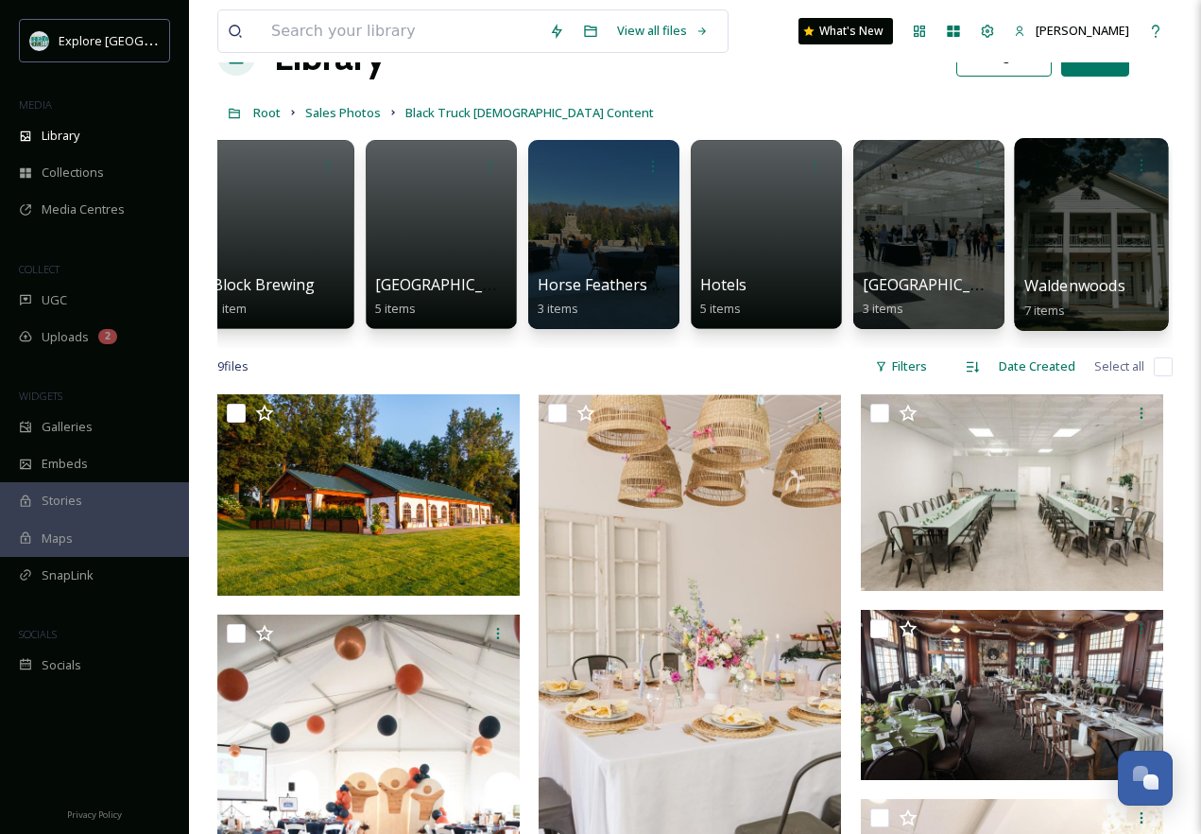
click at [1087, 240] on div at bounding box center [1091, 234] width 154 height 193
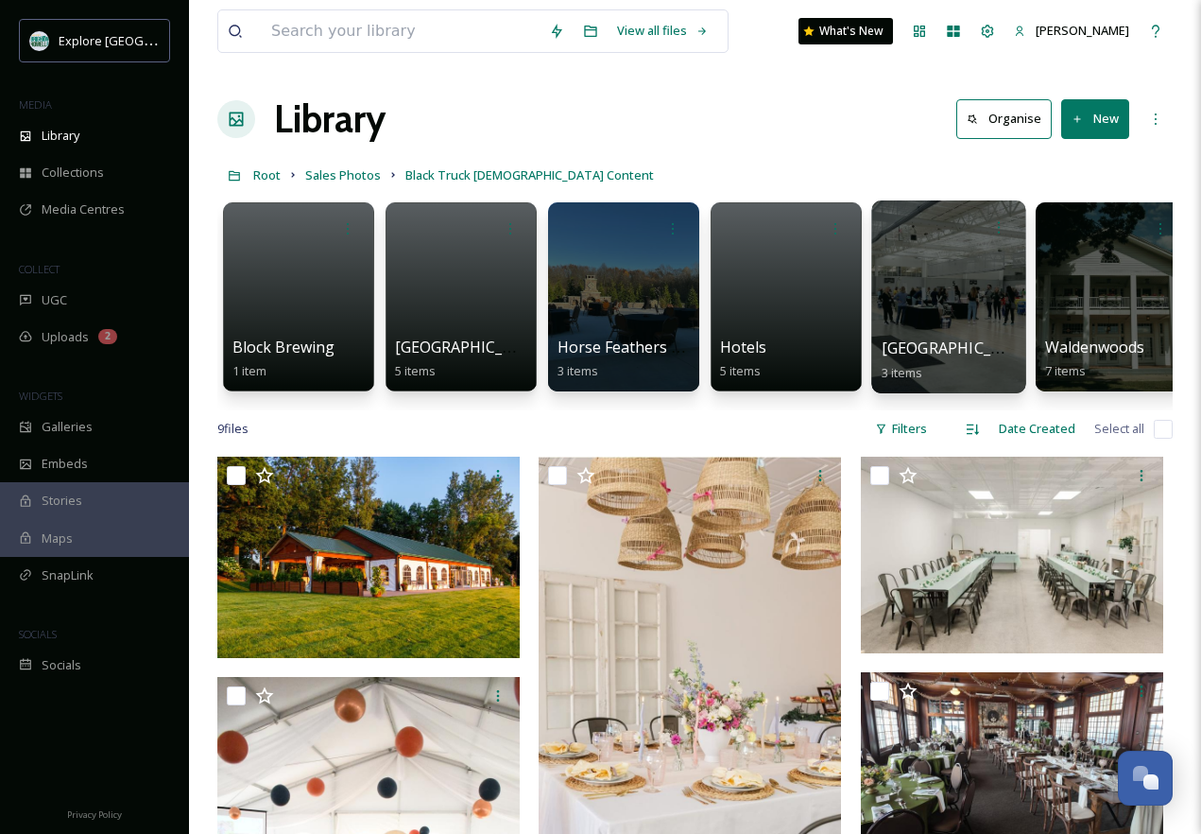
scroll to position [0, 20]
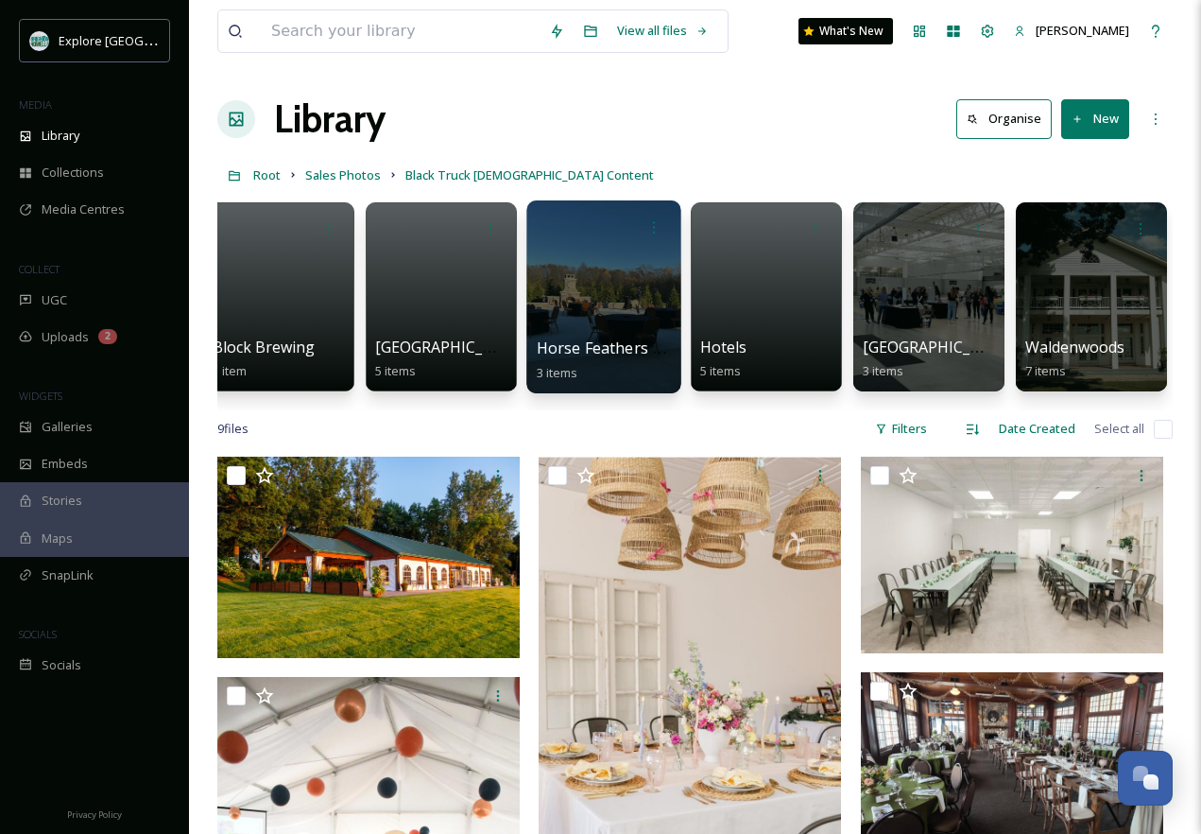
click at [643, 296] on div at bounding box center [603, 296] width 154 height 193
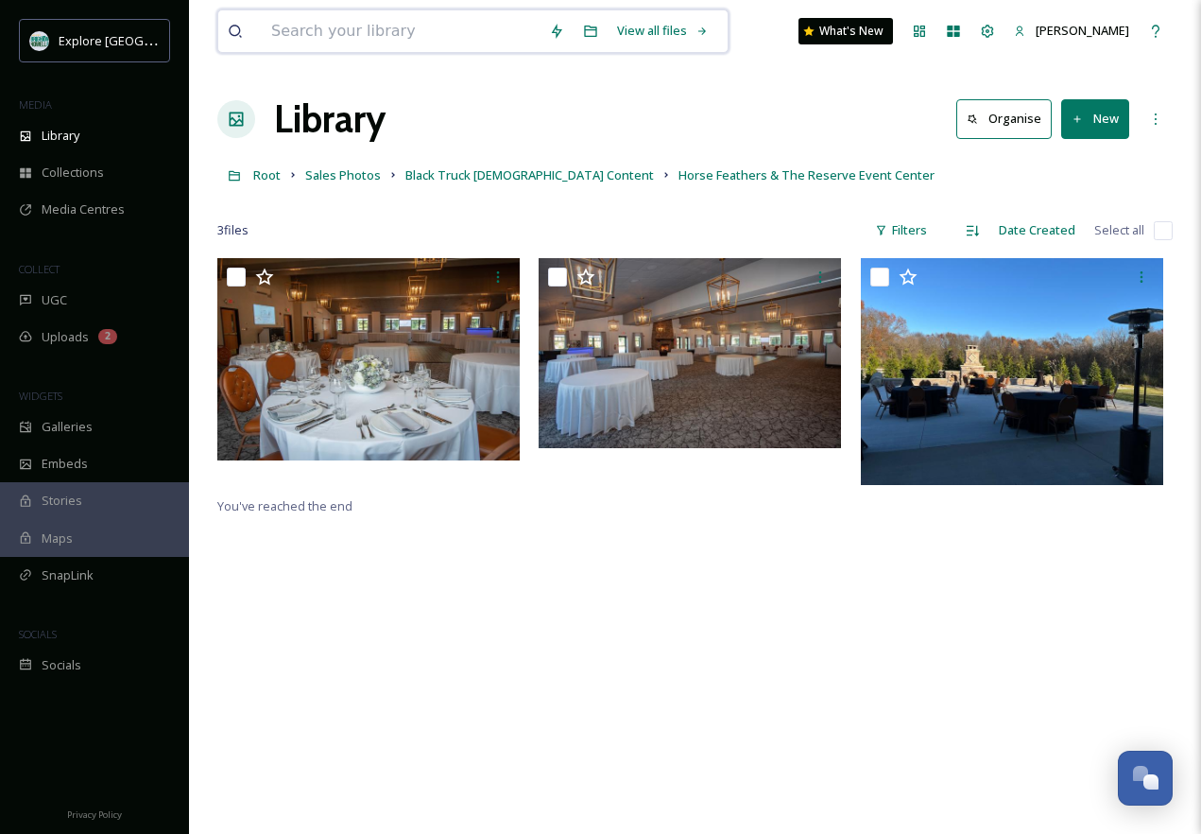
click at [464, 49] on input at bounding box center [401, 31] width 278 height 42
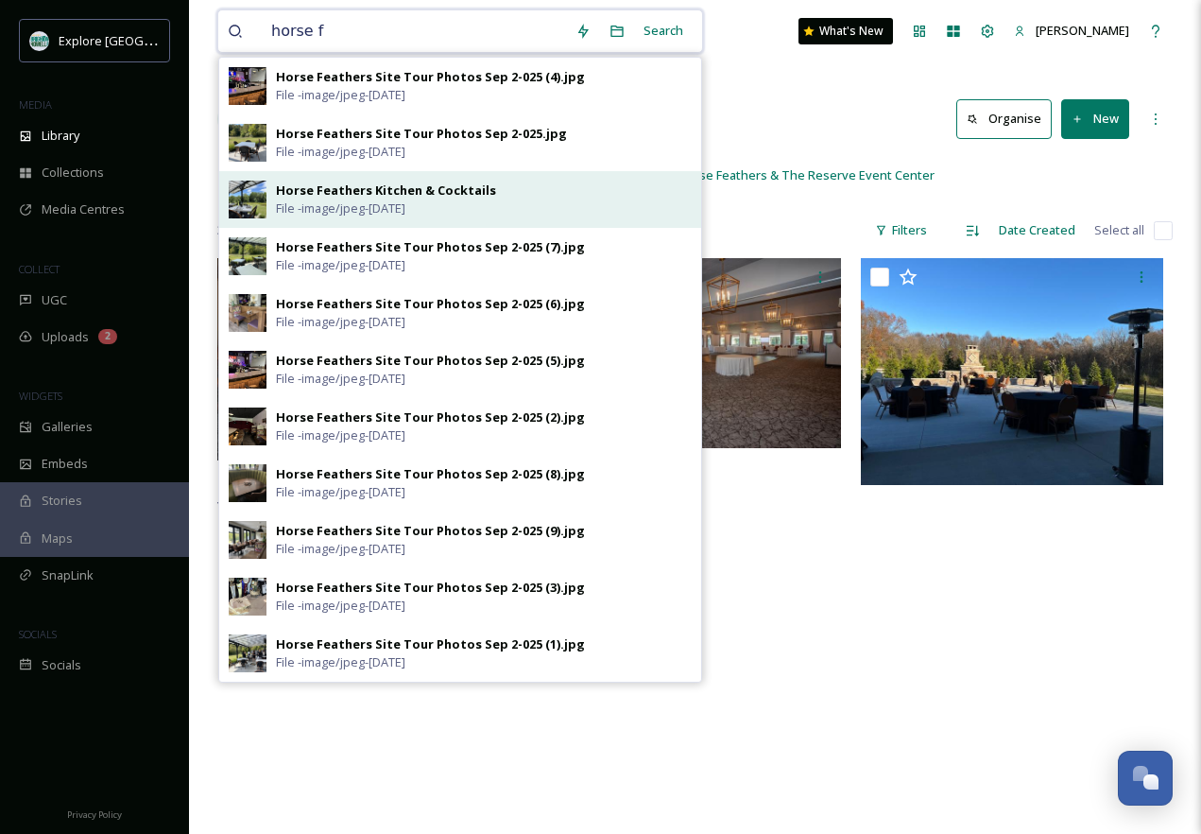
type input "horse f"
click at [518, 182] on div "Horse Feathers Kitchen & Cocktails File - image/jpeg - [DATE]" at bounding box center [484, 199] width 416 height 36
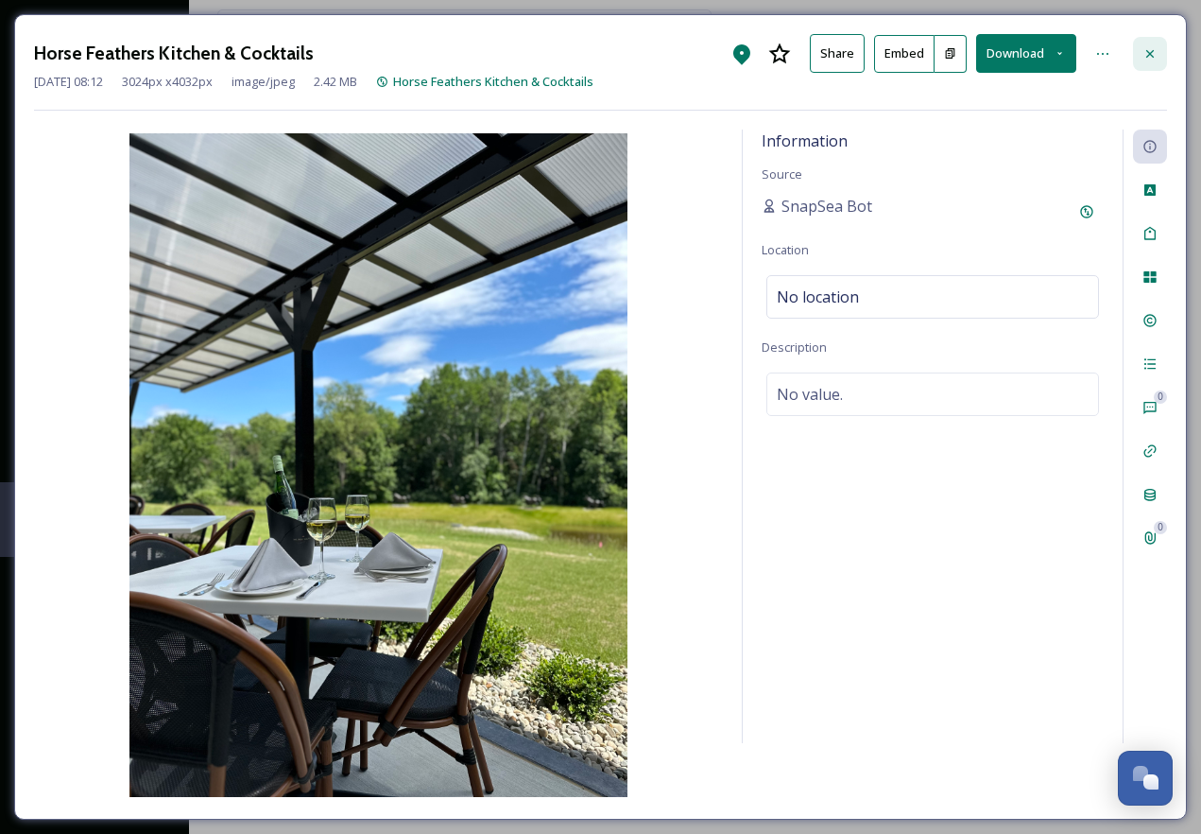
click at [1153, 46] on icon at bounding box center [1150, 53] width 15 height 15
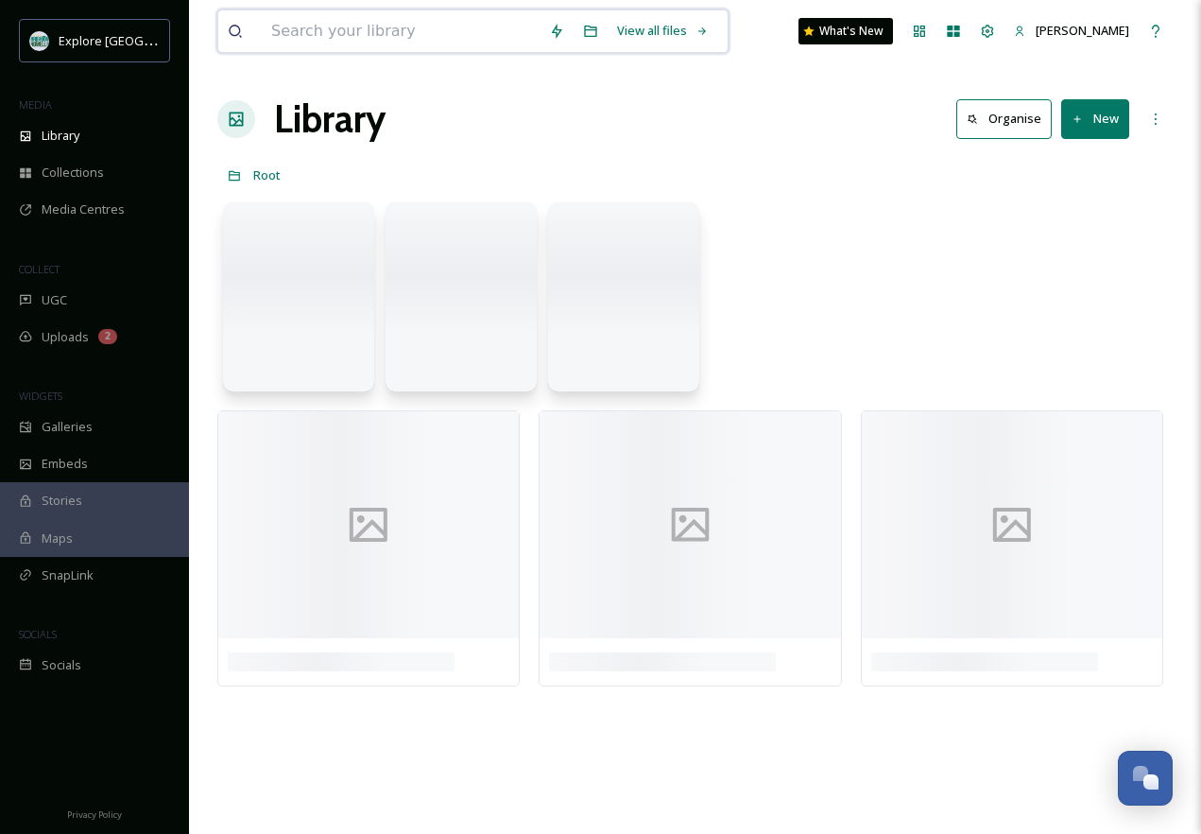
click at [444, 35] on input at bounding box center [401, 31] width 278 height 42
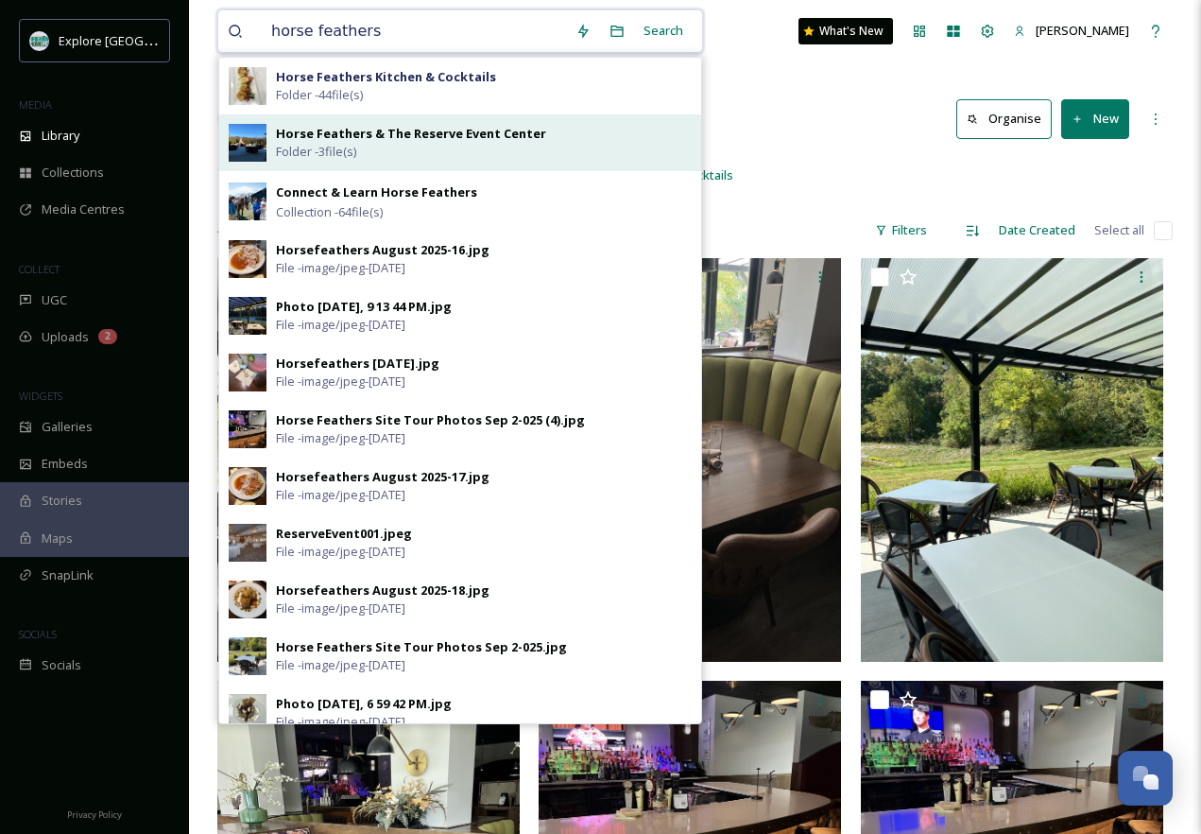
type input "horse feathers"
click at [454, 147] on div "Horse Feathers & The Reserve Event Center Folder - 3 file(s)" at bounding box center [484, 143] width 416 height 36
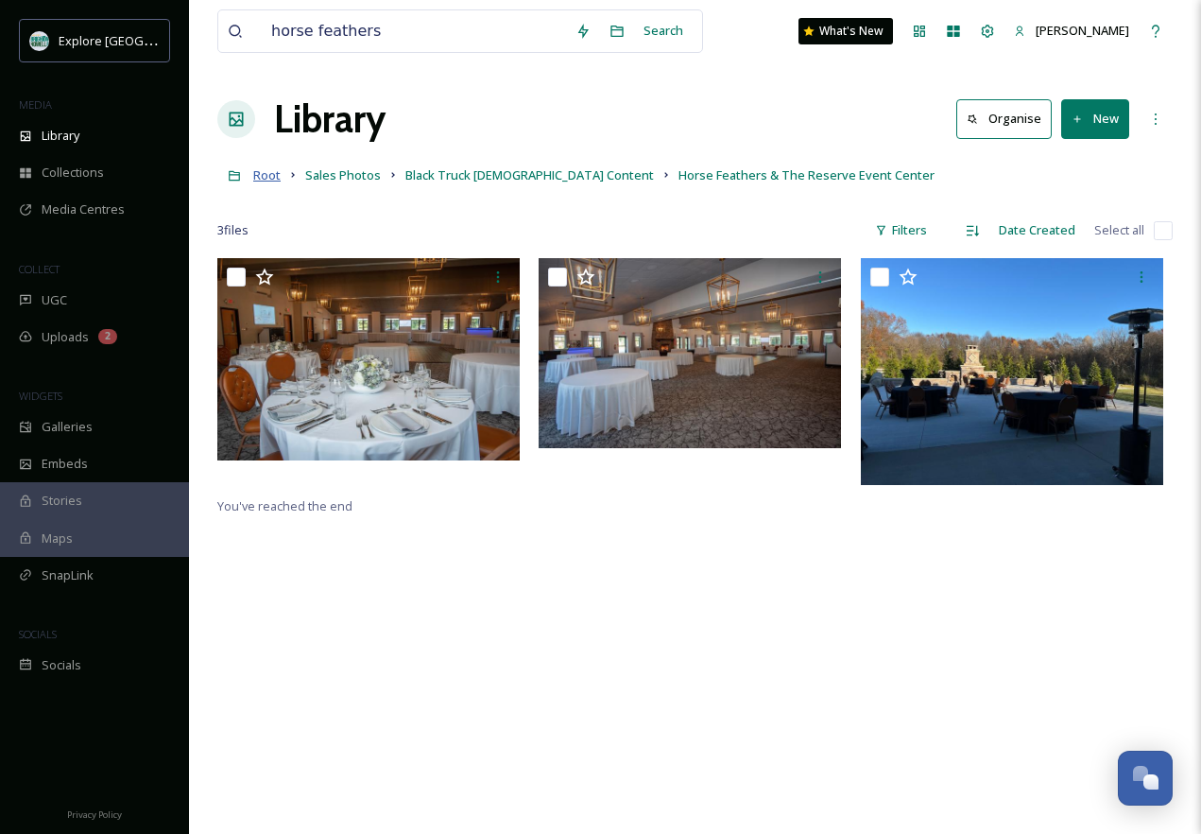
click at [265, 167] on span "Root" at bounding box center [266, 174] width 27 height 17
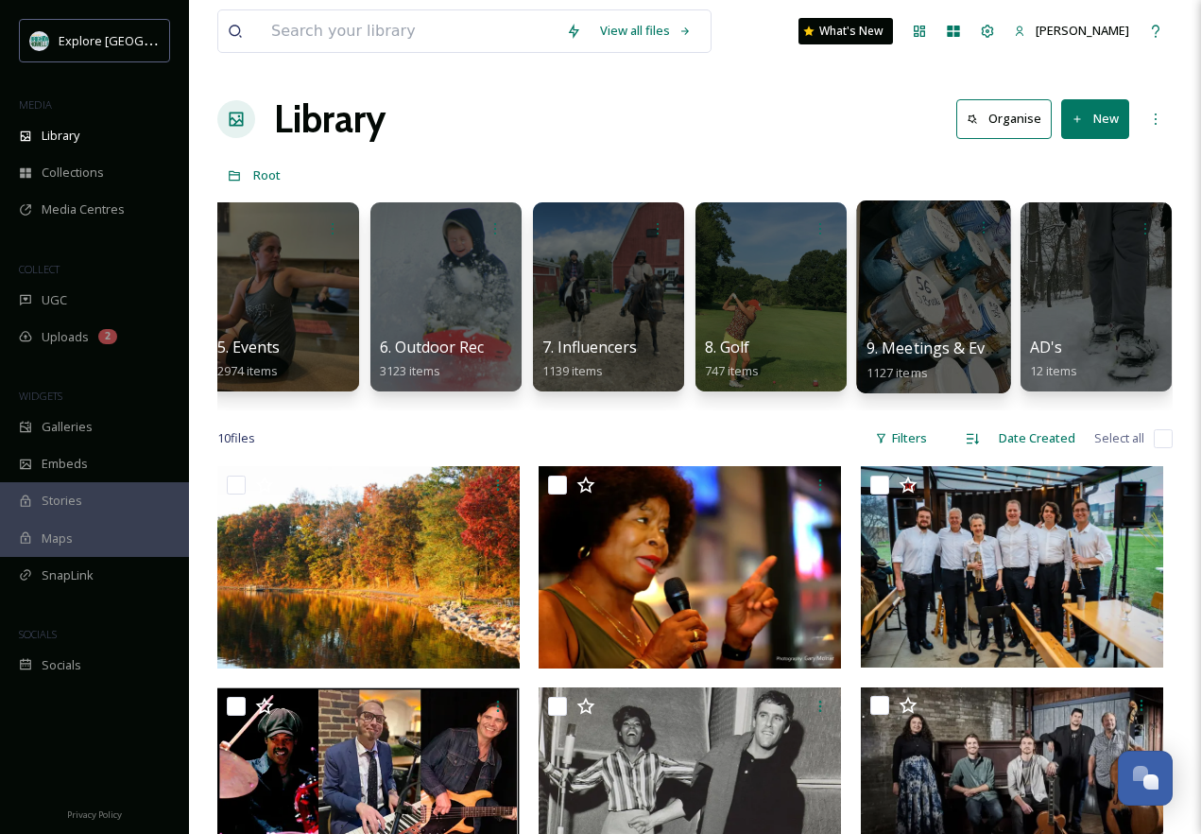
scroll to position [0, 672]
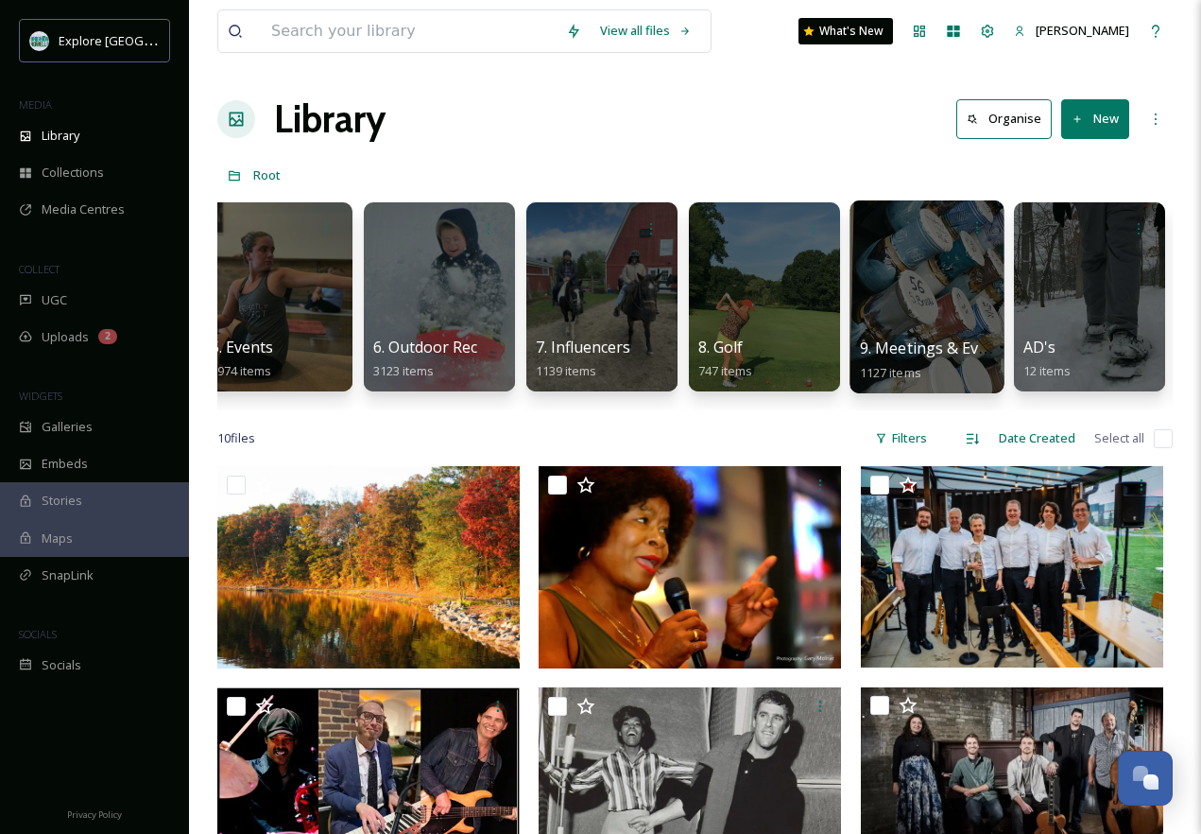
click at [943, 328] on div at bounding box center [927, 296] width 154 height 193
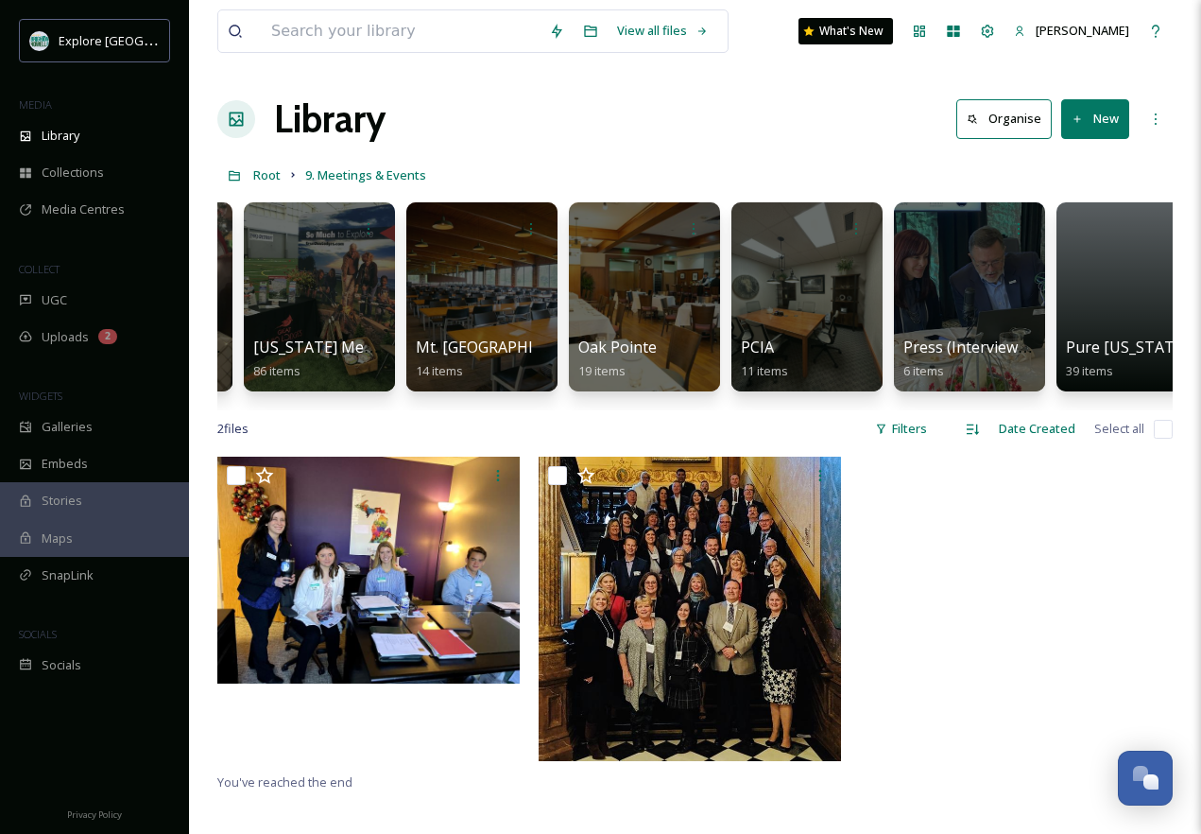
scroll to position [0, 3950]
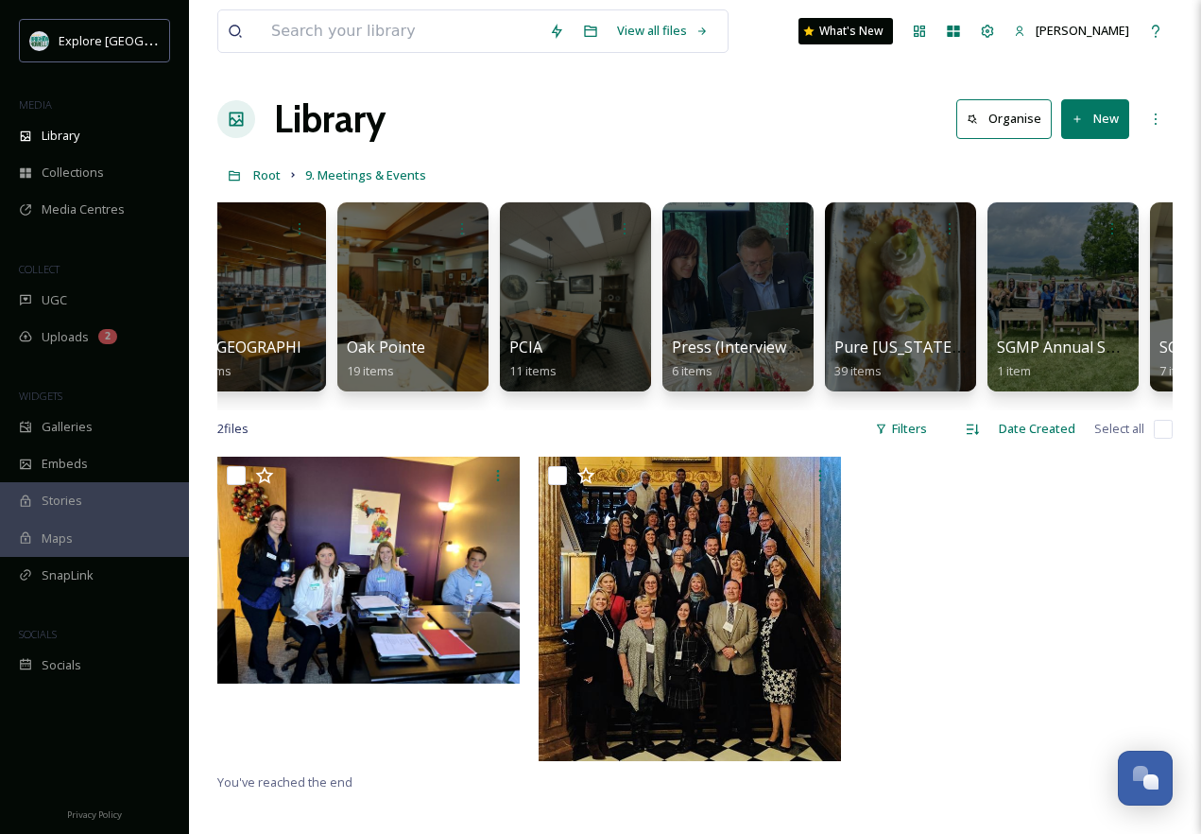
click at [909, 315] on div at bounding box center [900, 296] width 151 height 189
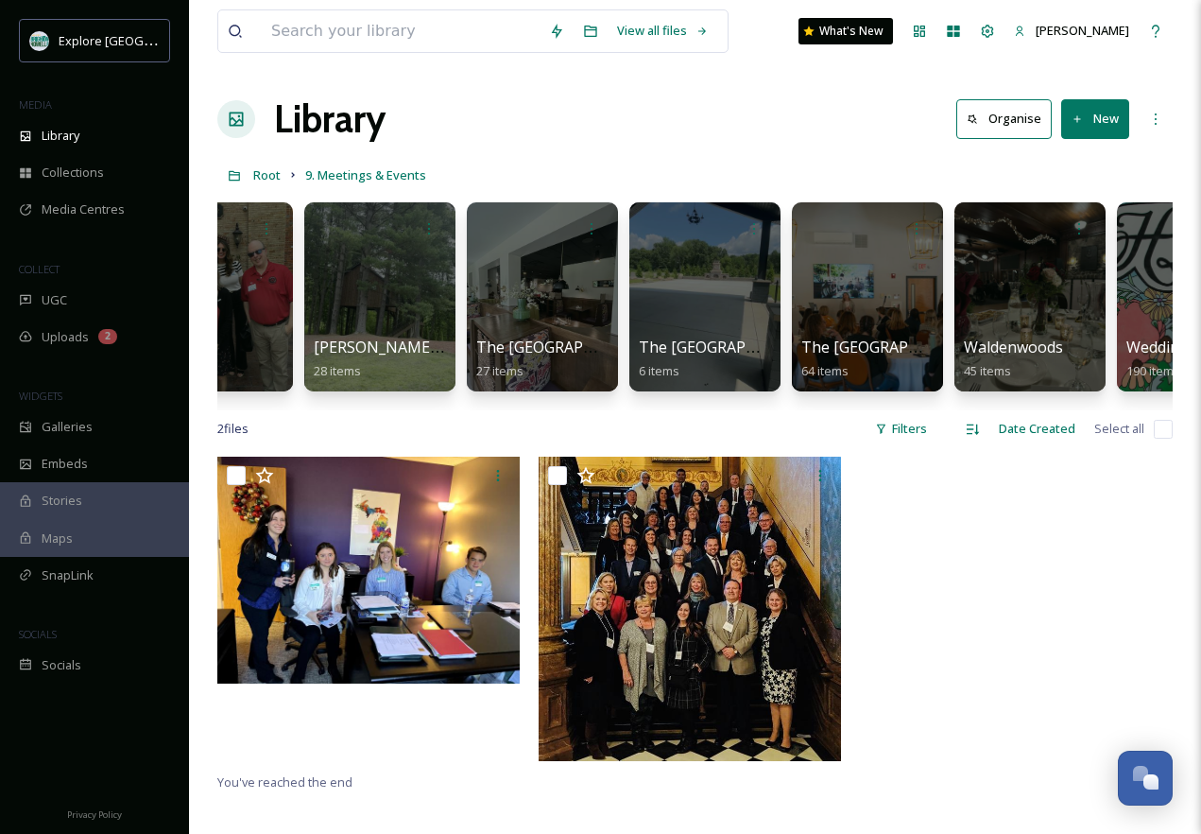
scroll to position [0, 5290]
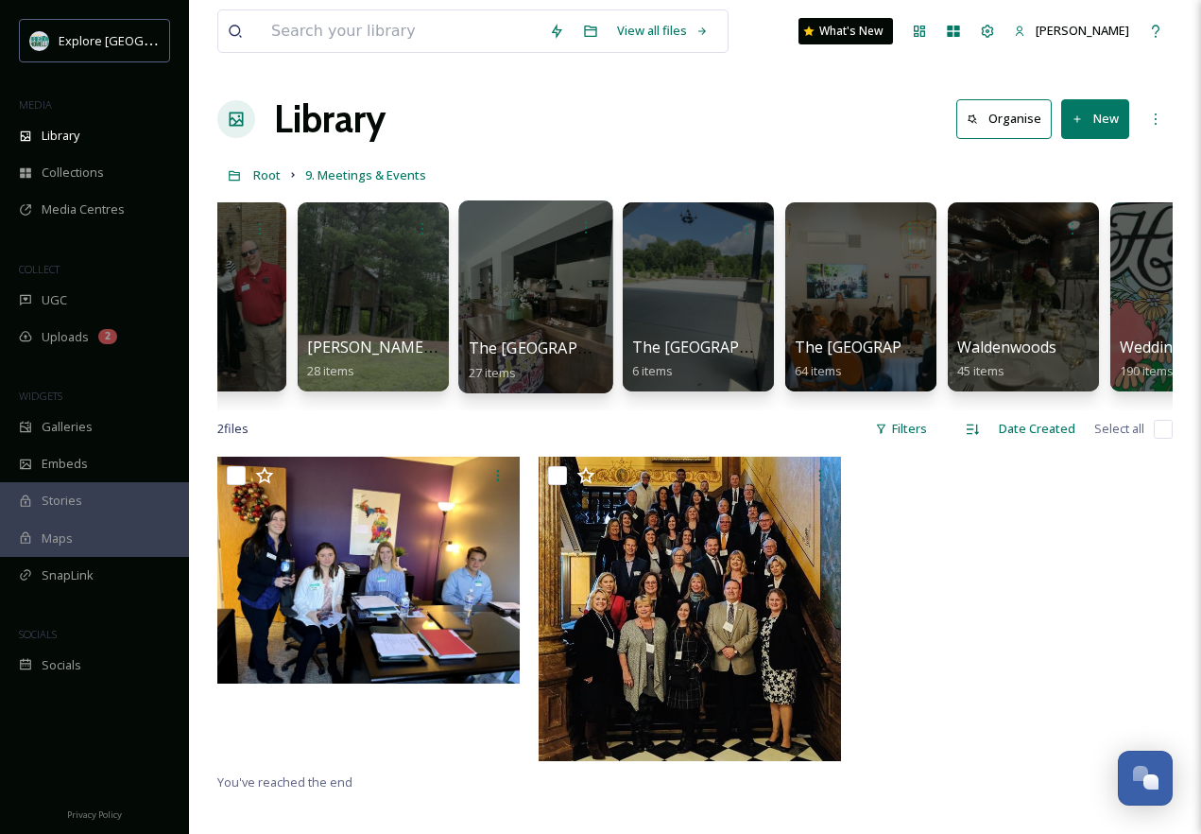
click at [476, 293] on div at bounding box center [535, 296] width 154 height 193
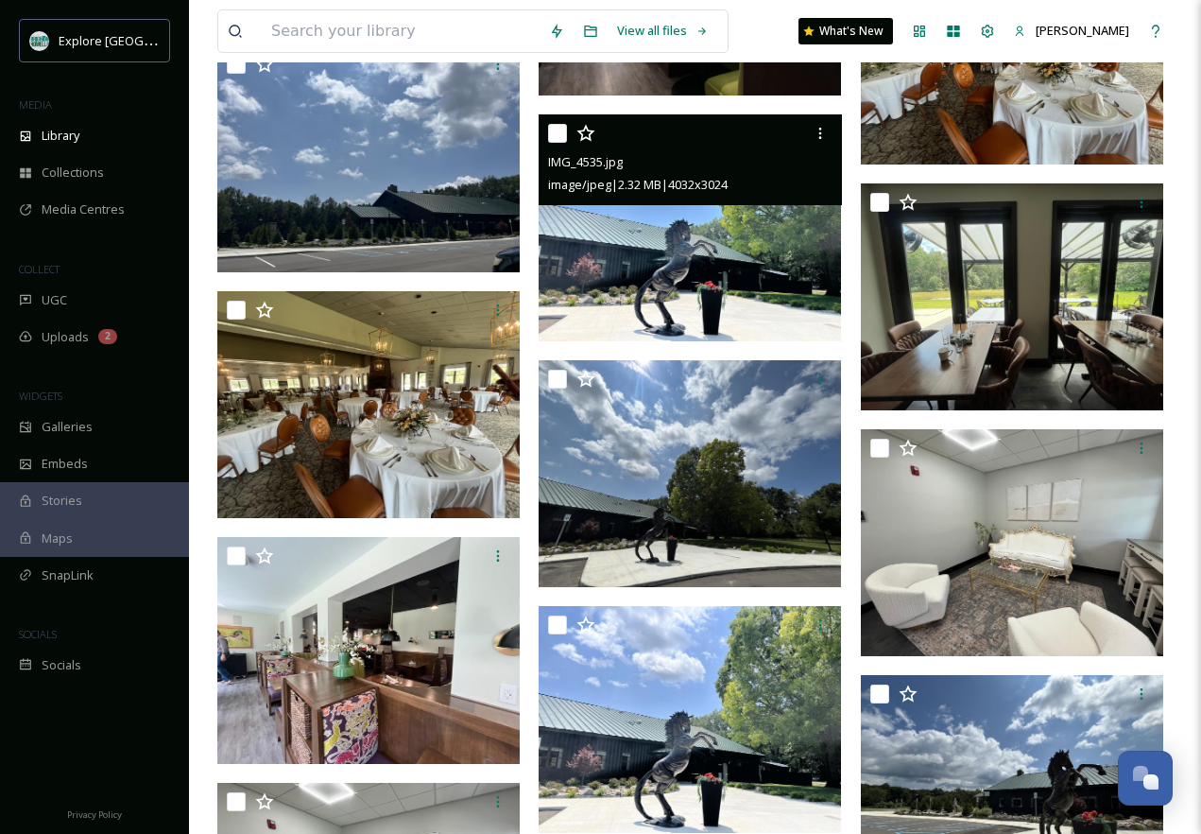
scroll to position [1052, 0]
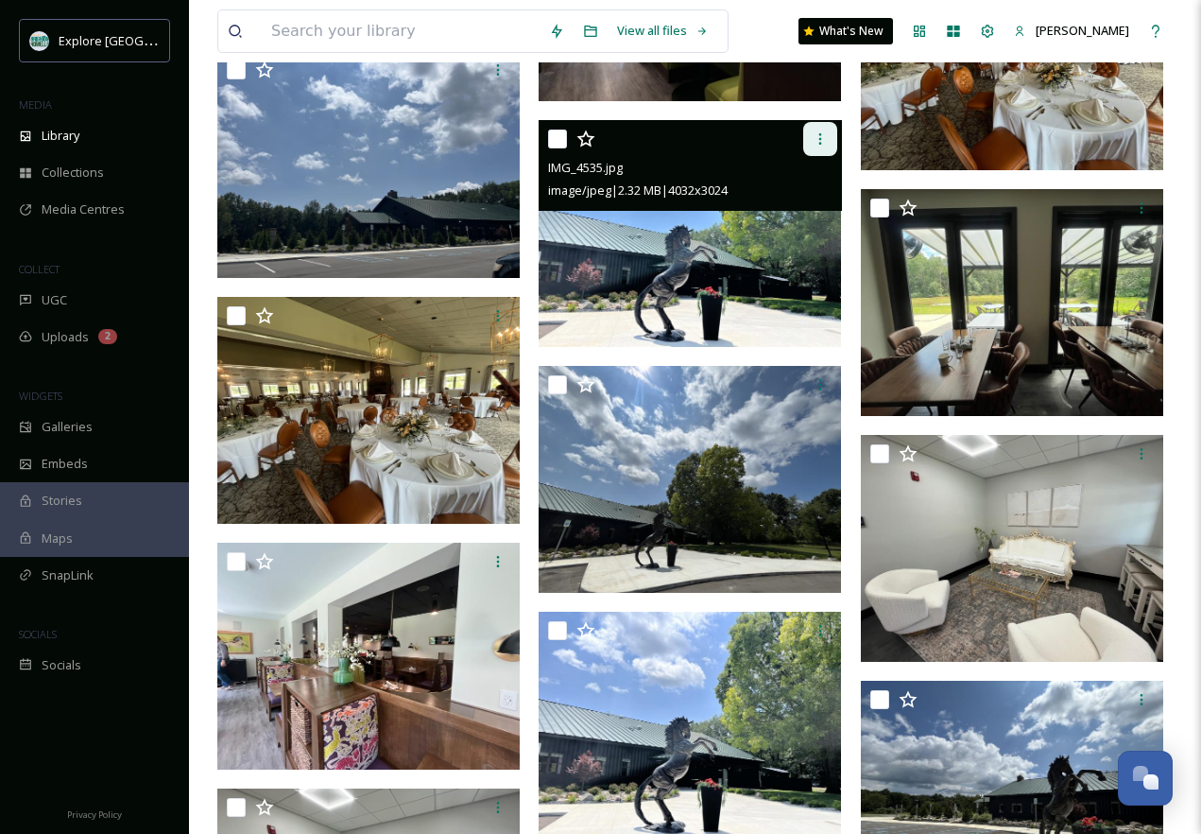
click at [828, 132] on div at bounding box center [820, 139] width 34 height 34
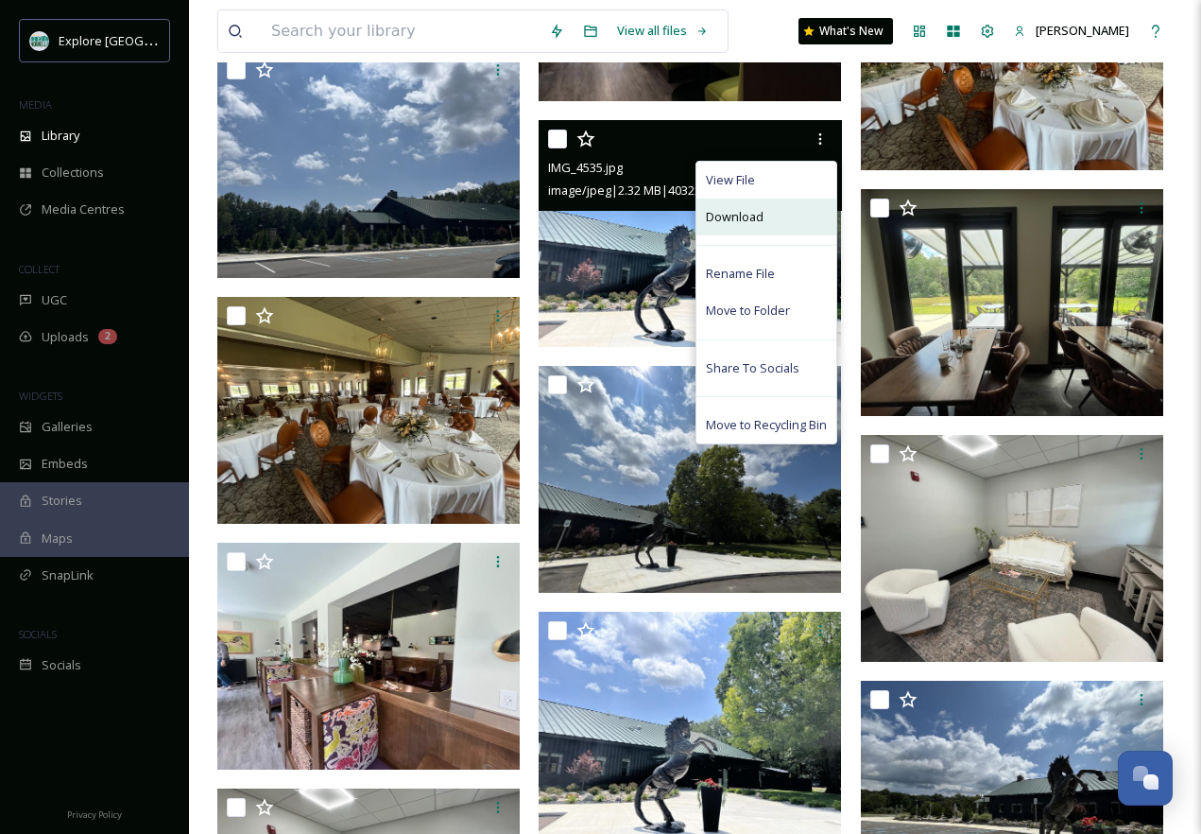
click at [756, 224] on span "Download" at bounding box center [735, 217] width 58 height 18
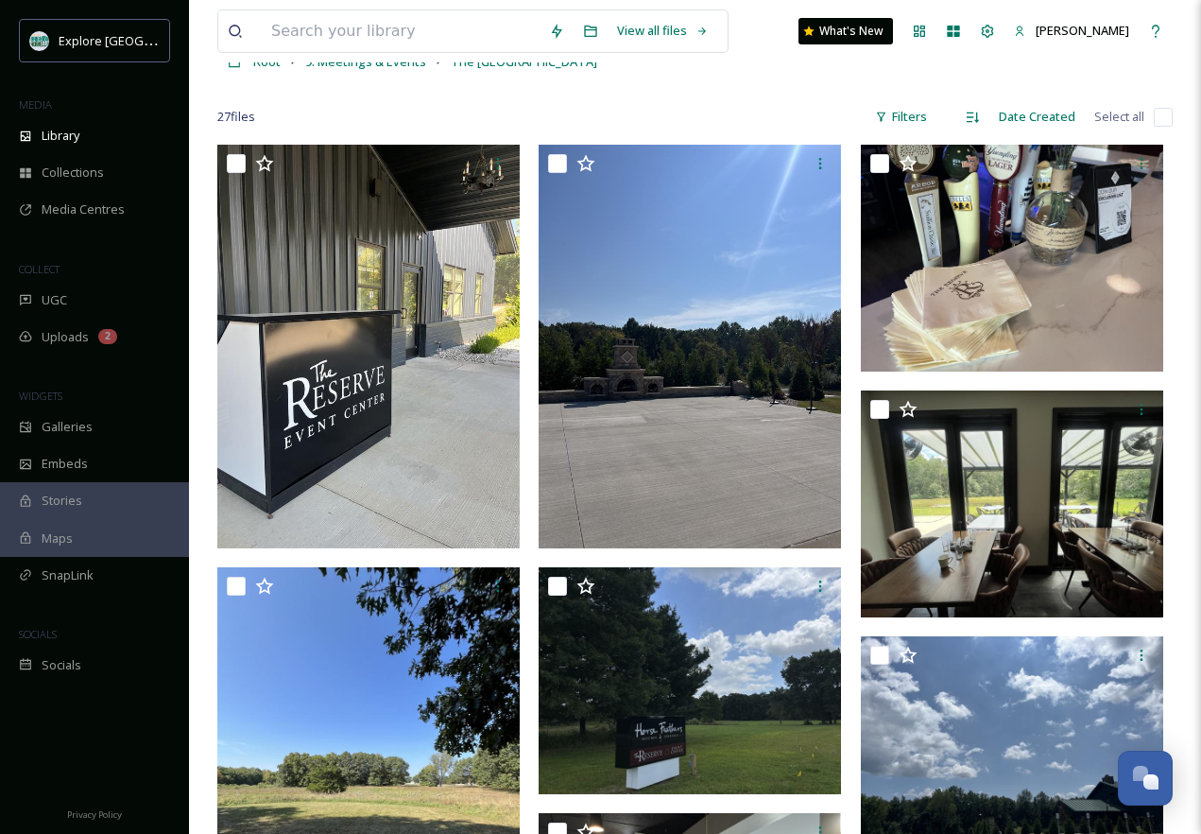
scroll to position [0, 0]
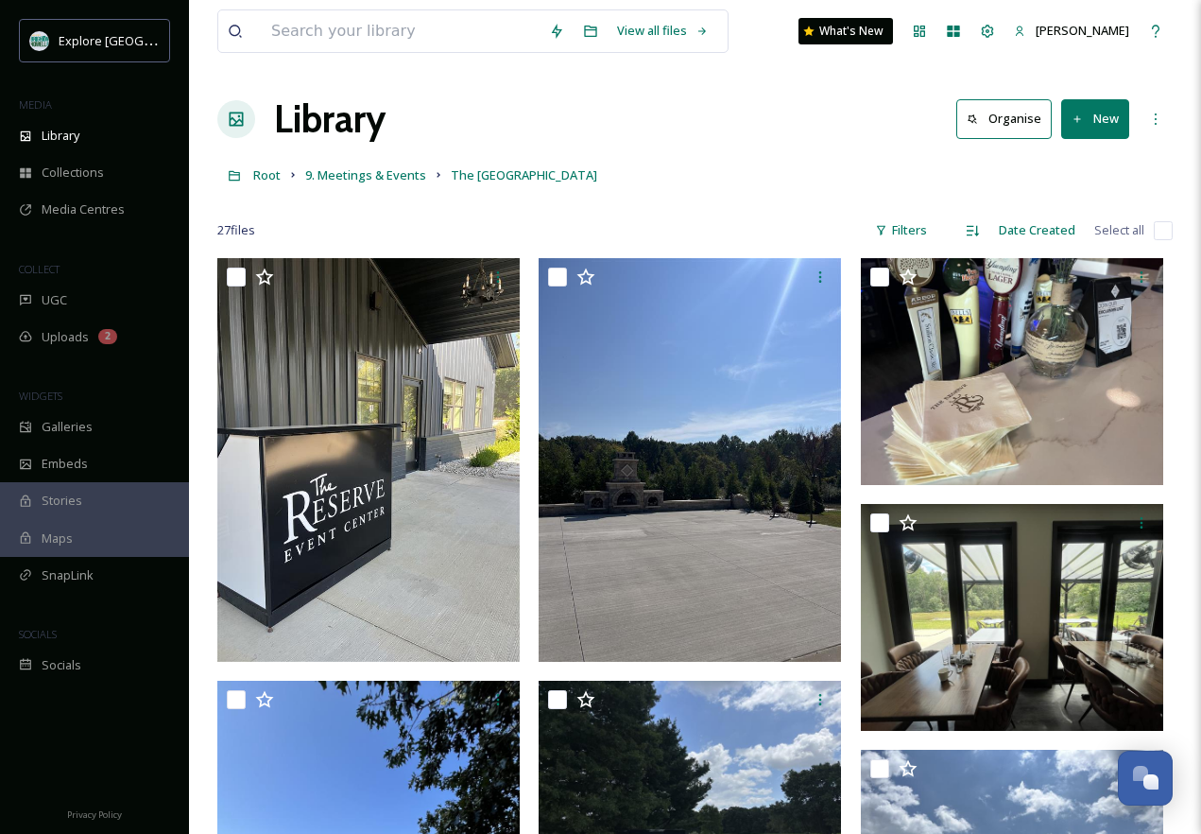
click at [742, 163] on div "Root 9. Meetings & Events The [GEOGRAPHIC_DATA]" at bounding box center [695, 175] width 956 height 36
click at [678, 133] on div "Library Organise New" at bounding box center [695, 119] width 956 height 57
click at [385, 19] on input at bounding box center [401, 31] width 278 height 42
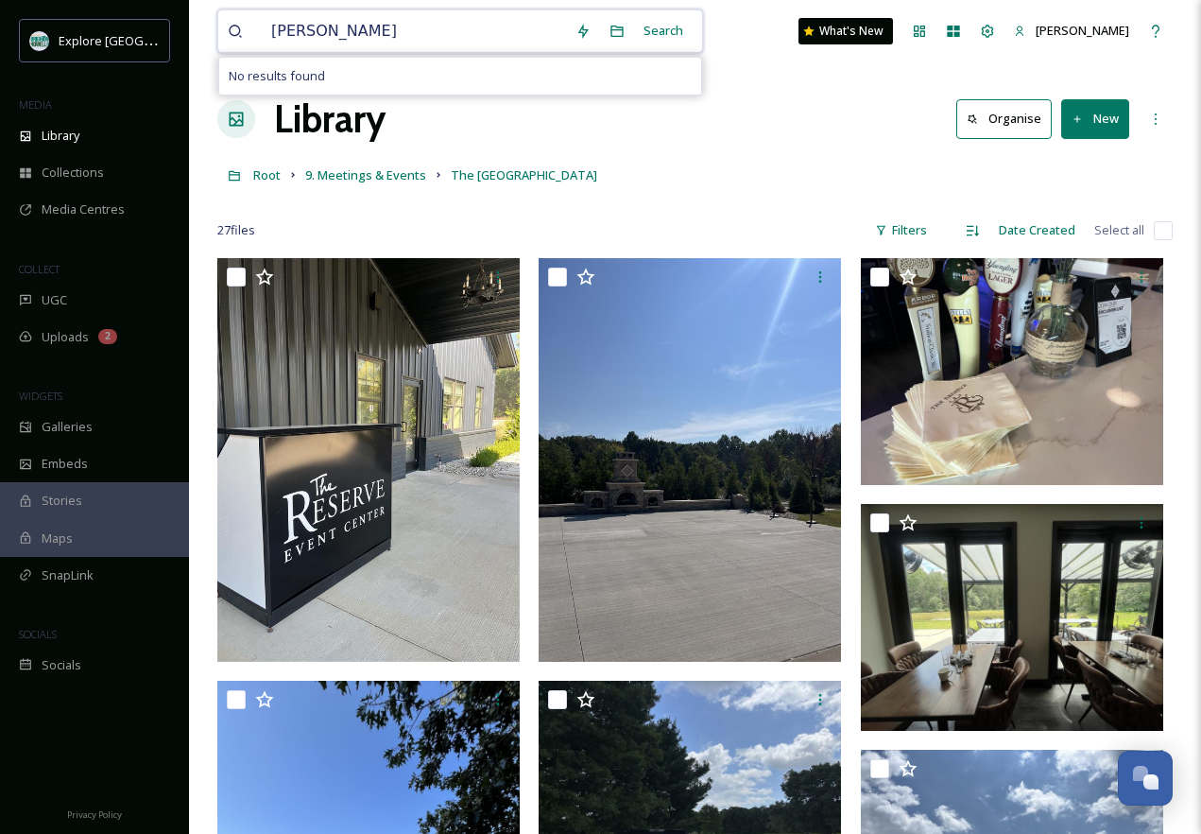
drag, startPoint x: 389, startPoint y: 30, endPoint x: 259, endPoint y: 29, distance: 130.4
click at [257, 32] on div "[PERSON_NAME]" at bounding box center [397, 31] width 338 height 42
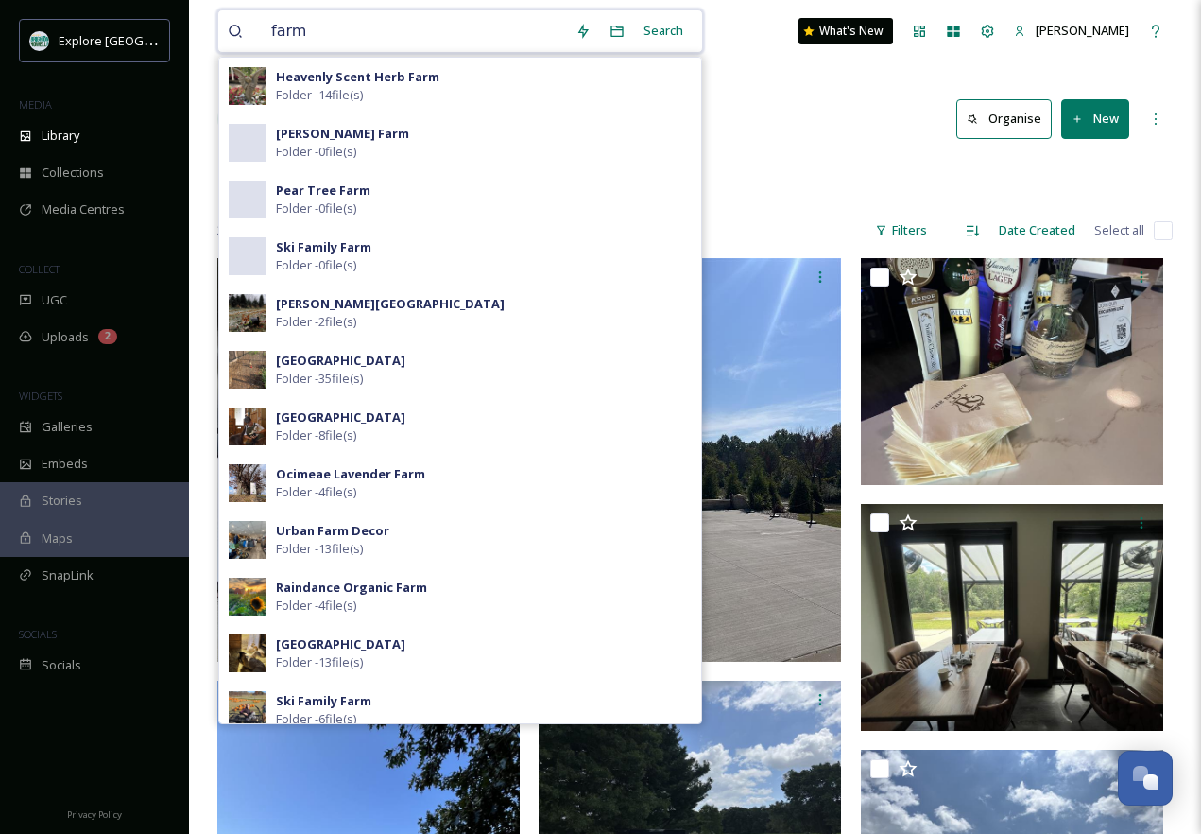
drag, startPoint x: 322, startPoint y: 35, endPoint x: 205, endPoint y: 29, distance: 117.3
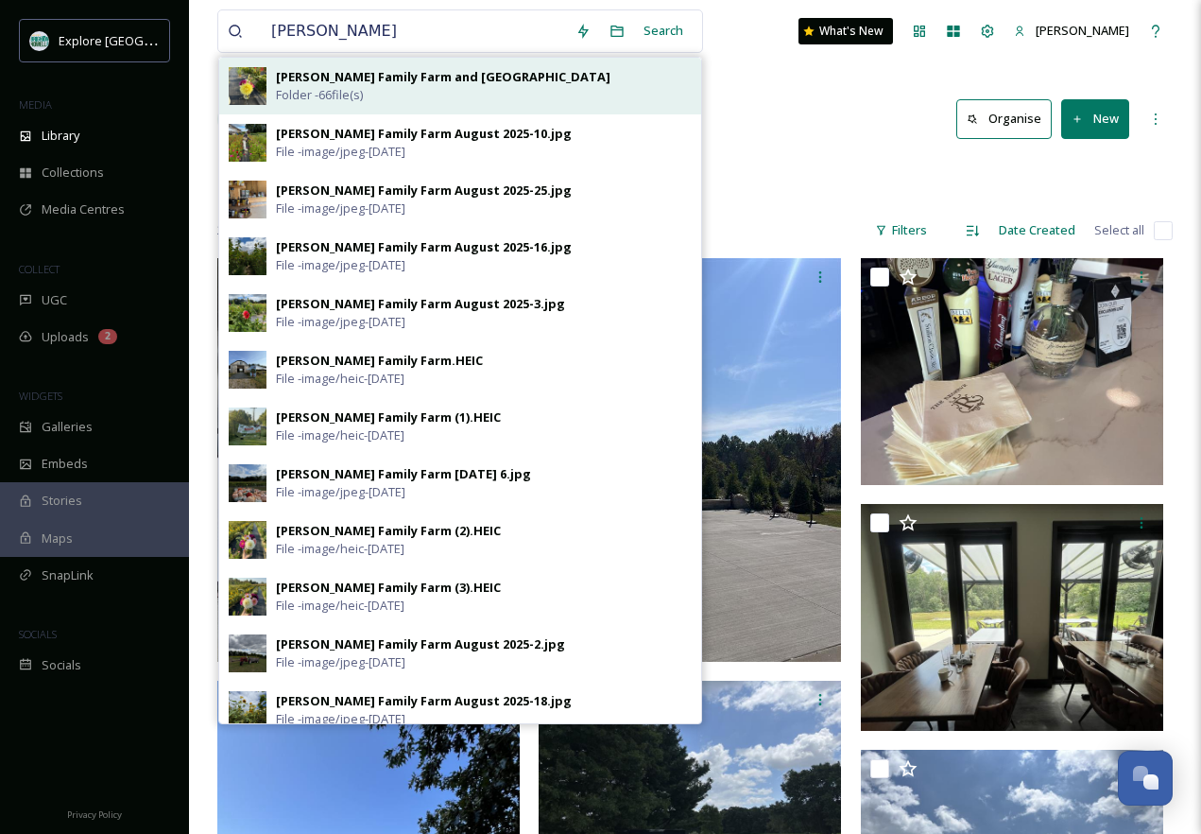
click at [444, 91] on div "[PERSON_NAME] Family Farm and Ghostly Grove Folder - 66 file(s)" at bounding box center [484, 86] width 416 height 36
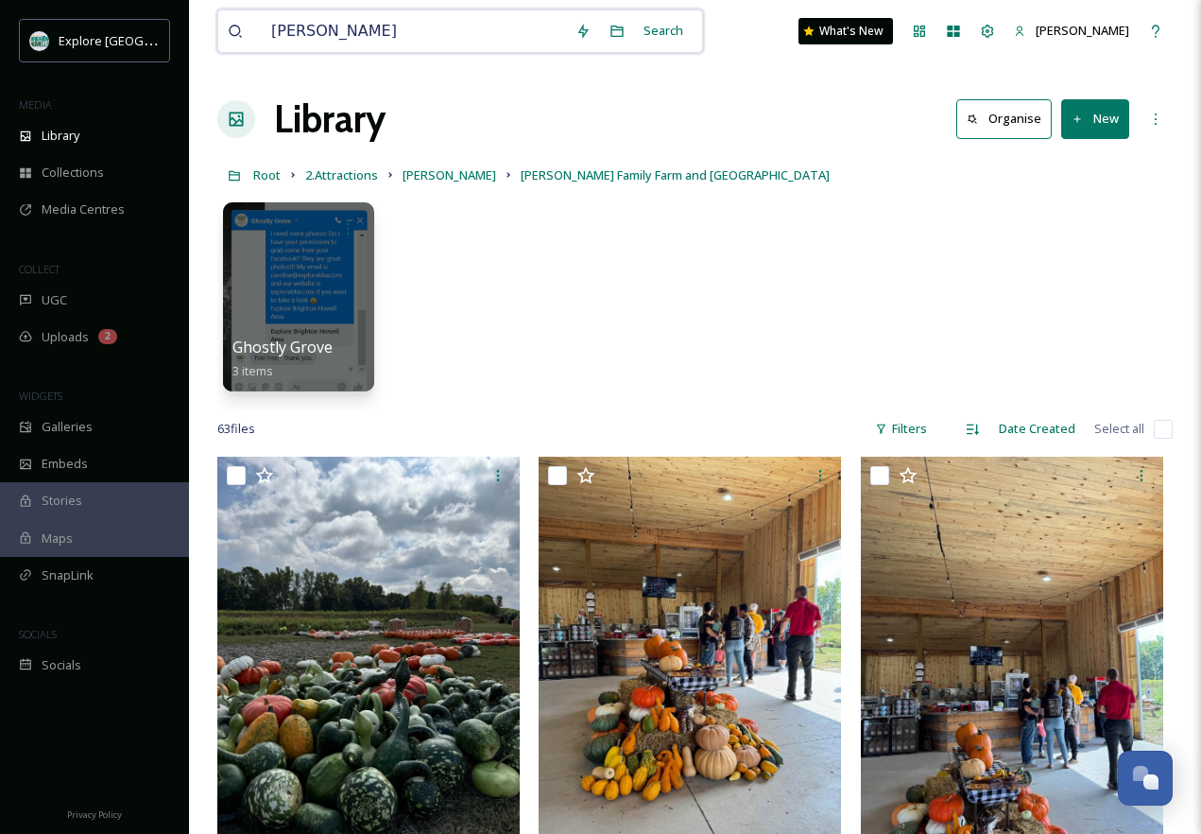
drag, startPoint x: 364, startPoint y: 34, endPoint x: 222, endPoint y: 34, distance: 141.8
click at [222, 34] on div "[PERSON_NAME] Search" at bounding box center [460, 30] width 486 height 43
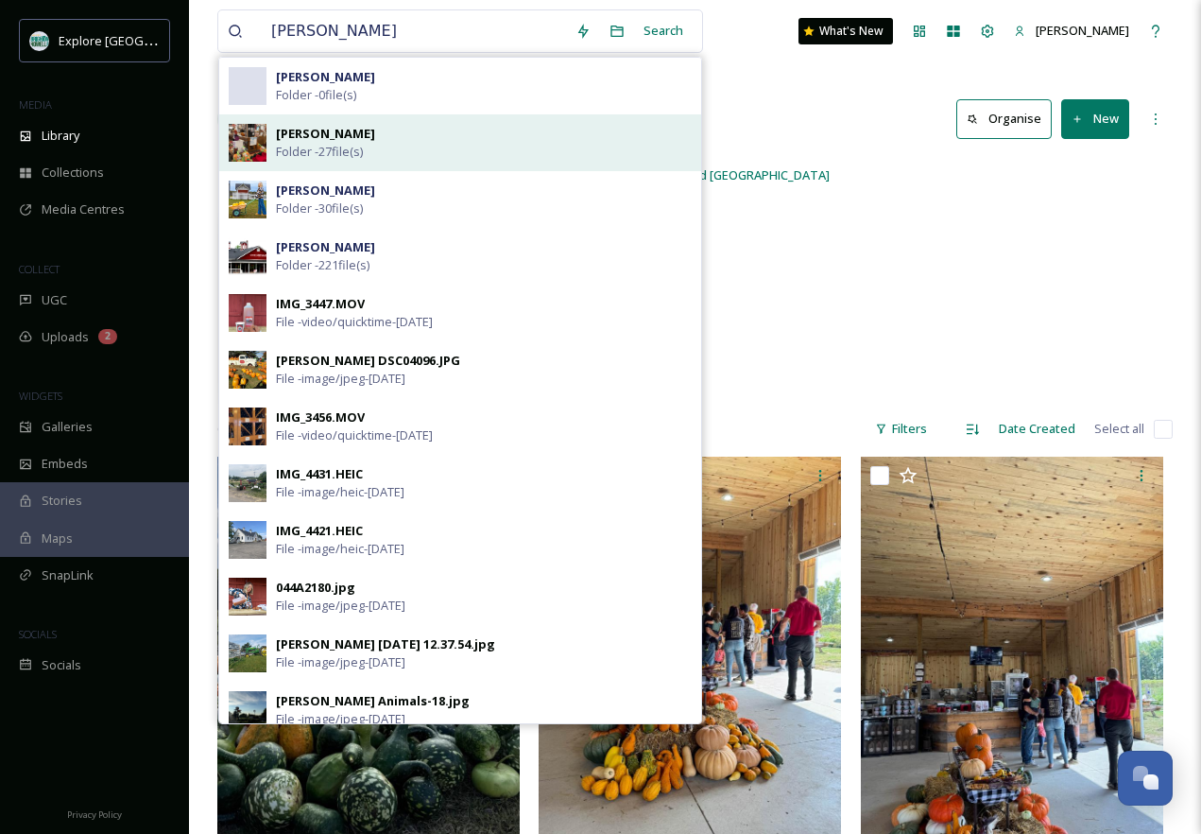
click at [417, 146] on div "[PERSON_NAME] Folder - 27 file(s)" at bounding box center [484, 143] width 416 height 36
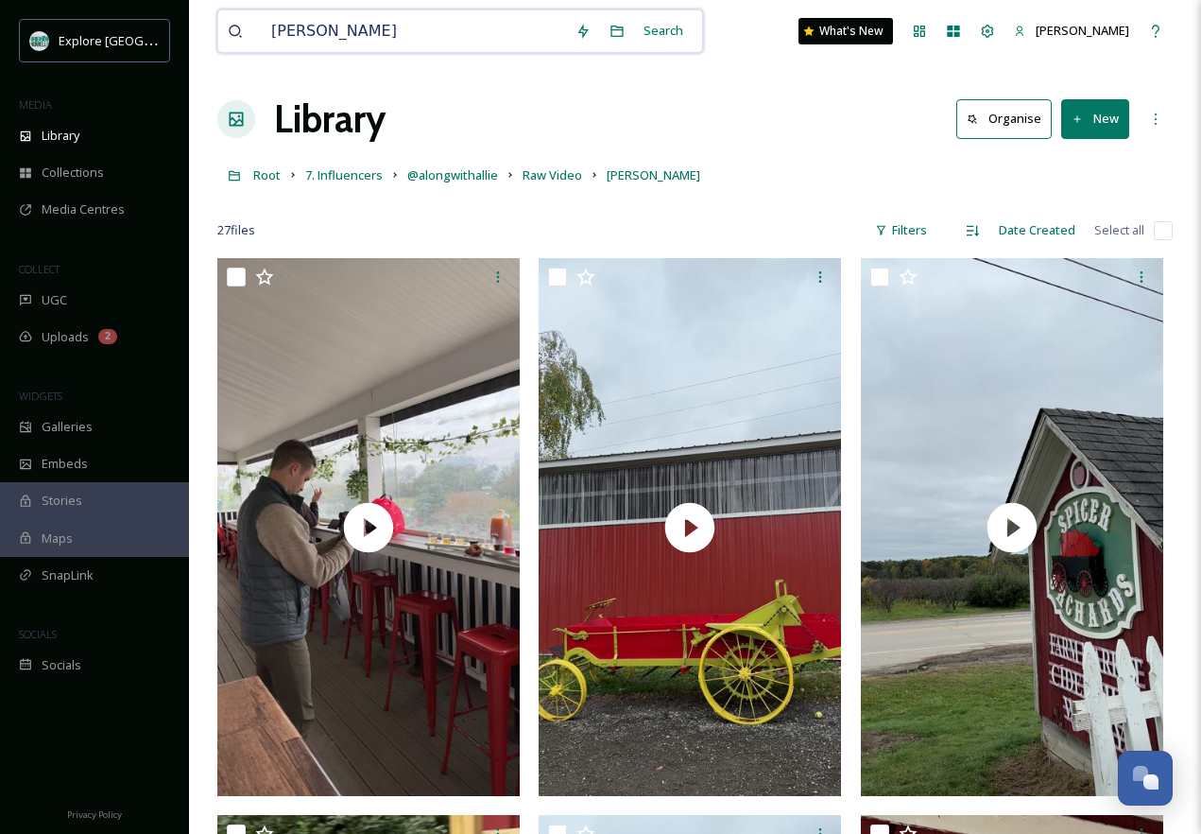
click at [324, 32] on input "[PERSON_NAME]" at bounding box center [414, 31] width 304 height 42
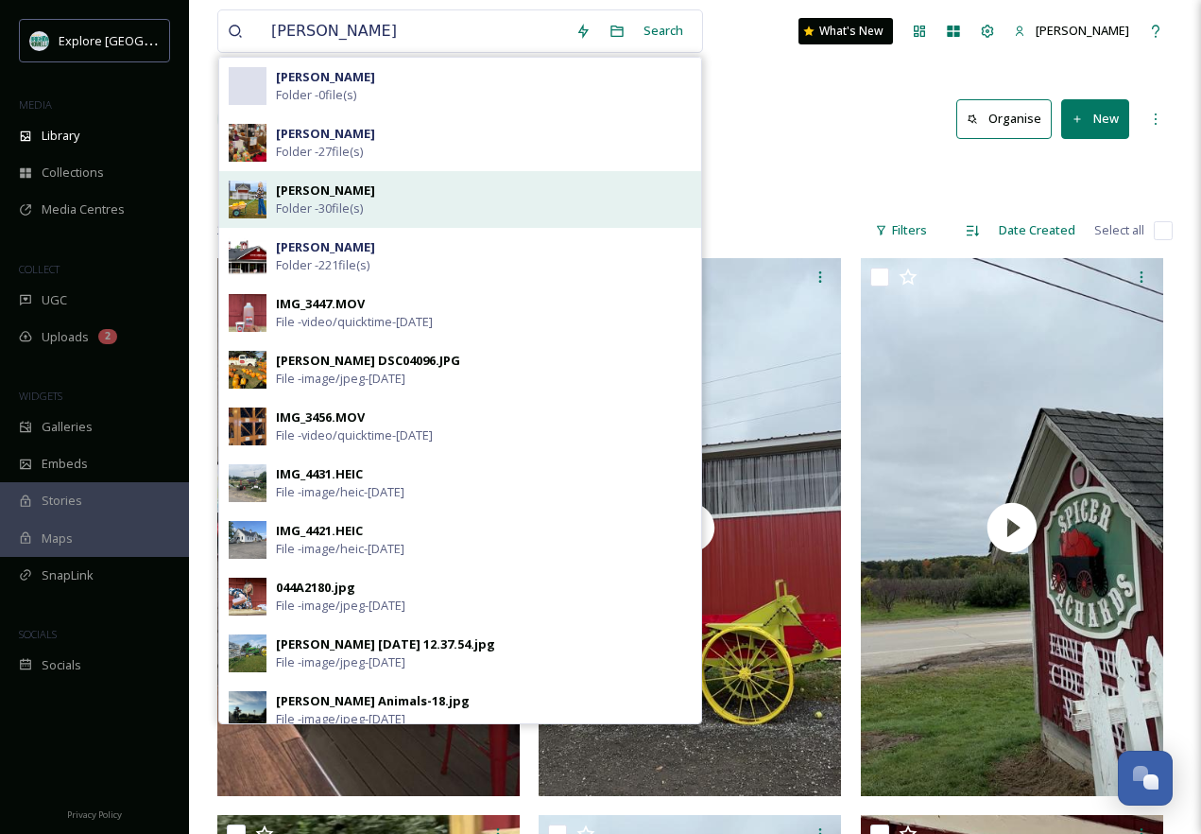
click at [346, 184] on div "[PERSON_NAME] Folder - 30 file(s)" at bounding box center [484, 199] width 416 height 36
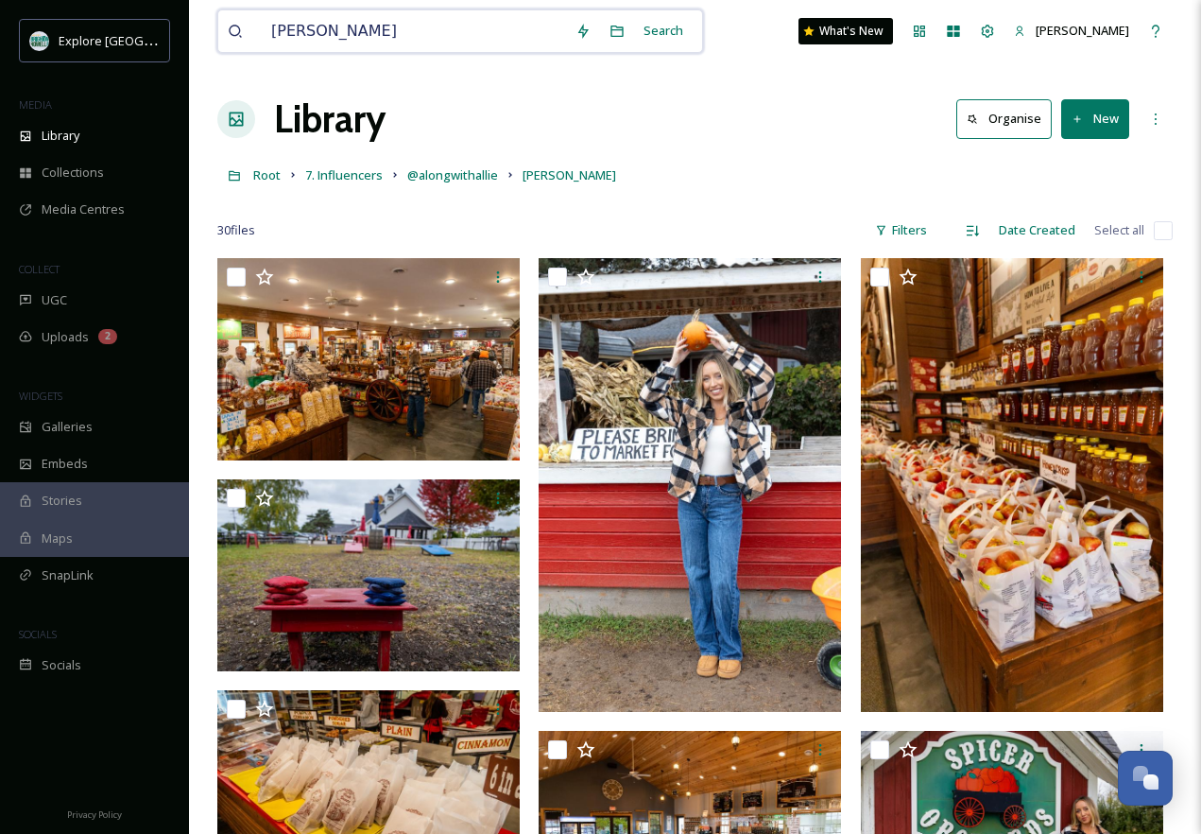
click at [319, 26] on input "[PERSON_NAME]" at bounding box center [414, 31] width 304 height 42
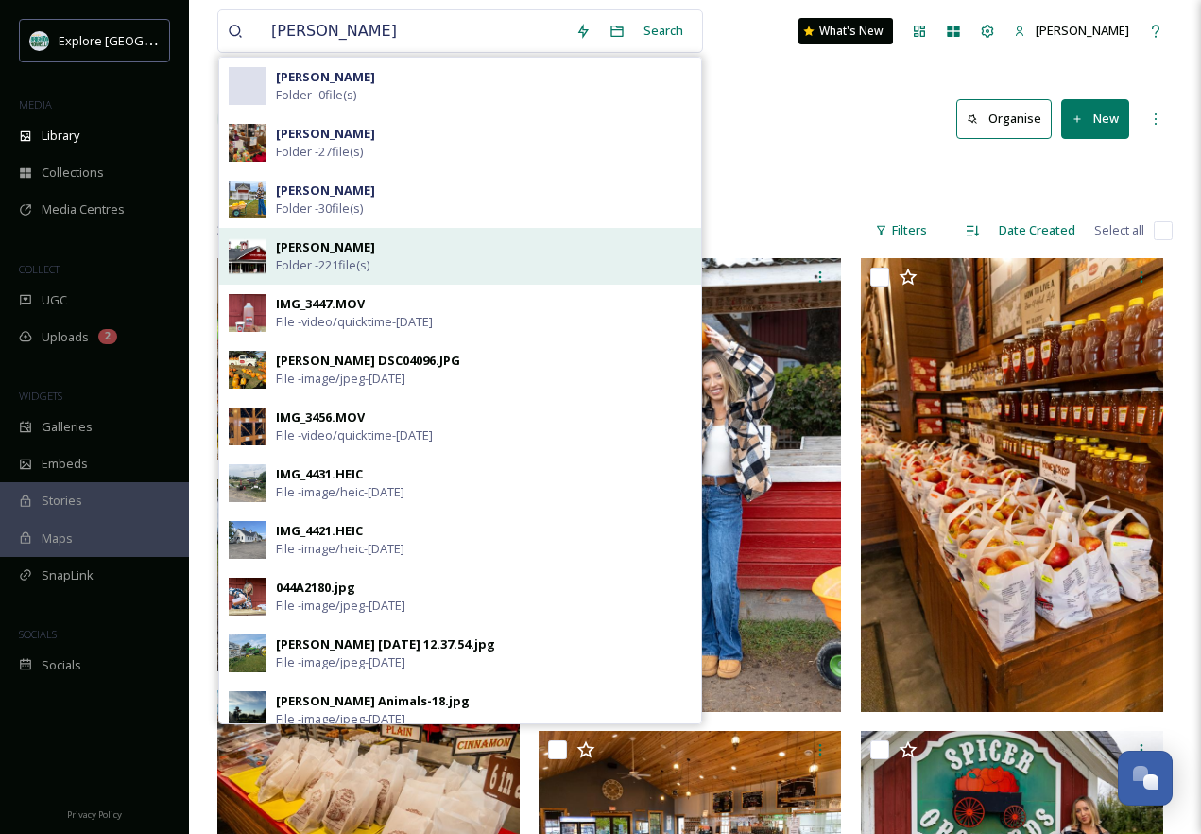
click at [413, 259] on div "[PERSON_NAME] Folder - 221 file(s)" at bounding box center [484, 256] width 416 height 36
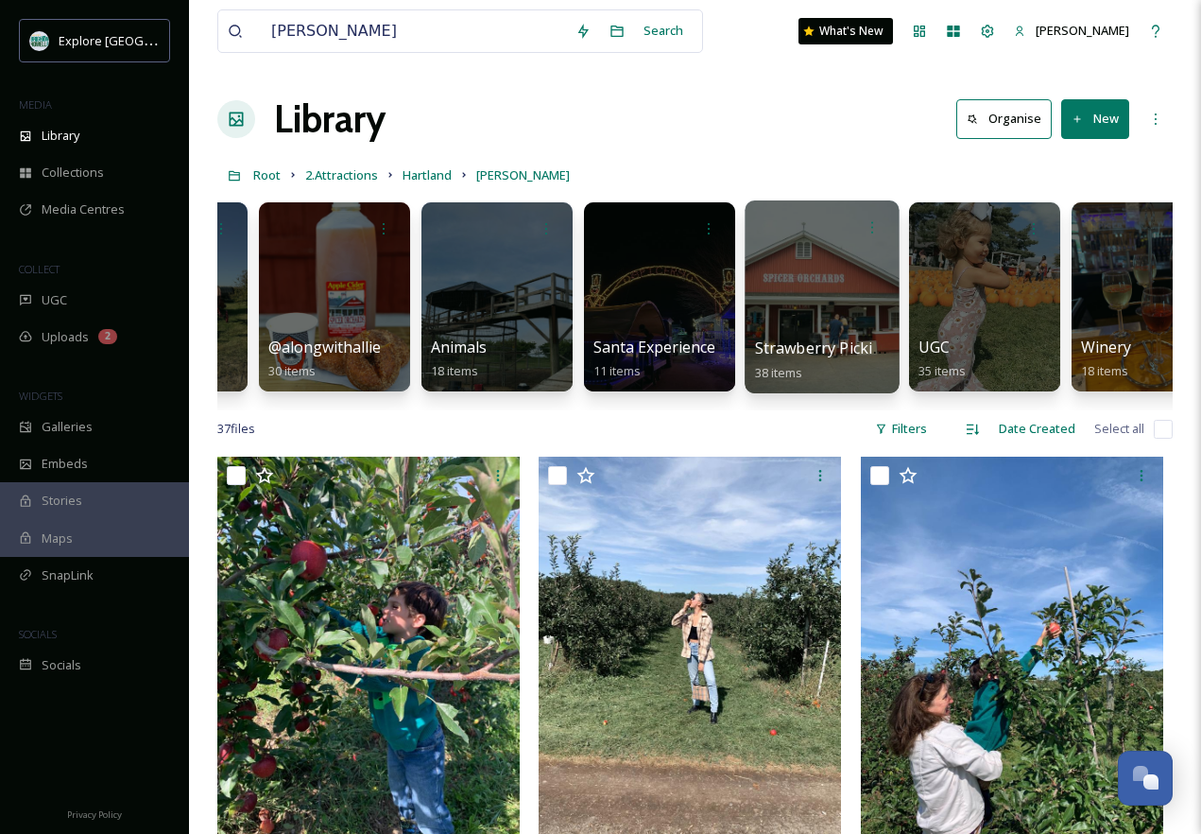
scroll to position [0, 182]
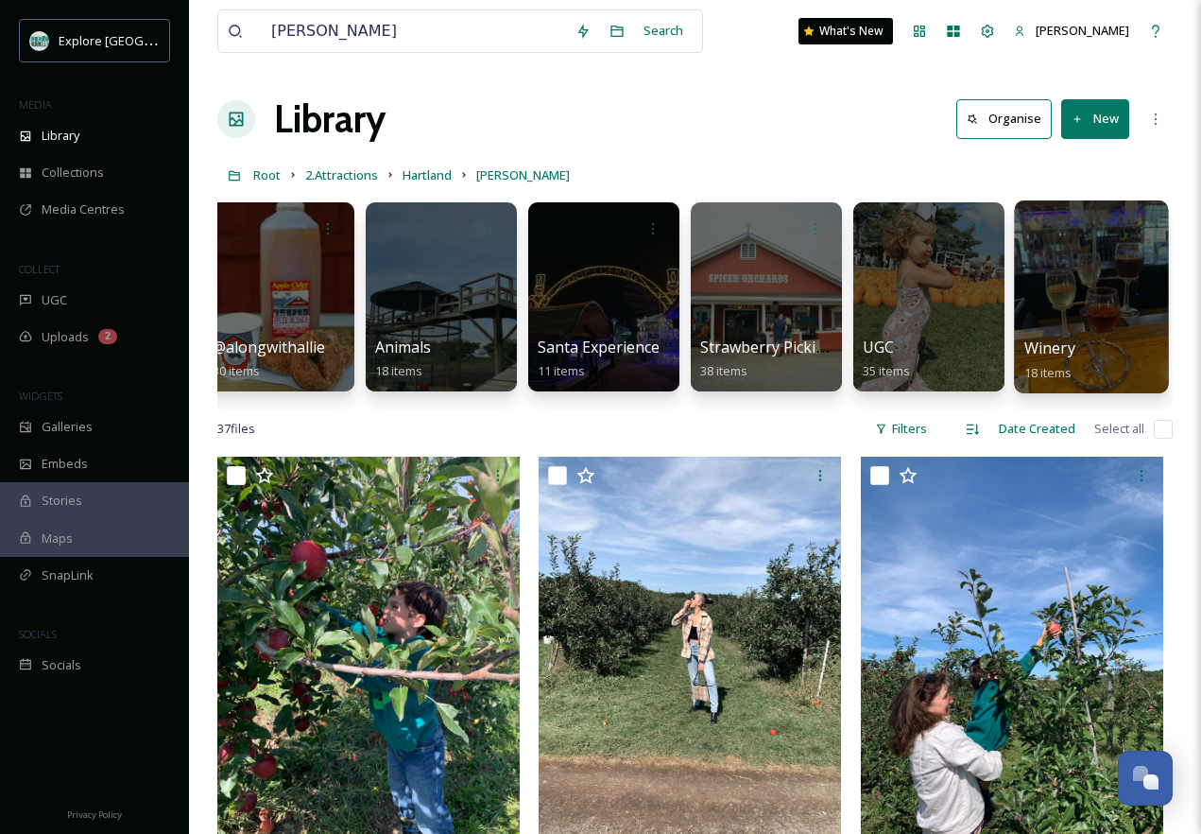
click at [1103, 297] on div at bounding box center [1091, 296] width 154 height 193
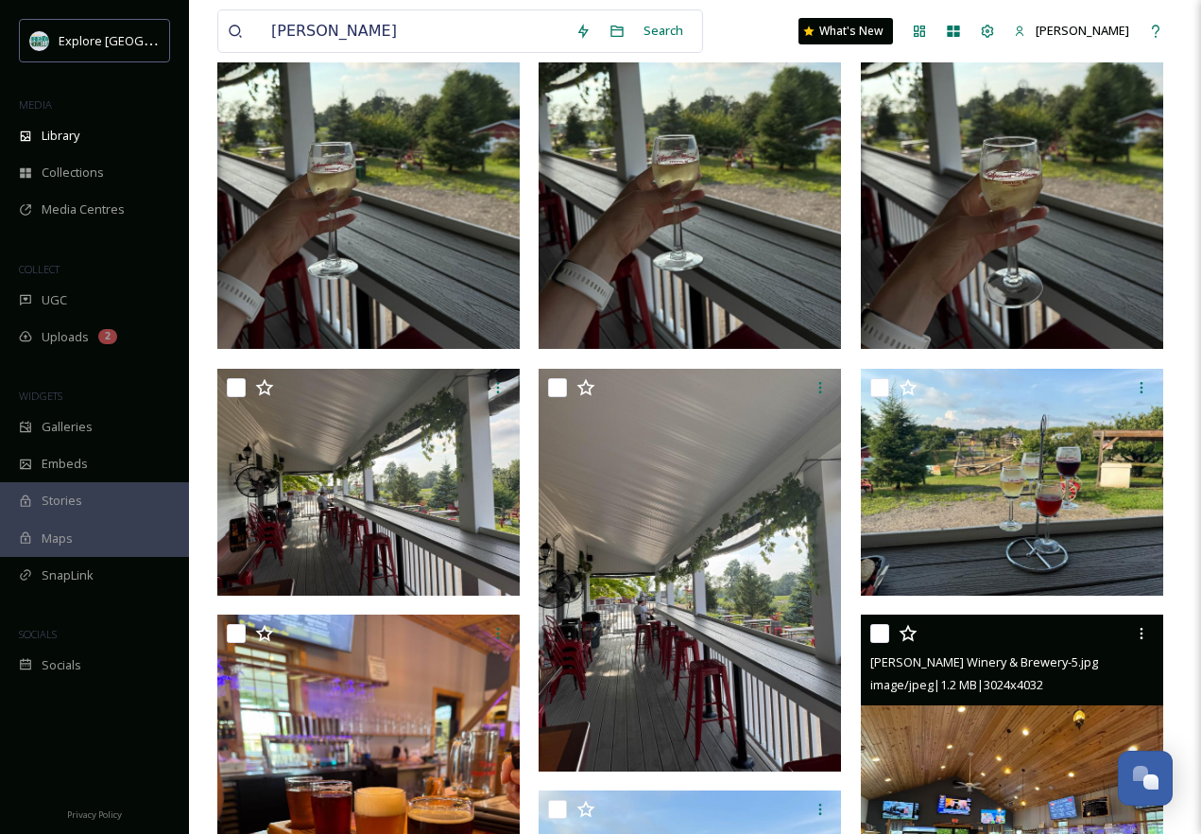
scroll to position [905, 0]
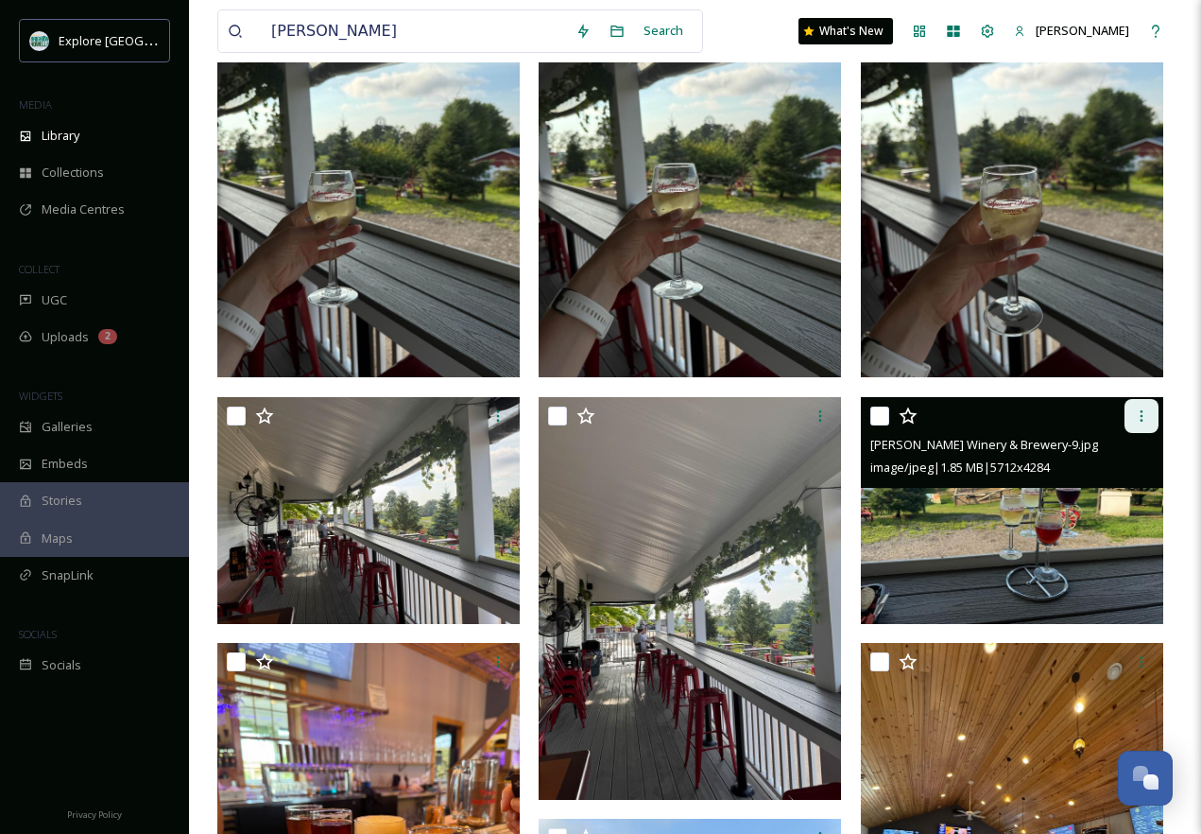
click at [1145, 416] on icon at bounding box center [1141, 415] width 15 height 15
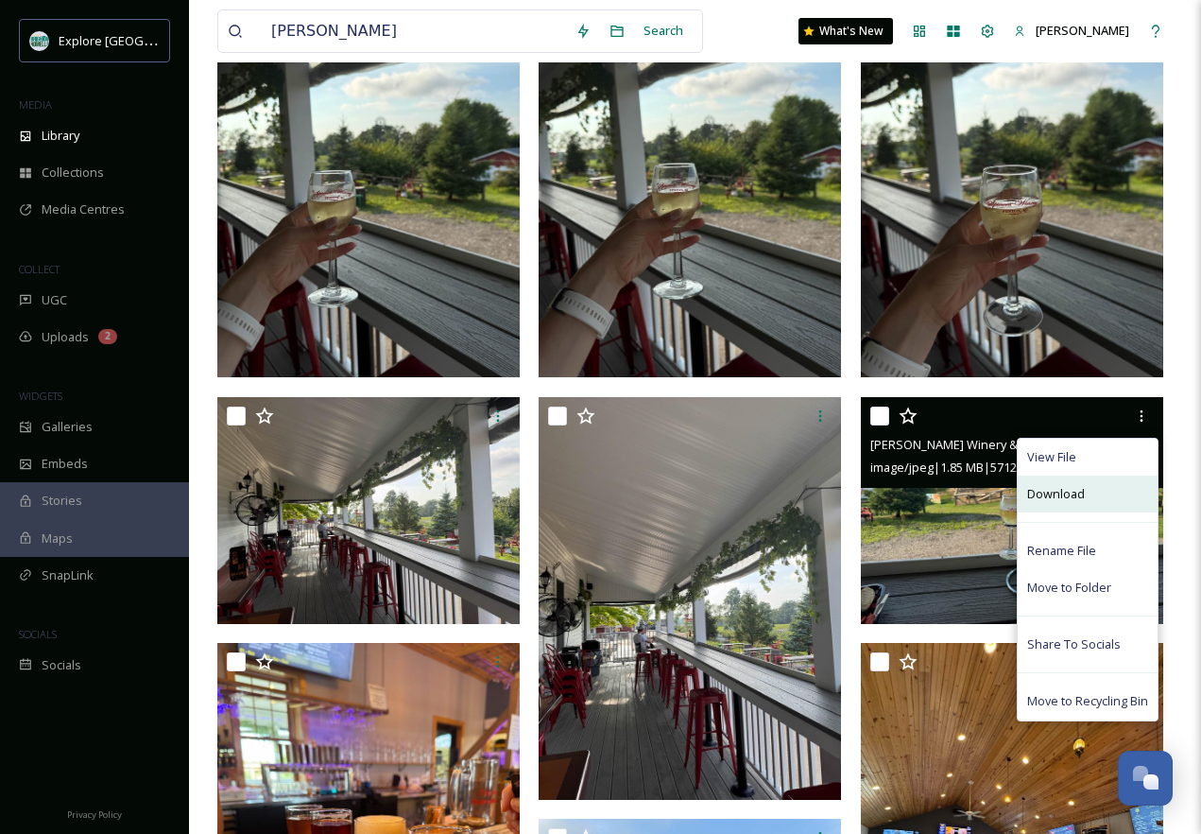
click at [1073, 507] on div "Download" at bounding box center [1088, 493] width 140 height 37
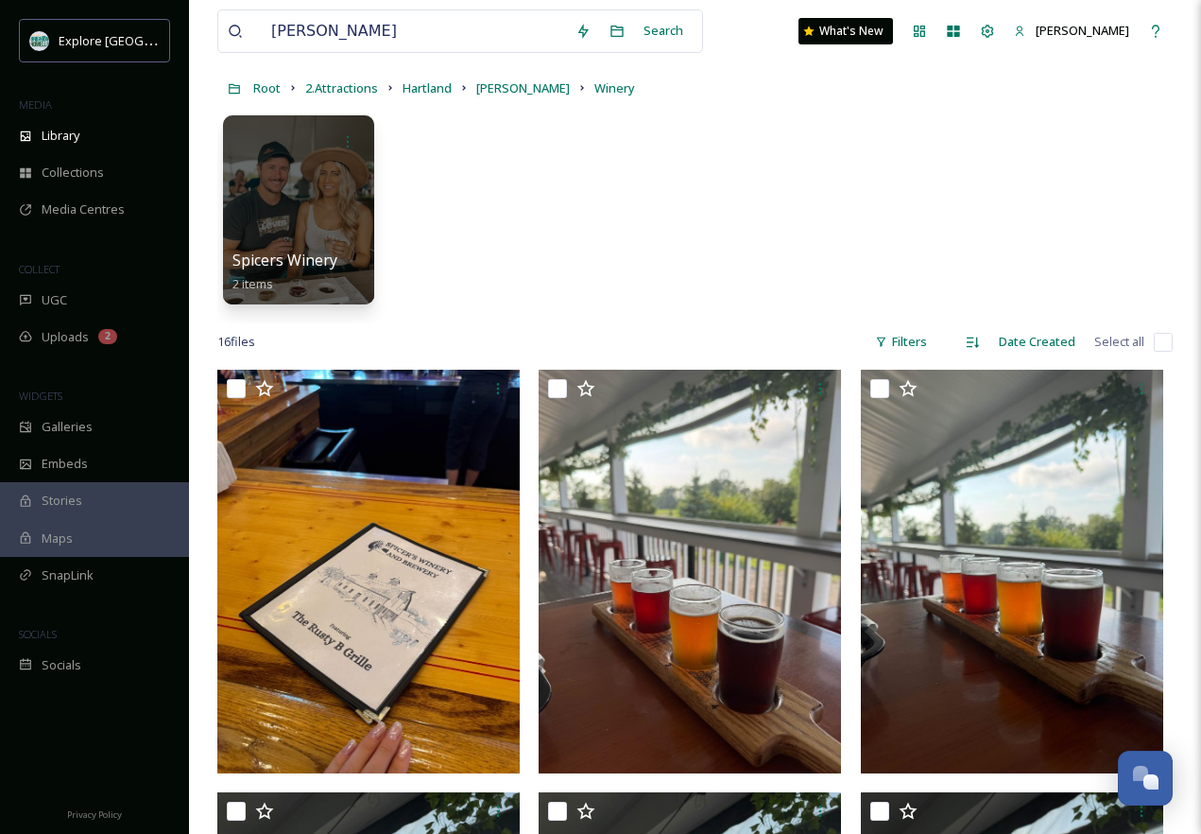
scroll to position [0, 0]
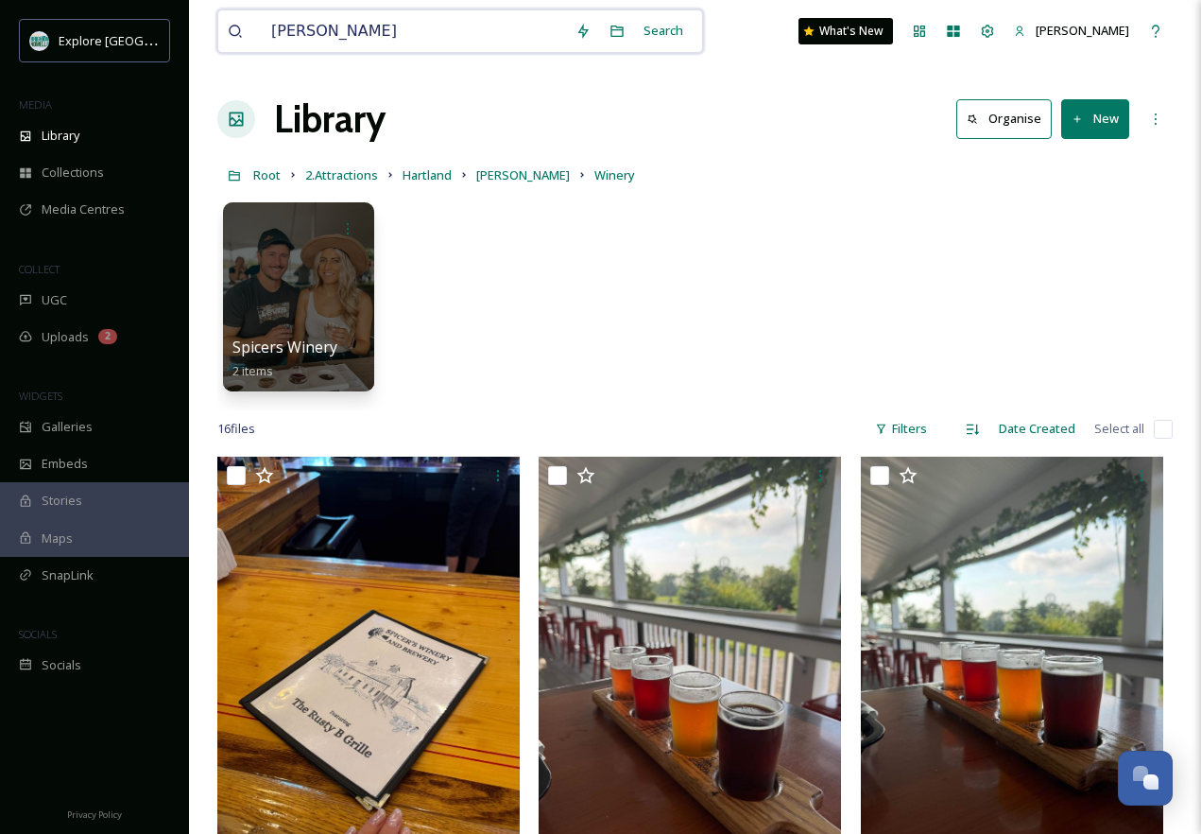
drag, startPoint x: 371, startPoint y: 27, endPoint x: 188, endPoint y: 33, distance: 182.5
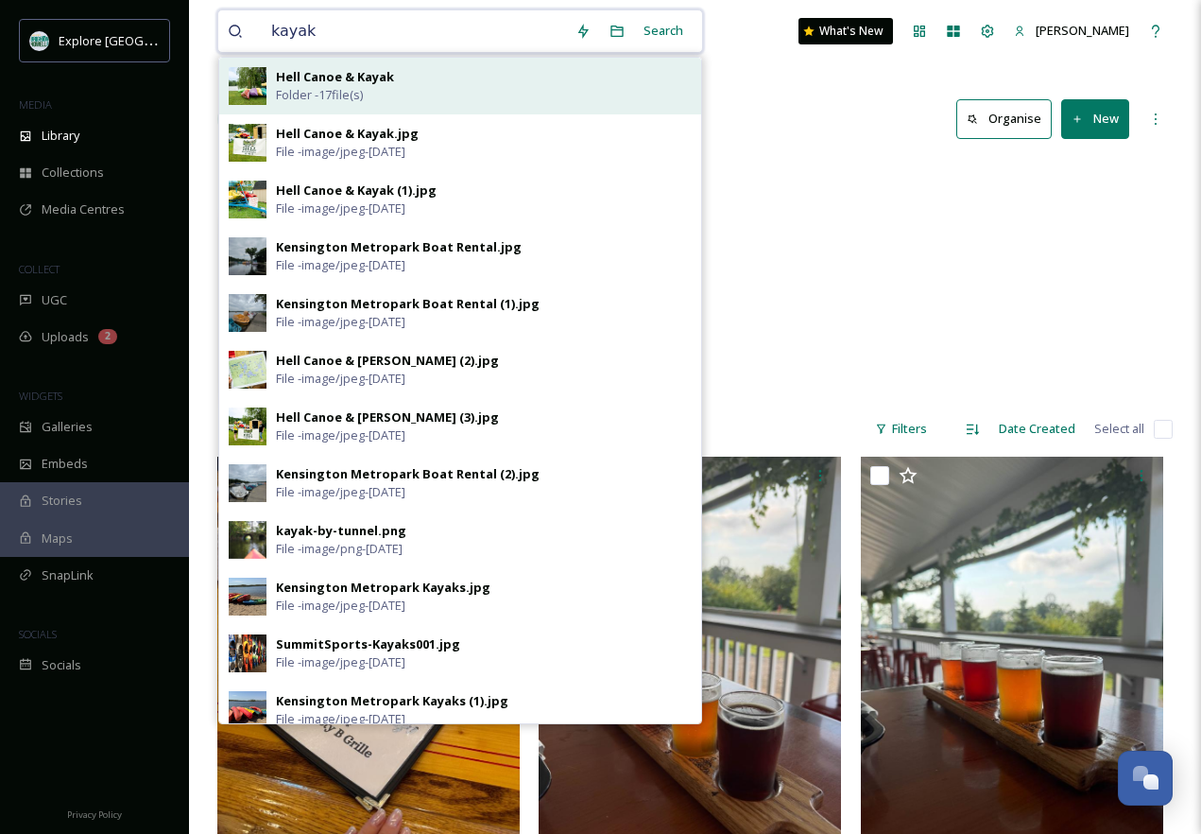
type input "kayak"
click at [415, 91] on div "Hell Canoe & Kayak Folder - 17 file(s)" at bounding box center [484, 86] width 416 height 36
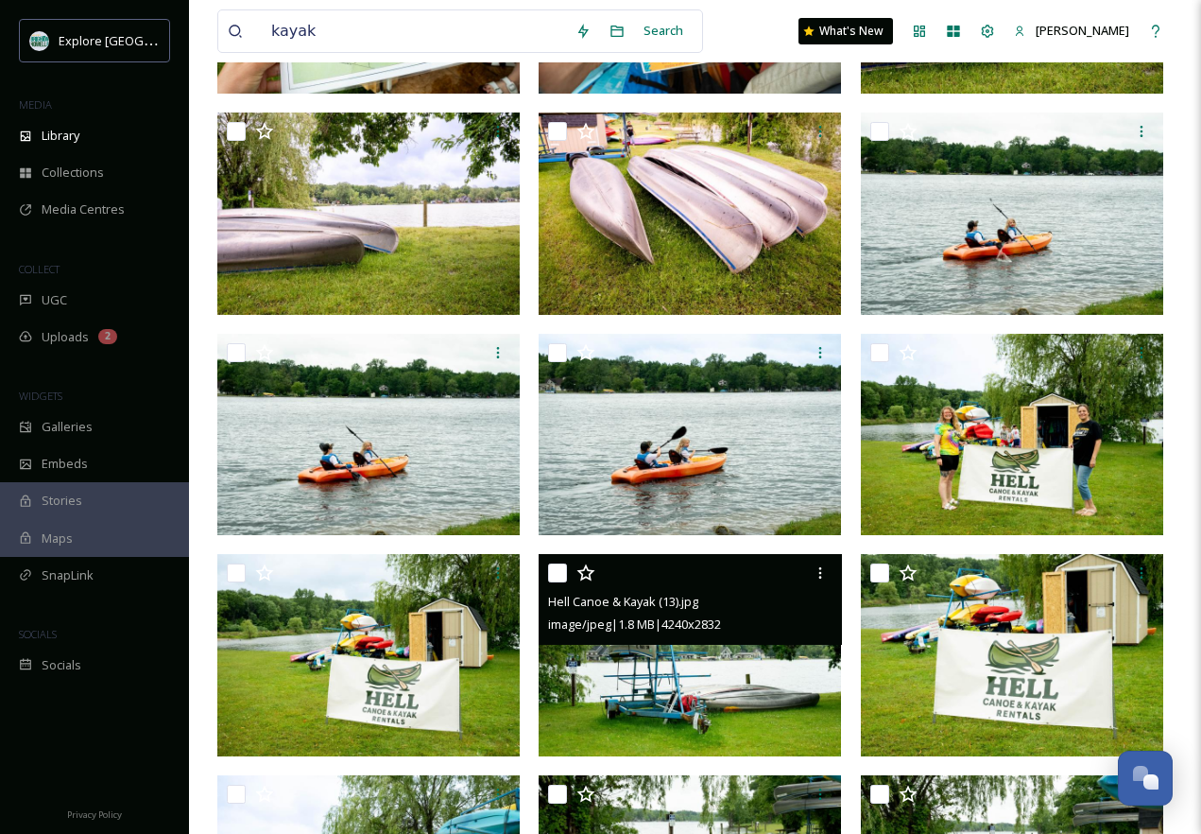
scroll to position [363, 0]
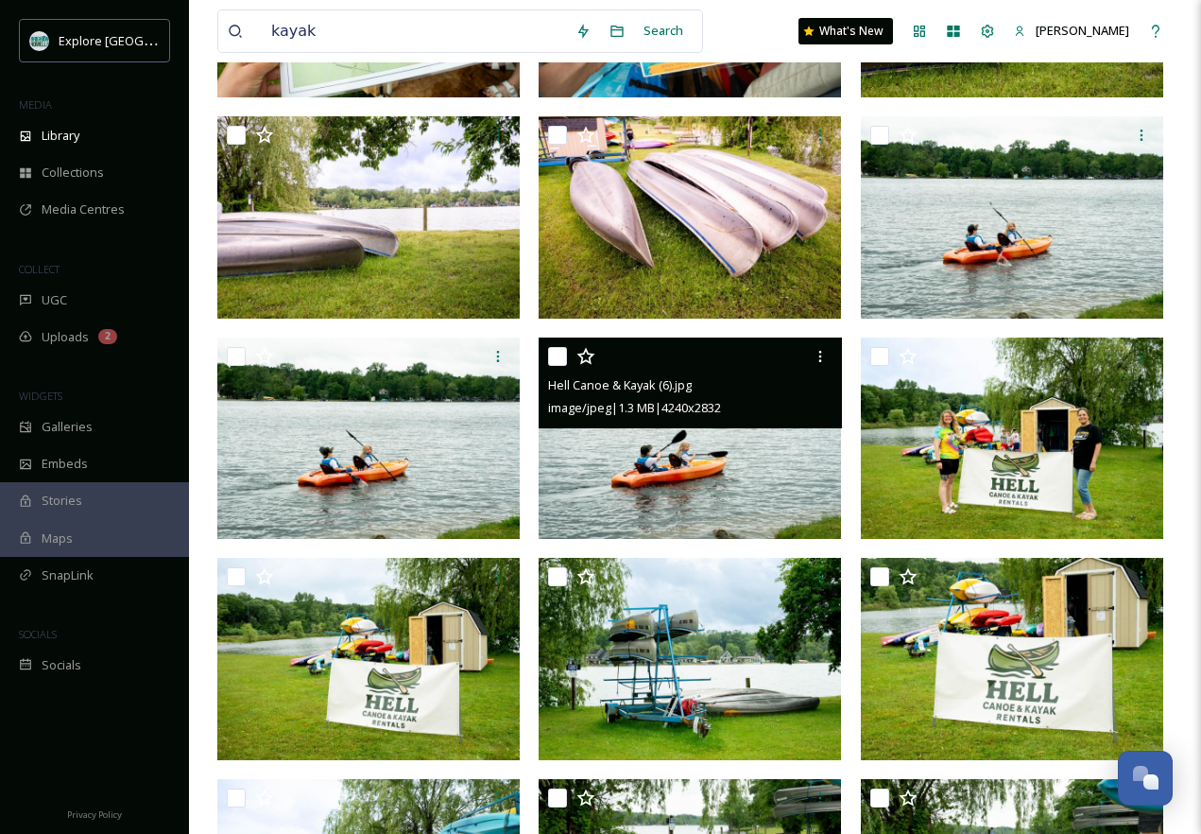
click at [691, 483] on img at bounding box center [690, 438] width 302 height 202
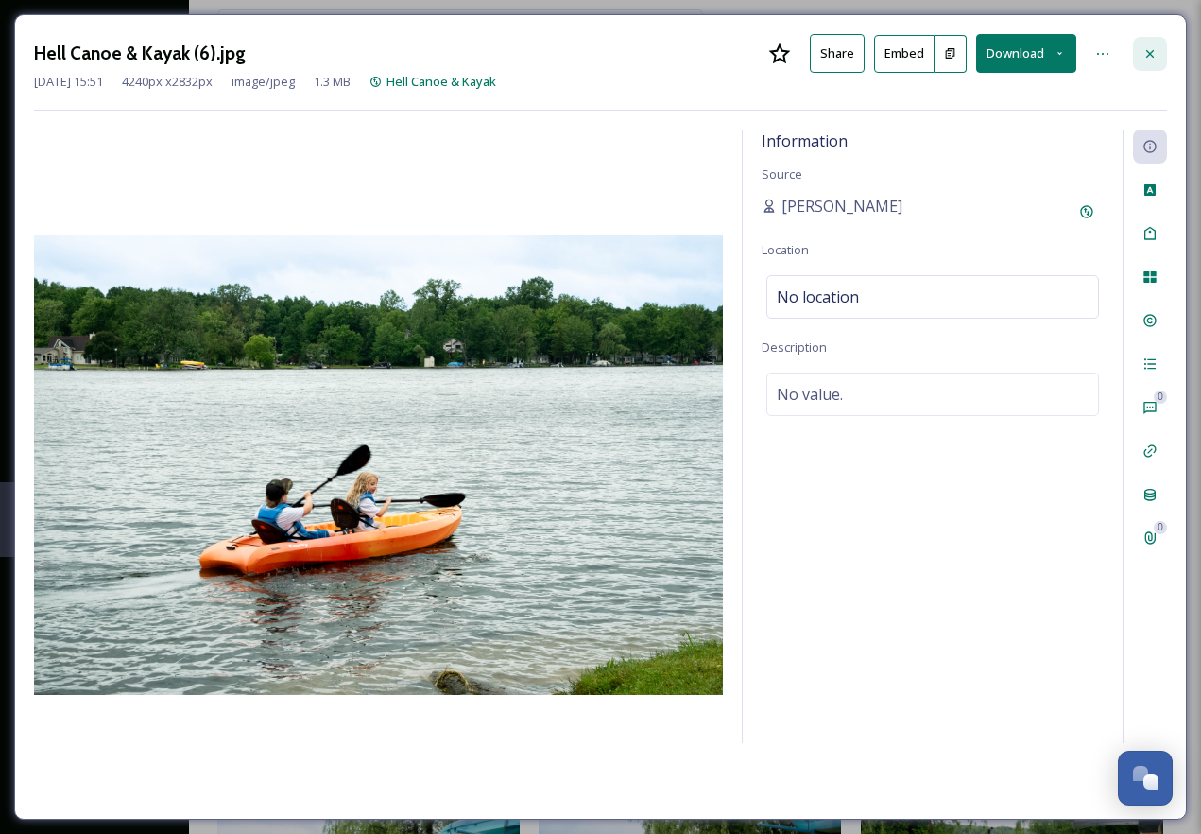
click at [1160, 48] on div at bounding box center [1150, 54] width 34 height 34
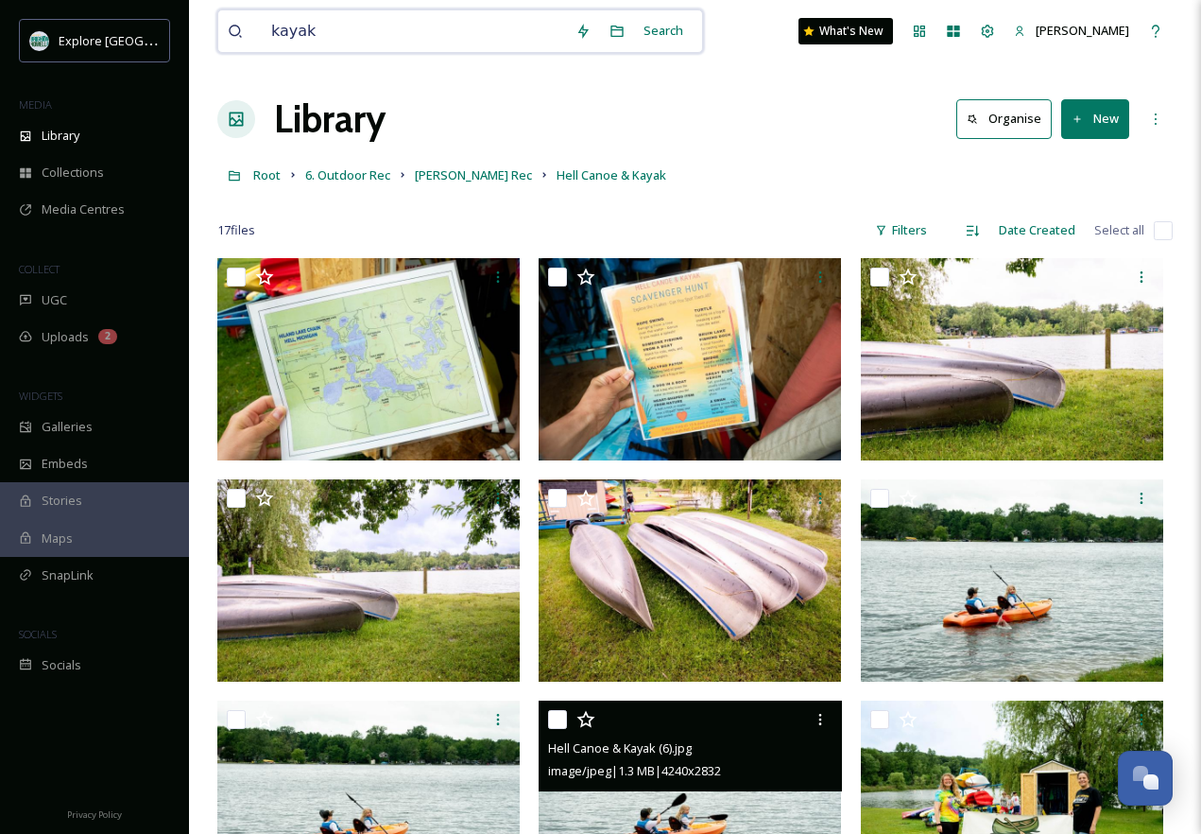
click at [331, 35] on input "kayak" at bounding box center [414, 31] width 304 height 42
drag, startPoint x: 351, startPoint y: 38, endPoint x: 250, endPoint y: 38, distance: 100.2
click at [249, 38] on div "kayak" at bounding box center [397, 31] width 338 height 42
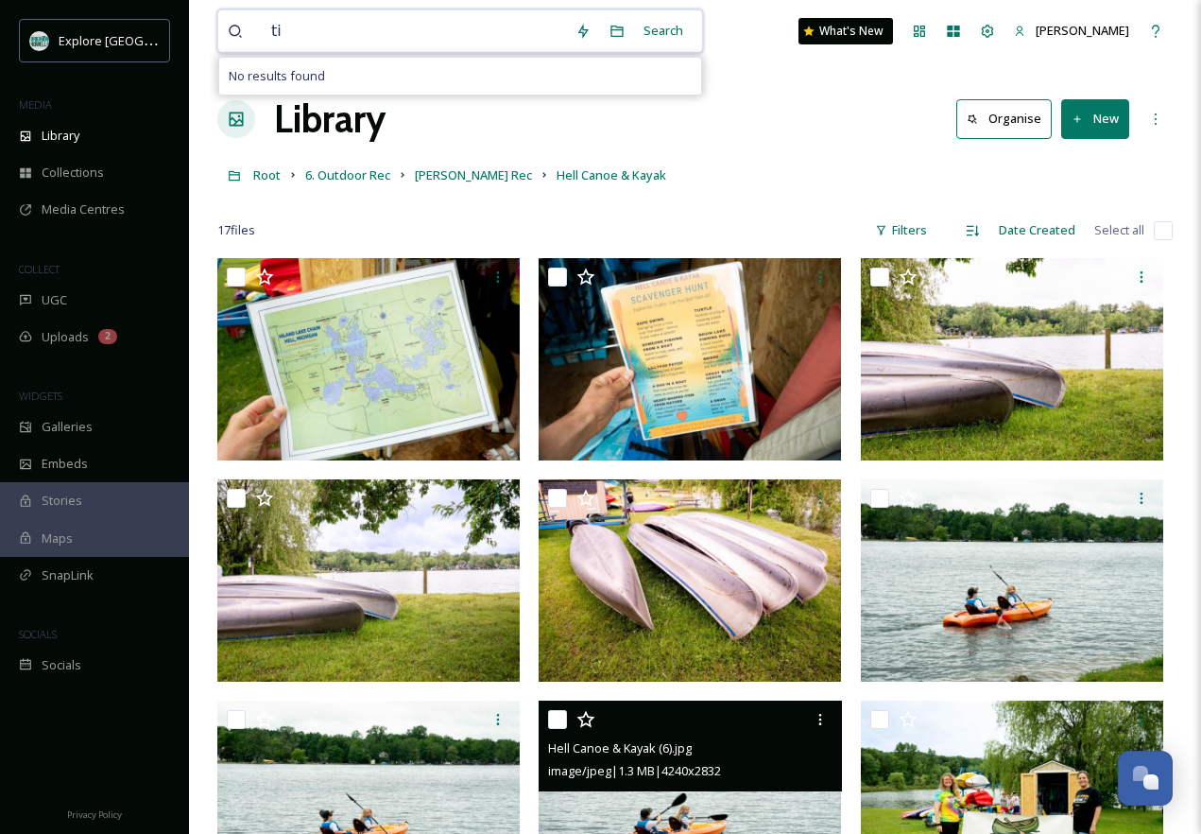
type input "t"
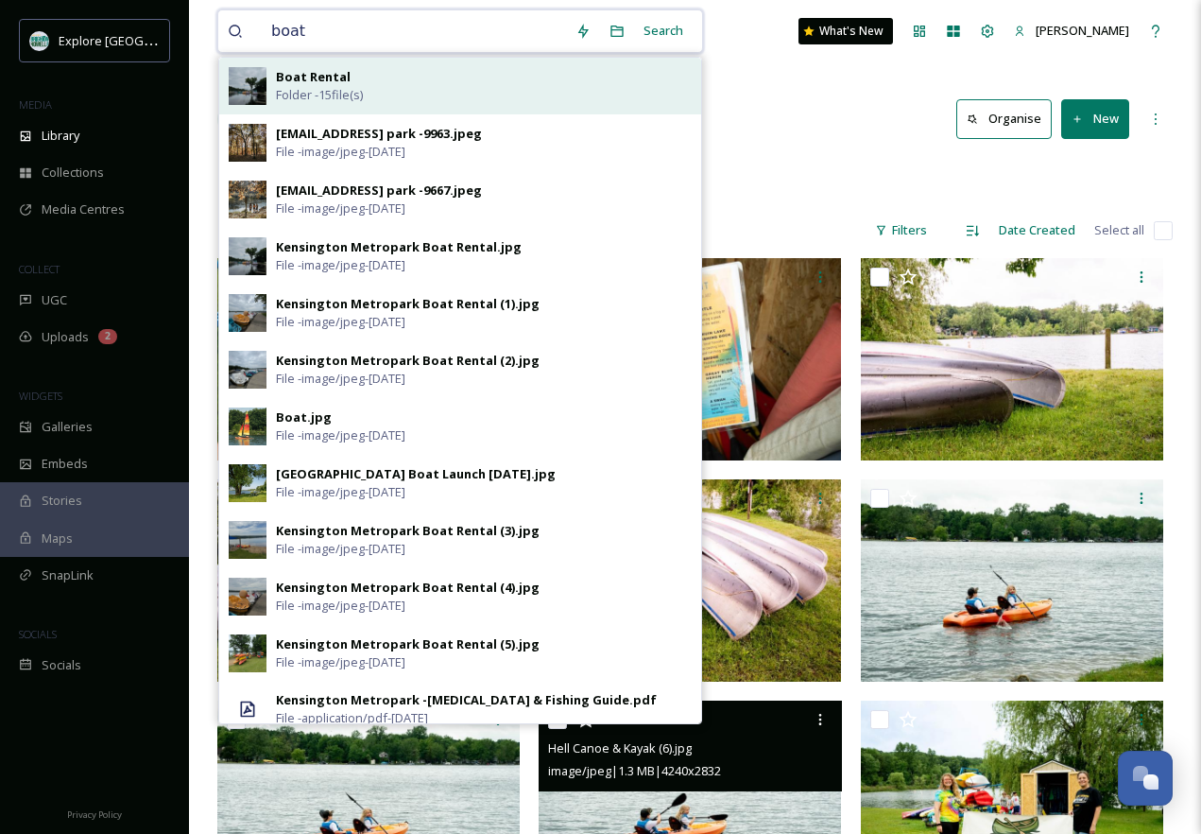
type input "boat"
click at [478, 96] on div "Boat Rental Folder - 15 file(s)" at bounding box center [484, 86] width 416 height 36
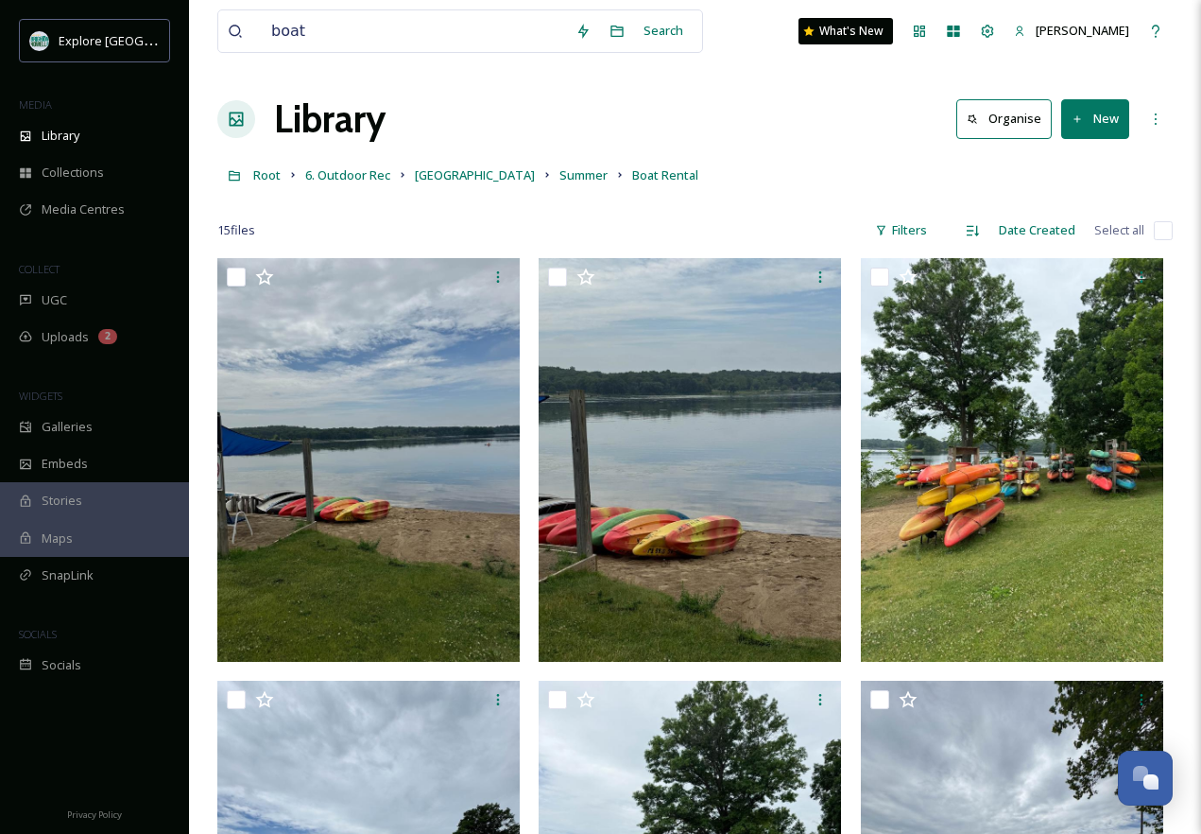
click at [521, 137] on div "Library Organise New" at bounding box center [695, 119] width 956 height 57
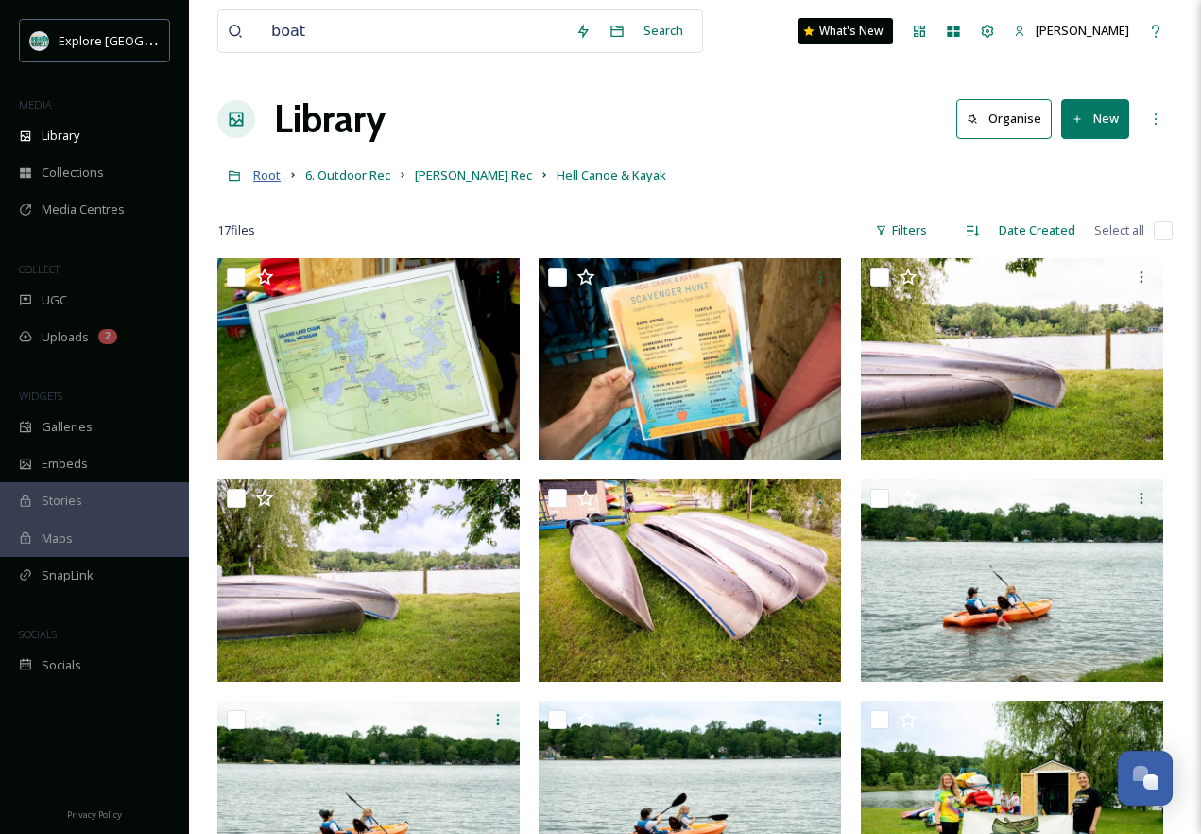
click at [271, 173] on span "Root" at bounding box center [266, 174] width 27 height 17
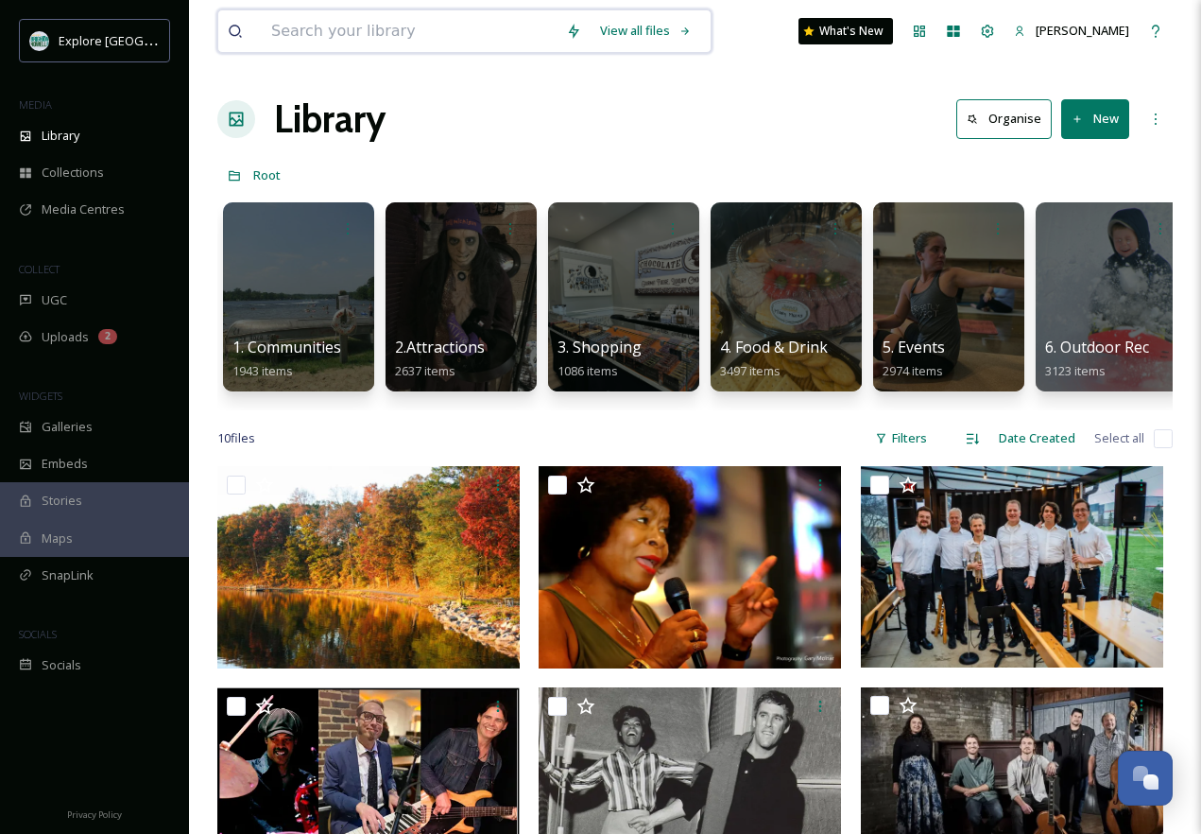
click at [324, 26] on input at bounding box center [409, 31] width 295 height 42
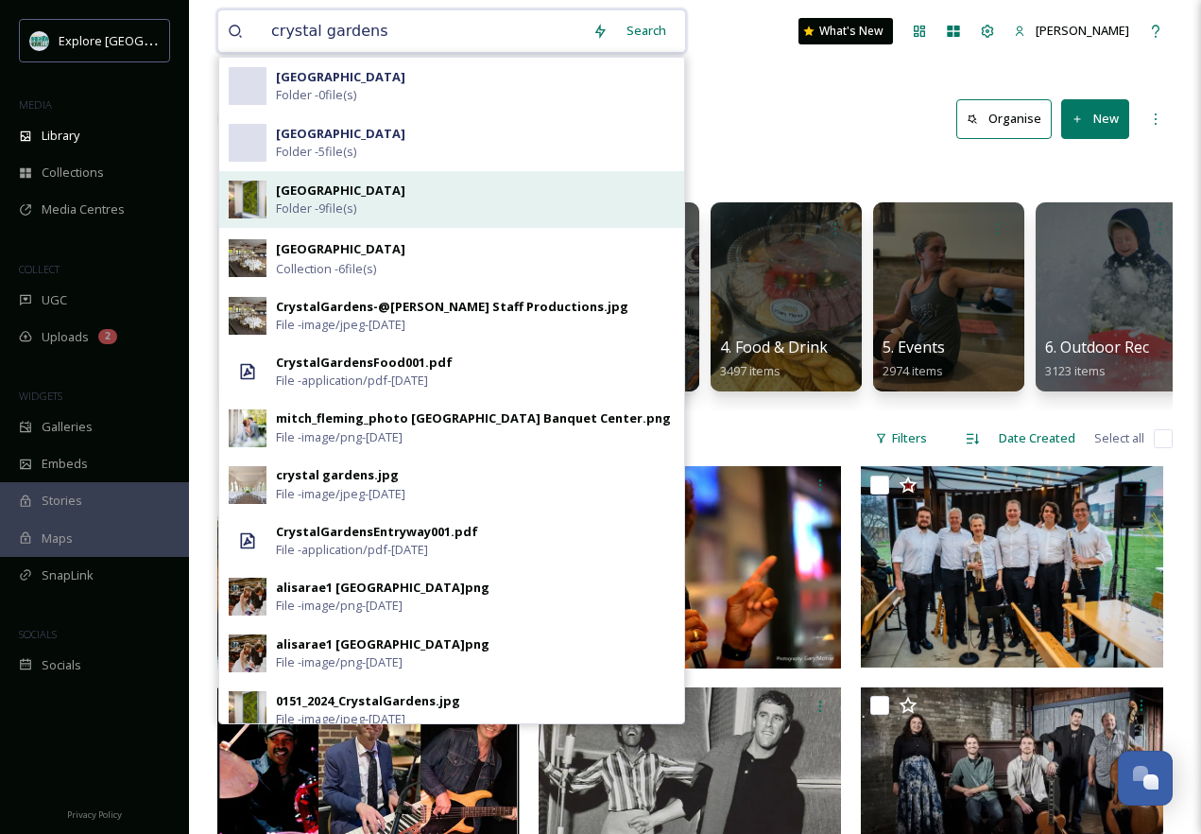
type input "crystal gardens"
click at [347, 192] on strong "[GEOGRAPHIC_DATA]" at bounding box center [340, 189] width 129 height 17
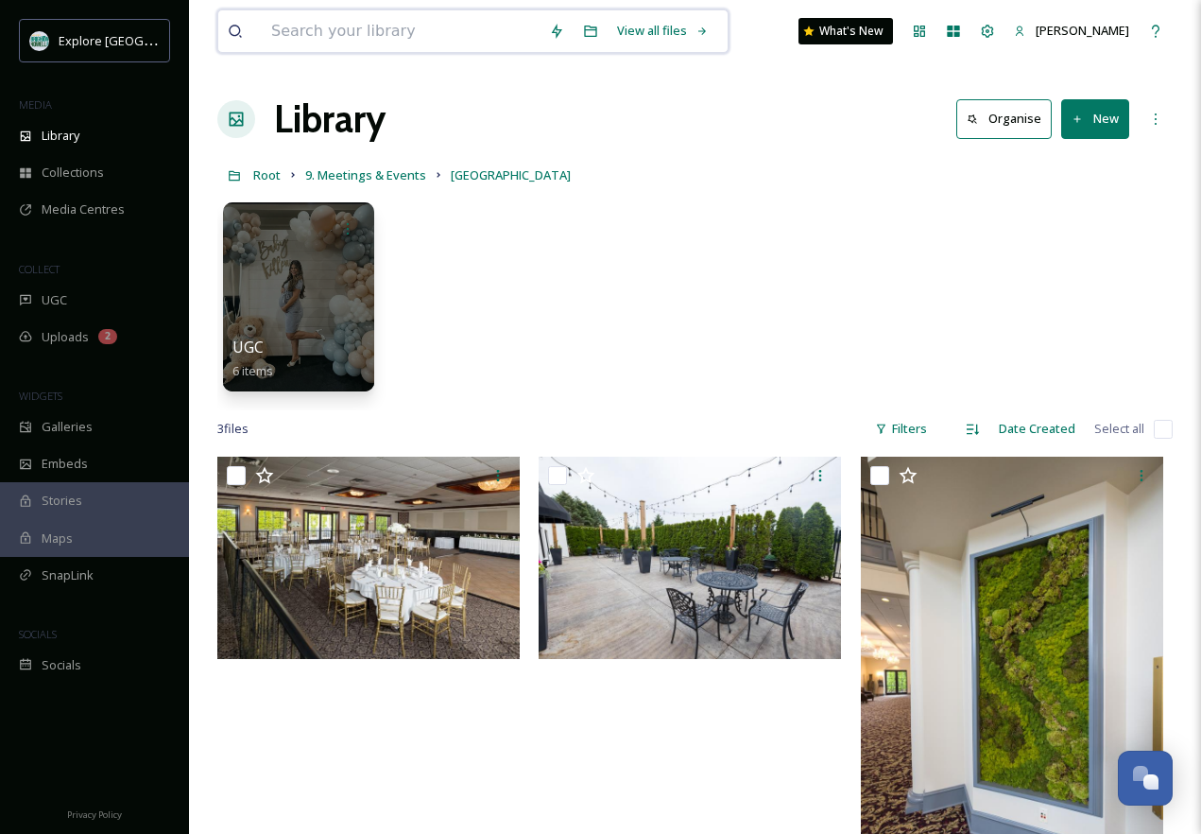
click at [486, 25] on input at bounding box center [401, 31] width 278 height 42
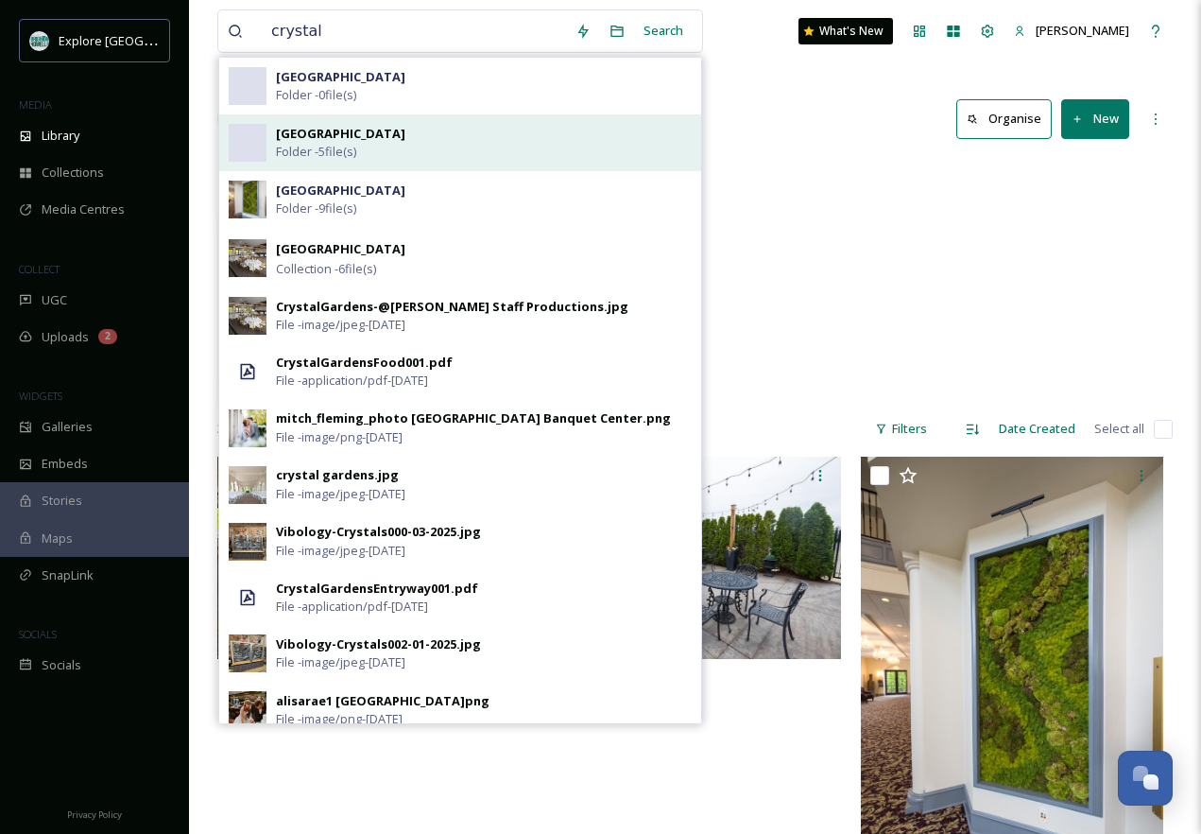
click at [434, 120] on div "[GEOGRAPHIC_DATA] Folder - 5 file(s)" at bounding box center [460, 142] width 482 height 57
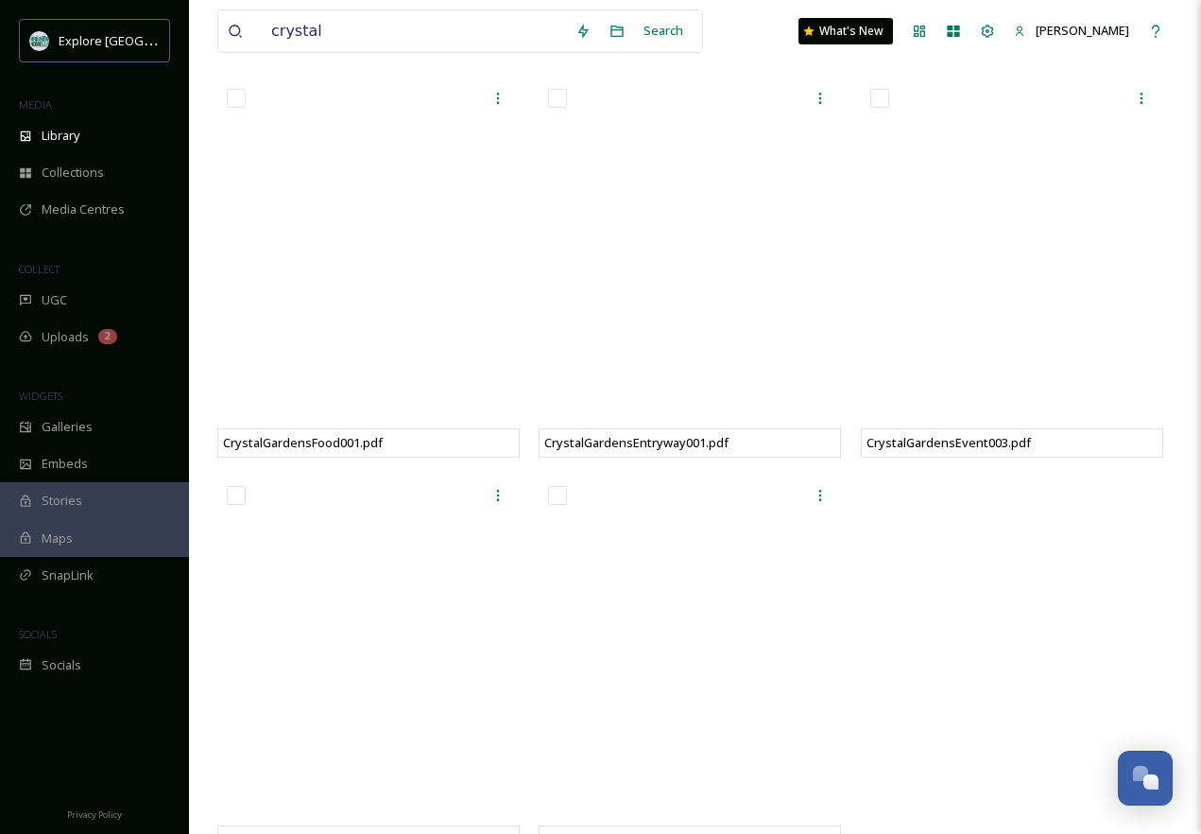
scroll to position [170, 0]
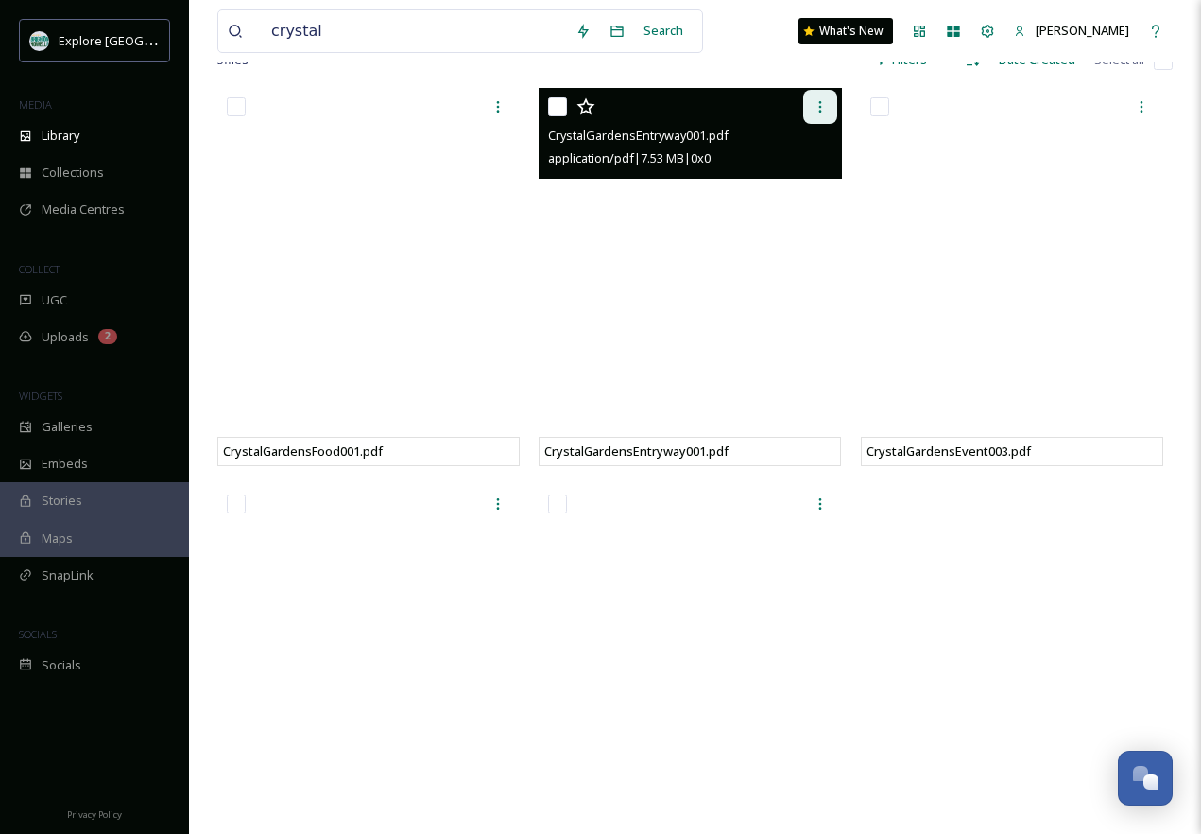
click at [817, 109] on icon at bounding box center [820, 106] width 15 height 15
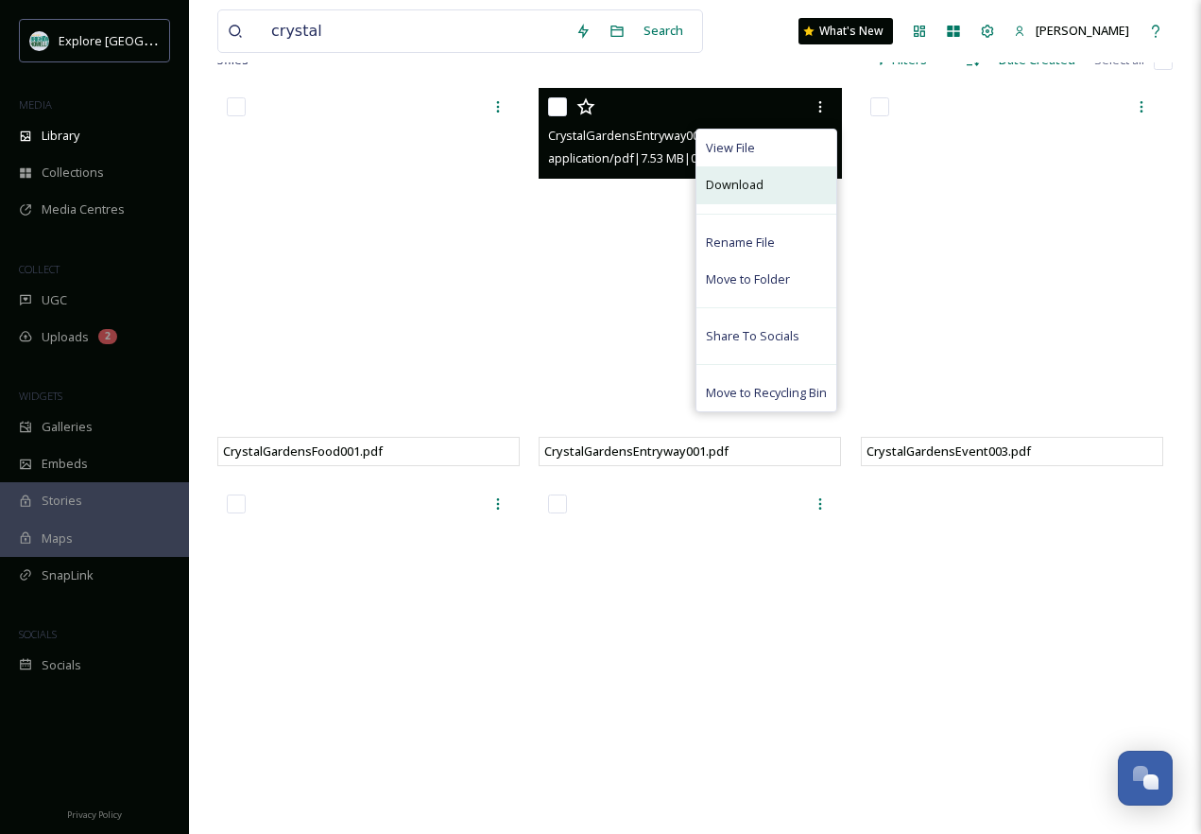
click at [756, 190] on span "Download" at bounding box center [735, 185] width 58 height 18
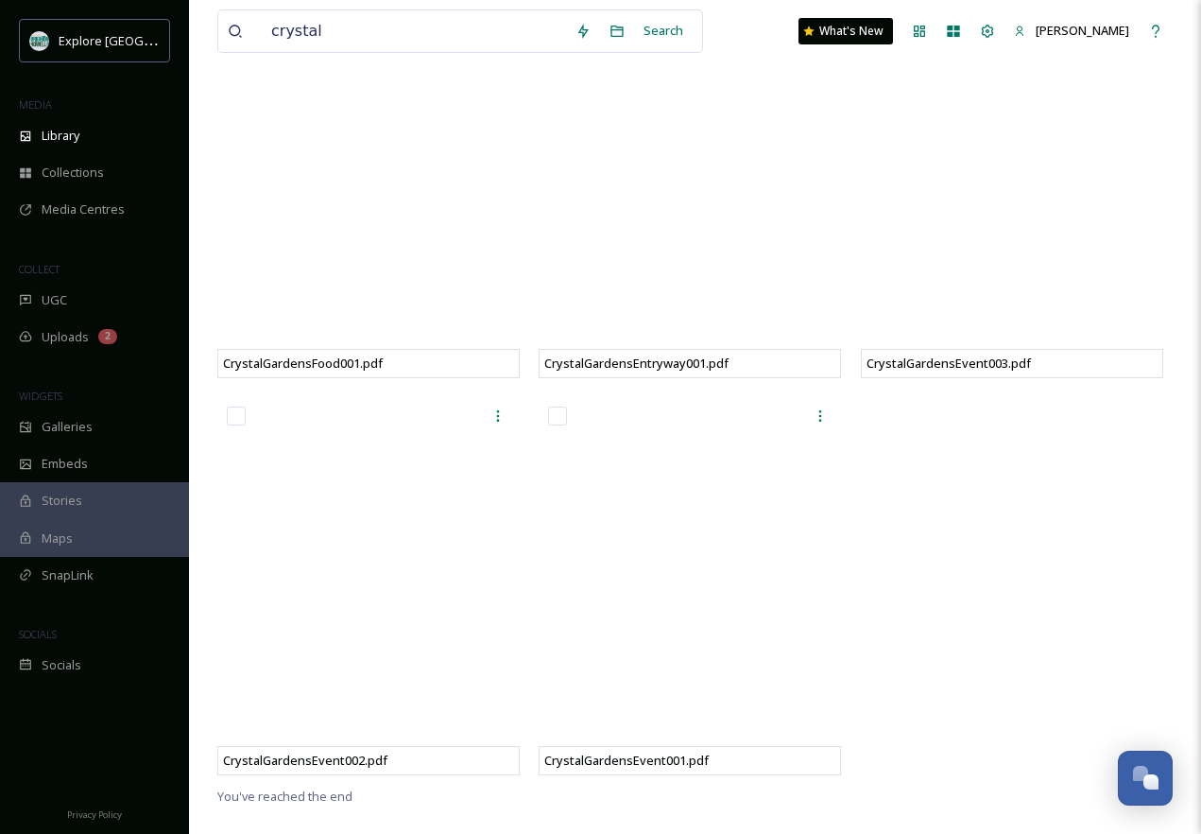
scroll to position [0, 0]
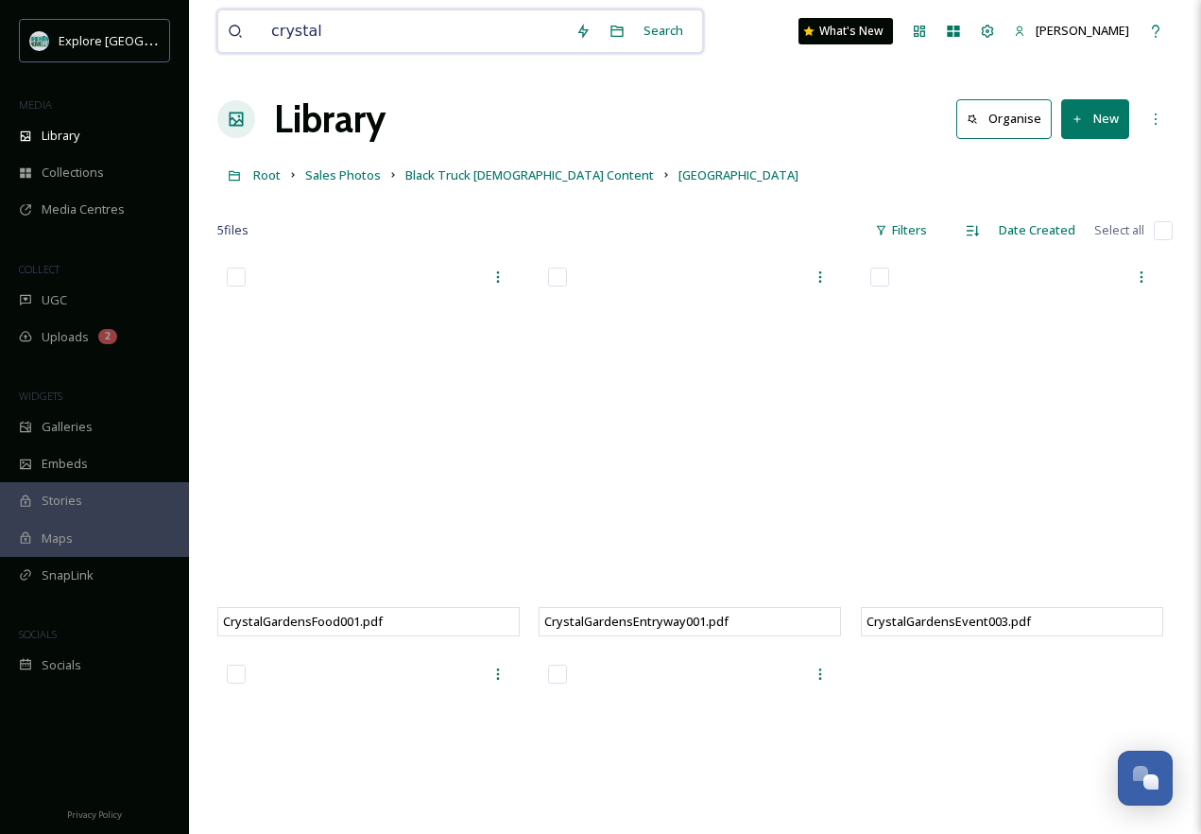
drag, startPoint x: 359, startPoint y: 31, endPoint x: 216, endPoint y: 31, distance: 142.7
click at [216, 31] on div "crystal Search What's New [PERSON_NAME] Library Organise New Root Sales Photos …" at bounding box center [695, 546] width 1012 height 1092
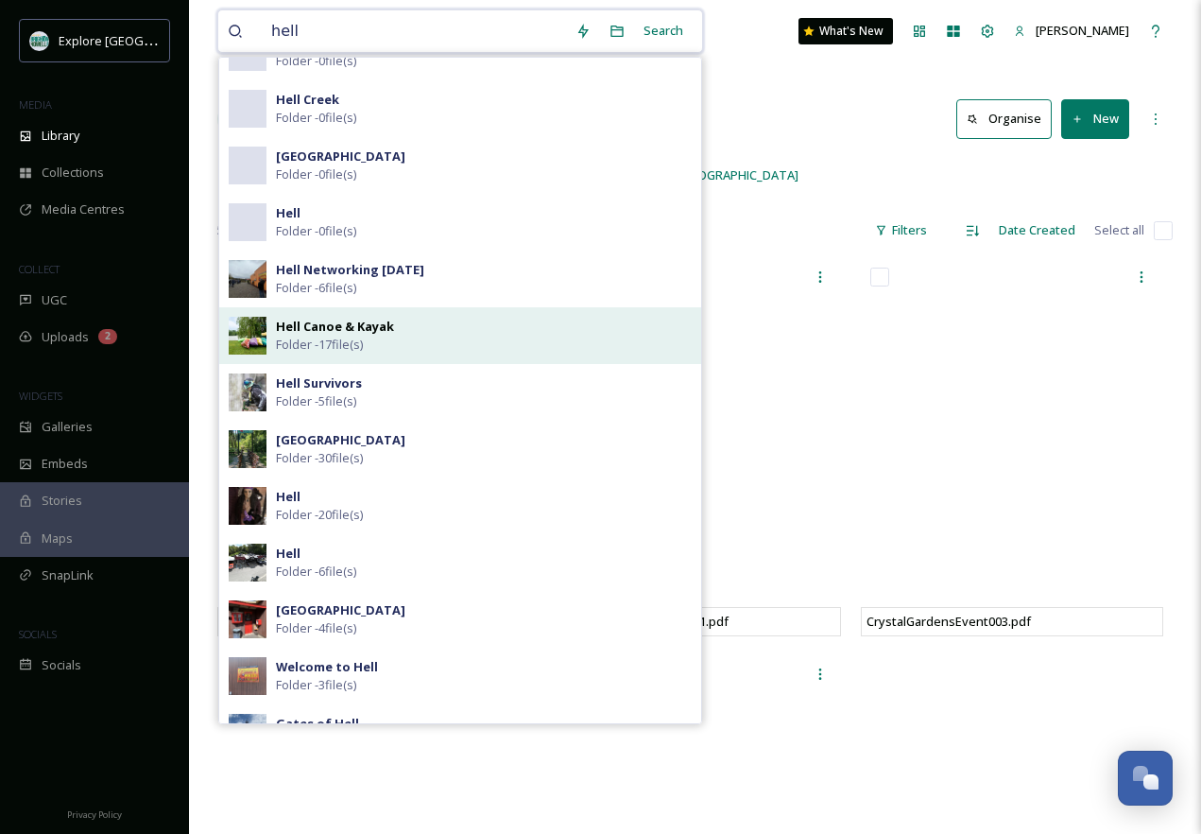
scroll to position [118, 0]
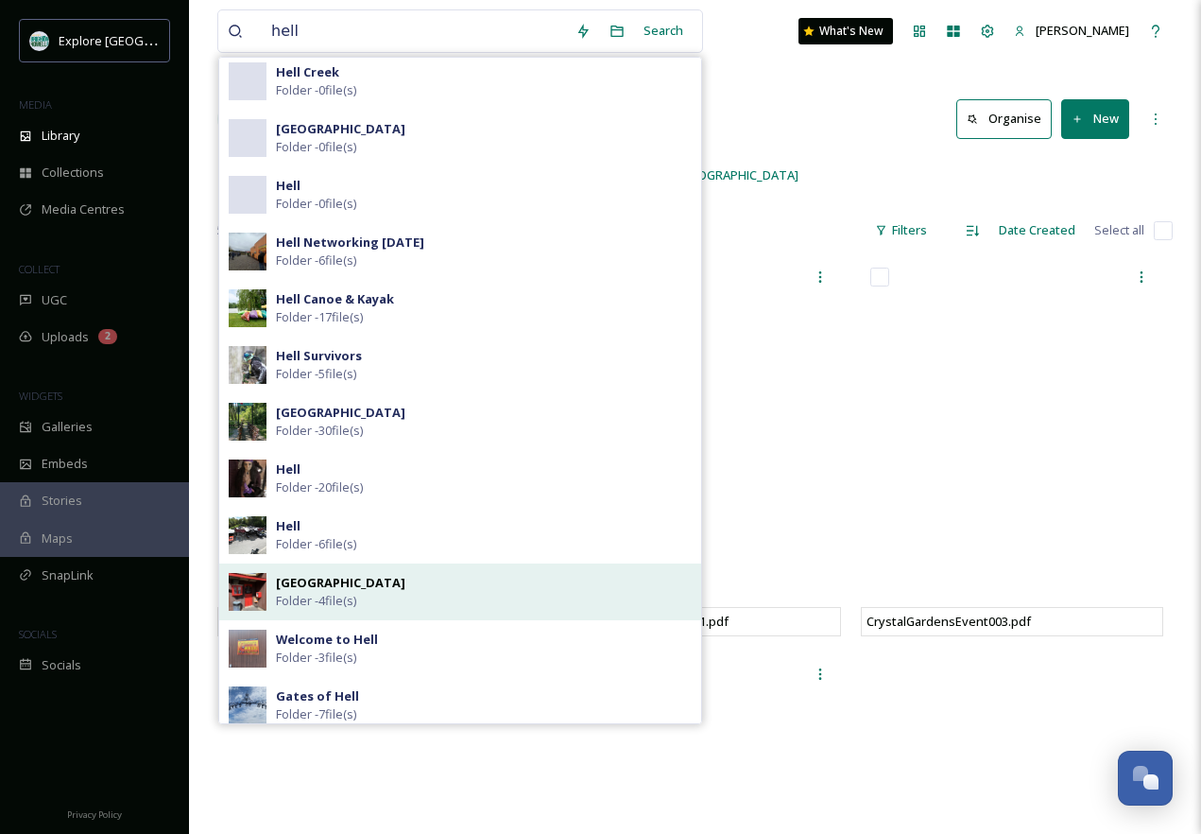
click at [460, 570] on div "Hell Library Folder - 4 file(s)" at bounding box center [460, 591] width 482 height 57
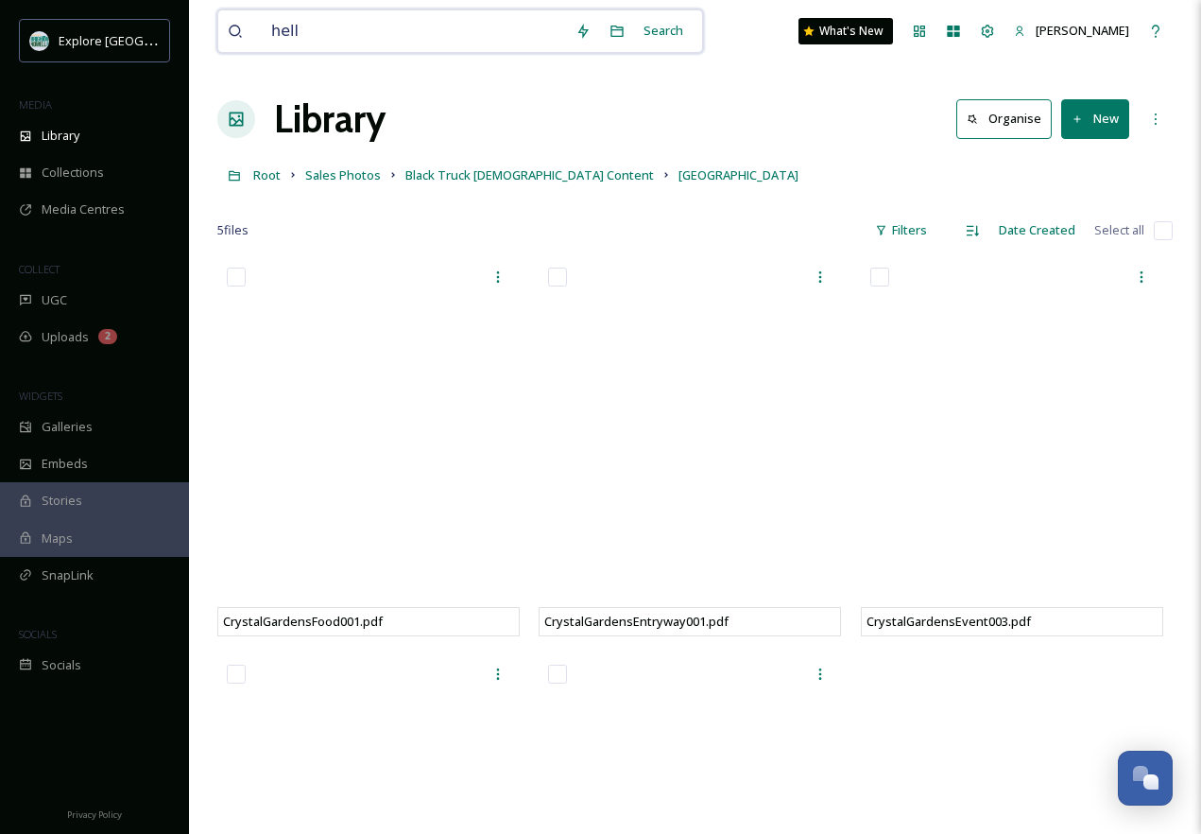
click at [363, 31] on input "hell" at bounding box center [414, 31] width 304 height 42
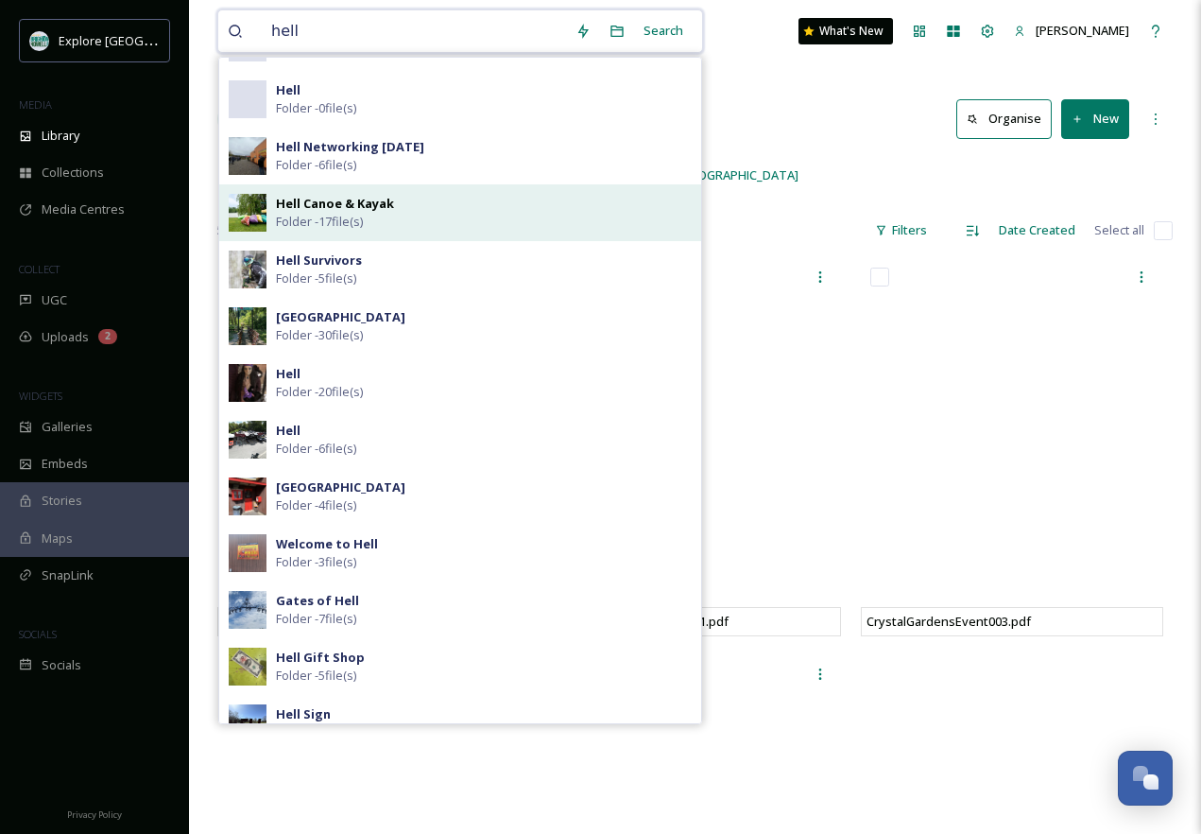
scroll to position [215, 0]
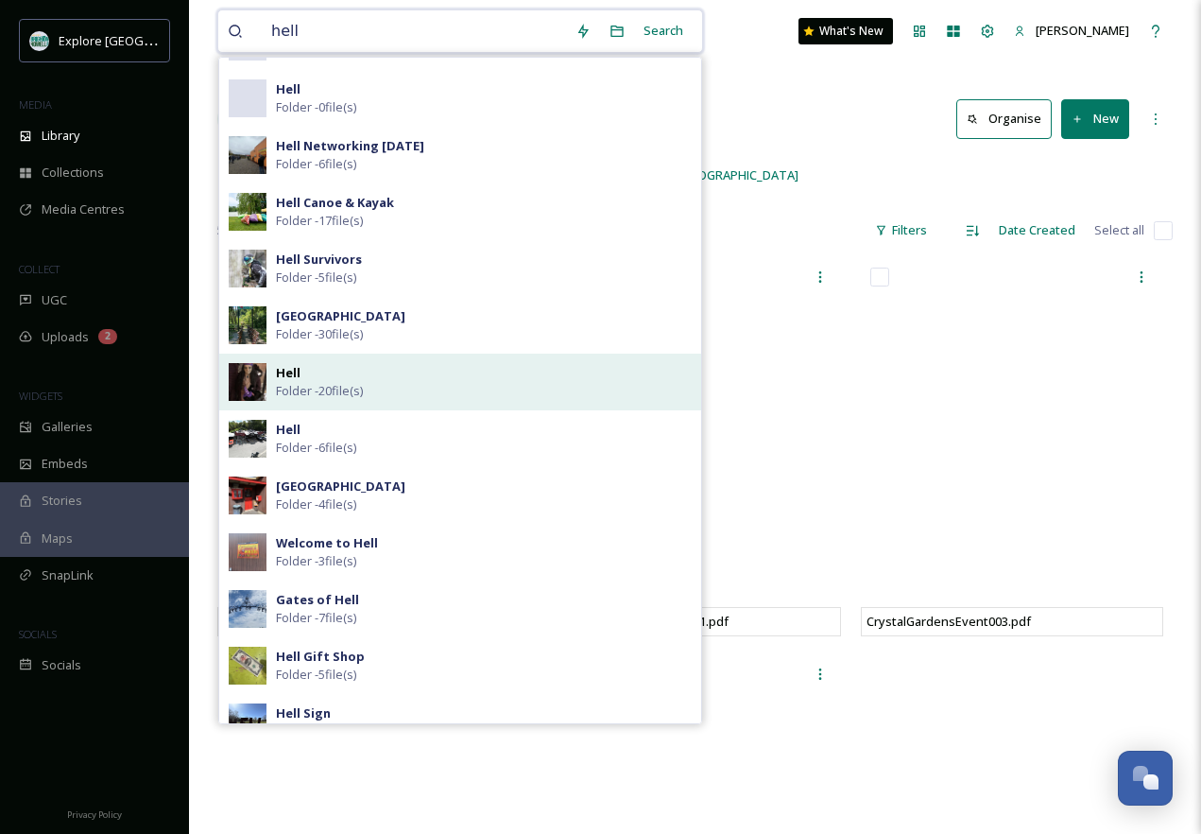
type input "hell"
click at [494, 379] on div "Hell Folder - 20 file(s)" at bounding box center [484, 382] width 416 height 36
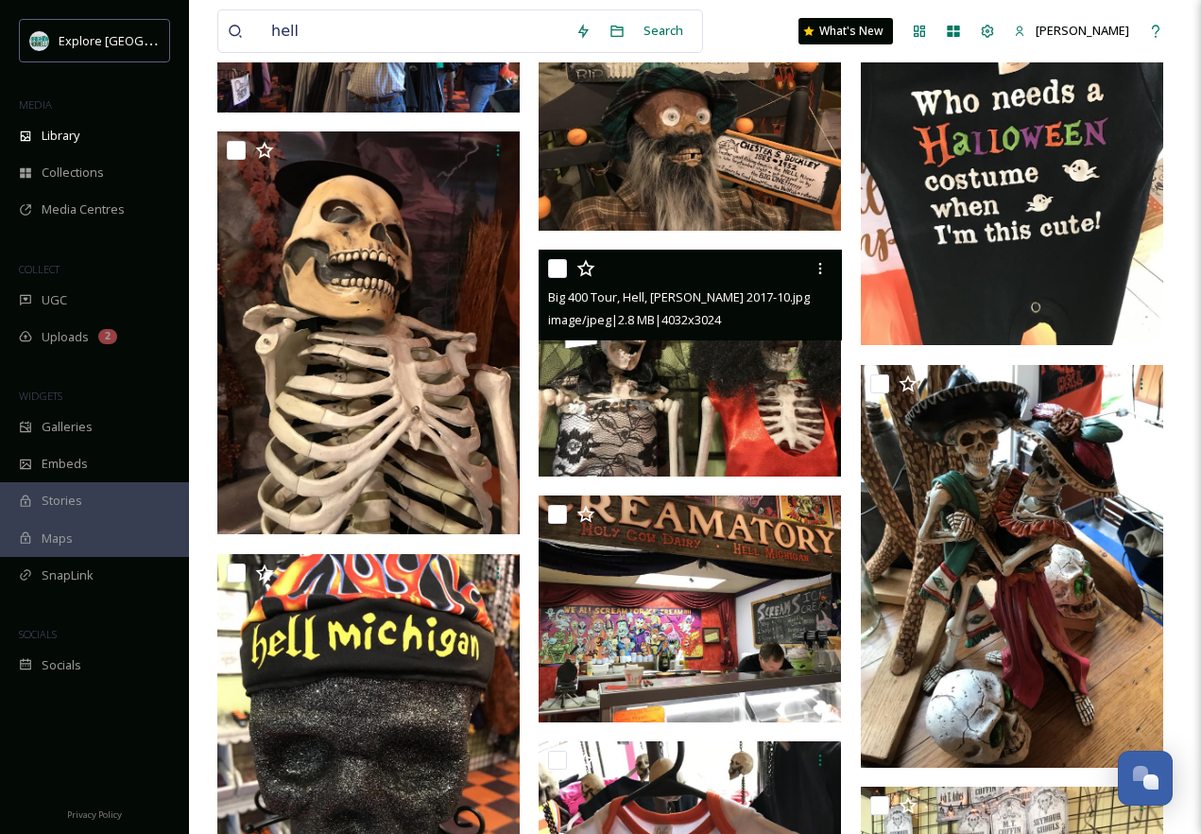
scroll to position [1006, 0]
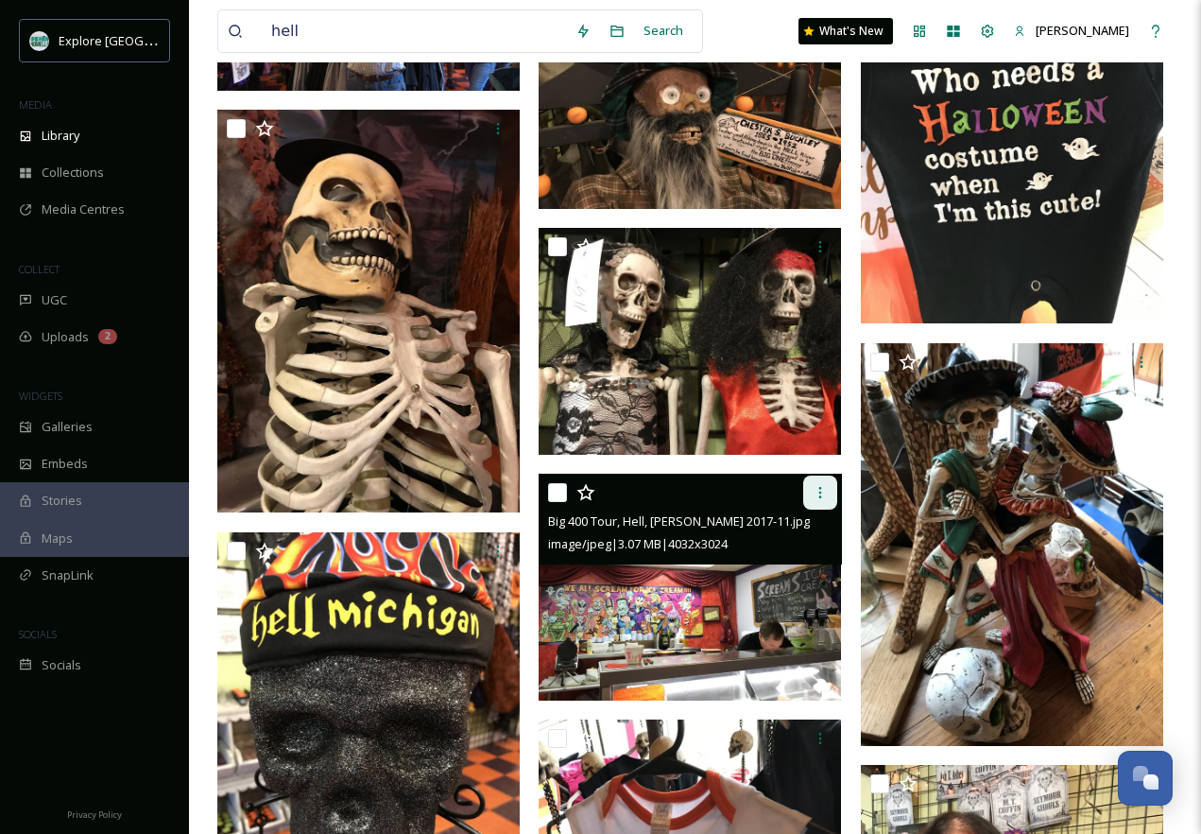
click at [826, 491] on icon at bounding box center [820, 492] width 15 height 15
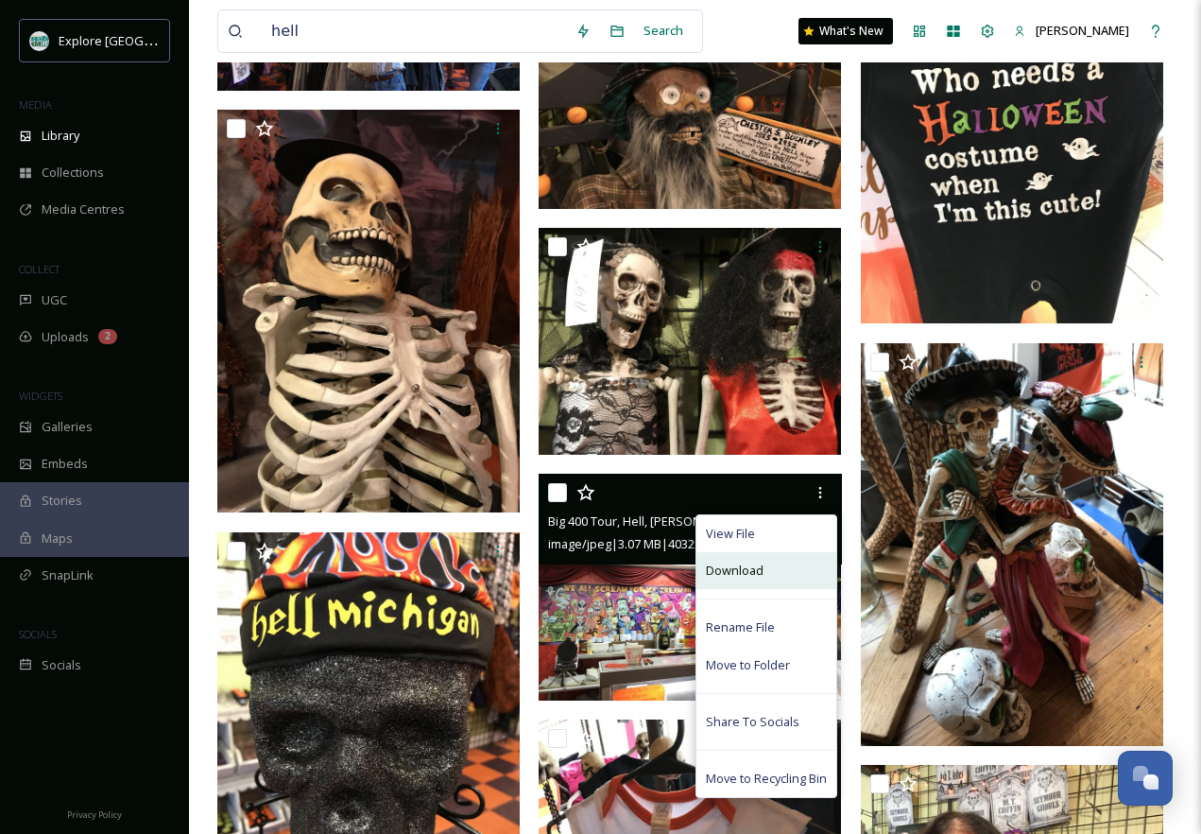
click at [757, 578] on span "Download" at bounding box center [735, 570] width 58 height 18
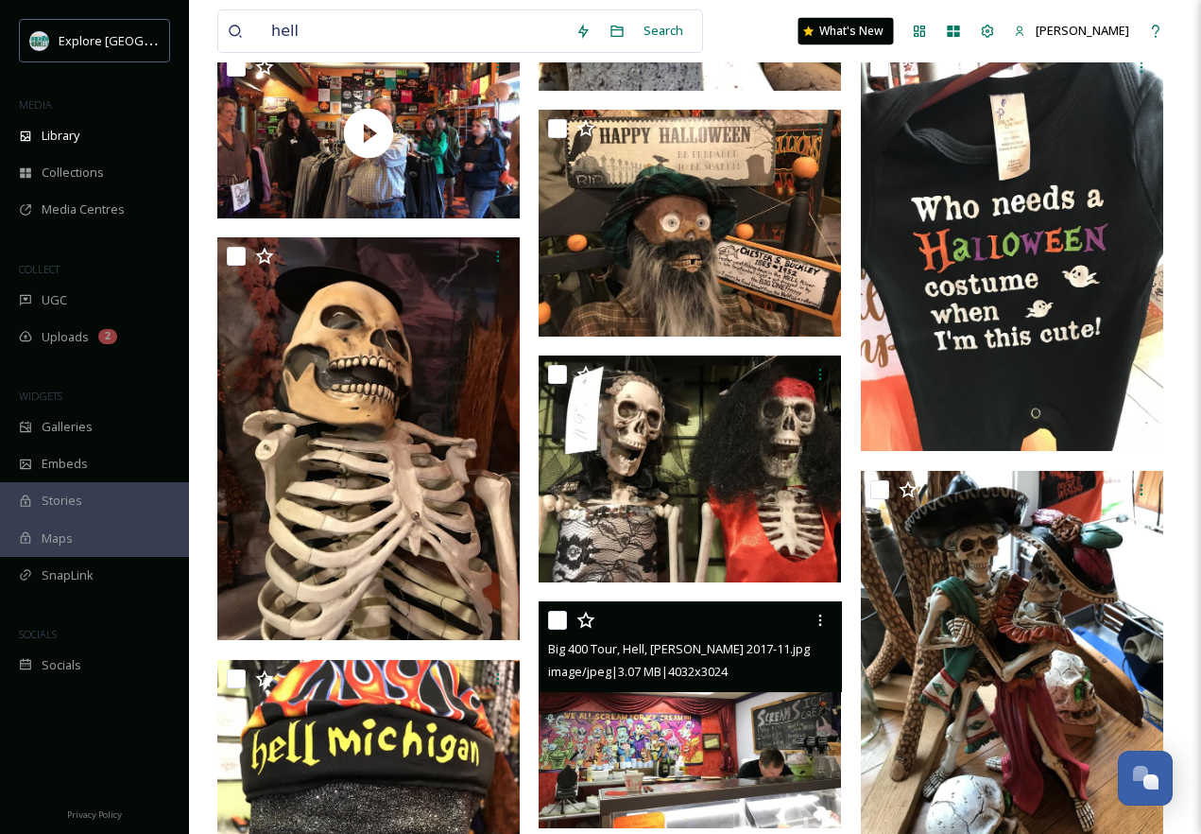
scroll to position [843, 0]
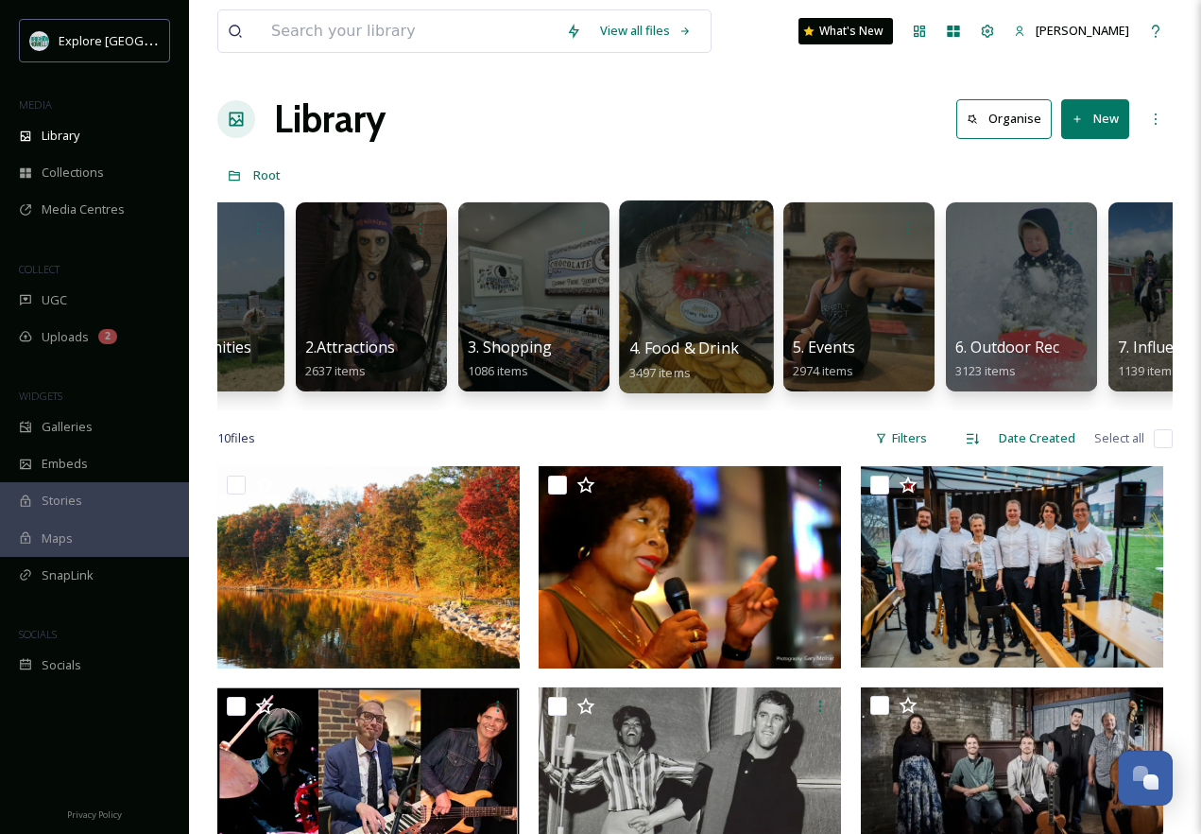
scroll to position [0, 93]
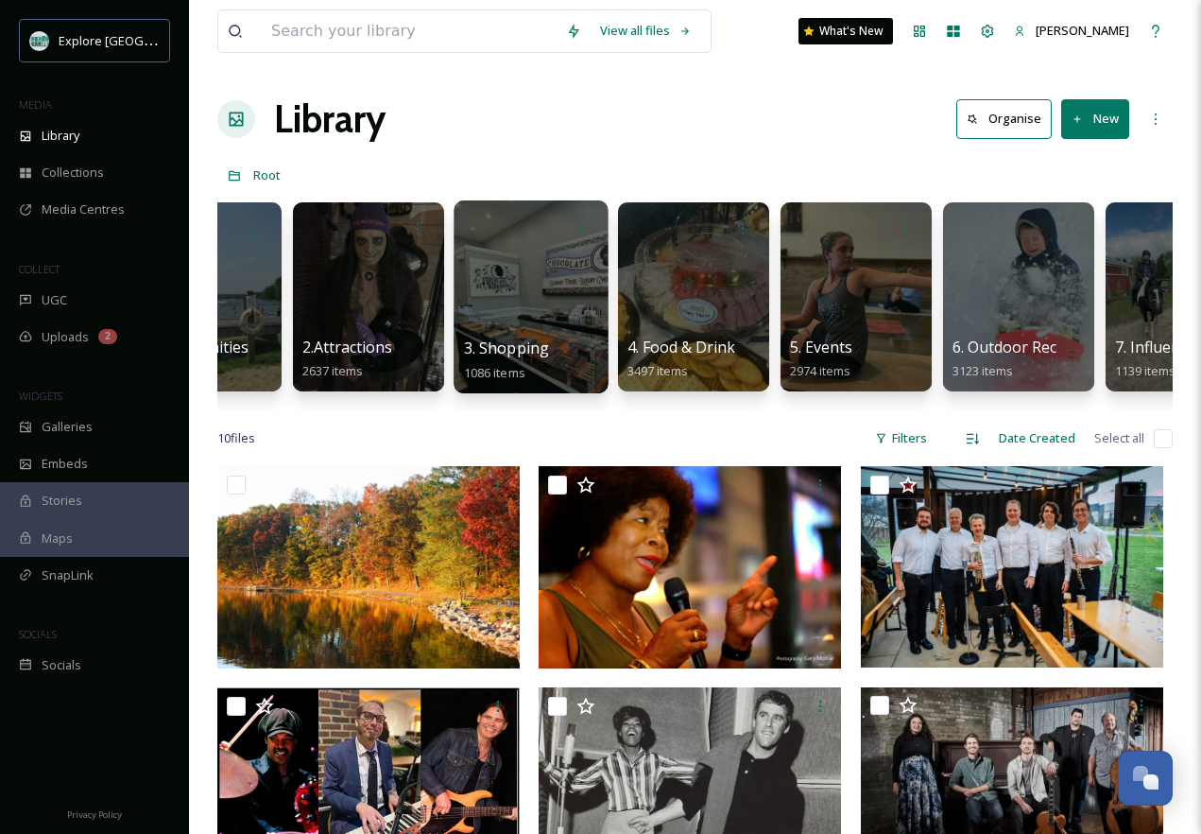
click at [498, 319] on div at bounding box center [531, 296] width 154 height 193
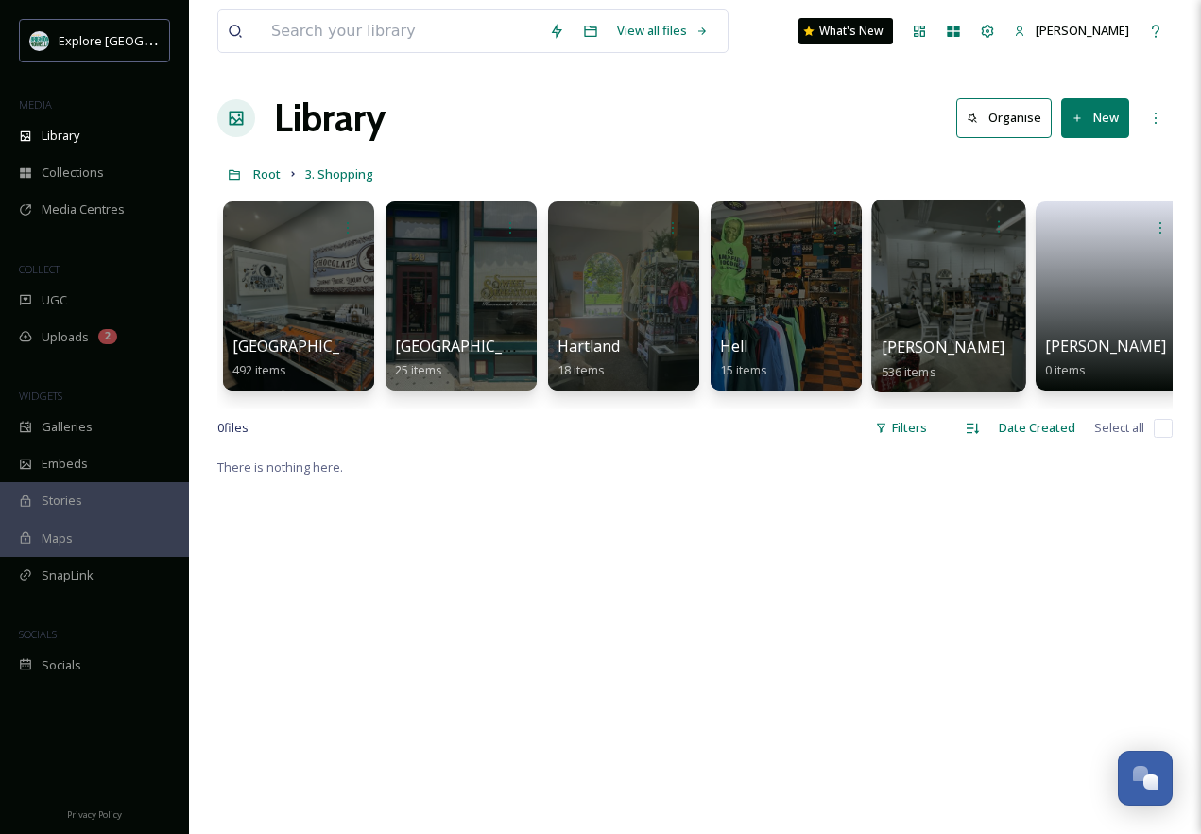
click at [991, 331] on div at bounding box center [948, 295] width 154 height 193
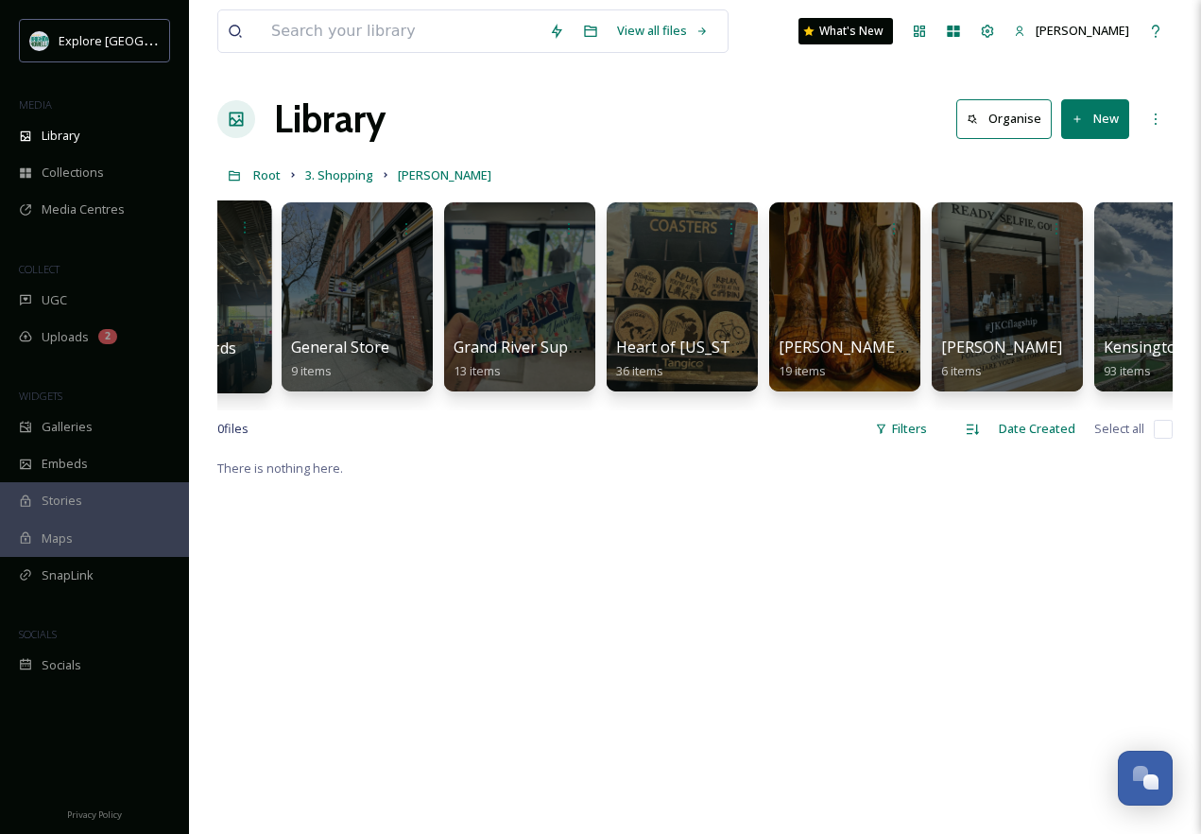
scroll to position [0, 638]
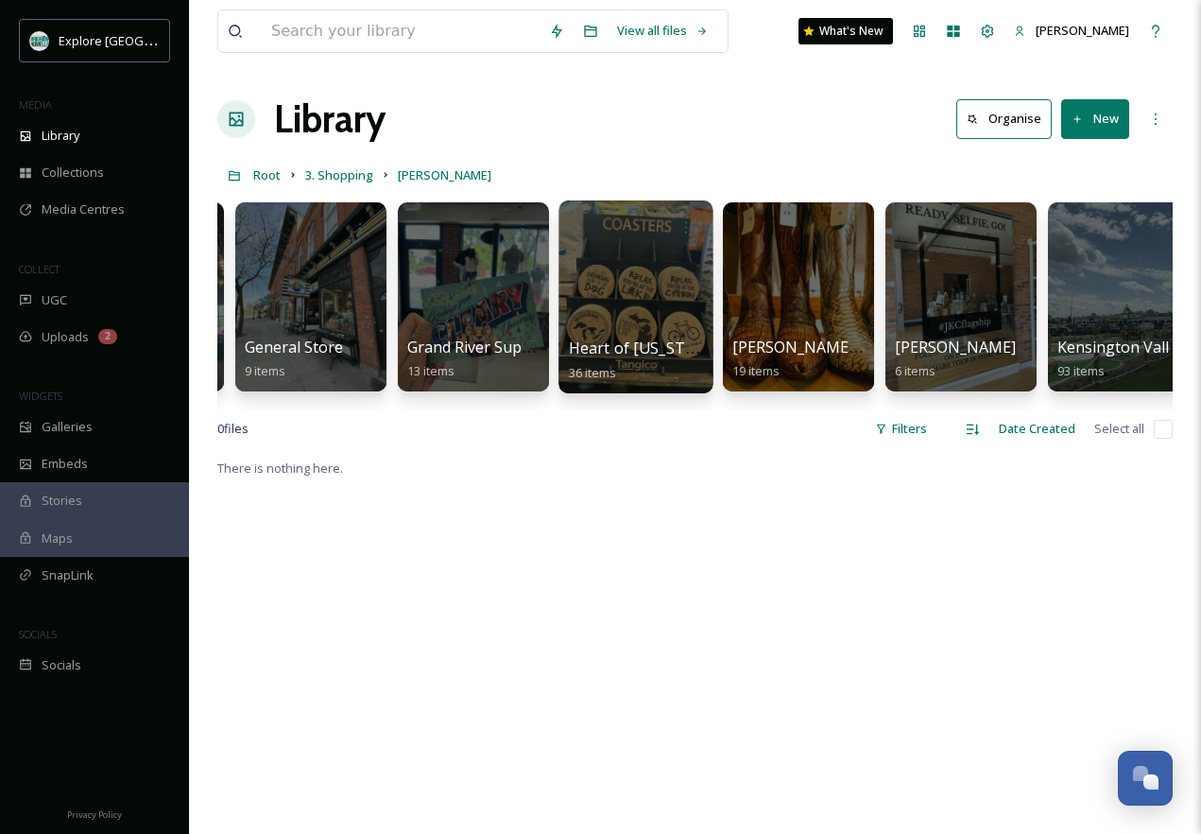
click at [647, 309] on div at bounding box center [636, 296] width 154 height 193
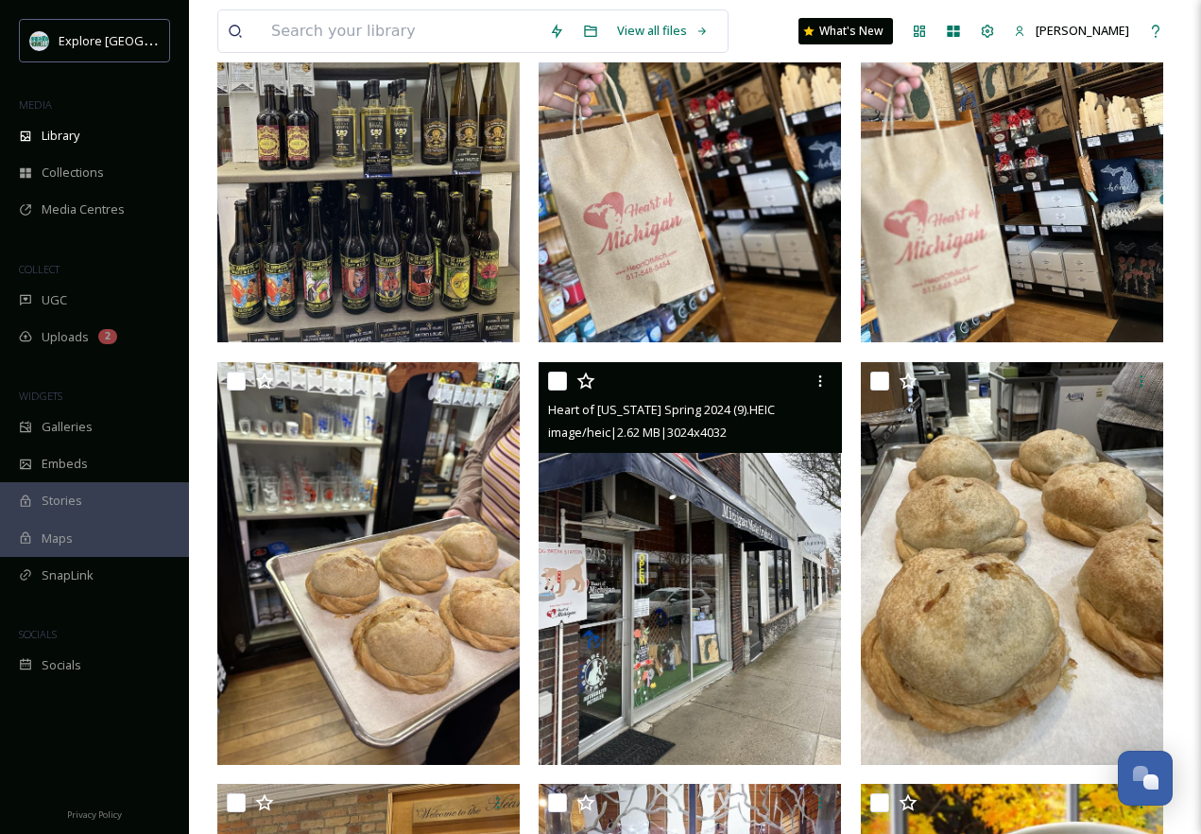
scroll to position [754, 0]
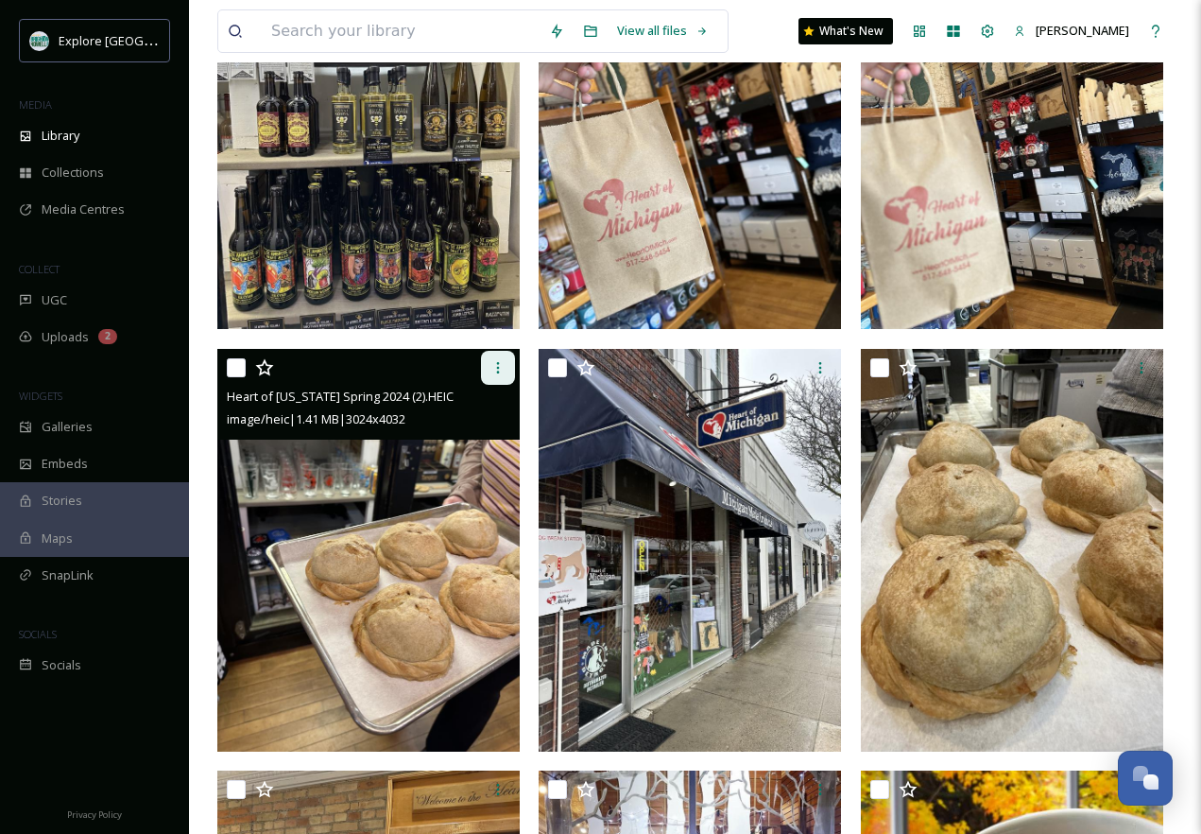
click at [492, 355] on div at bounding box center [498, 368] width 34 height 34
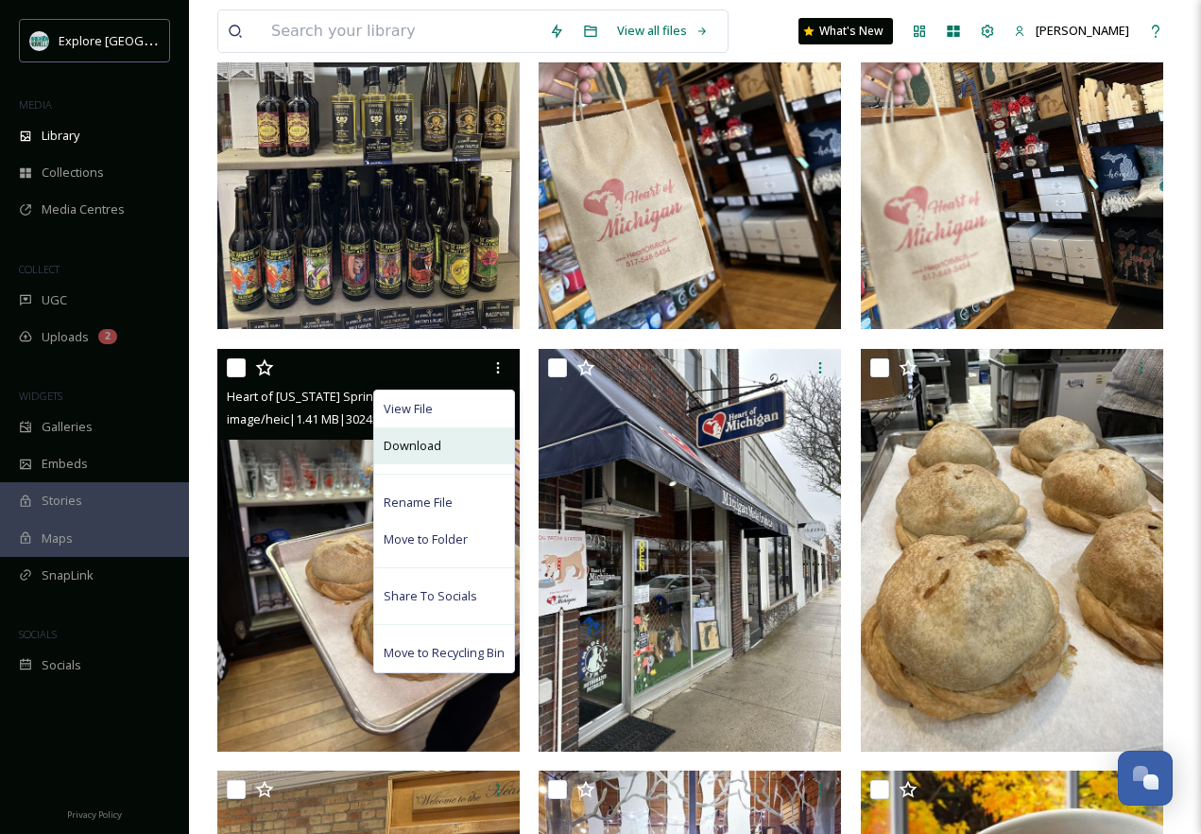
click at [464, 449] on div "Download" at bounding box center [444, 445] width 140 height 37
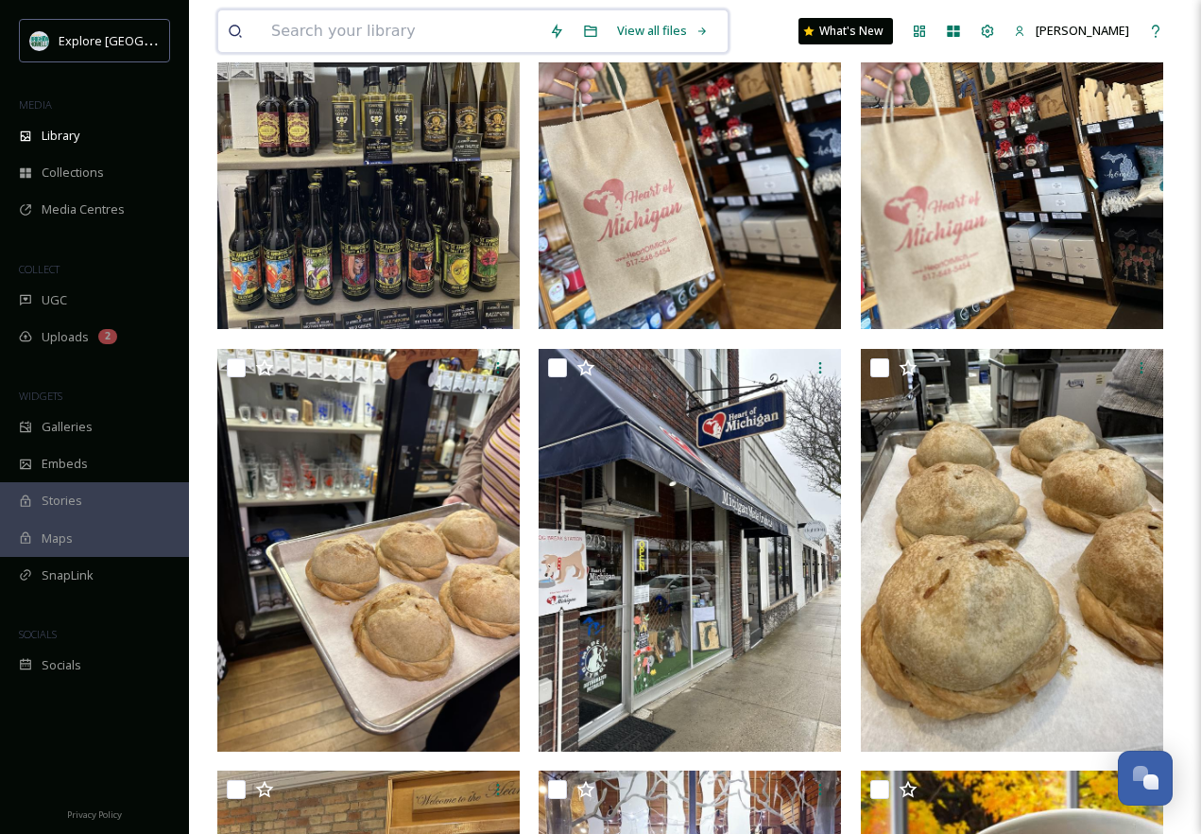
click at [379, 34] on input at bounding box center [401, 31] width 278 height 42
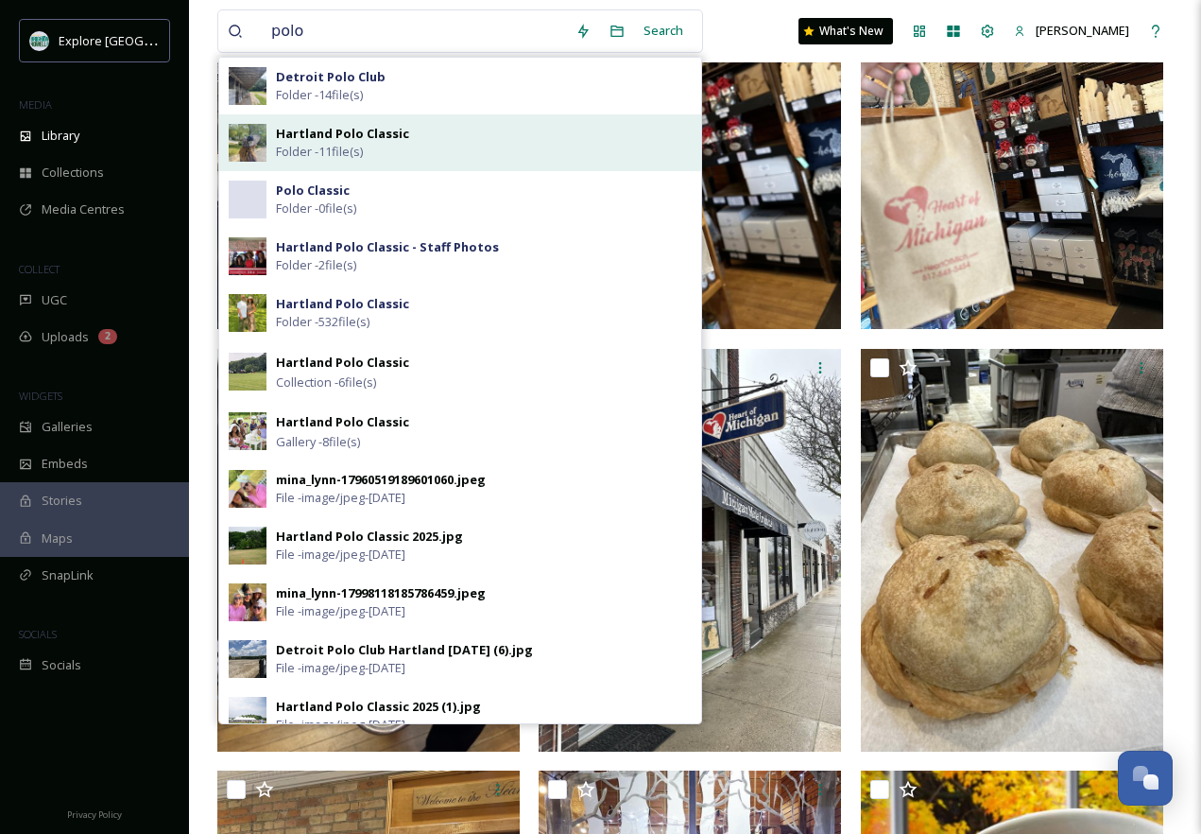
click at [406, 140] on div "Hartland Polo Classic Folder - 11 file(s)" at bounding box center [484, 143] width 416 height 36
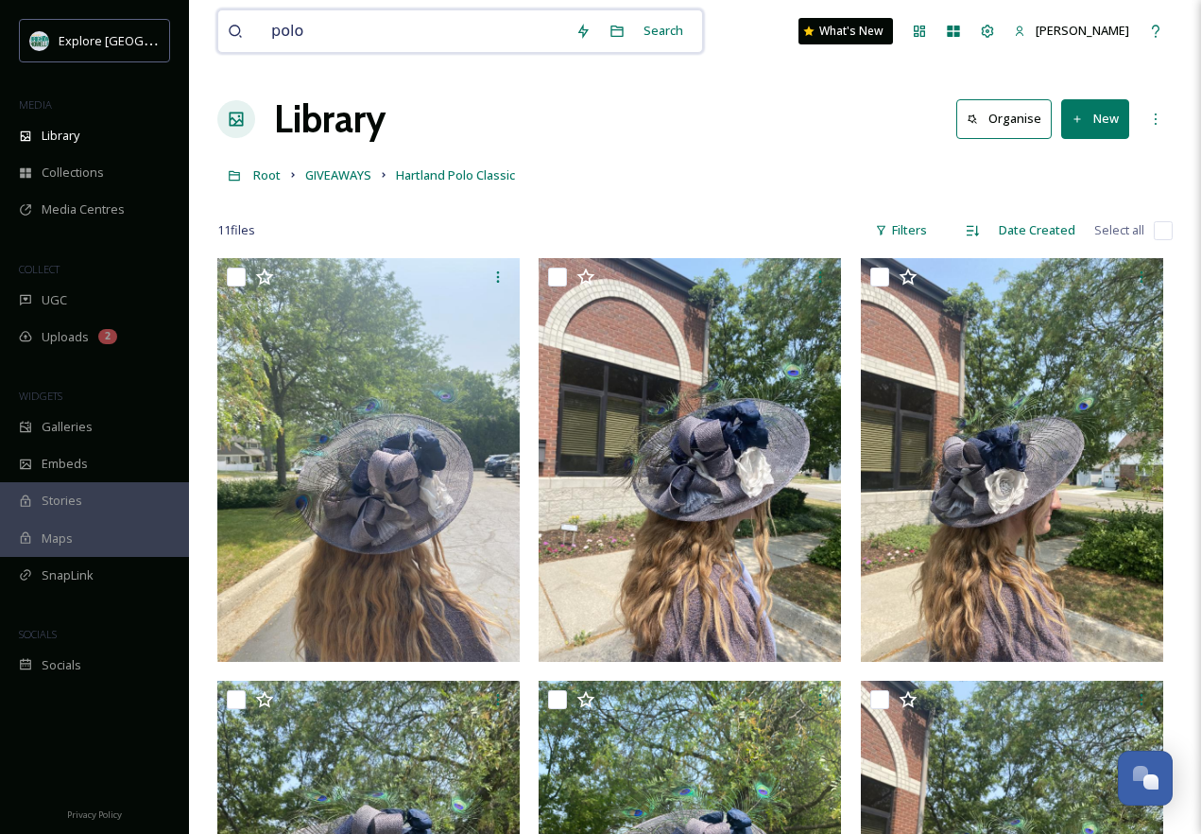
click at [349, 24] on input "polo" at bounding box center [414, 31] width 304 height 42
type input "polo"
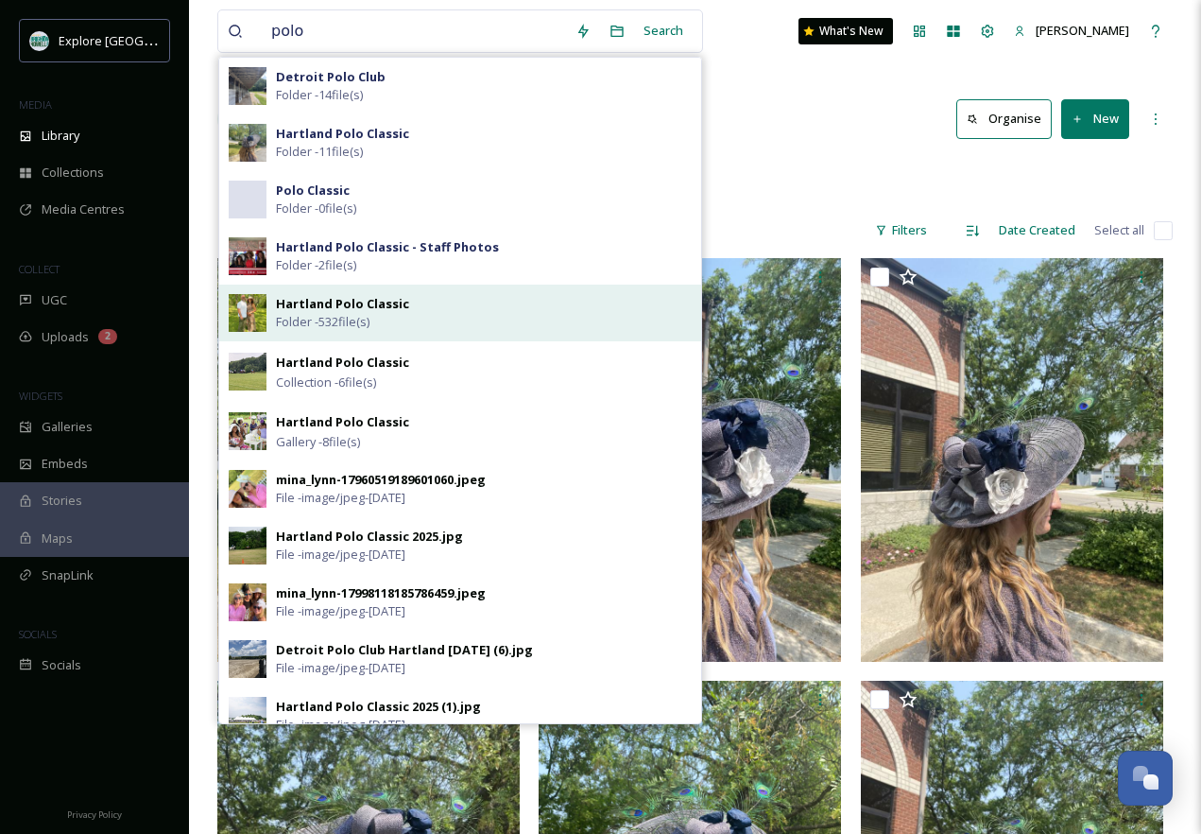
click at [406, 312] on div "Hartland Polo Classic Folder - 532 file(s)" at bounding box center [484, 313] width 416 height 36
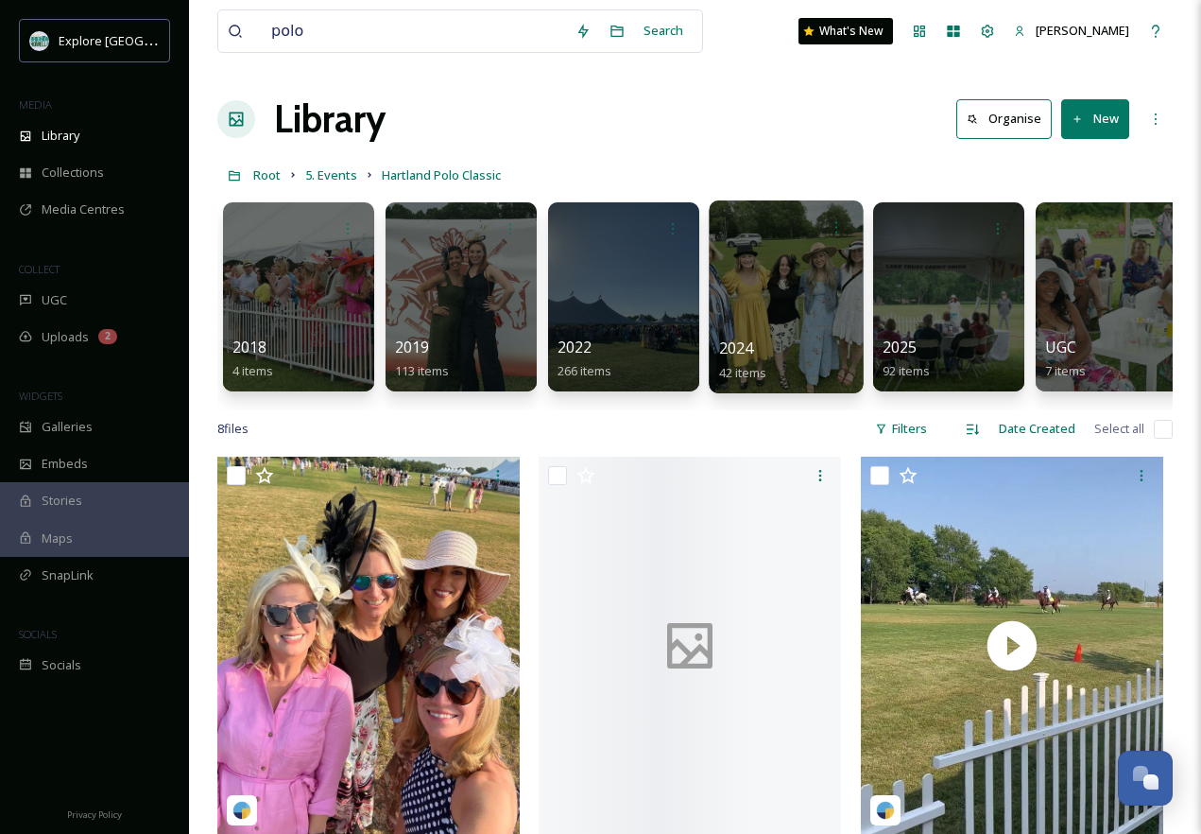
scroll to position [0, 20]
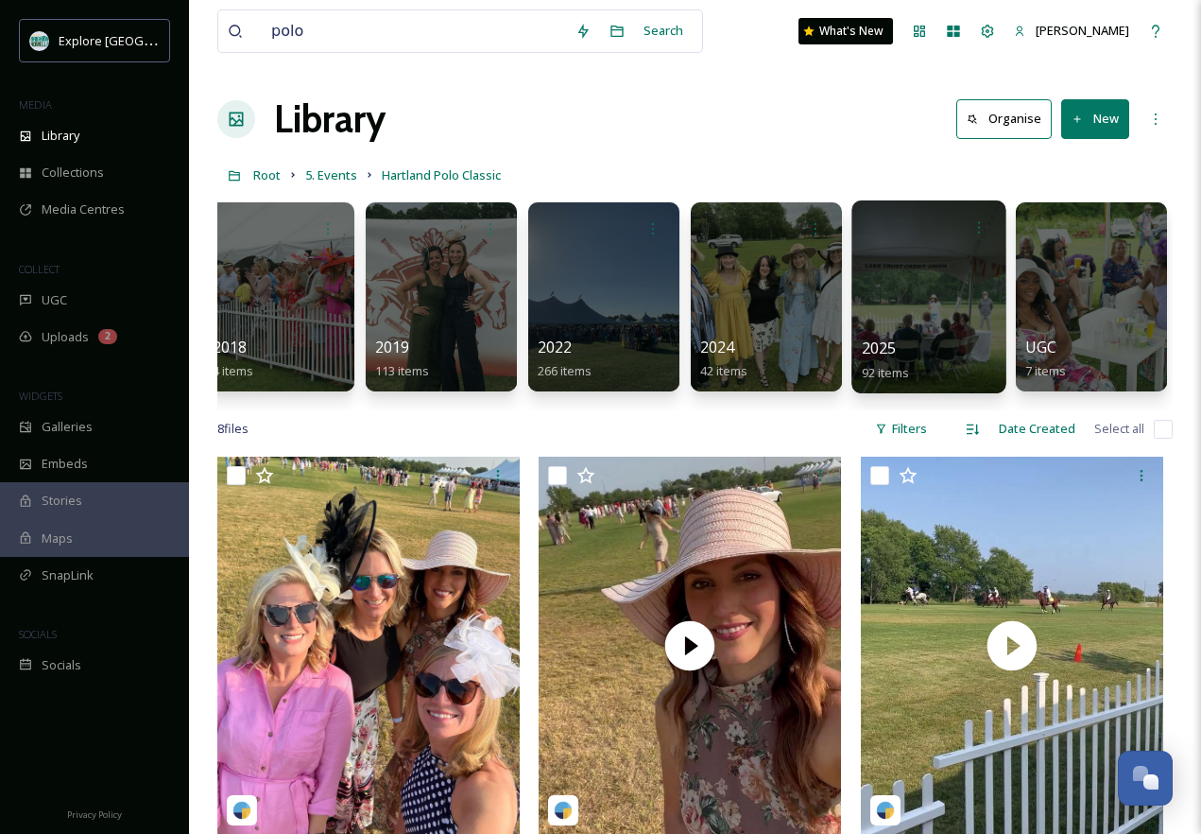
click at [936, 339] on div "2025 92 items" at bounding box center [929, 359] width 135 height 47
click at [934, 302] on div at bounding box center [929, 296] width 154 height 193
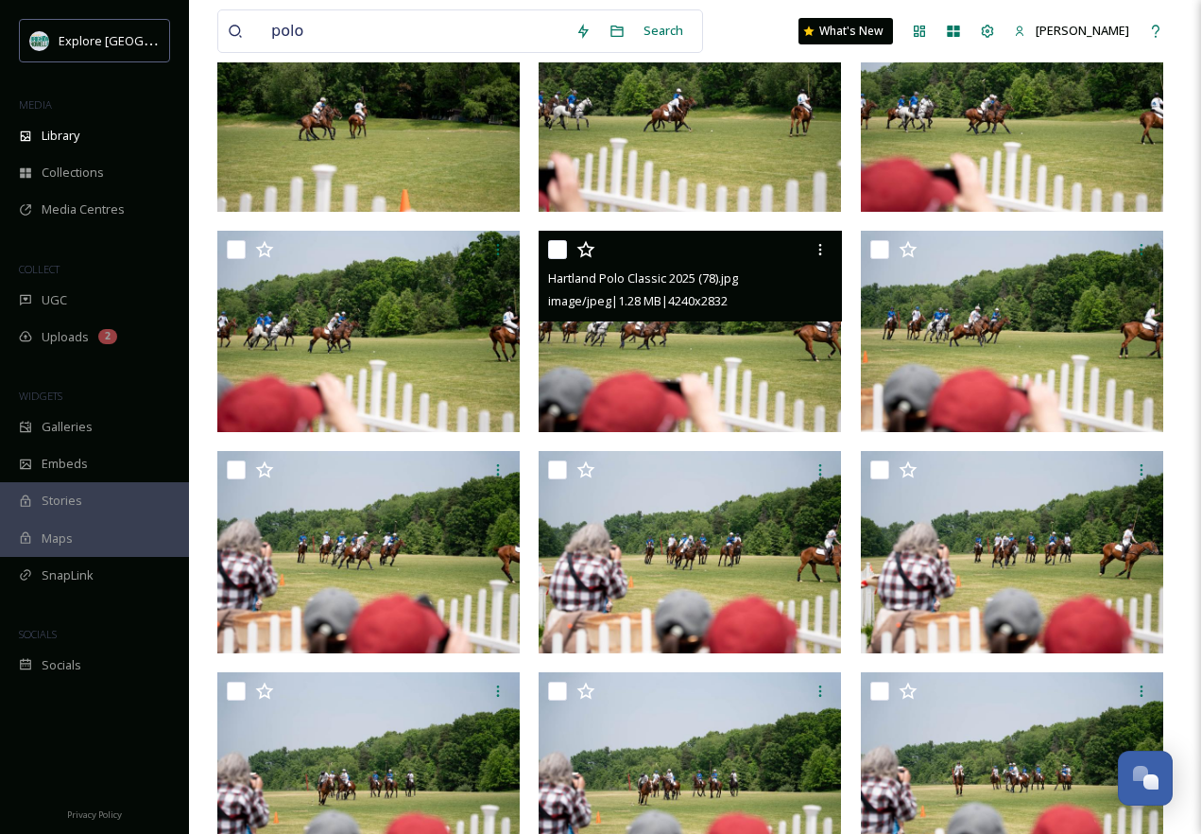
scroll to position [654, 0]
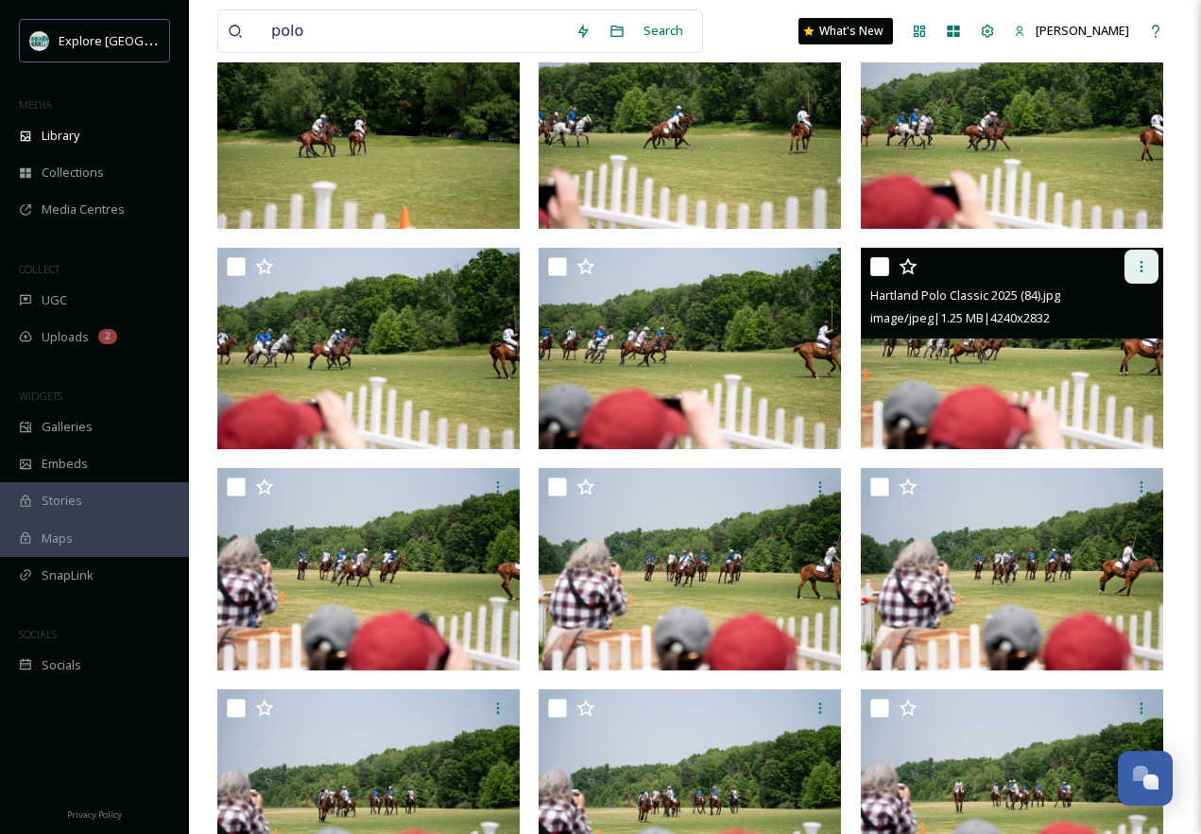
click at [1144, 266] on icon at bounding box center [1141, 266] width 15 height 15
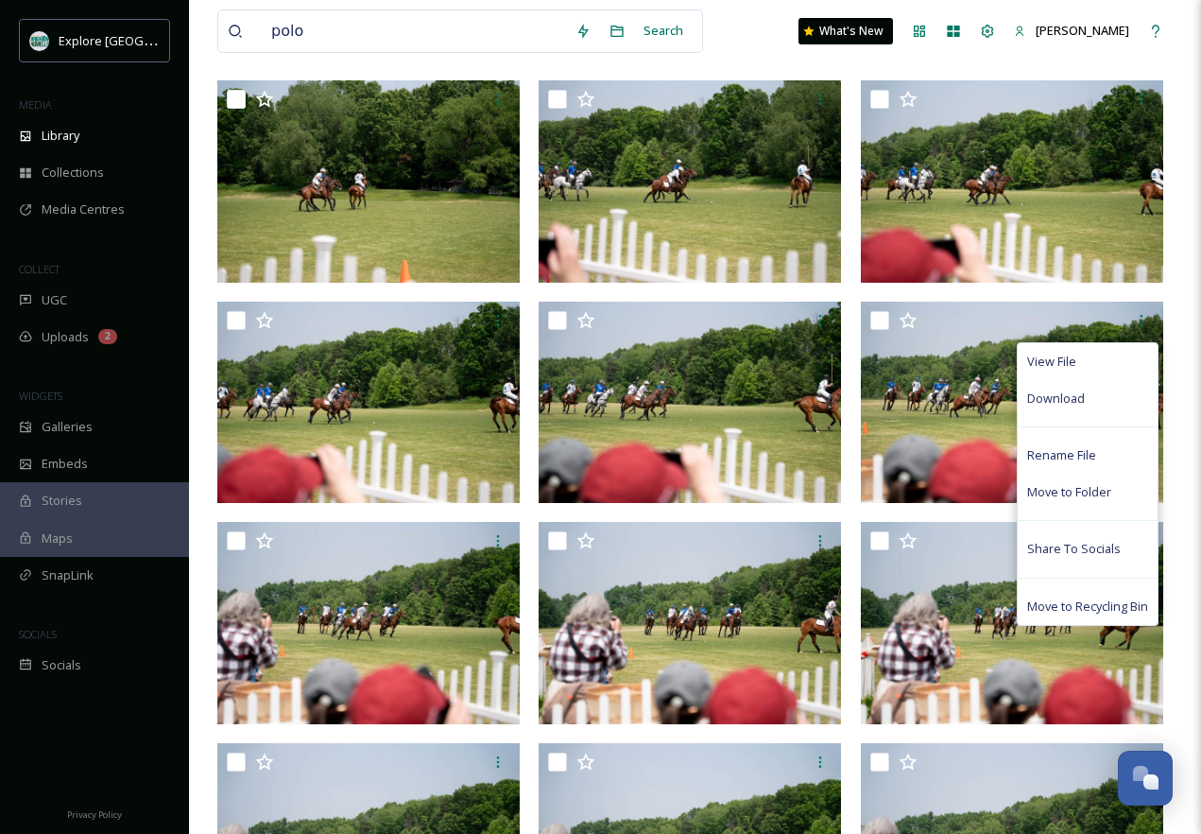
scroll to position [579, 0]
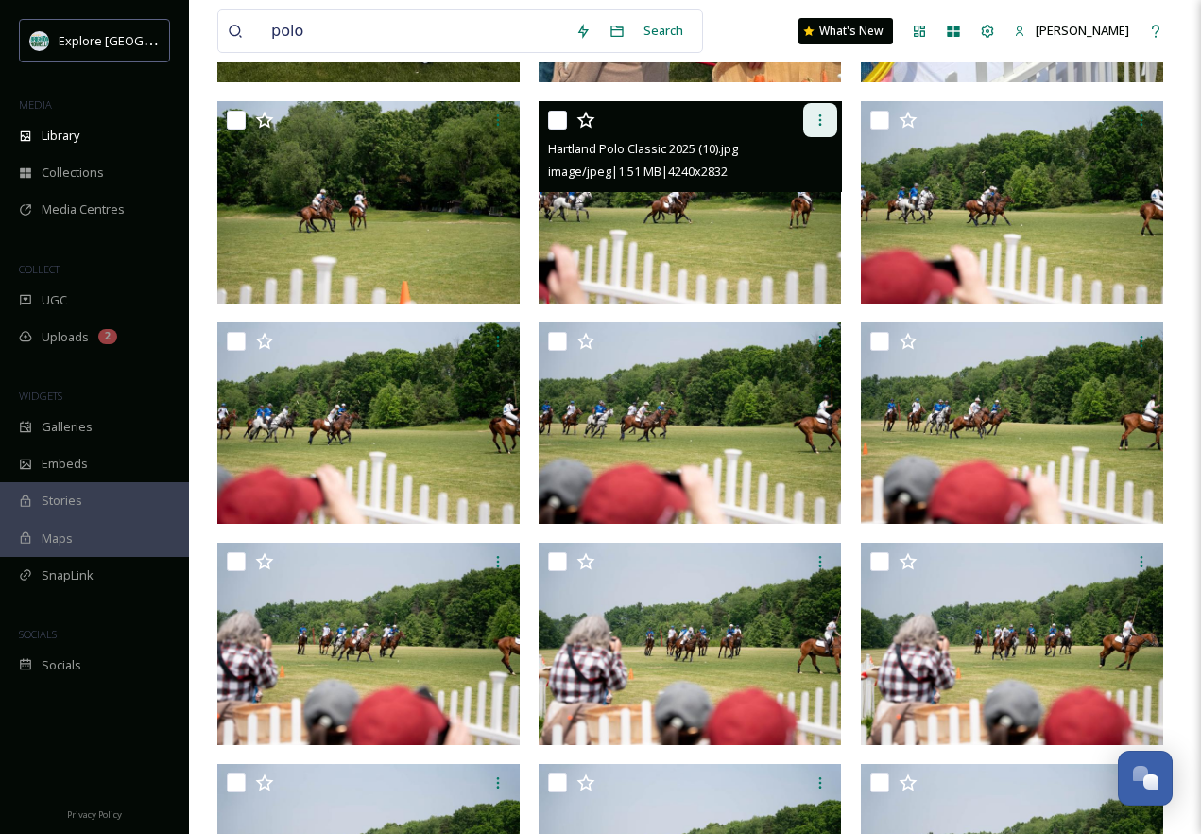
click at [815, 119] on icon at bounding box center [820, 119] width 15 height 15
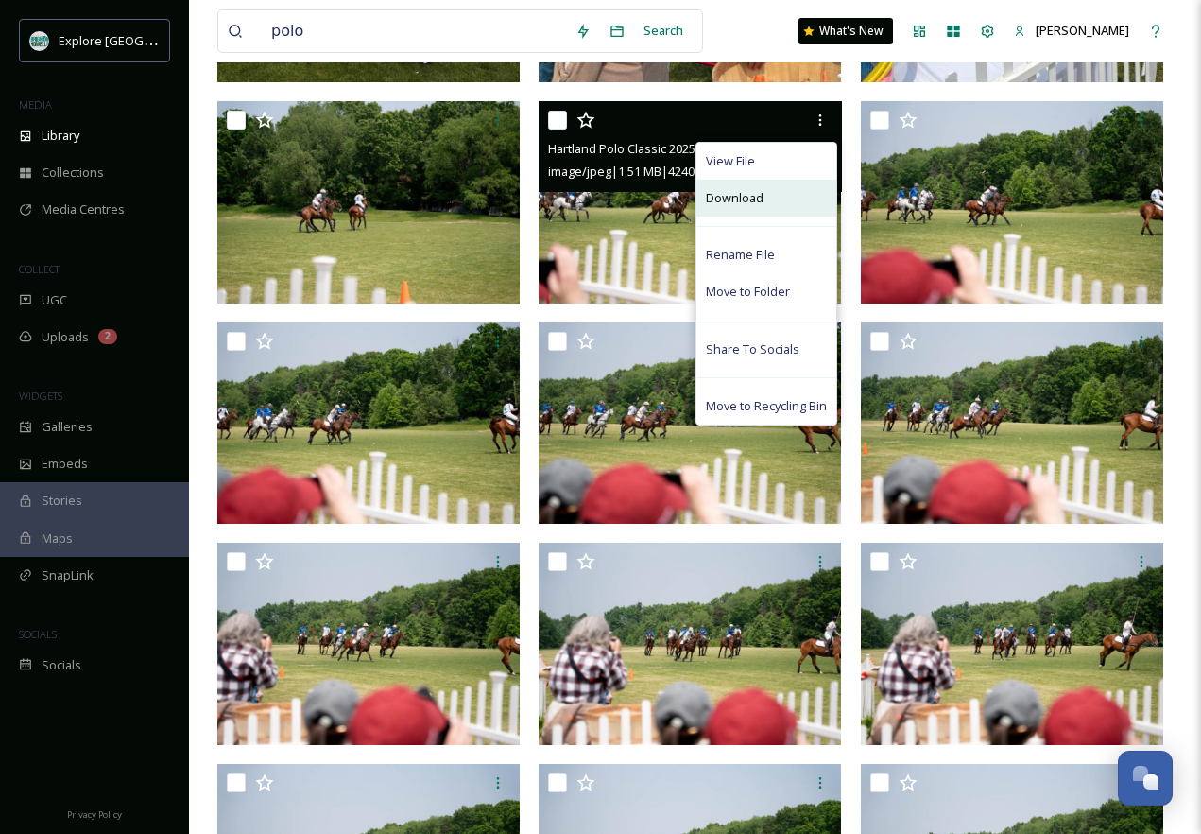
click at [753, 201] on span "Download" at bounding box center [735, 198] width 58 height 18
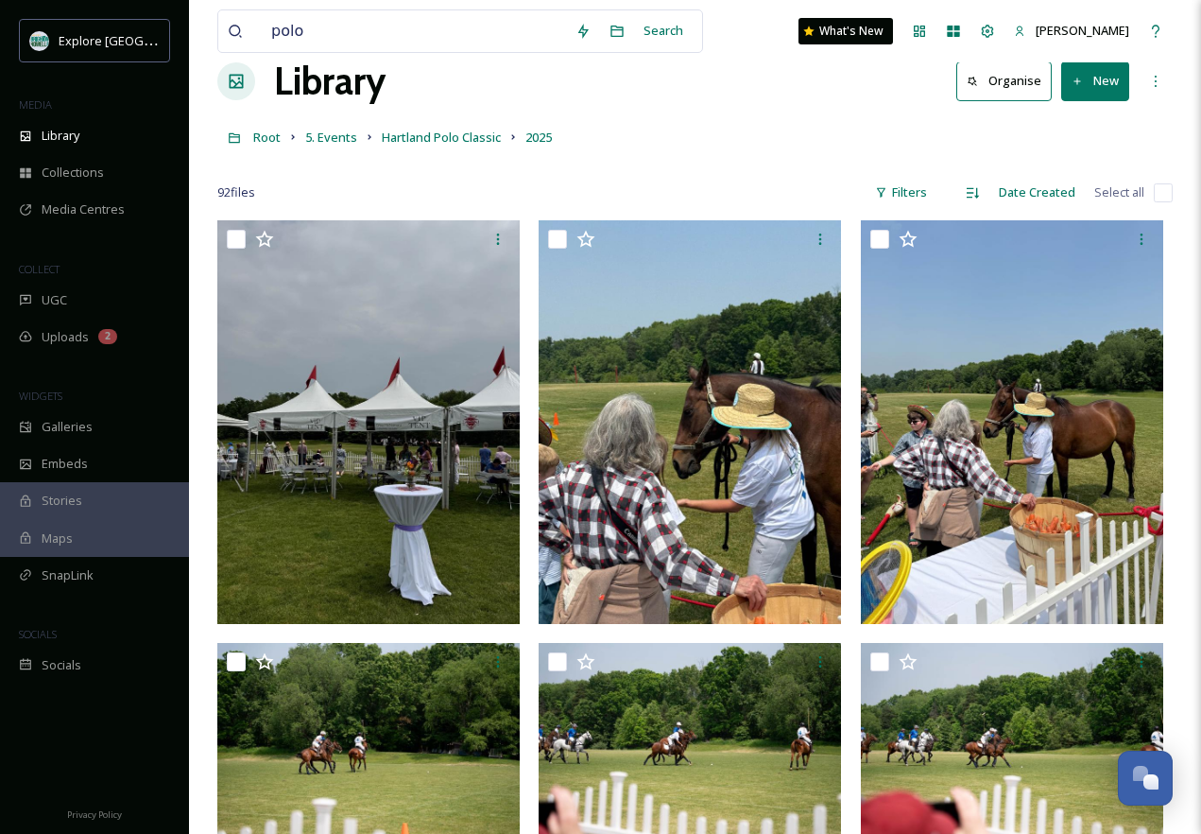
scroll to position [0, 0]
